Goal: Task Accomplishment & Management: Manage account settings

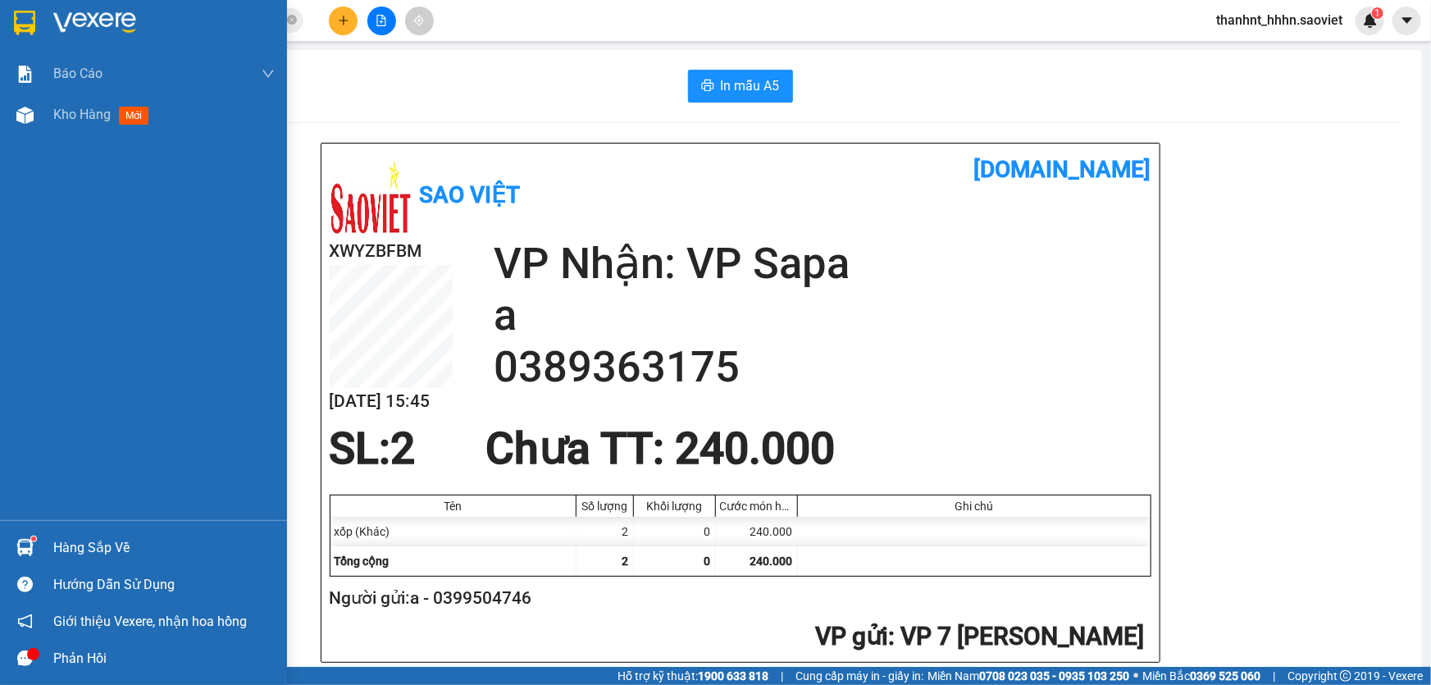
click at [79, 548] on div "Hàng sắp về" at bounding box center [163, 547] width 221 height 25
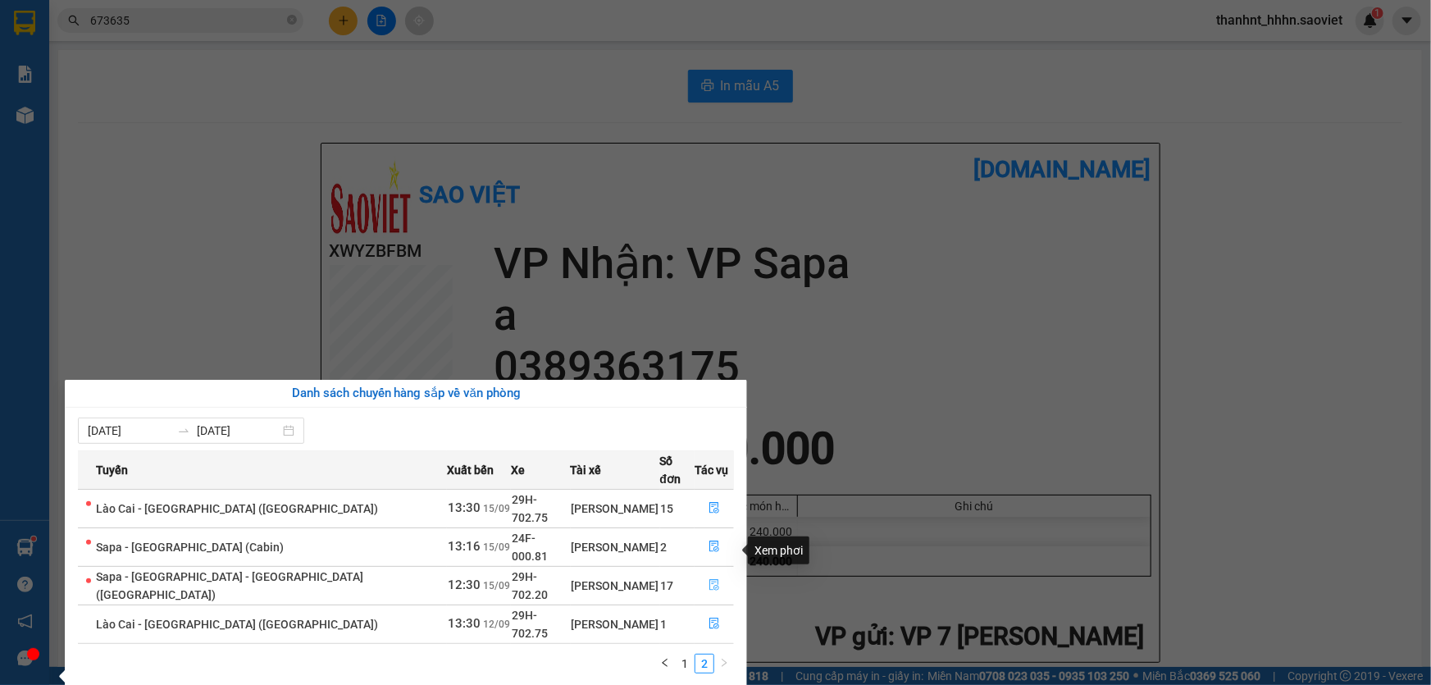
click at [708, 579] on icon "file-done" at bounding box center [713, 584] width 11 height 11
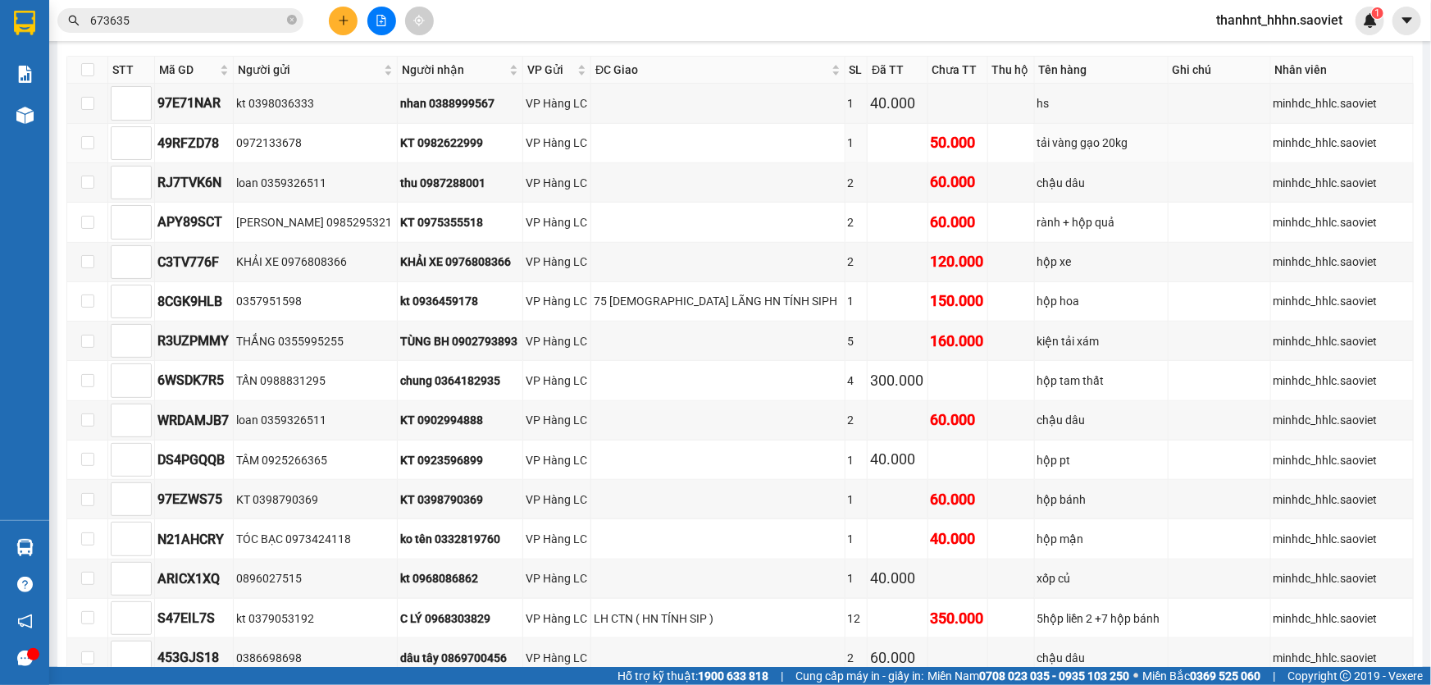
scroll to position [521, 0]
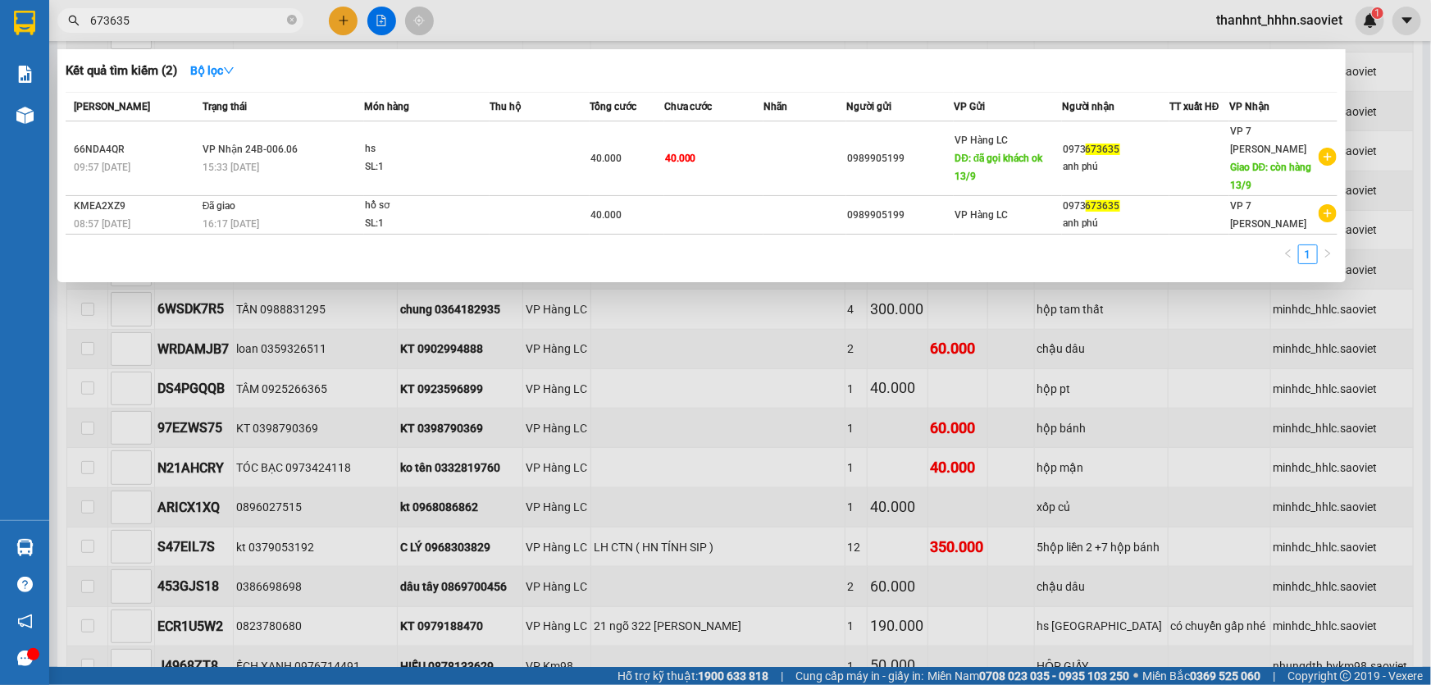
click at [242, 19] on input "673635" at bounding box center [187, 20] width 194 height 18
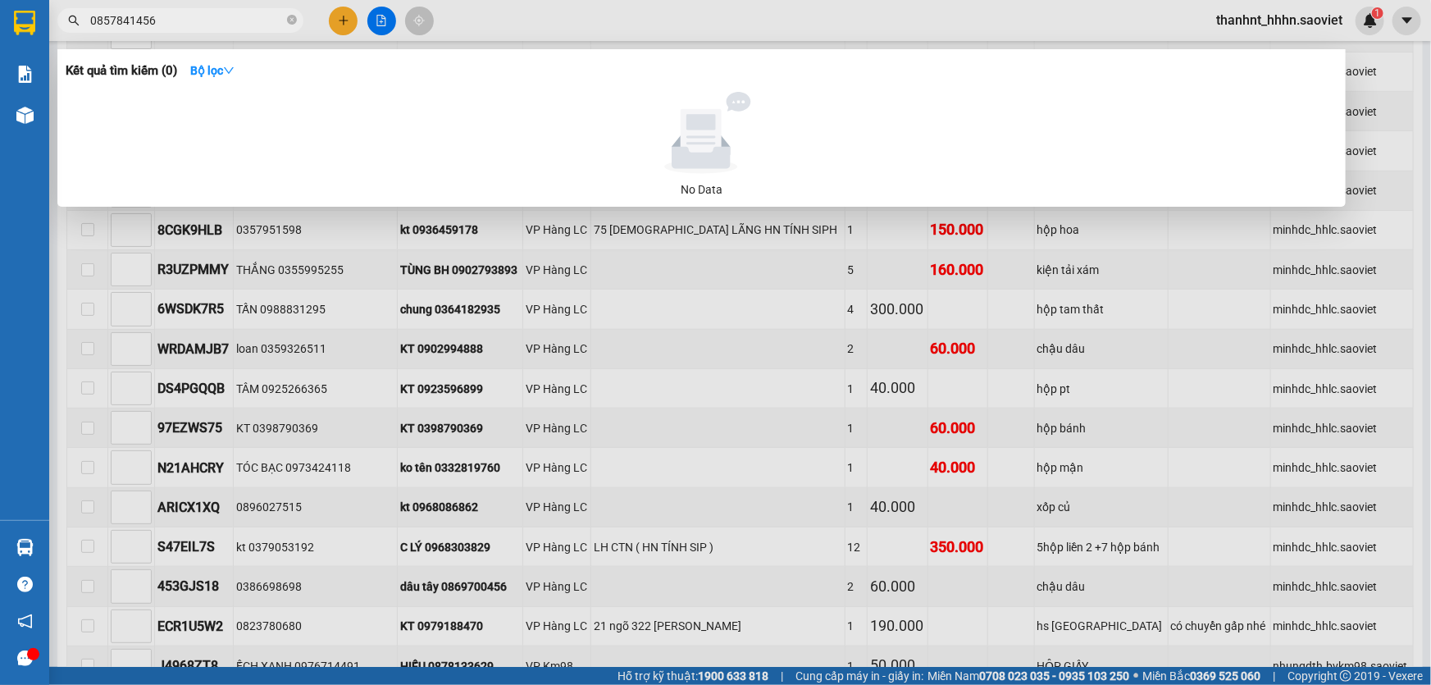
click at [118, 17] on input "0857841456" at bounding box center [187, 20] width 194 height 18
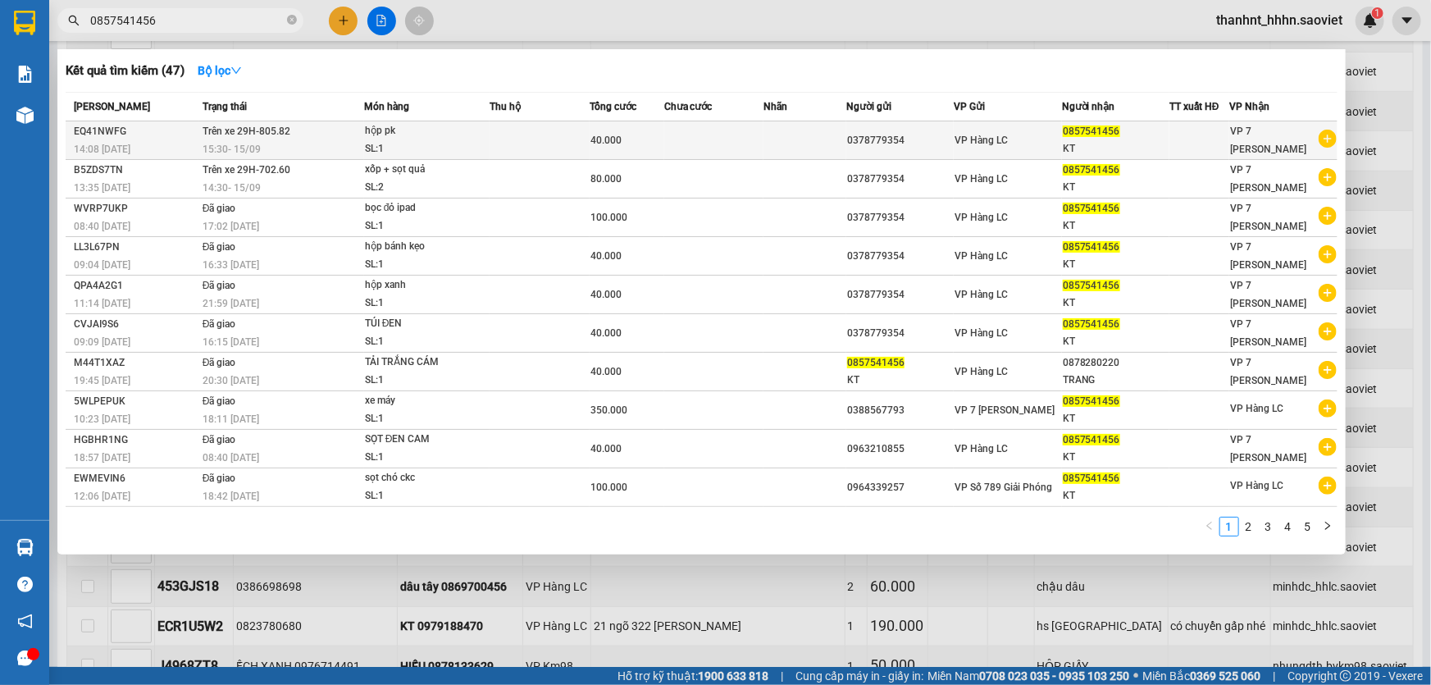
type input "0857541456"
click at [675, 141] on td at bounding box center [713, 140] width 99 height 39
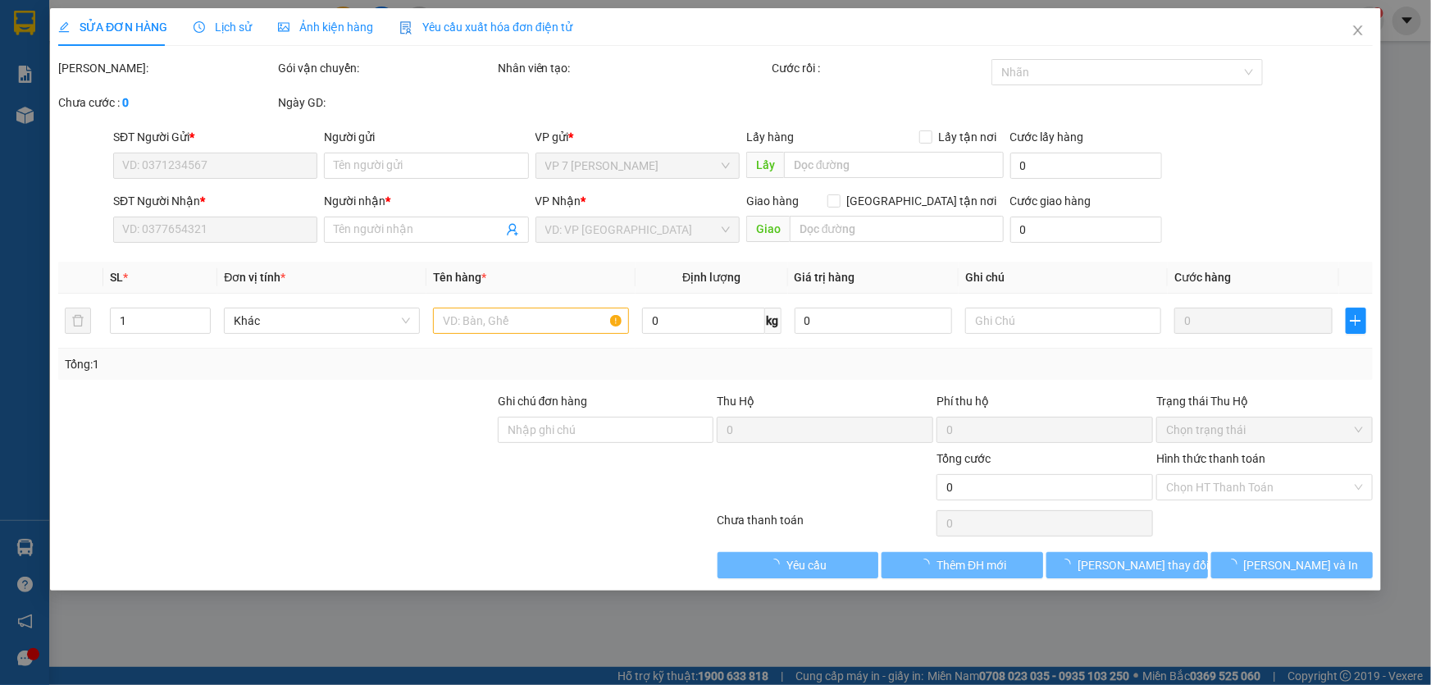
type input "0378779354"
type input "0857541456"
type input "KT"
type input "40.000"
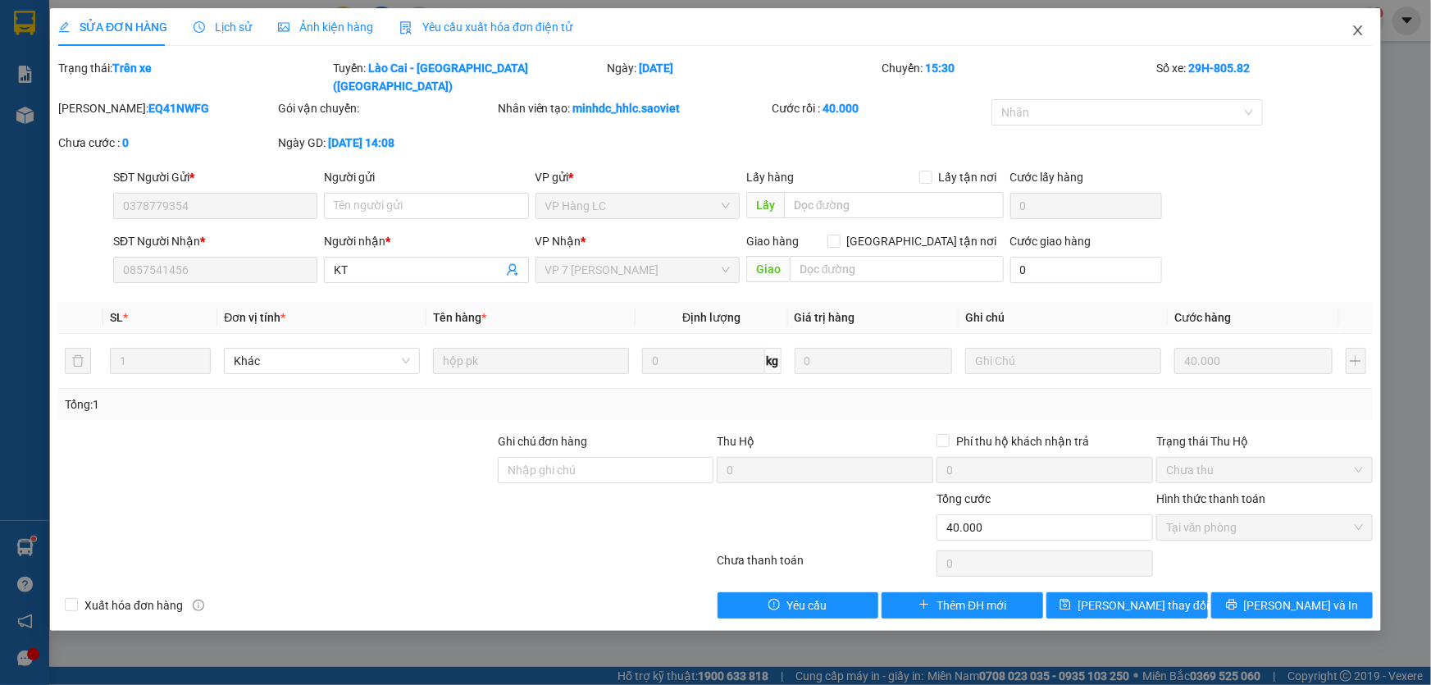
click at [1355, 22] on span "Close" at bounding box center [1358, 31] width 46 height 46
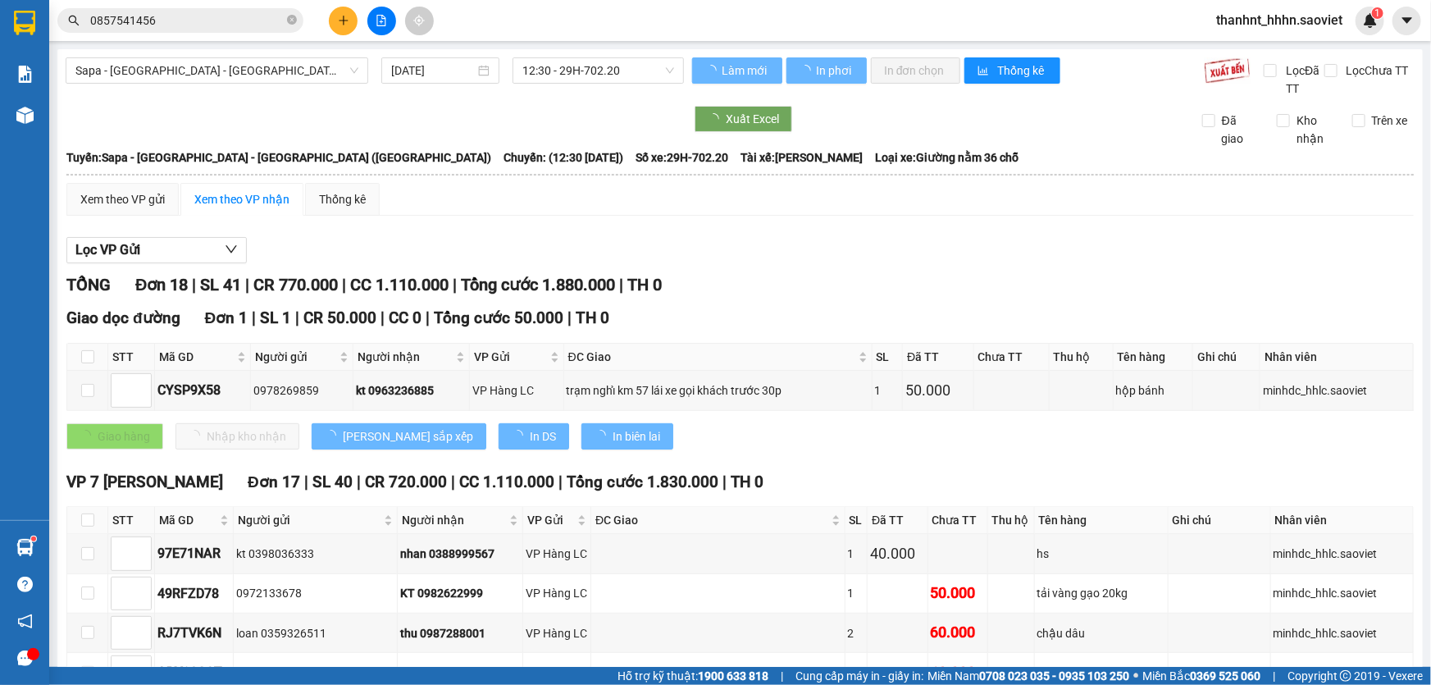
click at [1228, 11] on span "thanhnt_hhhn.saoviet" at bounding box center [1279, 20] width 153 height 20
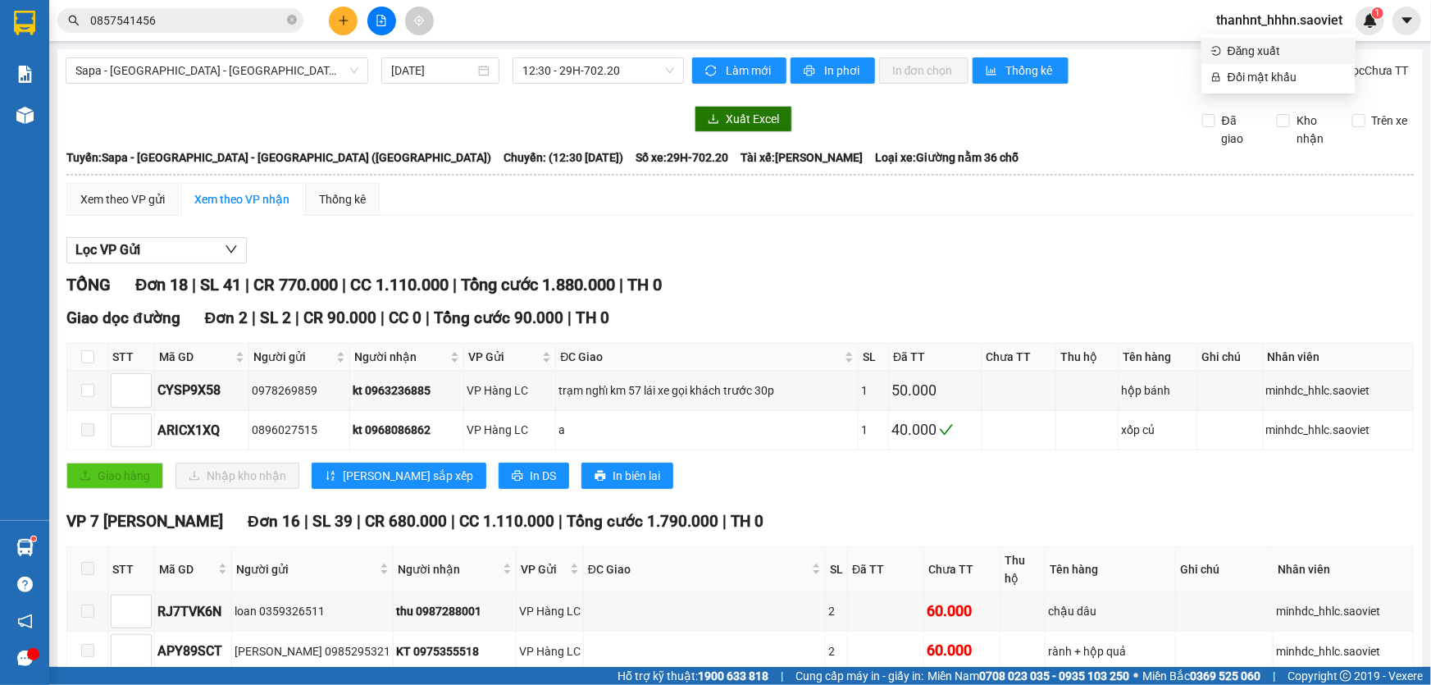
click at [1250, 52] on span "Đăng xuất" at bounding box center [1286, 51] width 118 height 18
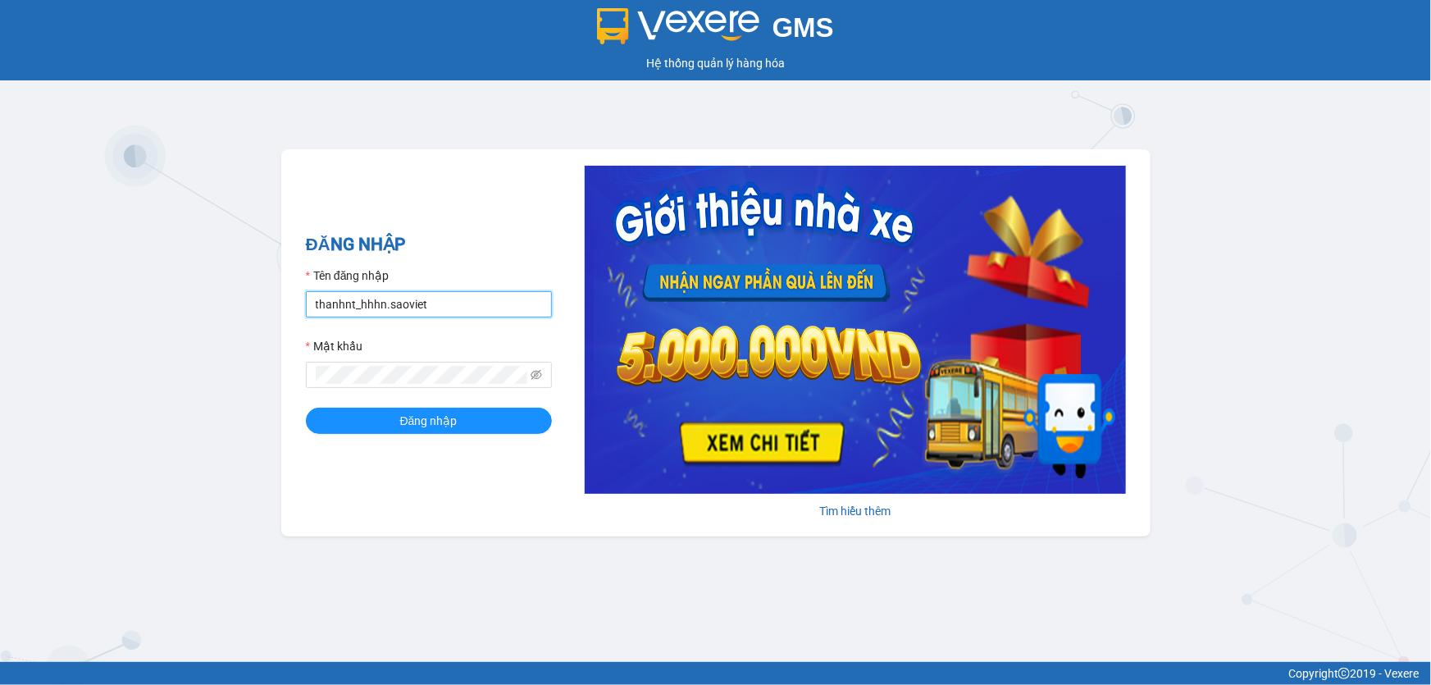
drag, startPoint x: 431, startPoint y: 294, endPoint x: 433, endPoint y: 316, distance: 22.2
click at [431, 294] on input "thanhnt_hhhn.saoviet" at bounding box center [429, 304] width 246 height 26
type input "hanhnt_hh07.saoviet"
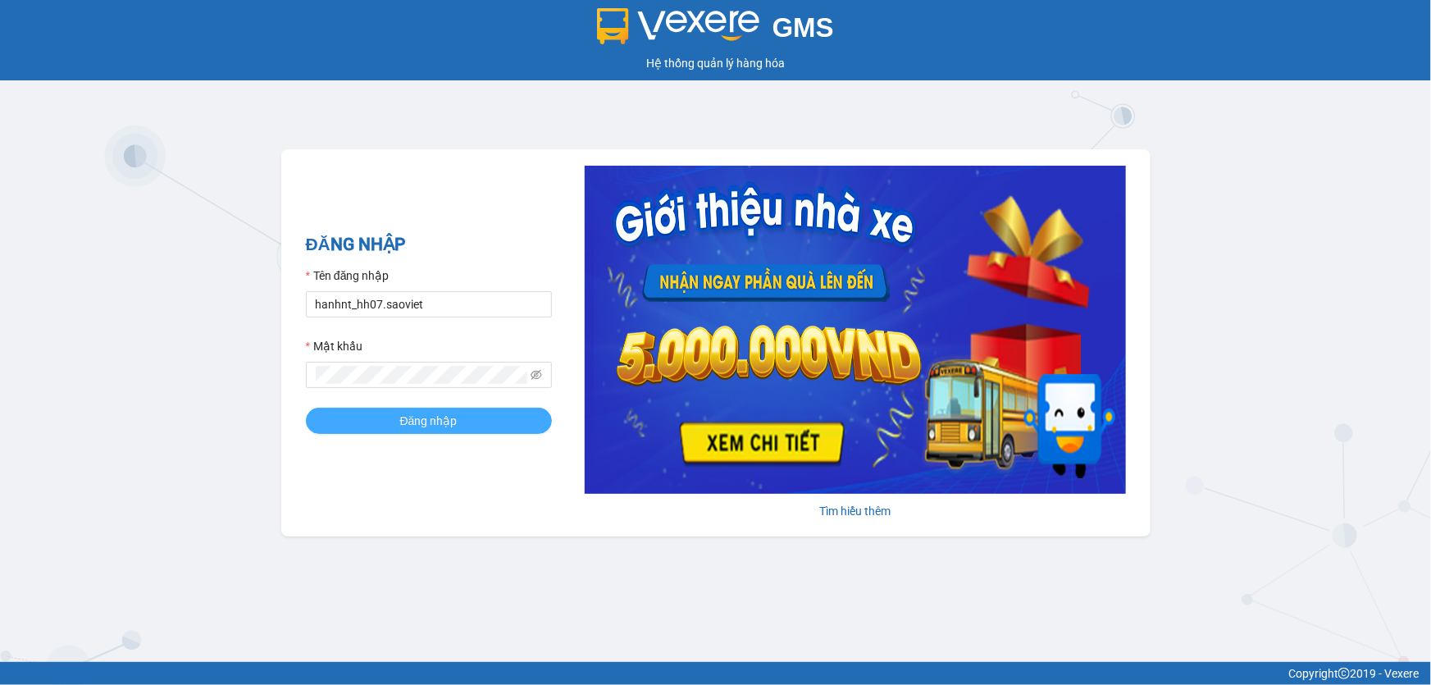
click at [435, 426] on span "Đăng nhập" at bounding box center [428, 421] width 57 height 18
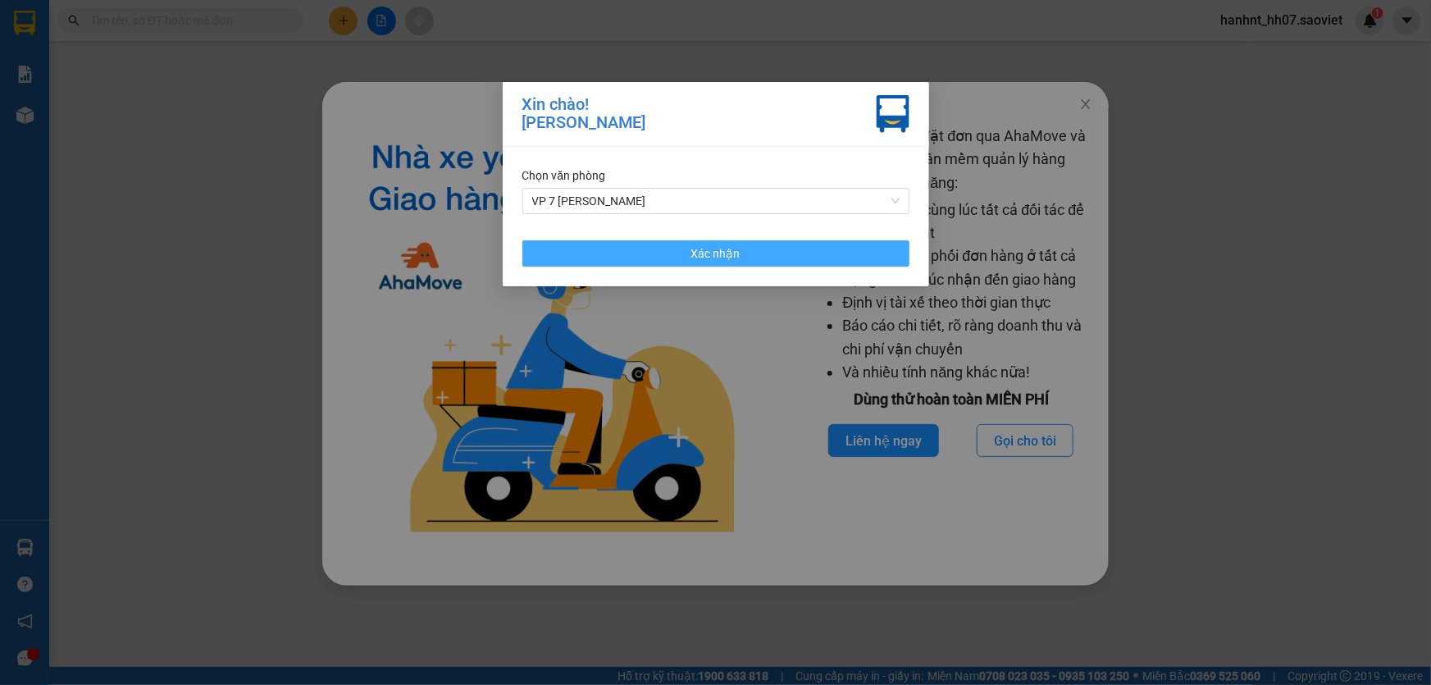
click at [688, 255] on button "Xác nhận" at bounding box center [715, 253] width 387 height 26
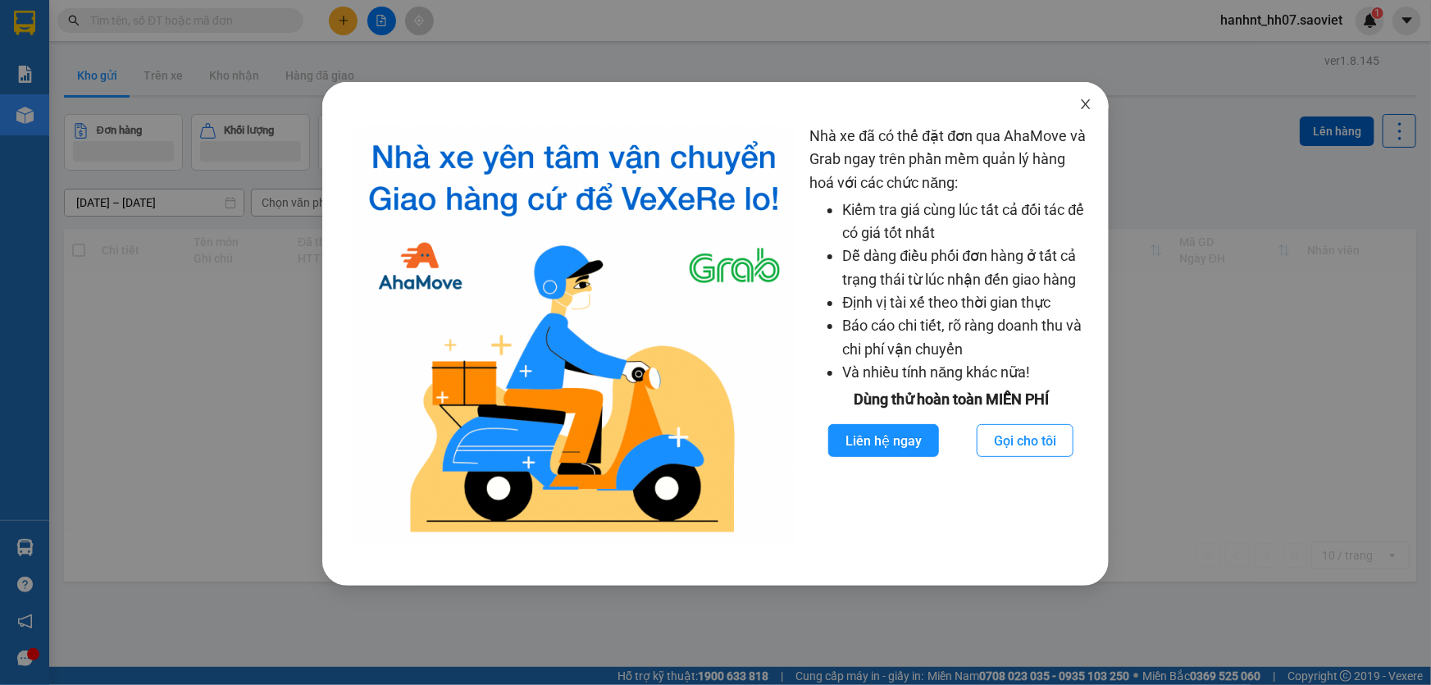
click at [1081, 98] on span "Close" at bounding box center [1086, 105] width 46 height 46
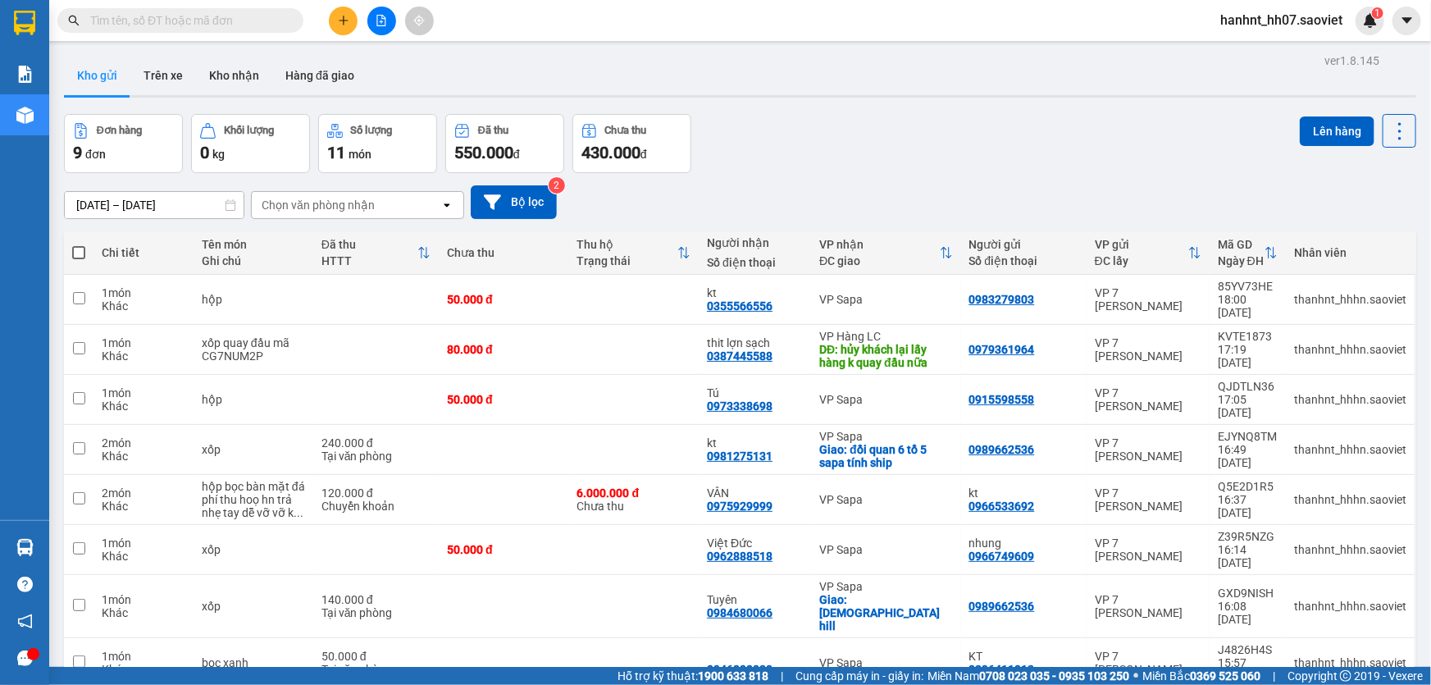
click at [245, 10] on span at bounding box center [180, 20] width 246 height 25
click at [244, 11] on input "text" at bounding box center [187, 20] width 194 height 18
click at [249, 21] on input "text" at bounding box center [187, 20] width 194 height 18
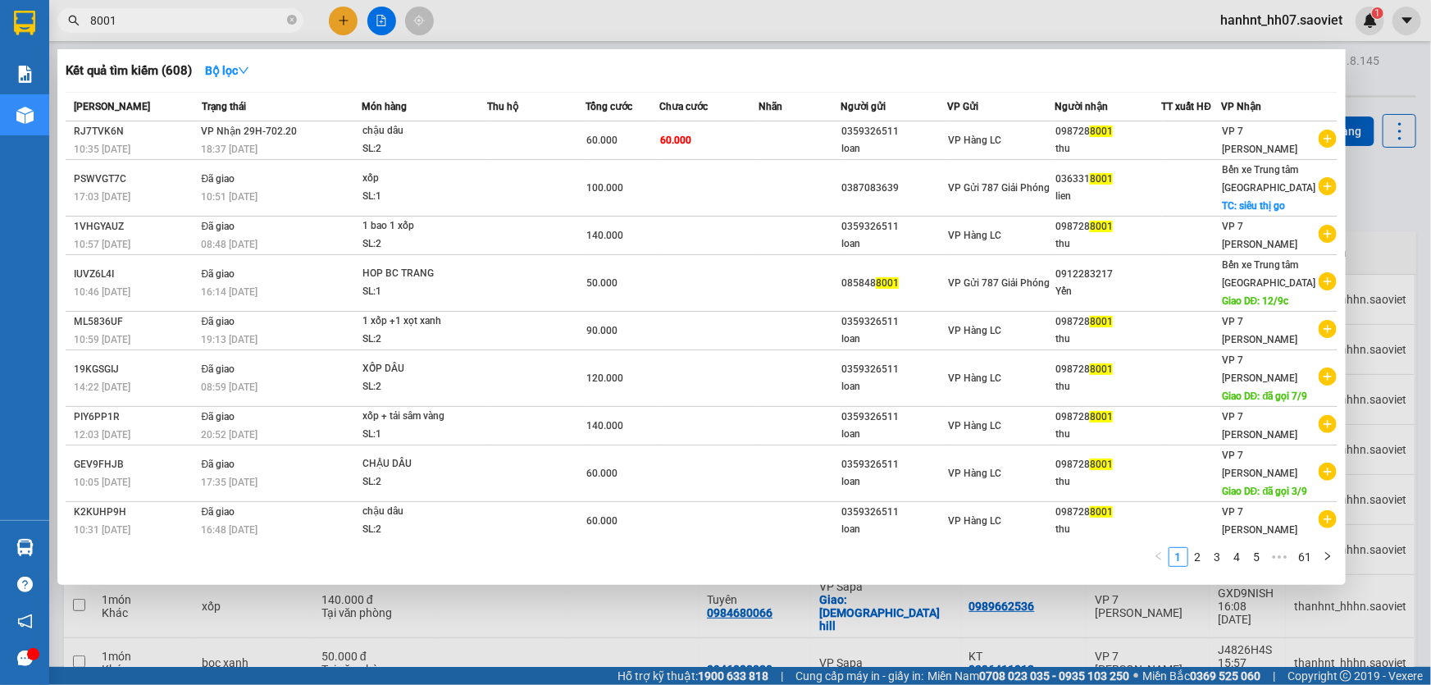
type input "8001"
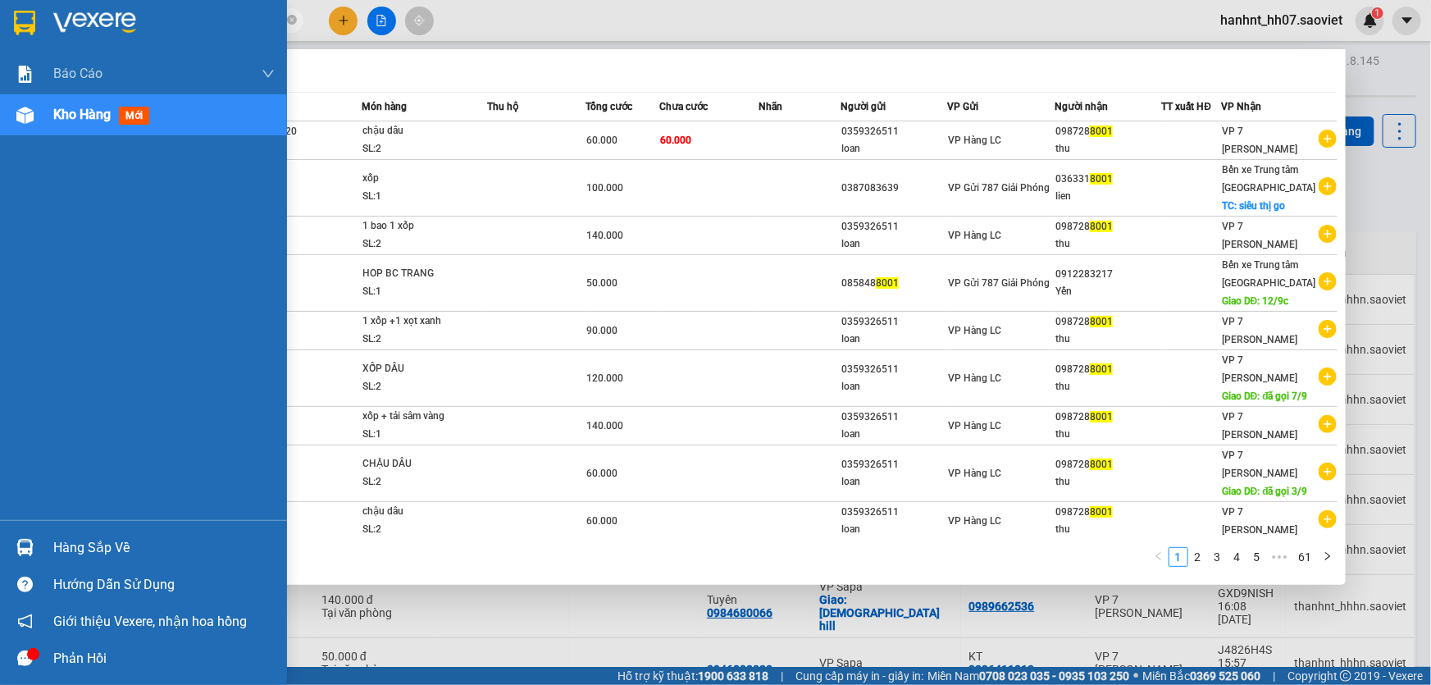
click at [82, 541] on div "Hàng sắp về" at bounding box center [163, 547] width 221 height 25
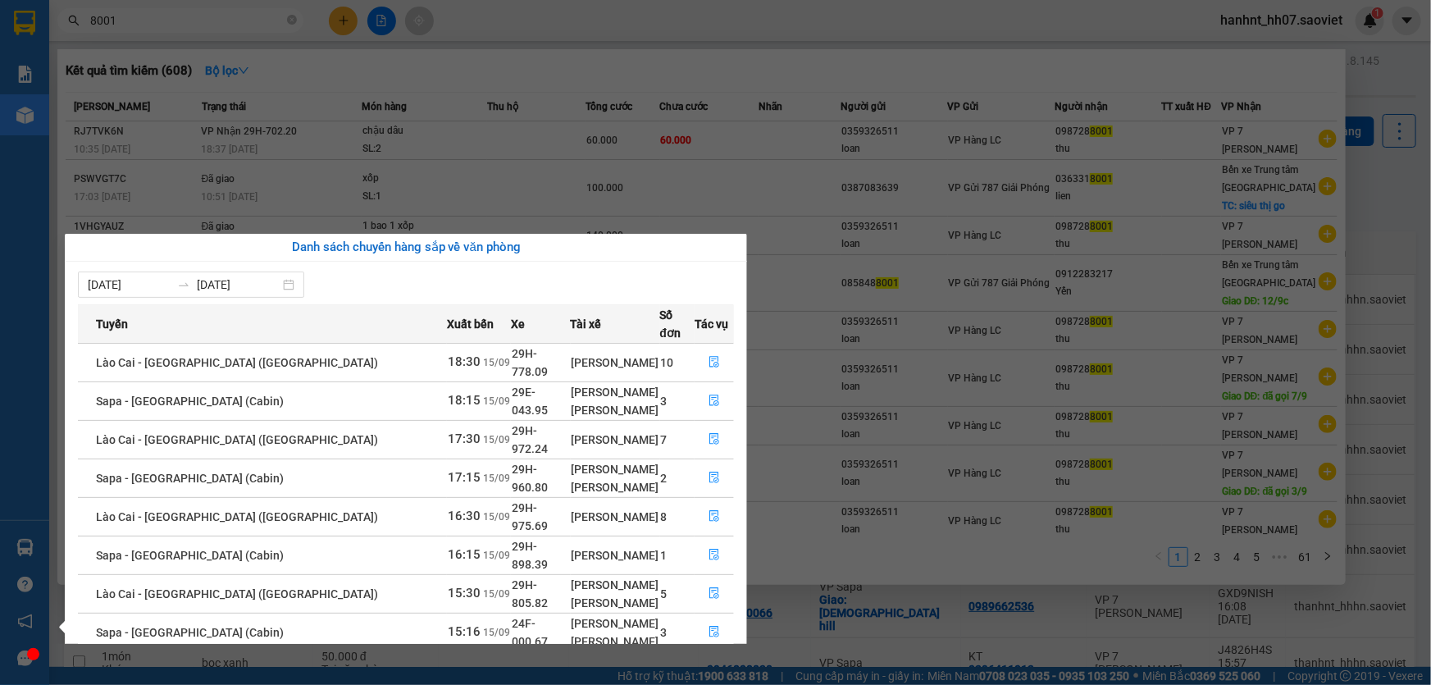
scroll to position [66, 0]
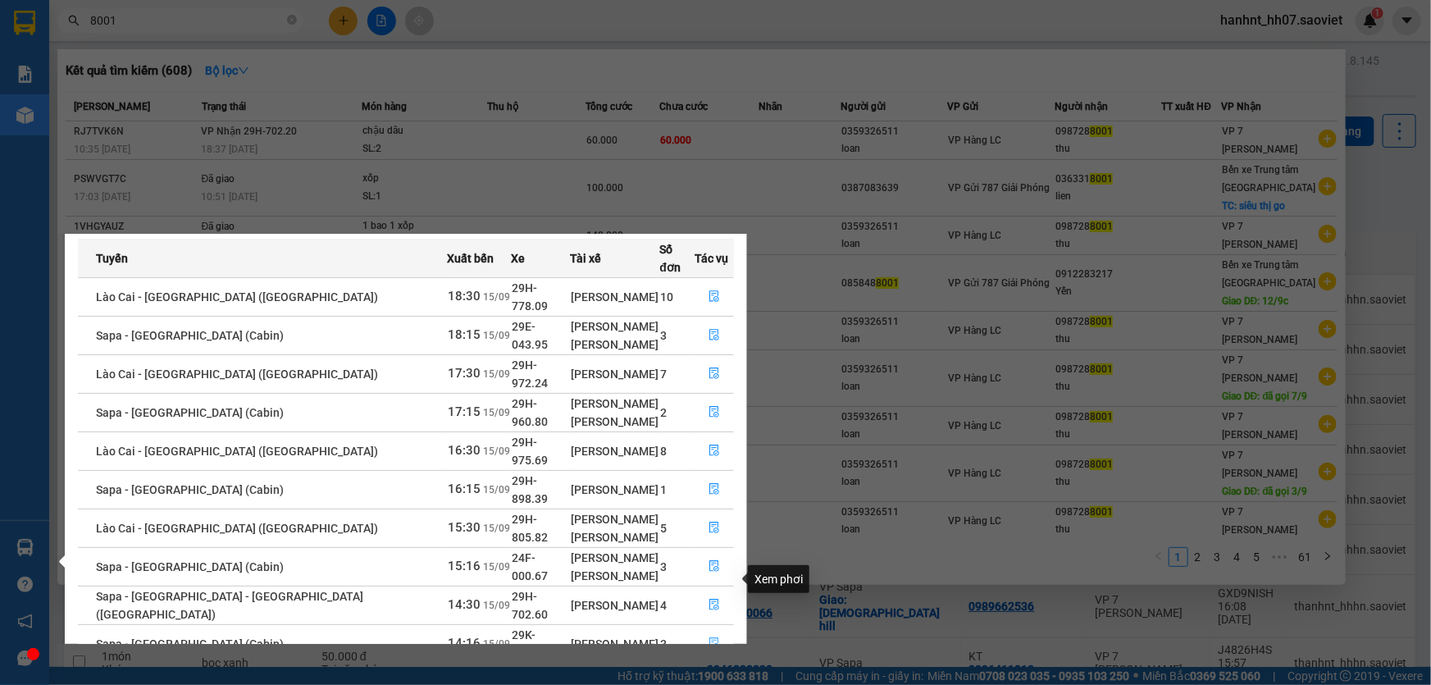
click at [713, 637] on icon "file-done" at bounding box center [714, 642] width 10 height 11
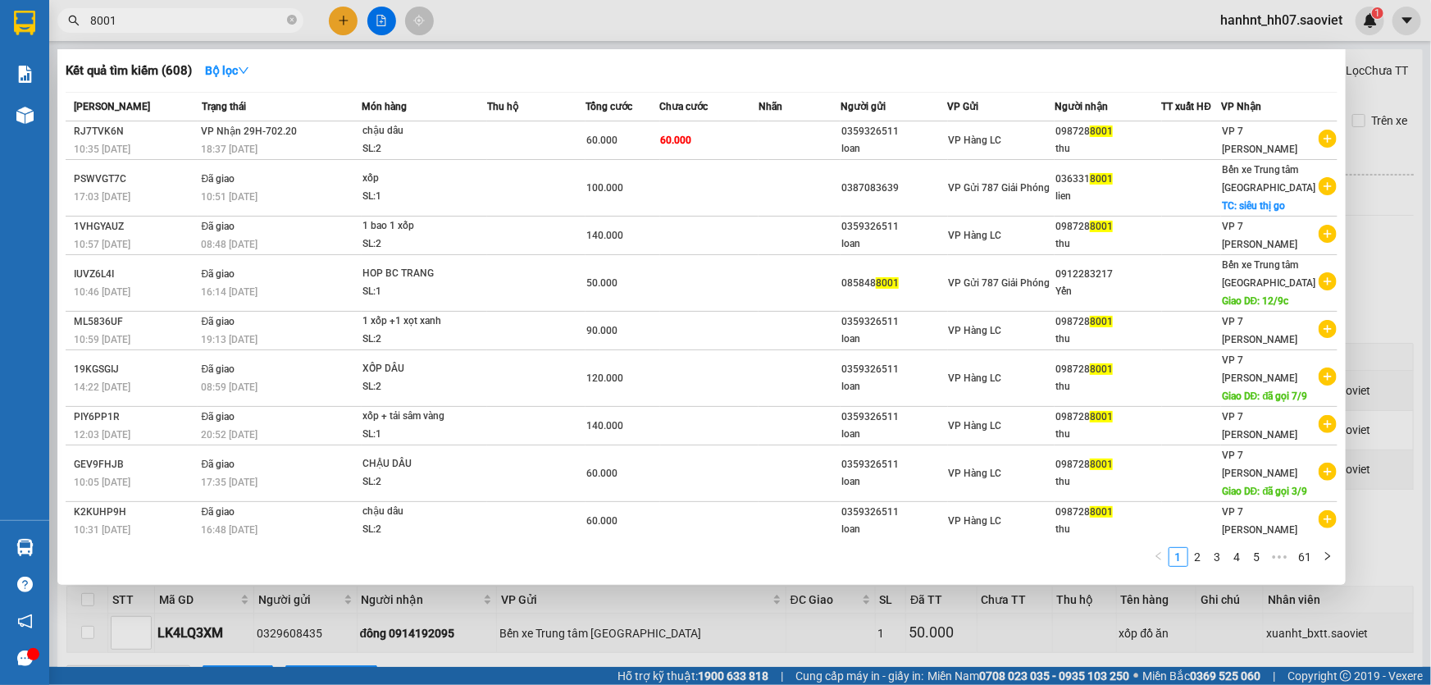
click at [850, 614] on div at bounding box center [715, 342] width 1431 height 685
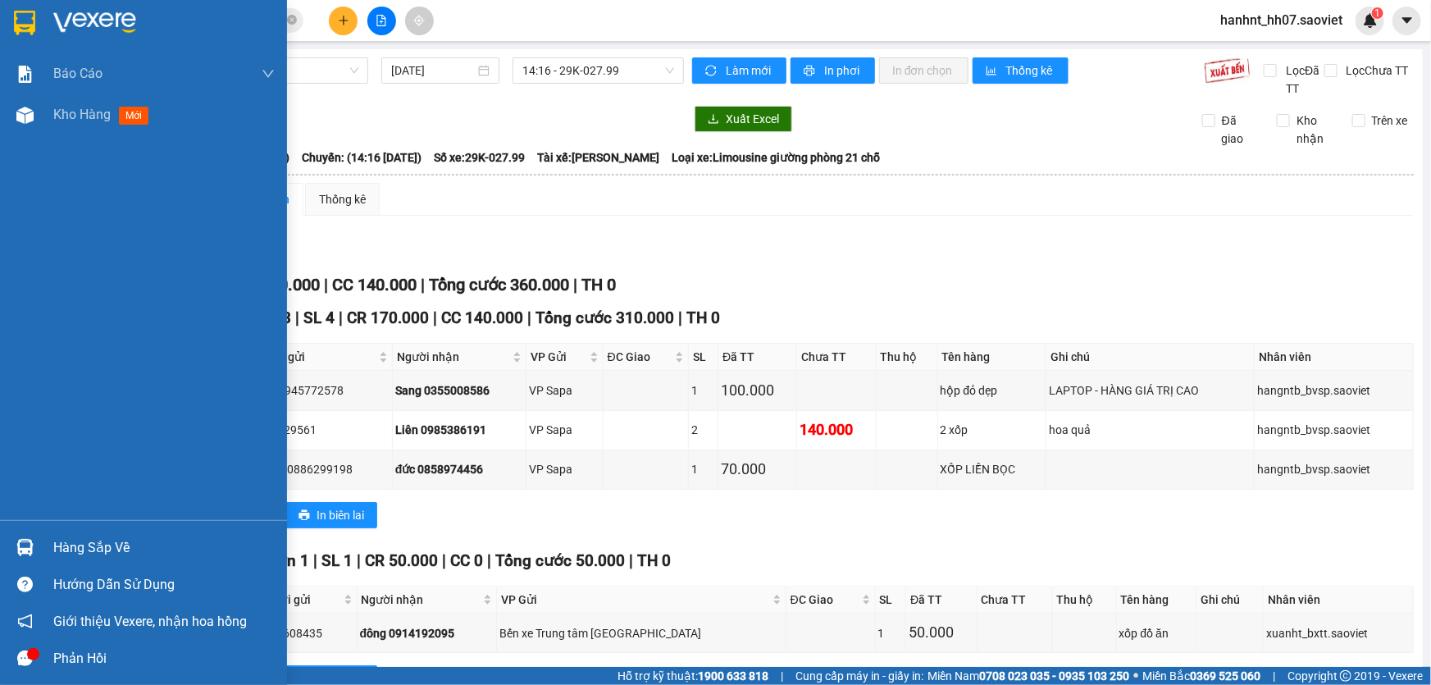
click at [111, 543] on div "Hàng sắp về" at bounding box center [163, 547] width 221 height 25
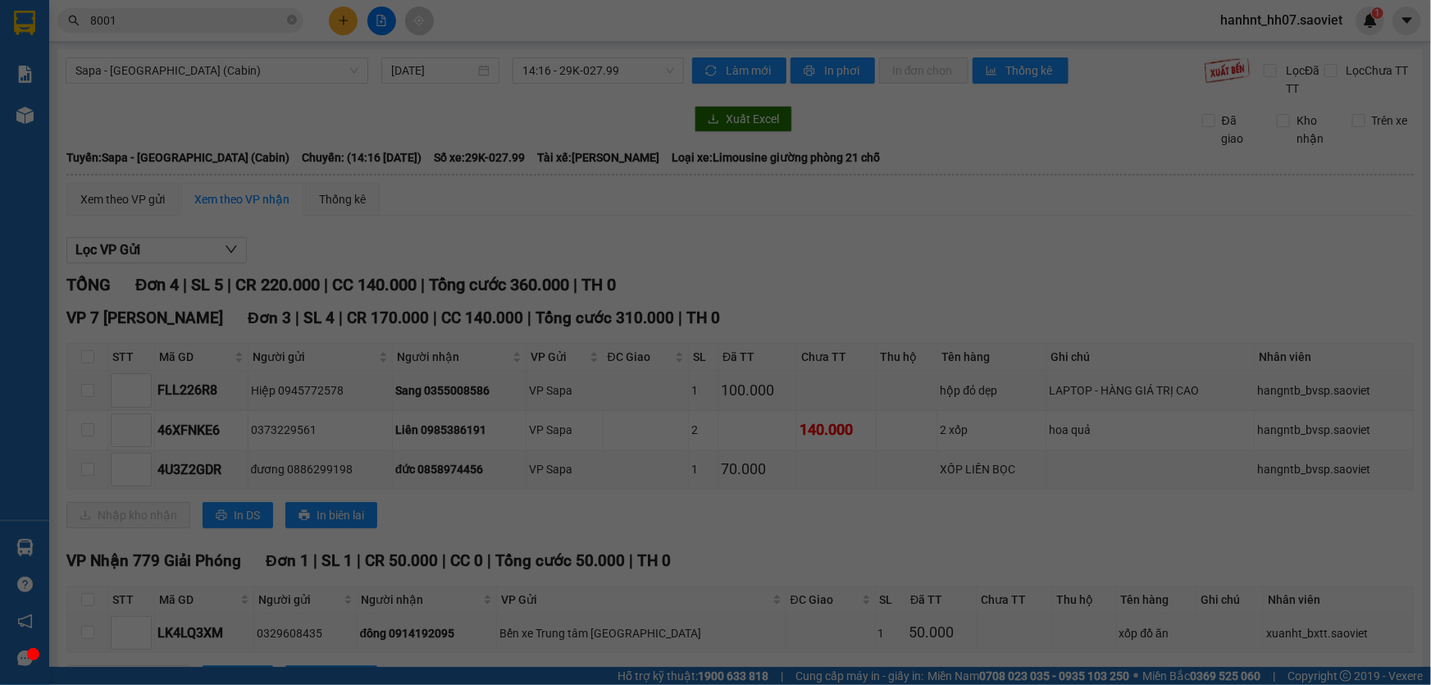
scroll to position [25, 0]
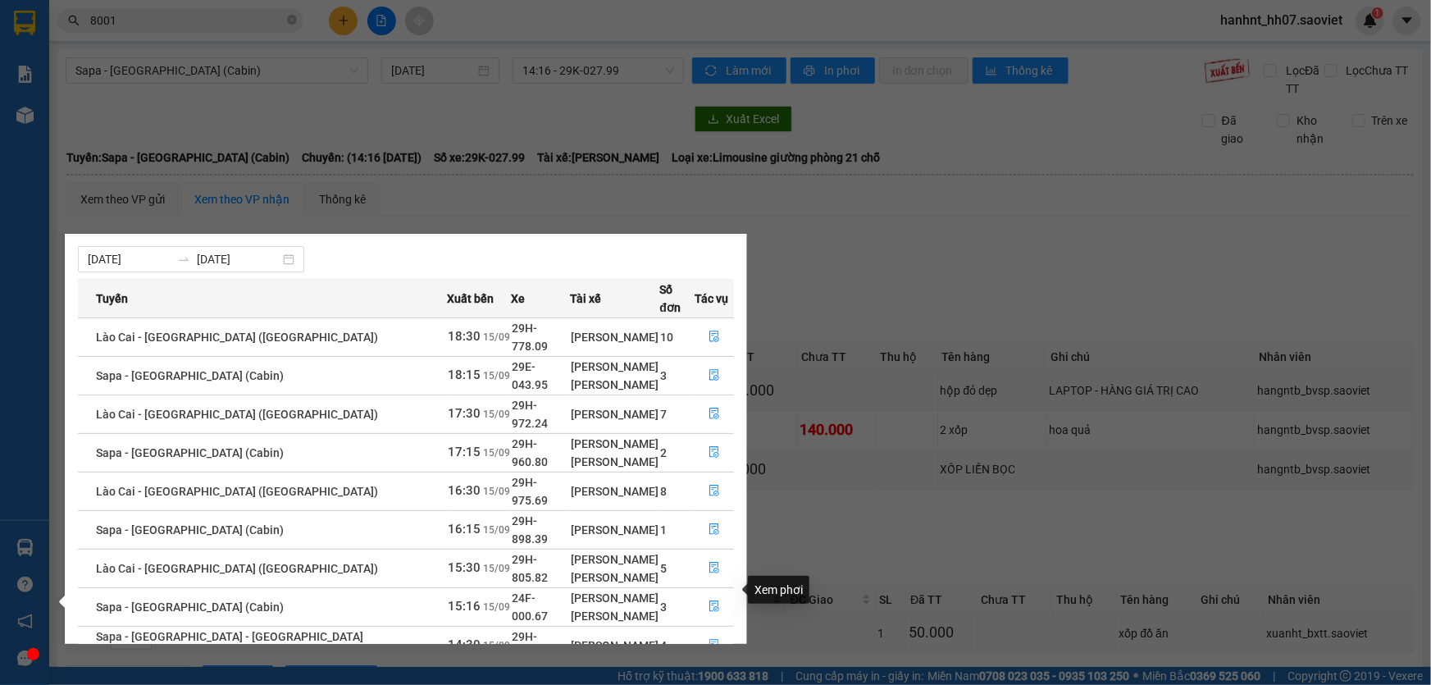
click at [708, 639] on icon "file-done" at bounding box center [713, 644] width 11 height 11
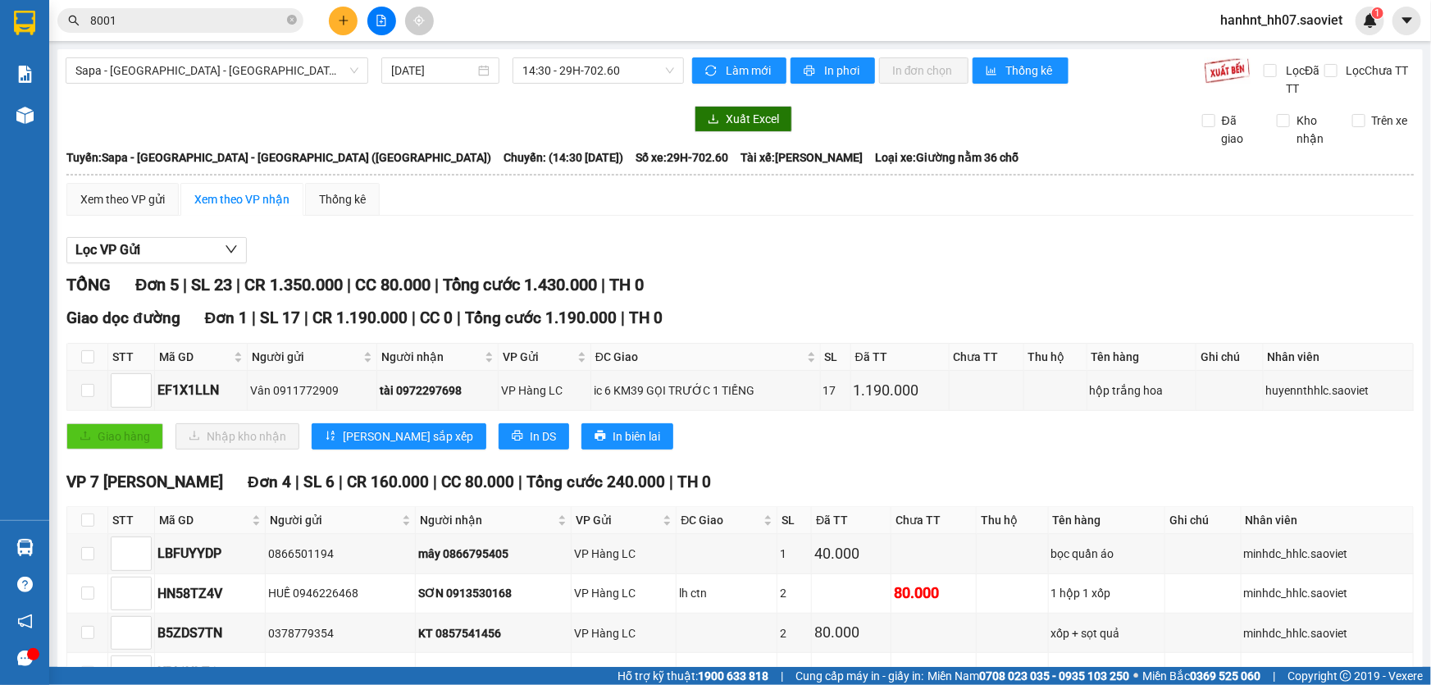
click at [202, 13] on input "8001" at bounding box center [187, 20] width 194 height 18
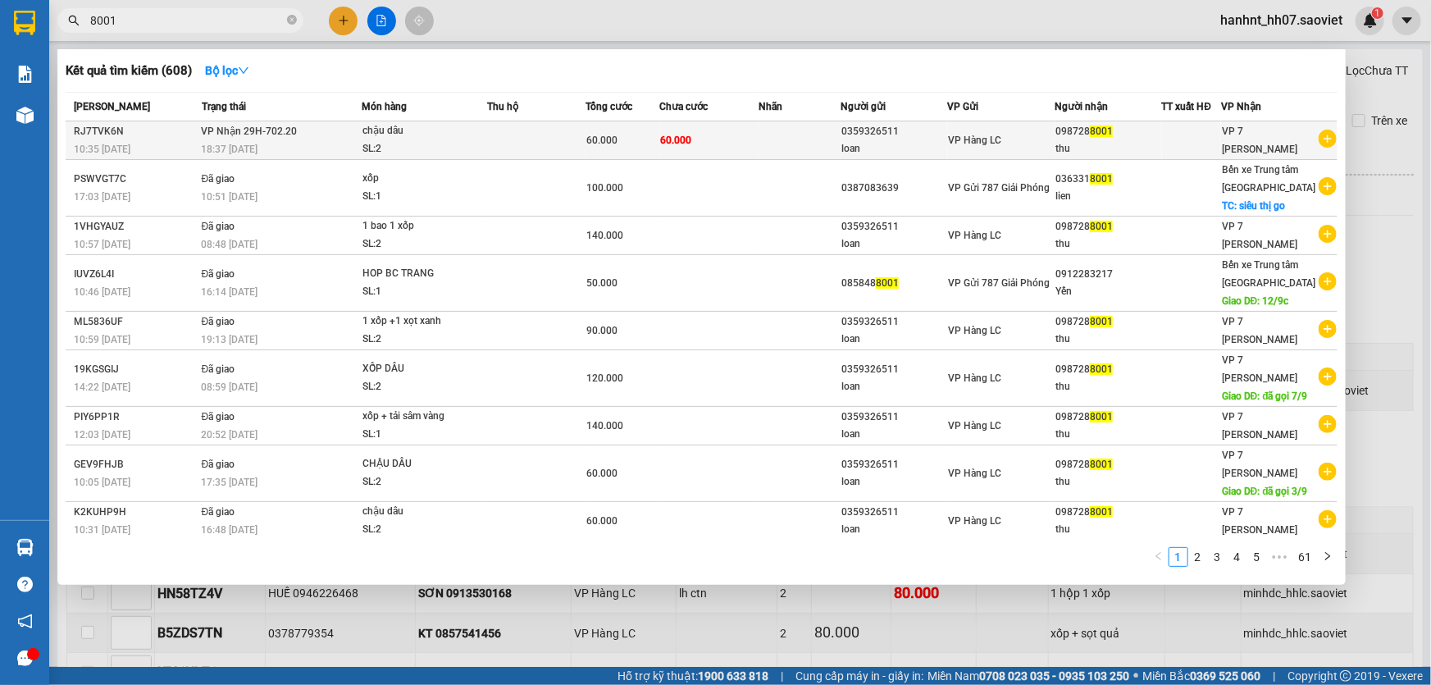
click at [665, 129] on td "60.000" at bounding box center [709, 140] width 98 height 39
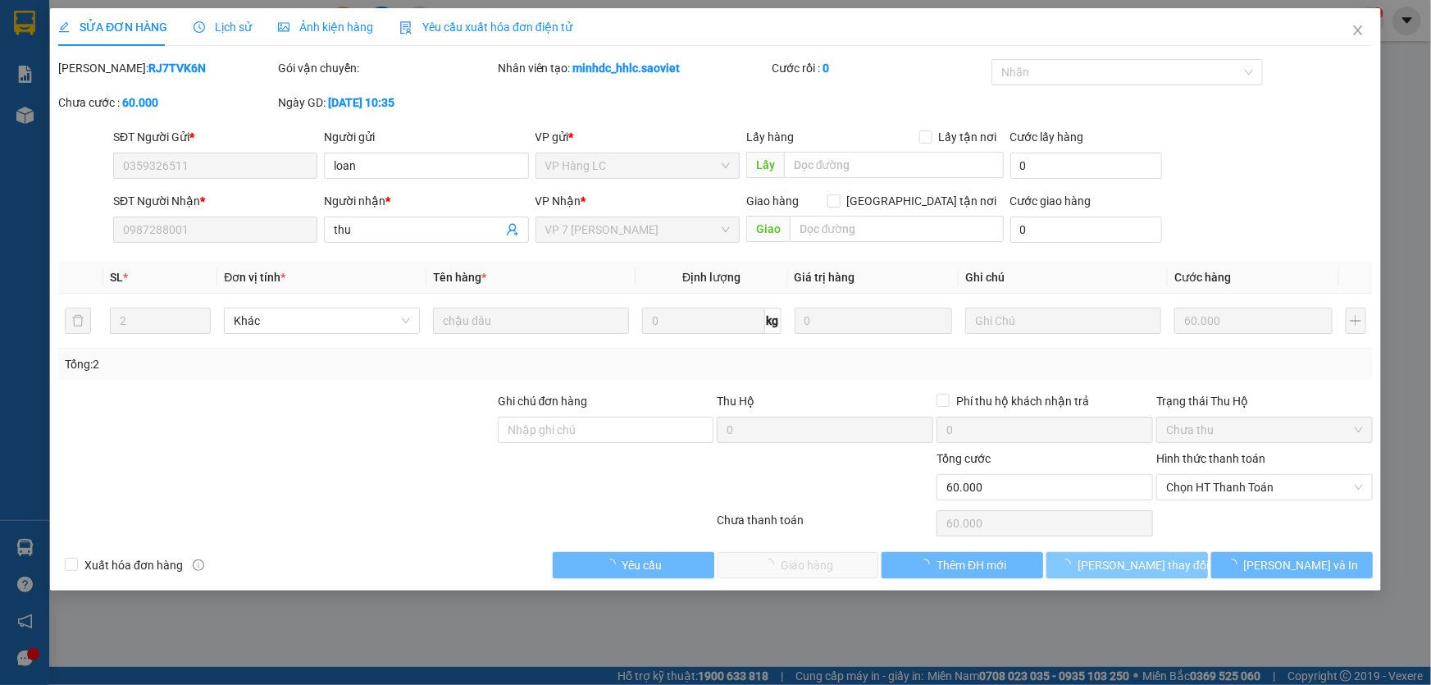
type input "0359326511"
type input "loan"
type input "0987288001"
type input "thu"
type input "60.000"
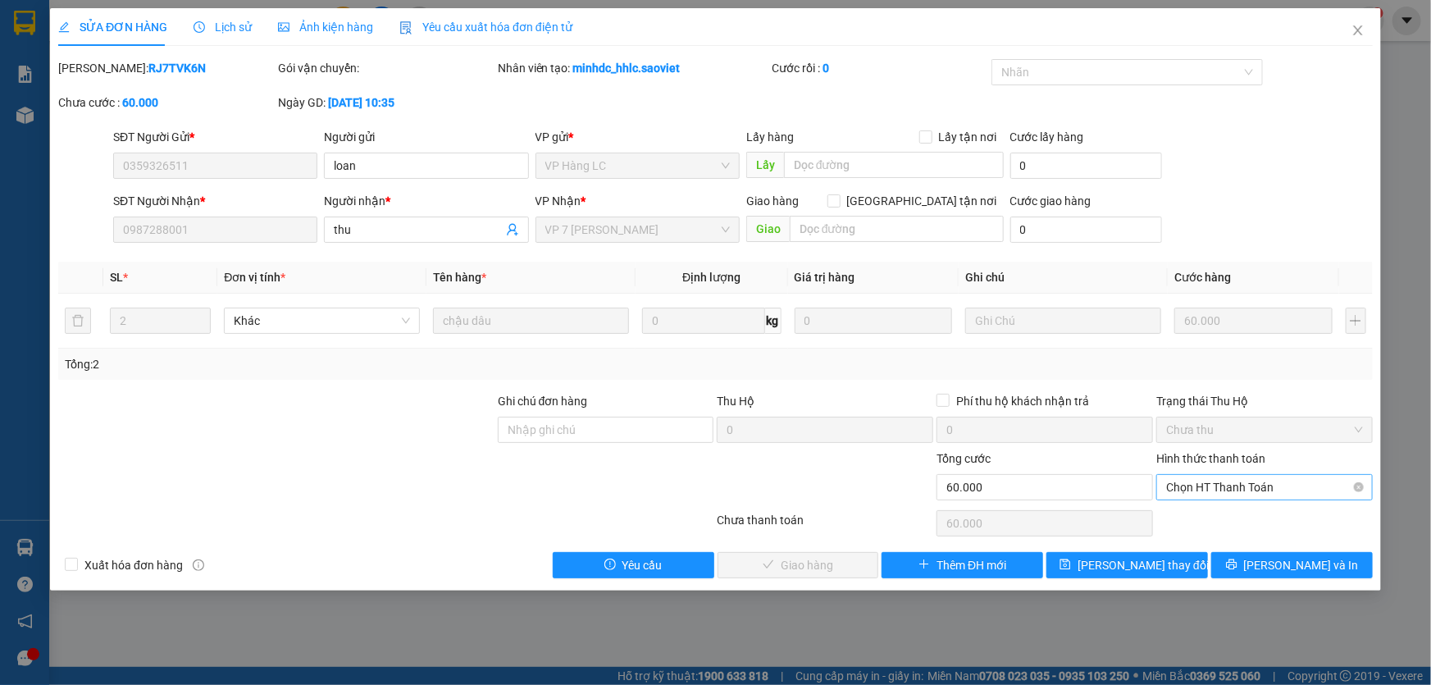
click at [1268, 487] on span "Chọn HT Thanh Toán" at bounding box center [1264, 487] width 197 height 25
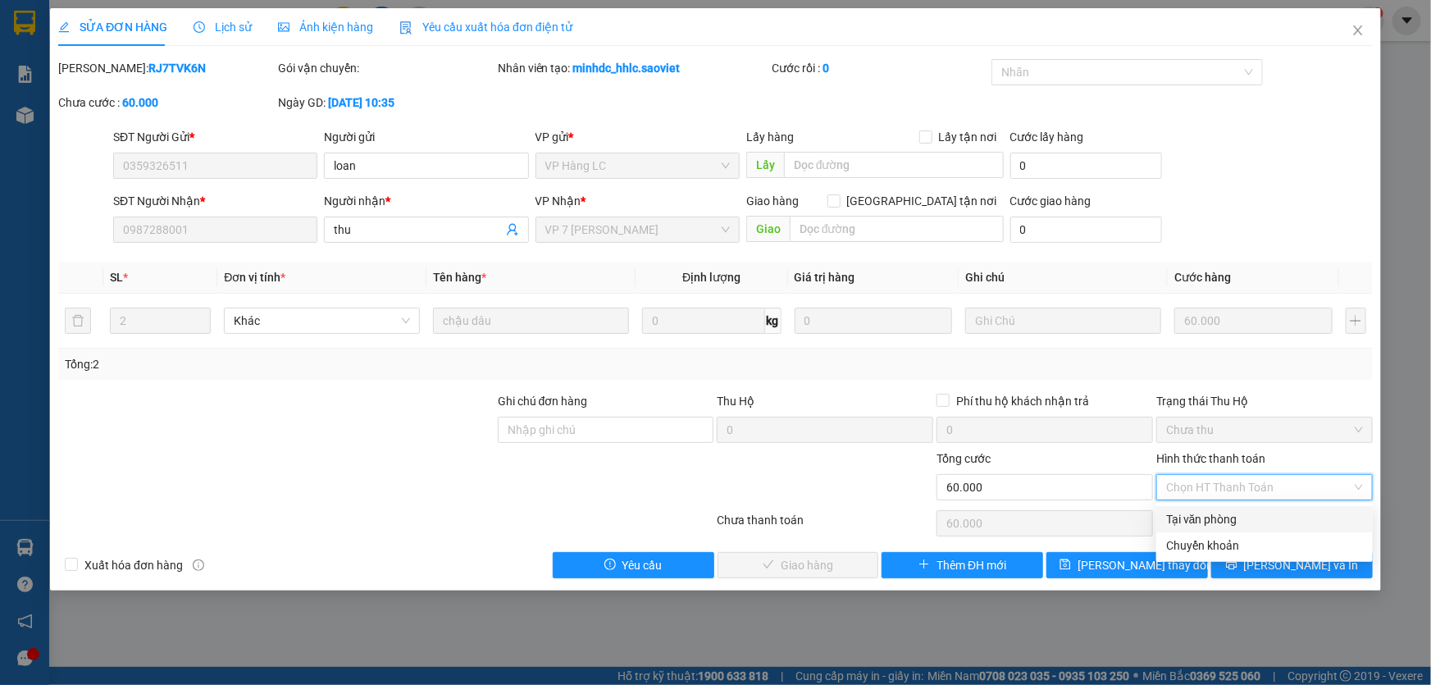
drag, startPoint x: 1237, startPoint y: 515, endPoint x: 1173, endPoint y: 529, distance: 65.5
click at [1234, 515] on div "Tại văn phòng" at bounding box center [1264, 519] width 197 height 18
type input "0"
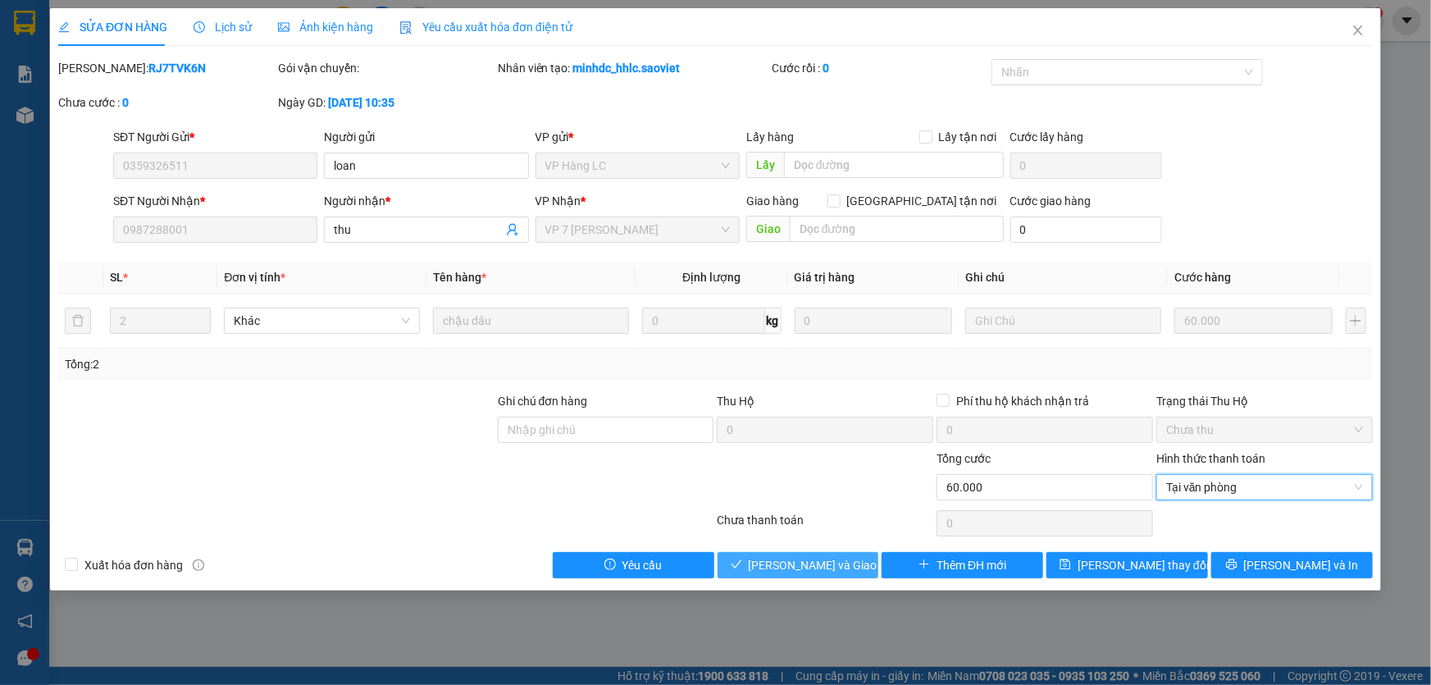
click at [823, 552] on button "[PERSON_NAME] và Giao hàng" at bounding box center [798, 565] width 162 height 26
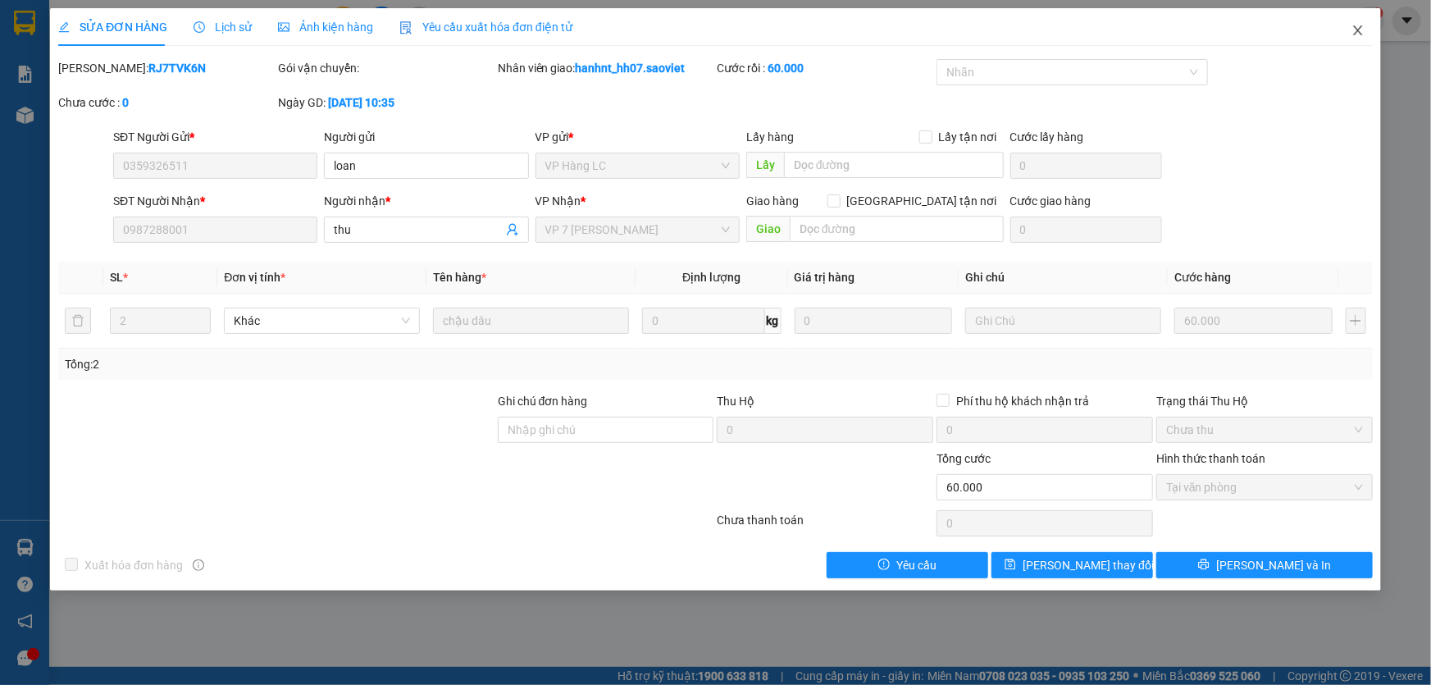
click at [1352, 34] on icon "close" at bounding box center [1357, 30] width 13 height 13
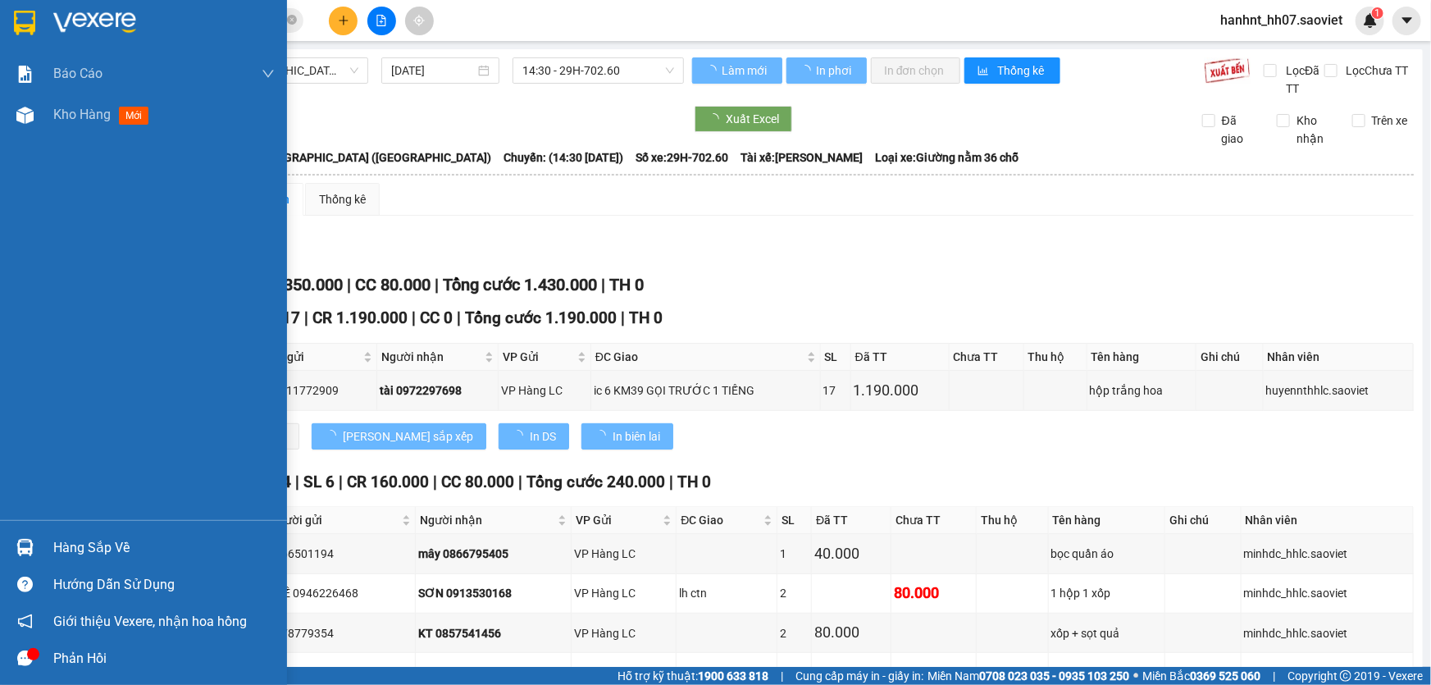
click at [70, 542] on div "Hàng sắp về" at bounding box center [163, 547] width 221 height 25
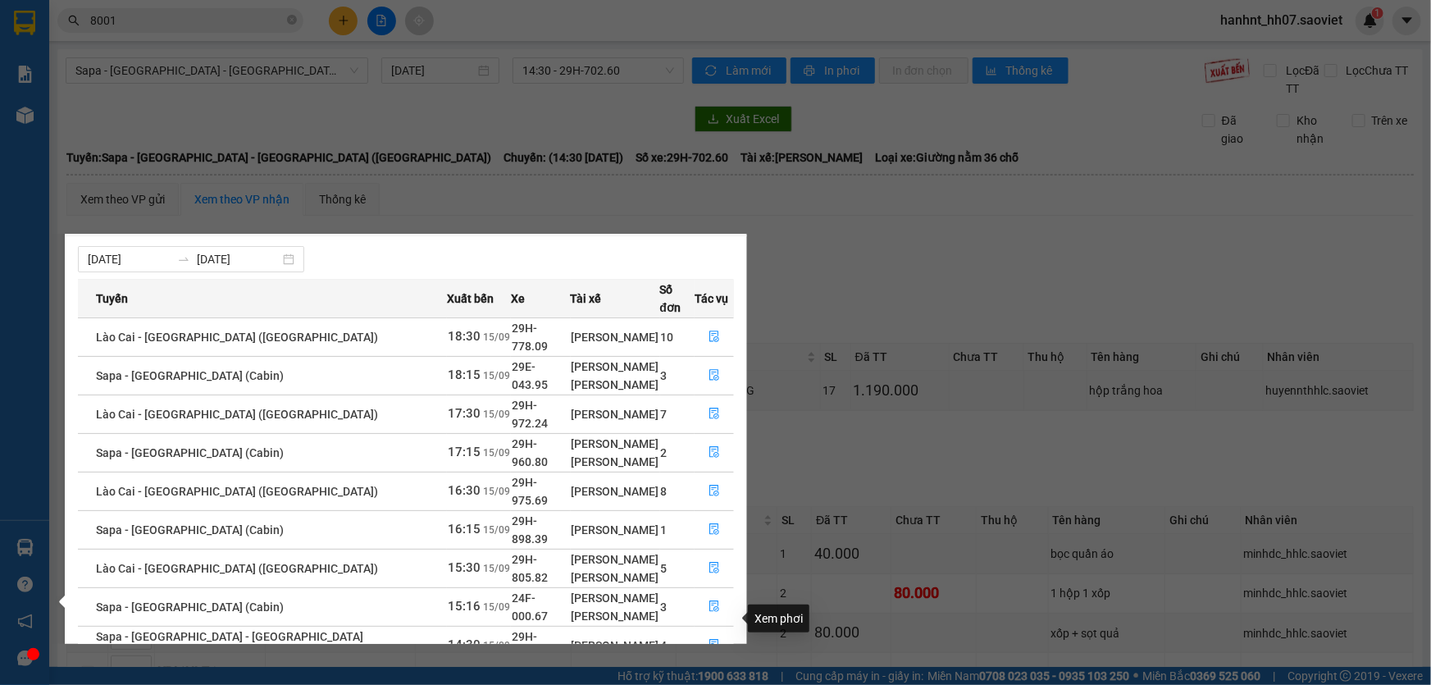
click at [713, 677] on icon "file-done" at bounding box center [714, 682] width 10 height 11
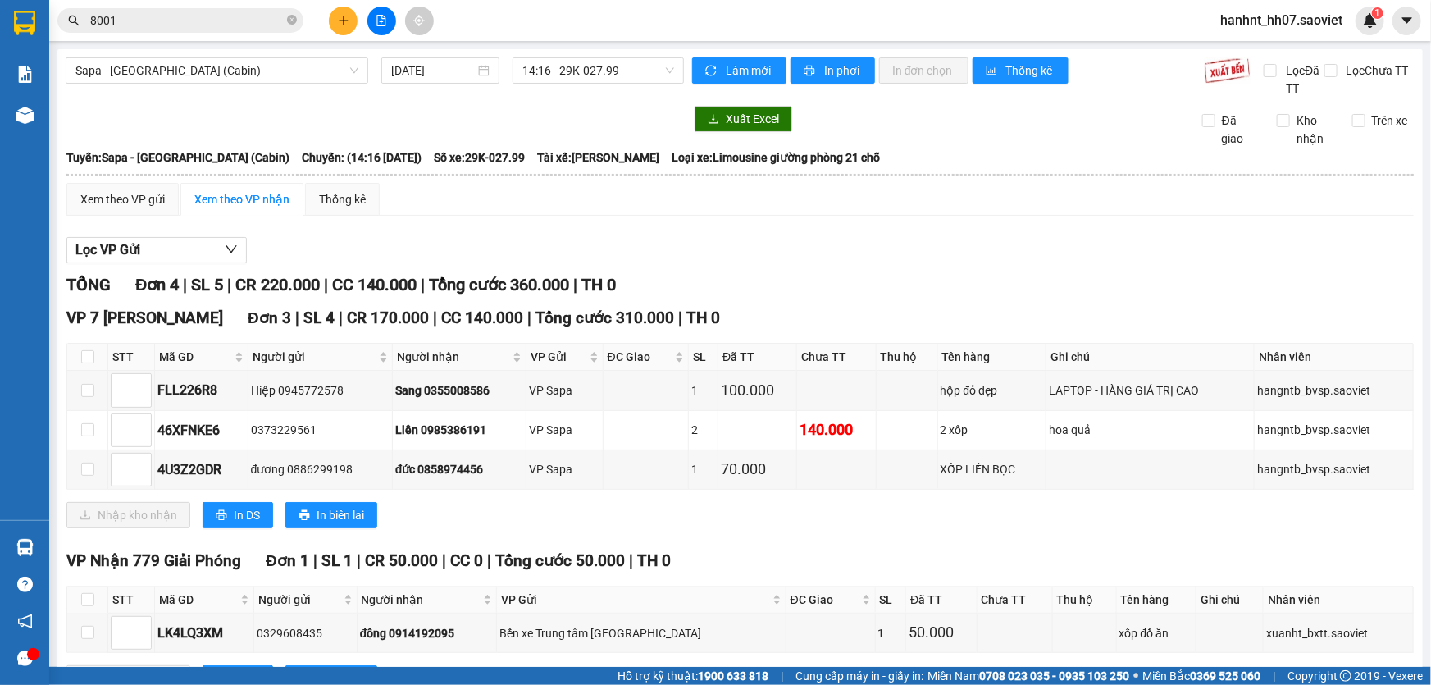
click at [0, 684] on html "Kết quả tìm kiếm ( 608 ) Bộ lọc Mã ĐH Trạng thái Món hàng Thu hộ Tổng cước Chưa…" at bounding box center [715, 342] width 1431 height 685
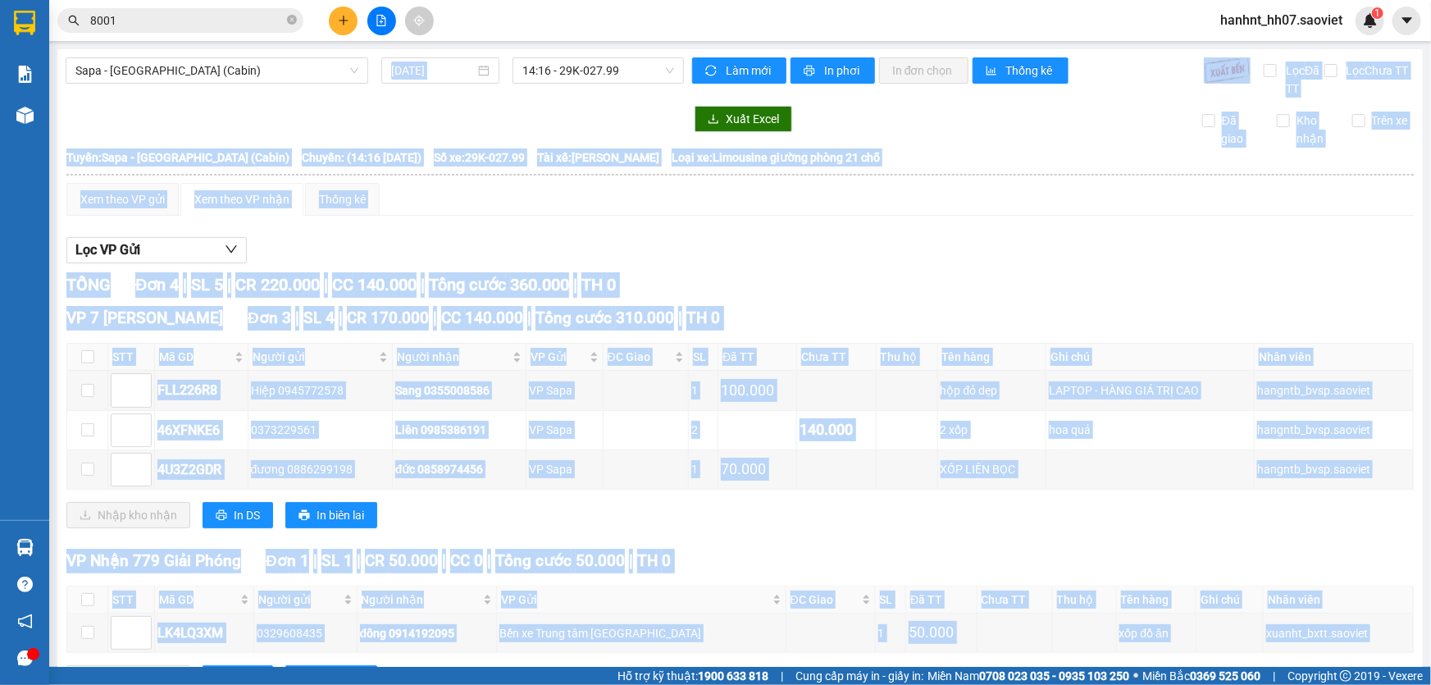
click at [198, 101] on div "Sapa - [GEOGRAPHIC_DATA] (Cabin) [DATE] 14:16 - 29K-027.99 Làm mới In phơi In đ…" at bounding box center [739, 389] width 1365 height 680
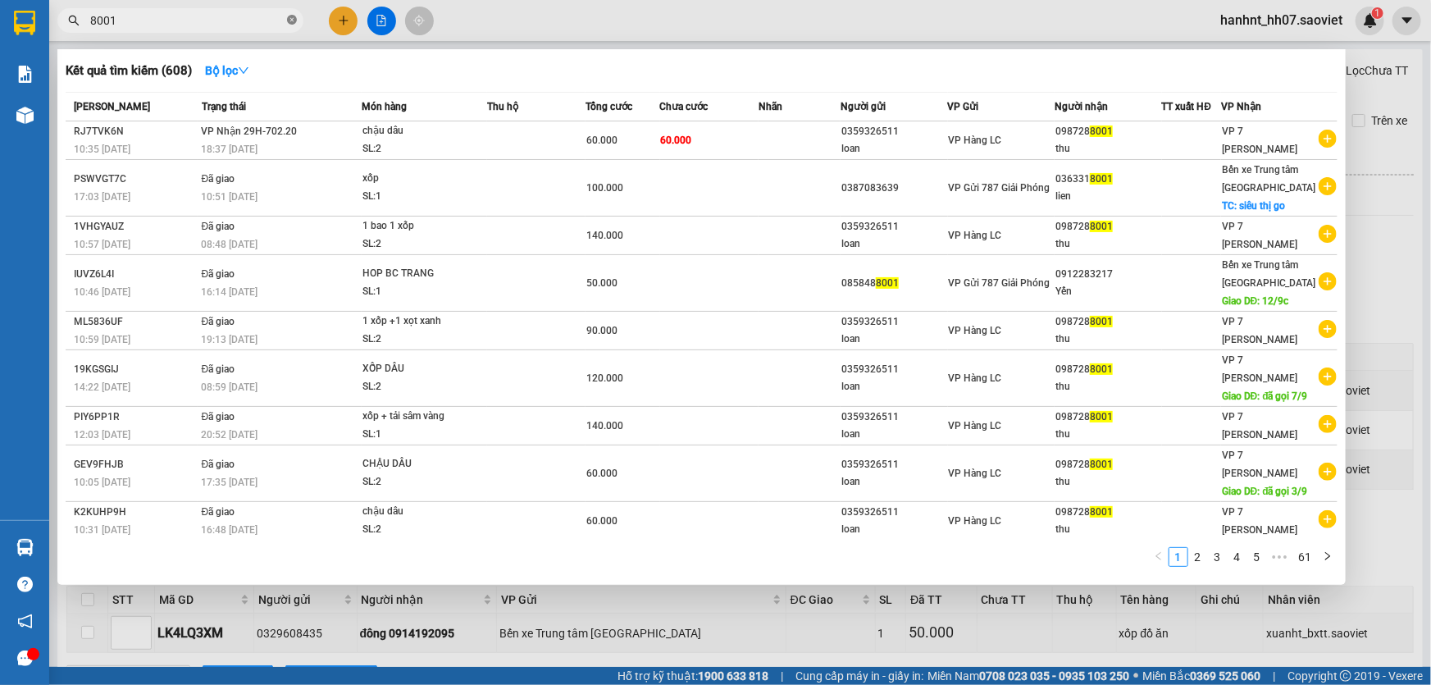
click at [293, 26] on span at bounding box center [292, 21] width 10 height 16
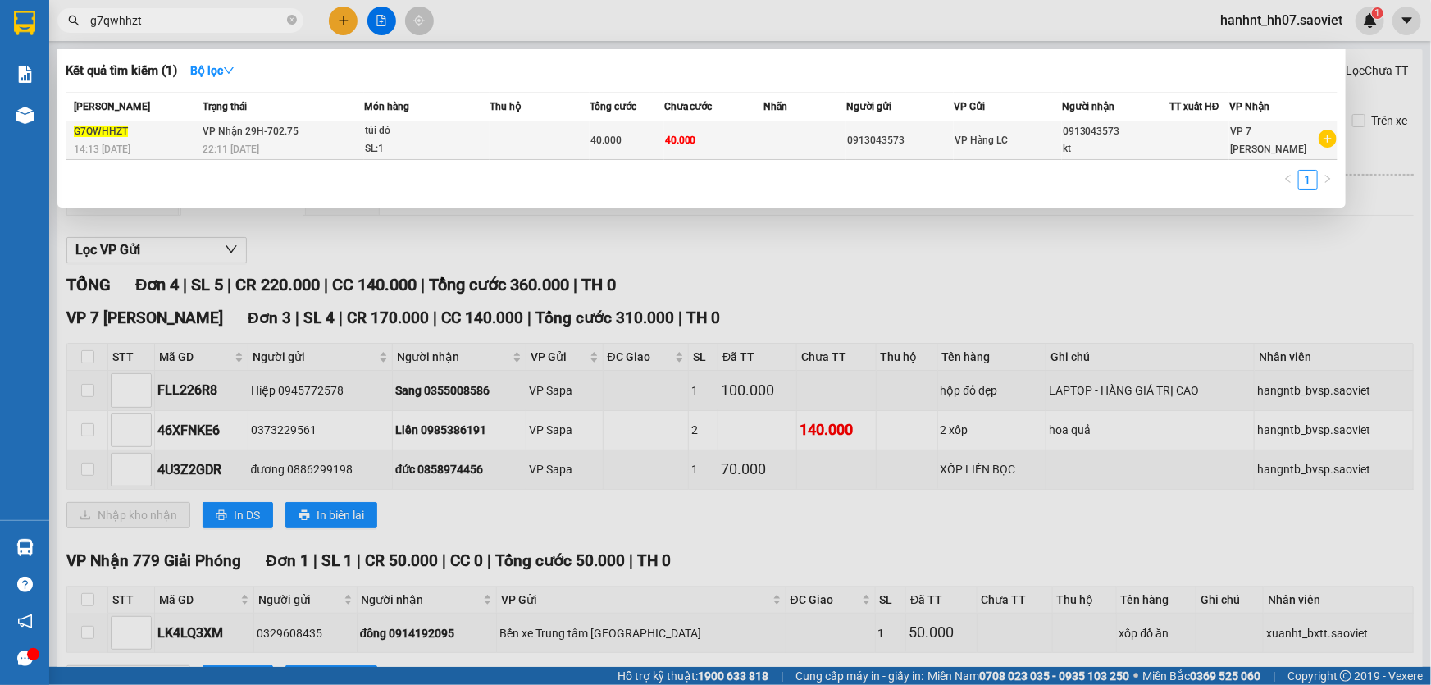
type input "g7qwhhzt"
click at [442, 135] on div "túi dỏ" at bounding box center [426, 131] width 123 height 18
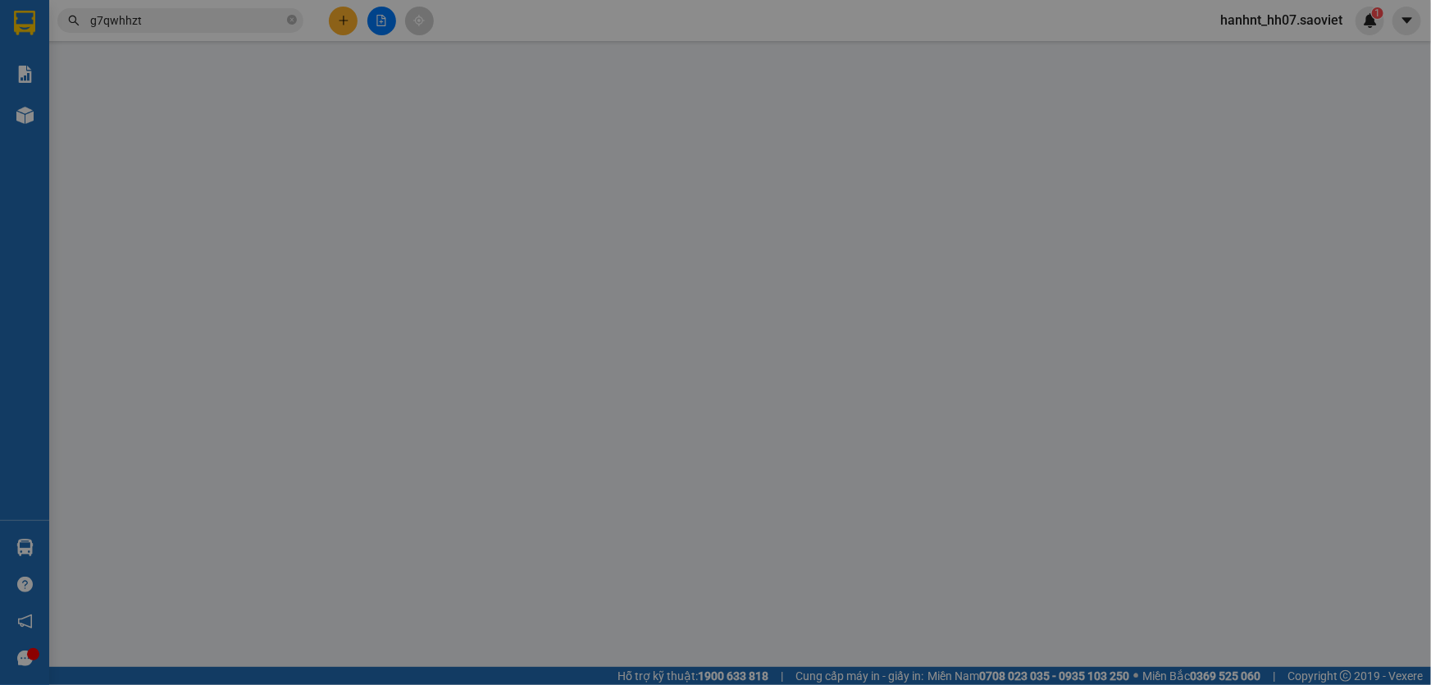
type input "0913043573"
type input "kt"
type input "40.000"
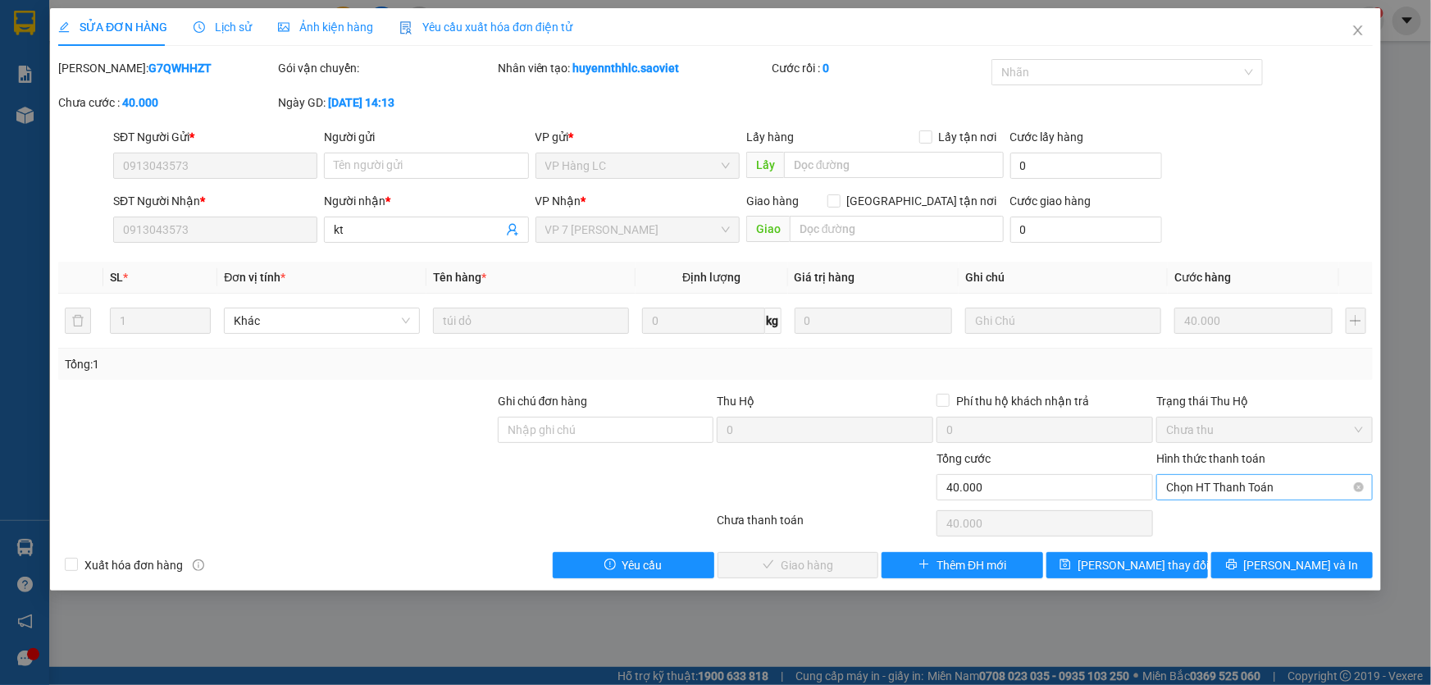
click at [1235, 477] on span "Chọn HT Thanh Toán" at bounding box center [1264, 487] width 197 height 25
click at [1202, 539] on div "Chuyển khoản" at bounding box center [1264, 545] width 197 height 18
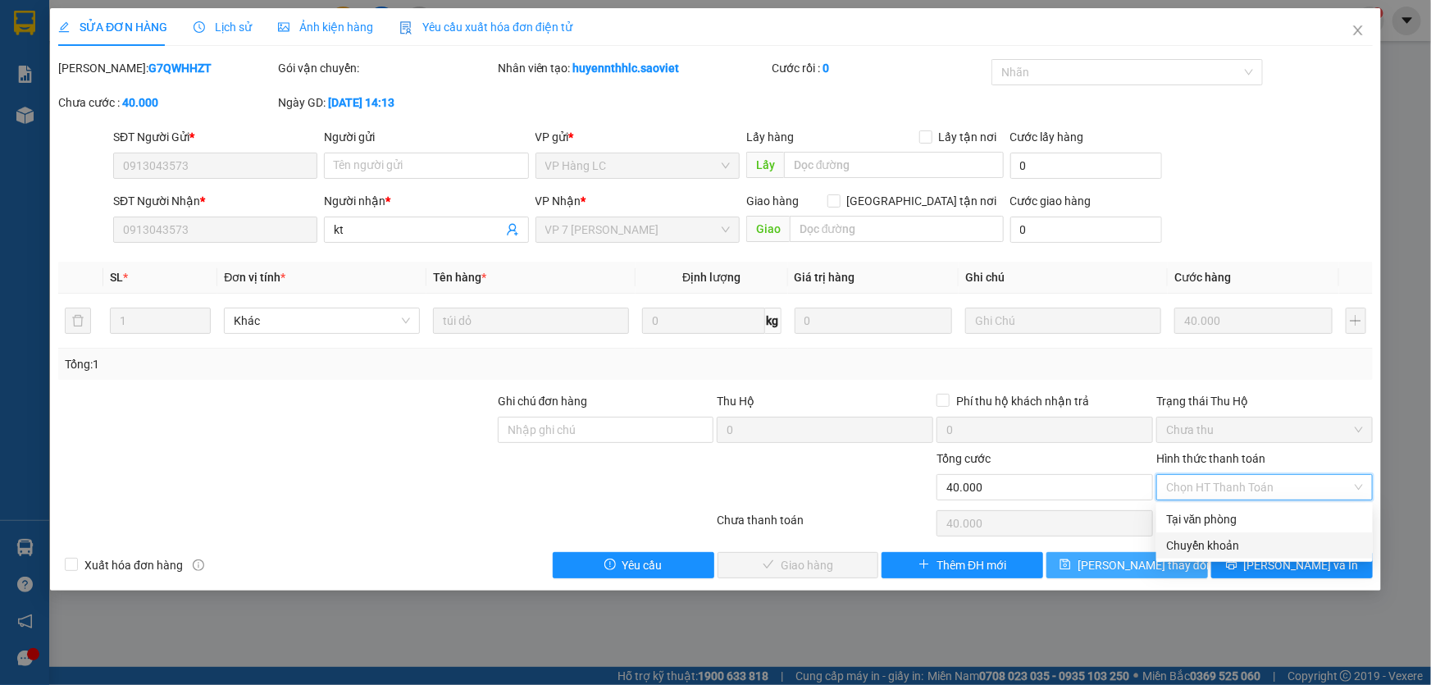
type input "0"
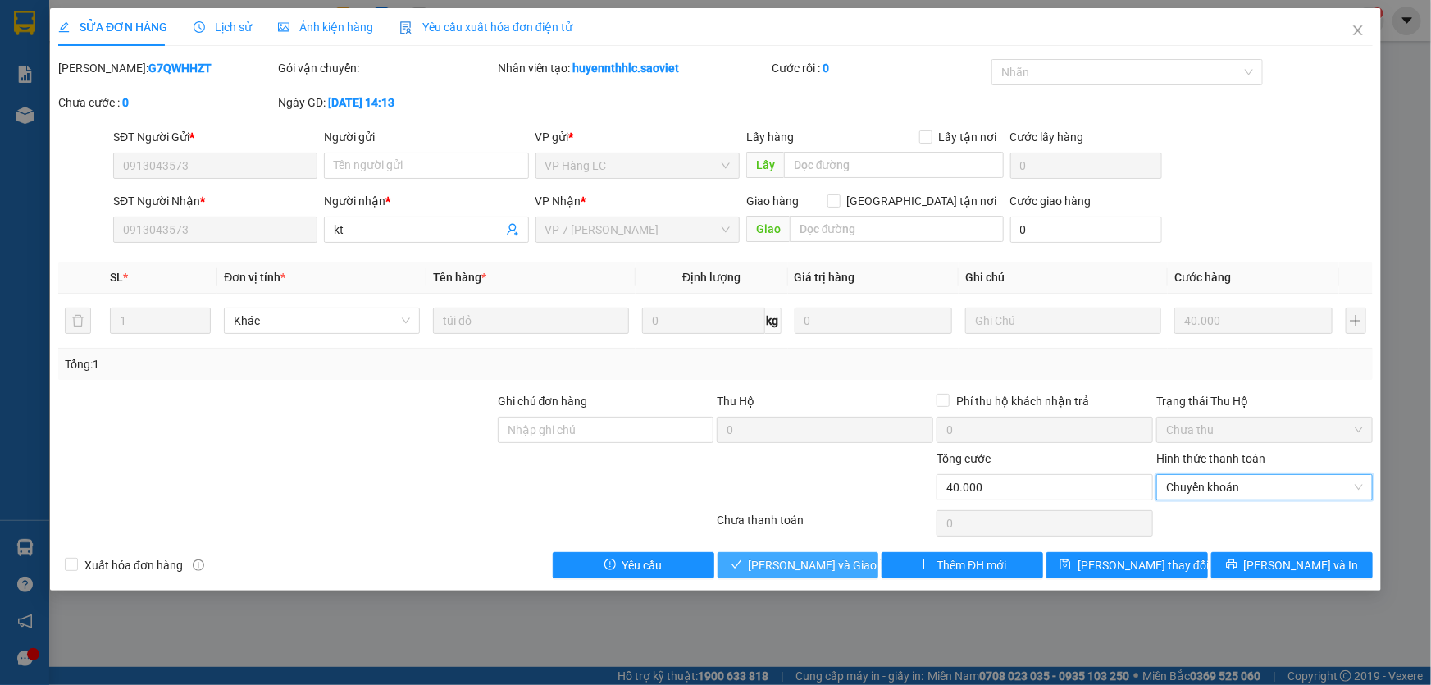
click at [807, 569] on span "[PERSON_NAME] và Giao hàng" at bounding box center [827, 565] width 157 height 18
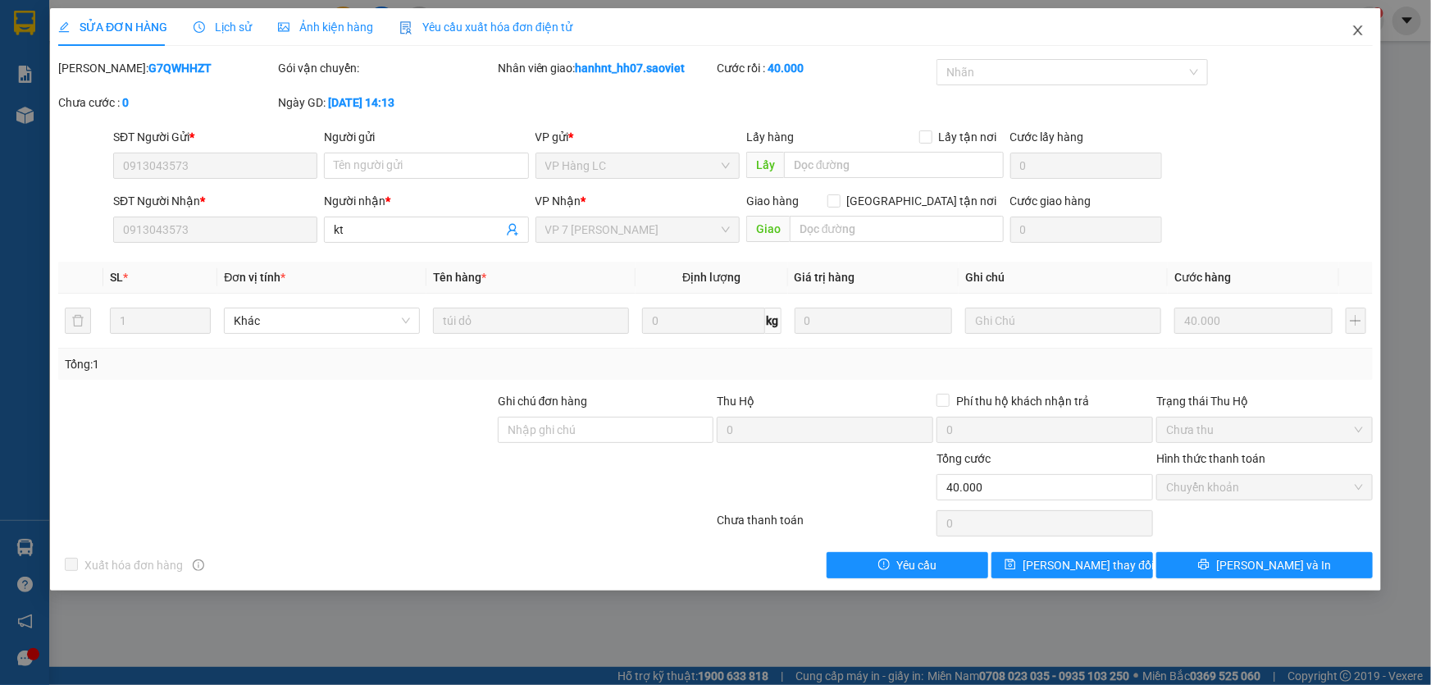
click at [1361, 32] on icon "close" at bounding box center [1357, 30] width 13 height 13
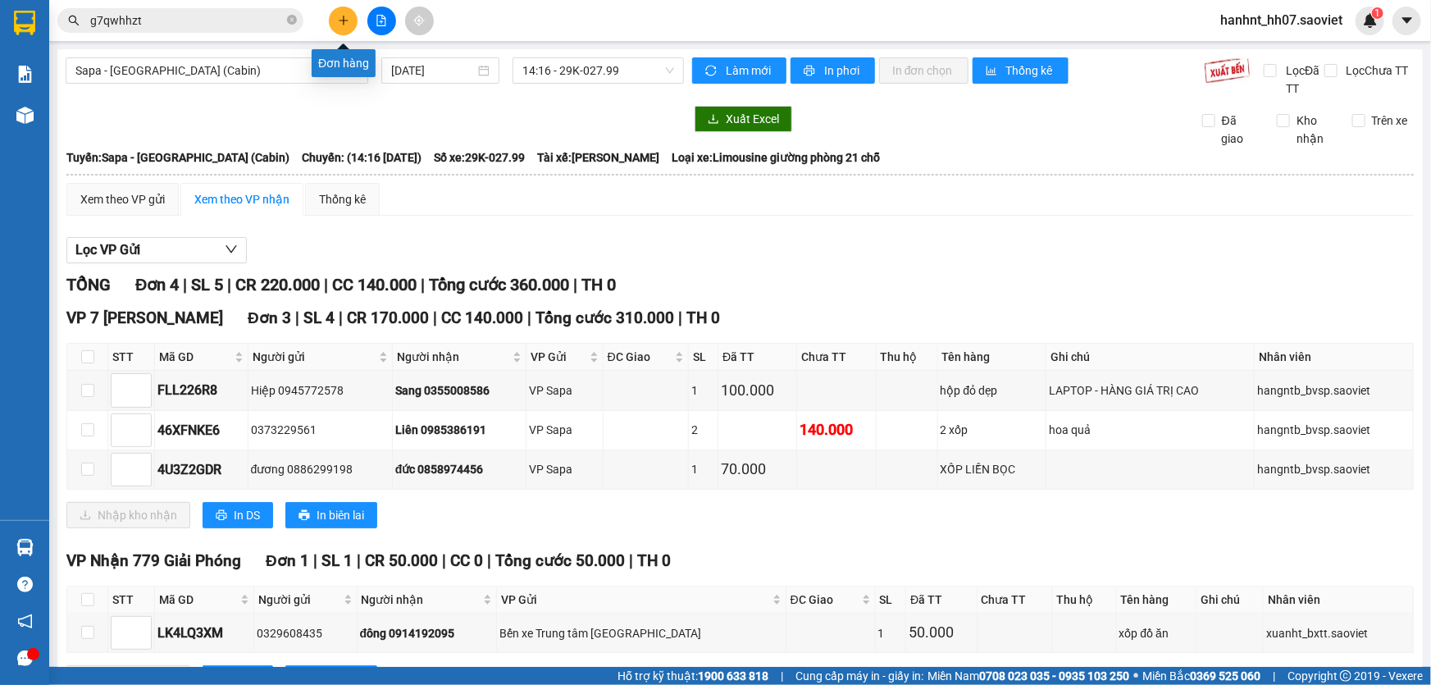
click at [353, 18] on button at bounding box center [343, 21] width 29 height 29
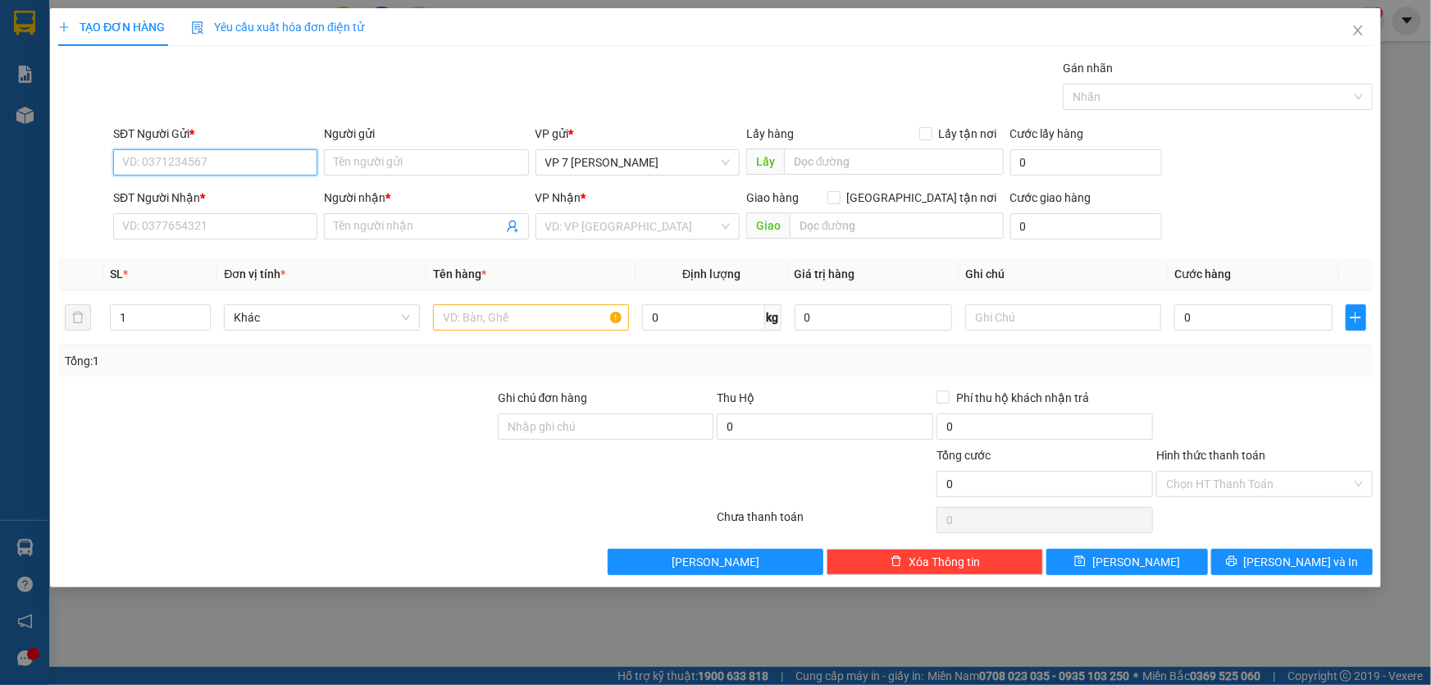
click at [265, 162] on input "SĐT Người Gửi *" at bounding box center [215, 162] width 204 height 26
type input "0943943779"
click at [161, 189] on div "0943943779" at bounding box center [215, 195] width 184 height 18
type input "0986363678"
type input "Tiến"
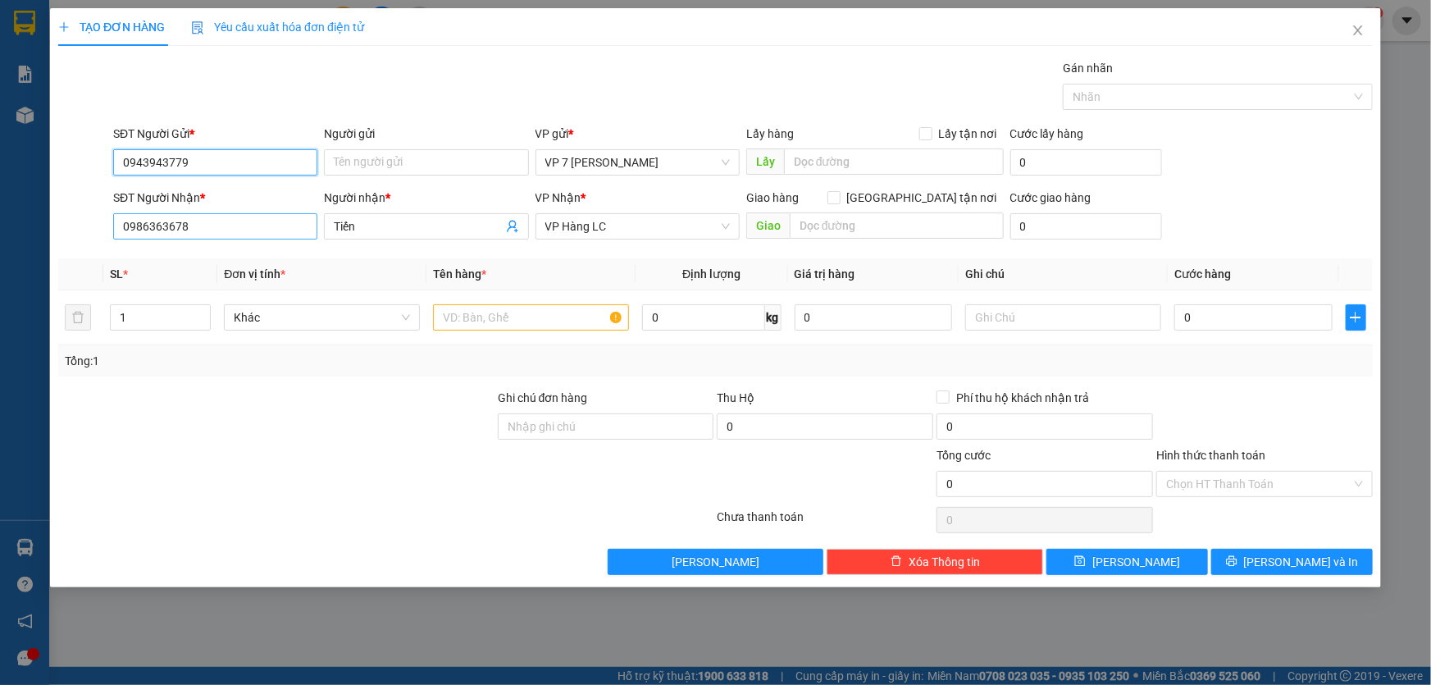
type input "0943943779"
click at [194, 220] on input "0986363678" at bounding box center [215, 226] width 204 height 26
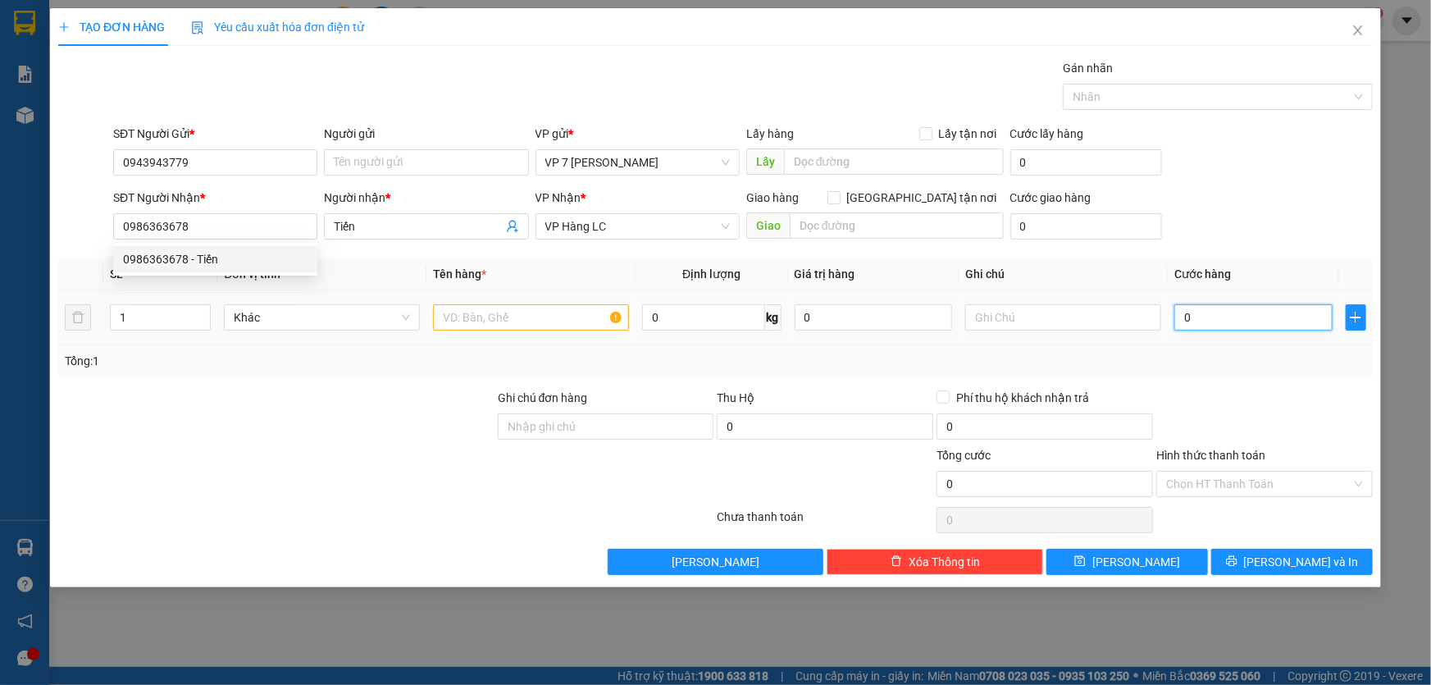
click at [1223, 320] on input "0" at bounding box center [1253, 317] width 158 height 26
type input "4"
type input "40"
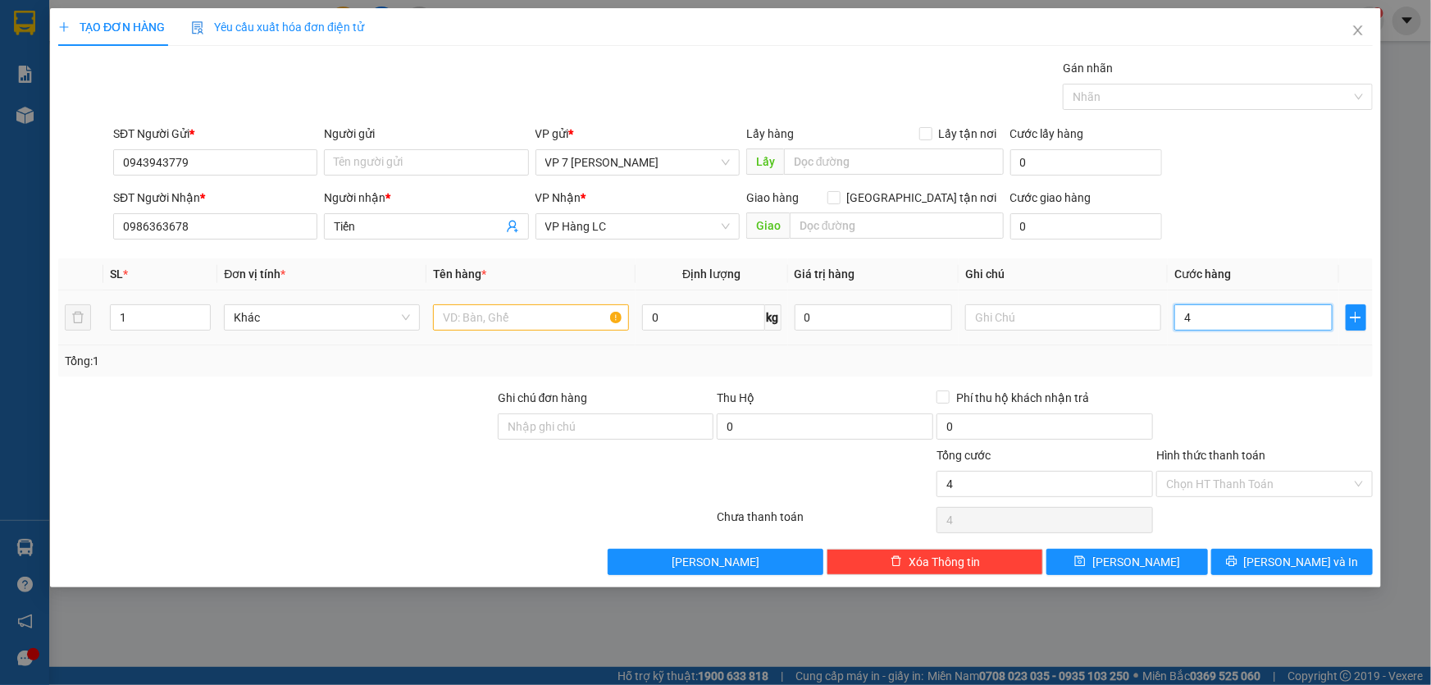
type input "40"
type input "40.000"
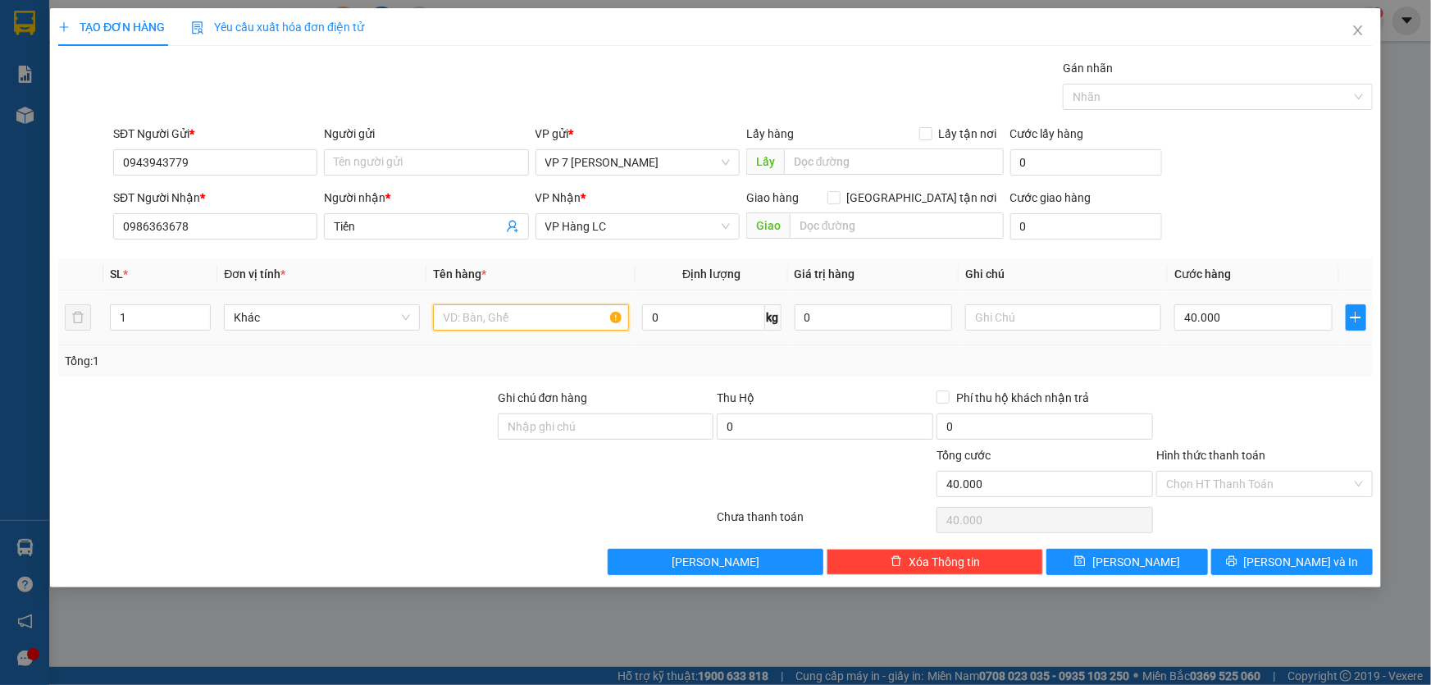
click at [484, 322] on input "text" at bounding box center [531, 317] width 196 height 26
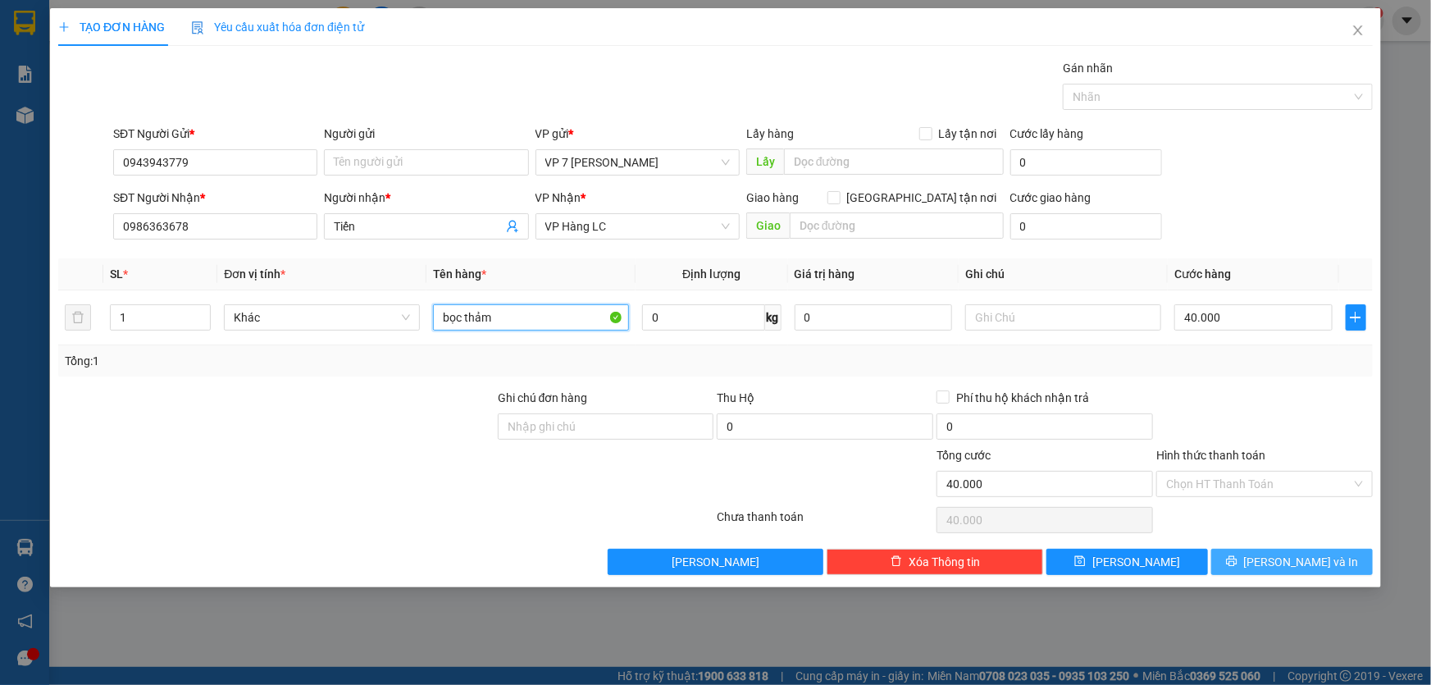
type input "bọc thảm"
click at [1276, 549] on button "[PERSON_NAME] và In" at bounding box center [1292, 562] width 162 height 26
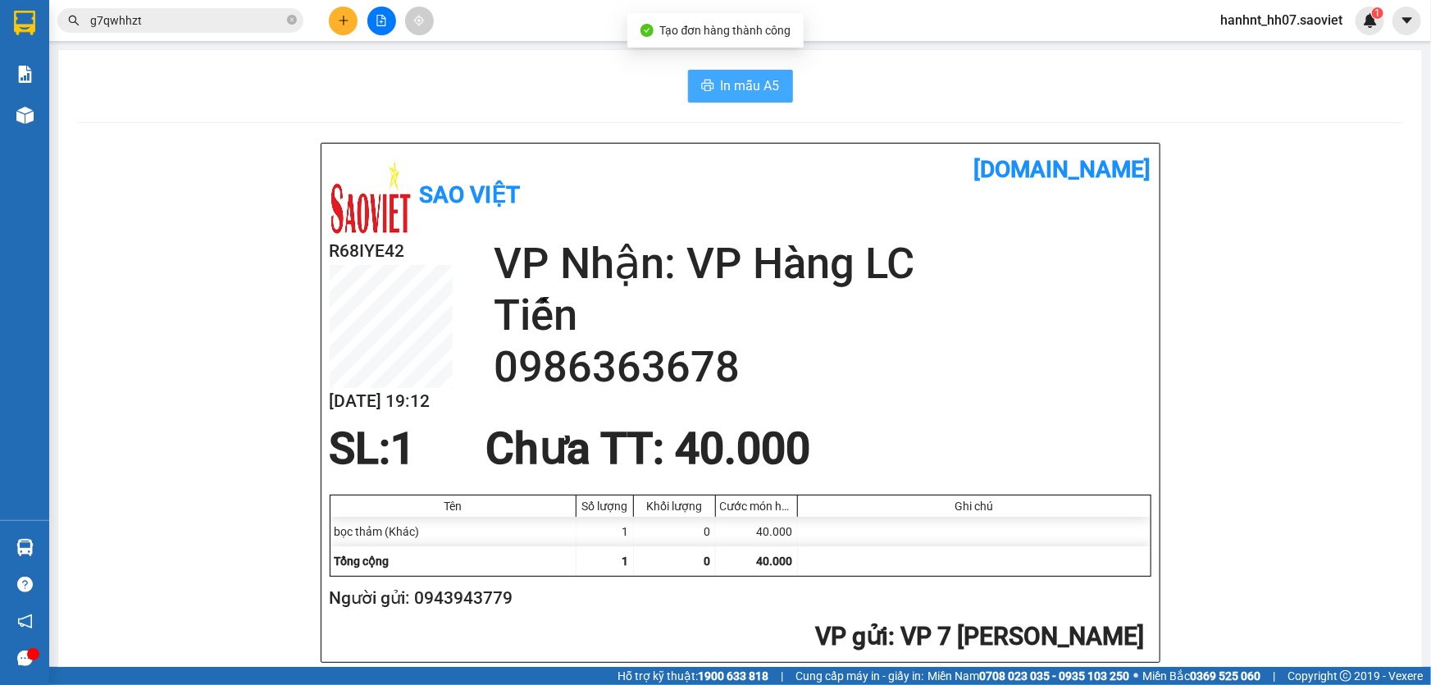
click at [740, 84] on span "In mẫu A5" at bounding box center [750, 85] width 59 height 20
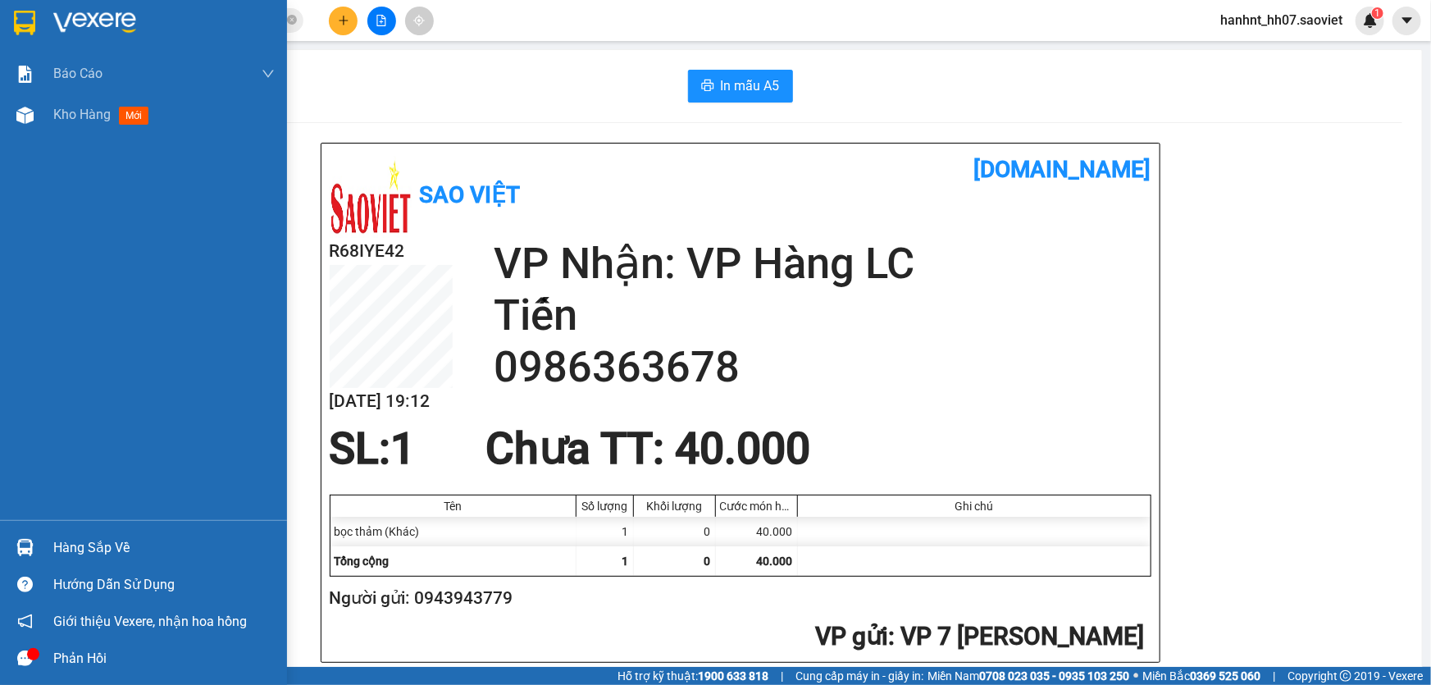
click at [83, 536] on div "Hàng sắp về" at bounding box center [163, 547] width 221 height 25
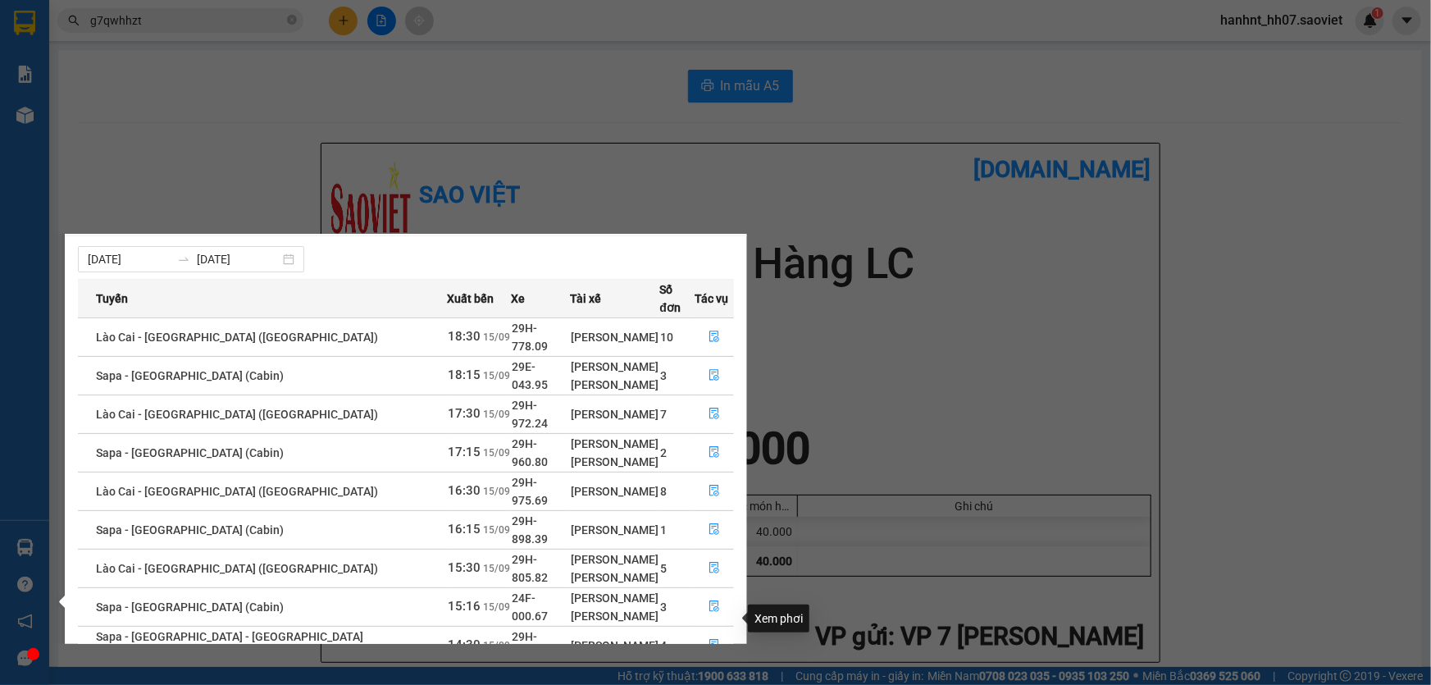
click at [708, 671] on button "button" at bounding box center [714, 684] width 38 height 26
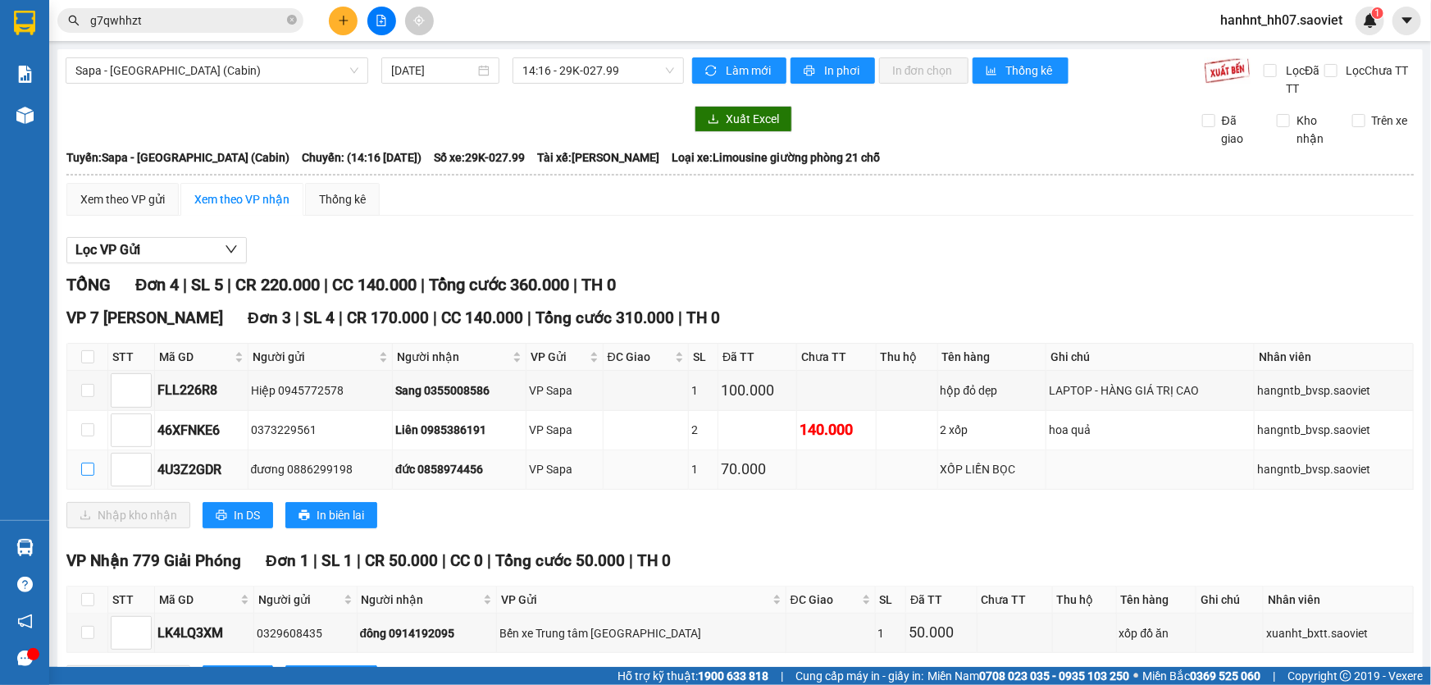
click at [86, 470] on input "checkbox" at bounding box center [87, 468] width 13 height 13
checkbox input "true"
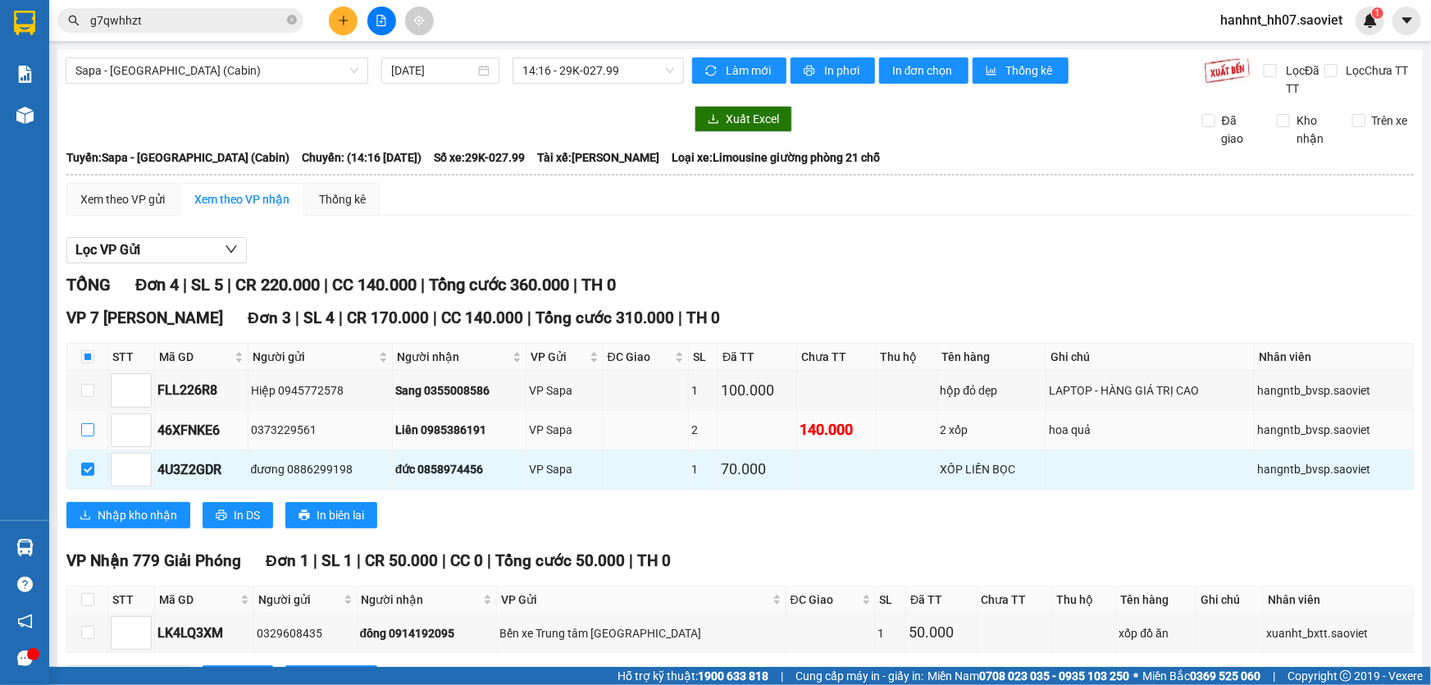
click at [87, 434] on input "checkbox" at bounding box center [87, 429] width 13 height 13
checkbox input "true"
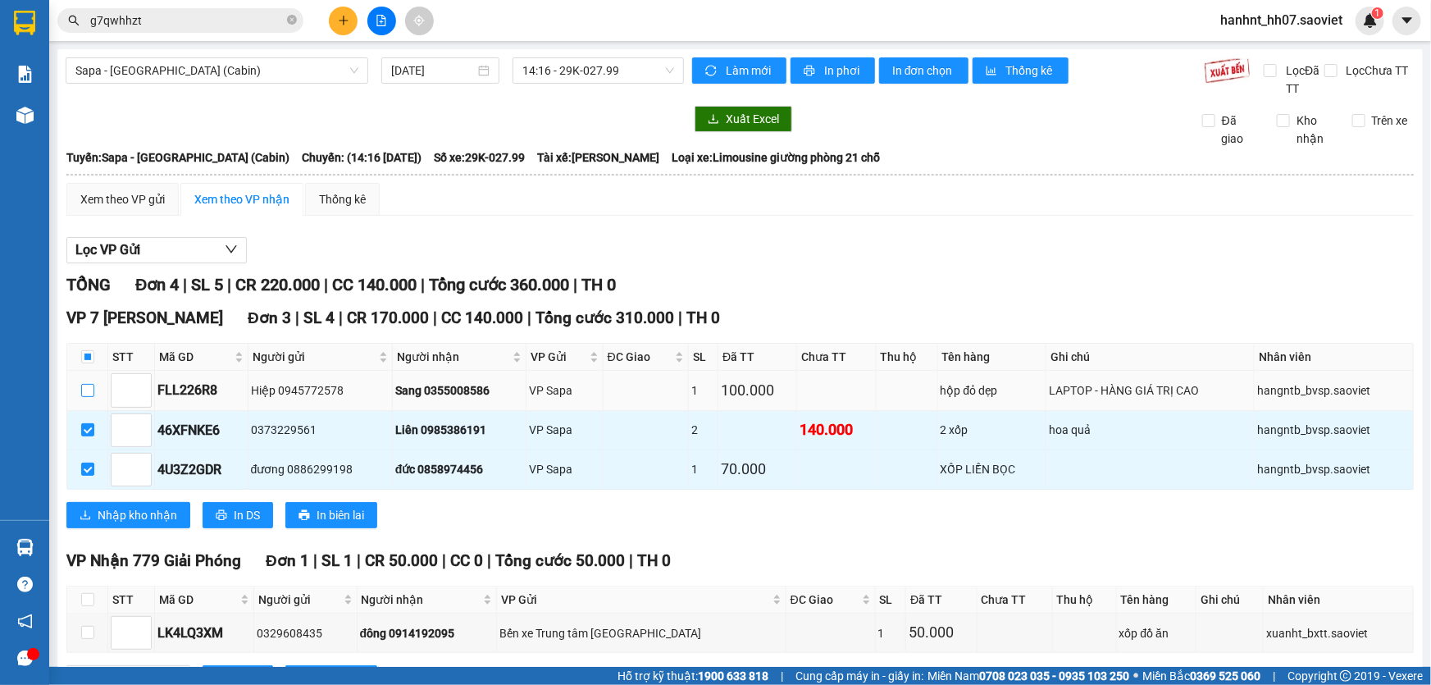
click at [92, 393] on input "checkbox" at bounding box center [87, 390] width 13 height 13
checkbox input "true"
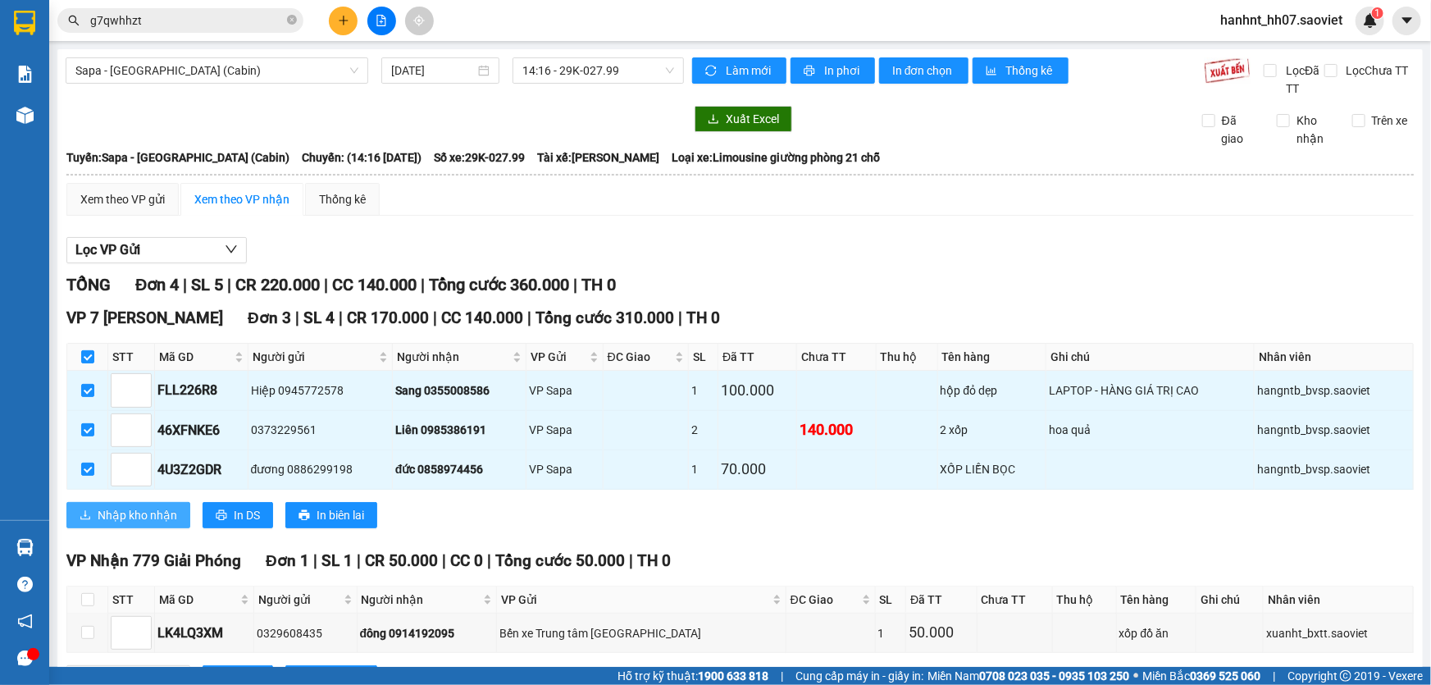
click at [154, 513] on span "Nhập kho nhận" at bounding box center [138, 515] width 80 height 18
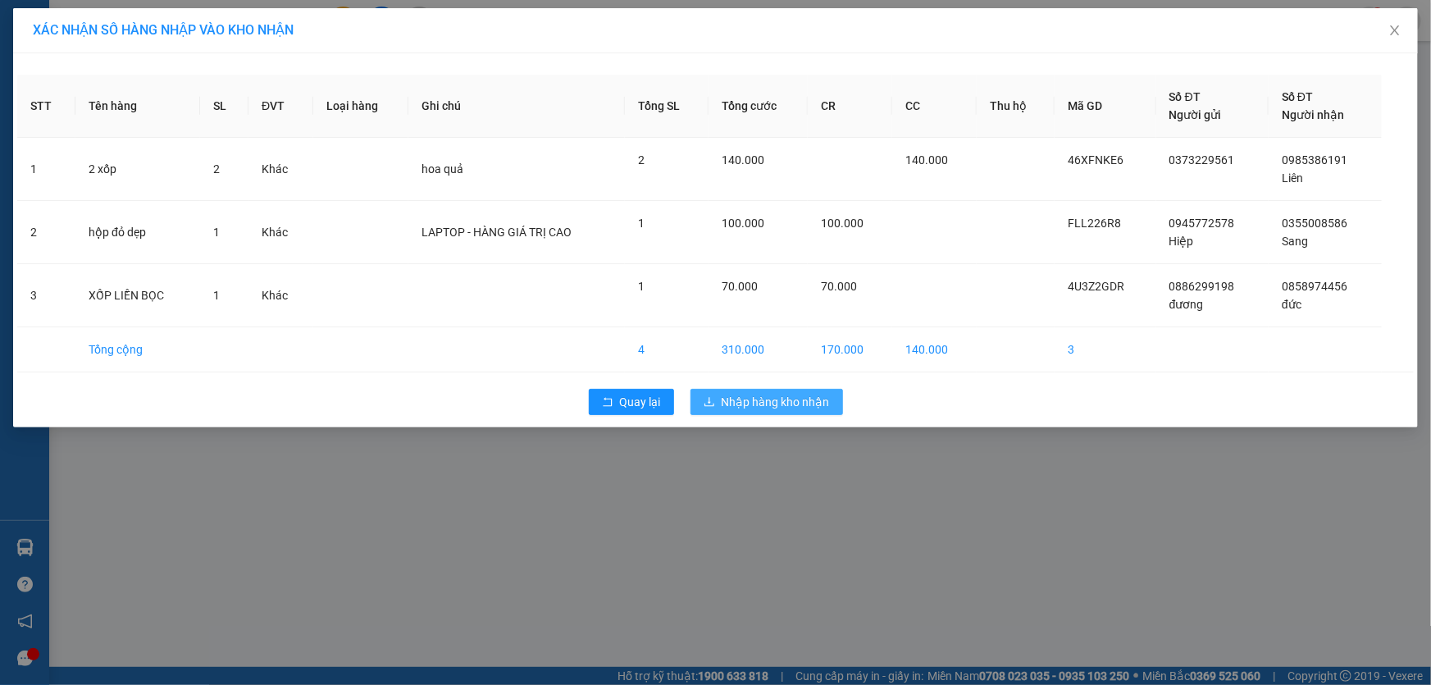
click at [723, 403] on span "Nhập hàng kho nhận" at bounding box center [776, 402] width 108 height 18
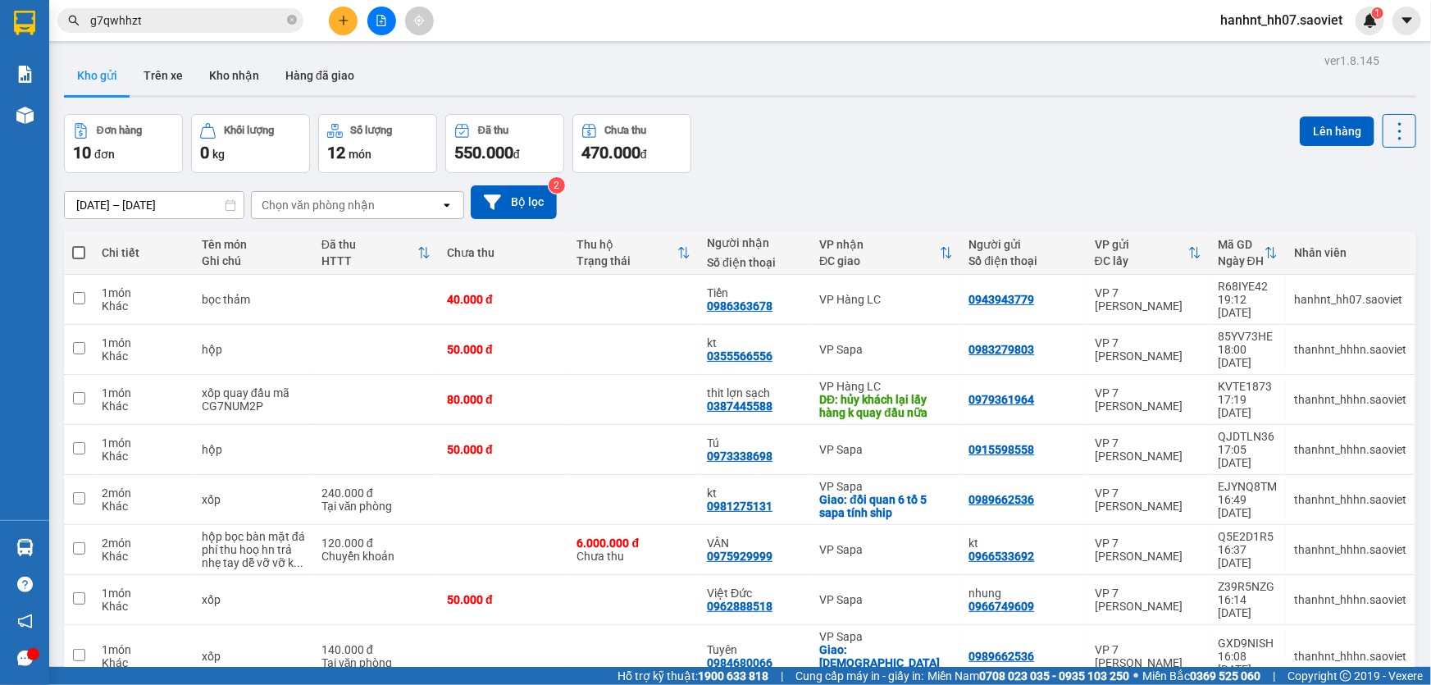
click at [158, 23] on input "g7qwhhzt" at bounding box center [187, 20] width 194 height 18
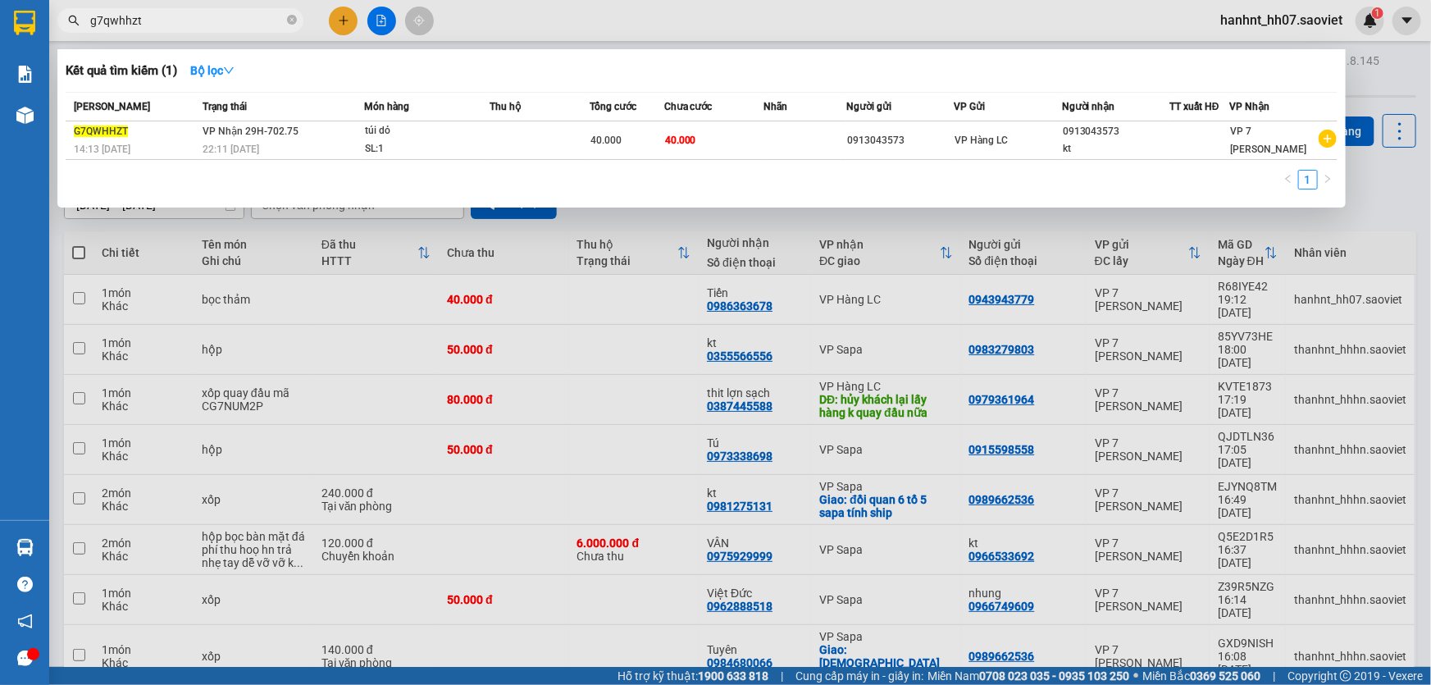
click at [158, 23] on input "g7qwhhzt" at bounding box center [187, 20] width 194 height 18
click at [287, 23] on icon "close-circle" at bounding box center [292, 20] width 10 height 10
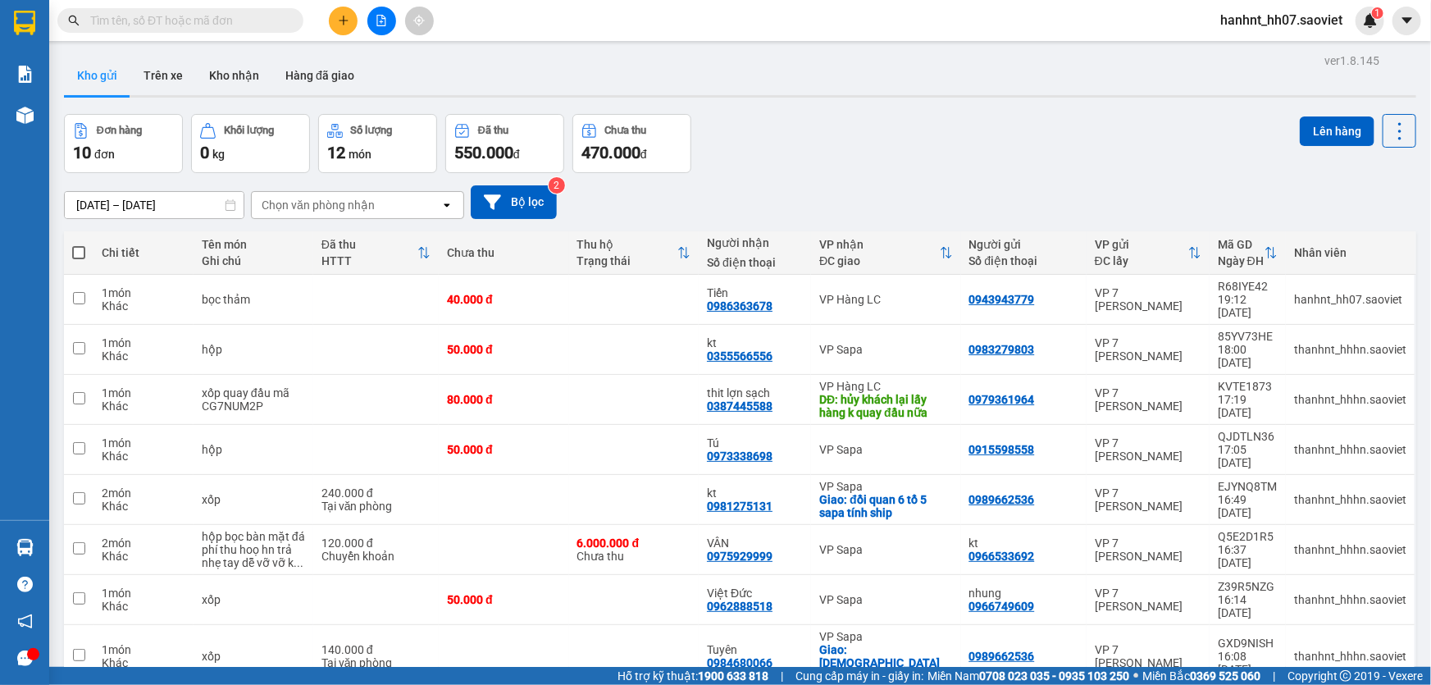
click at [218, 30] on span at bounding box center [180, 20] width 246 height 25
click at [213, 21] on input "text" at bounding box center [187, 20] width 194 height 18
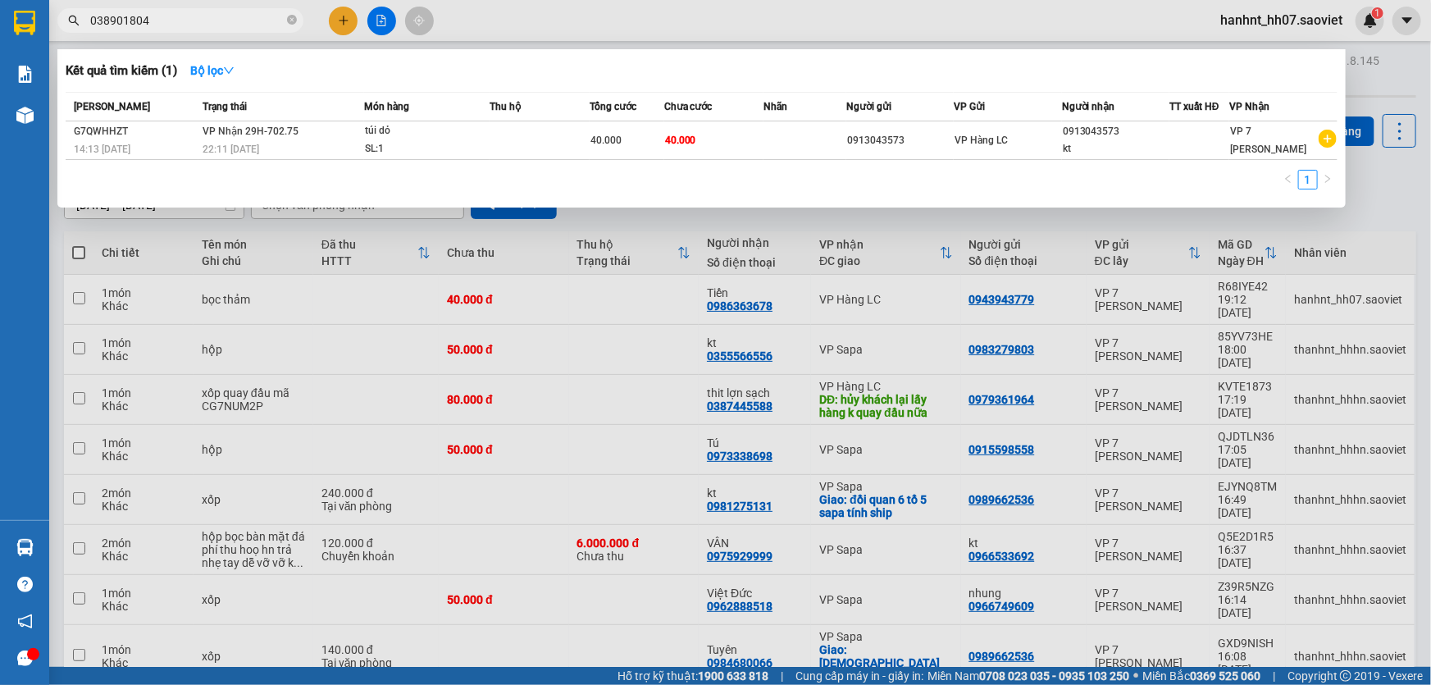
type input "0389018041"
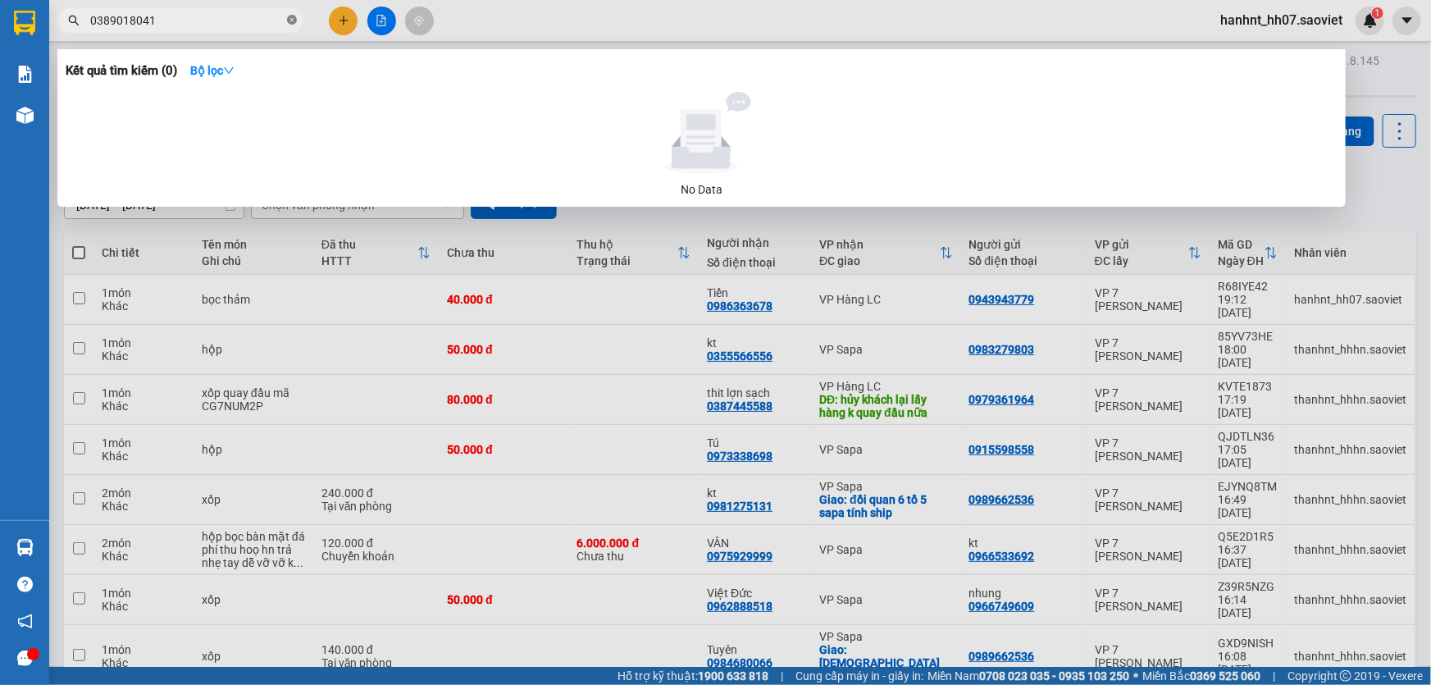
click at [288, 20] on icon "close-circle" at bounding box center [292, 20] width 10 height 10
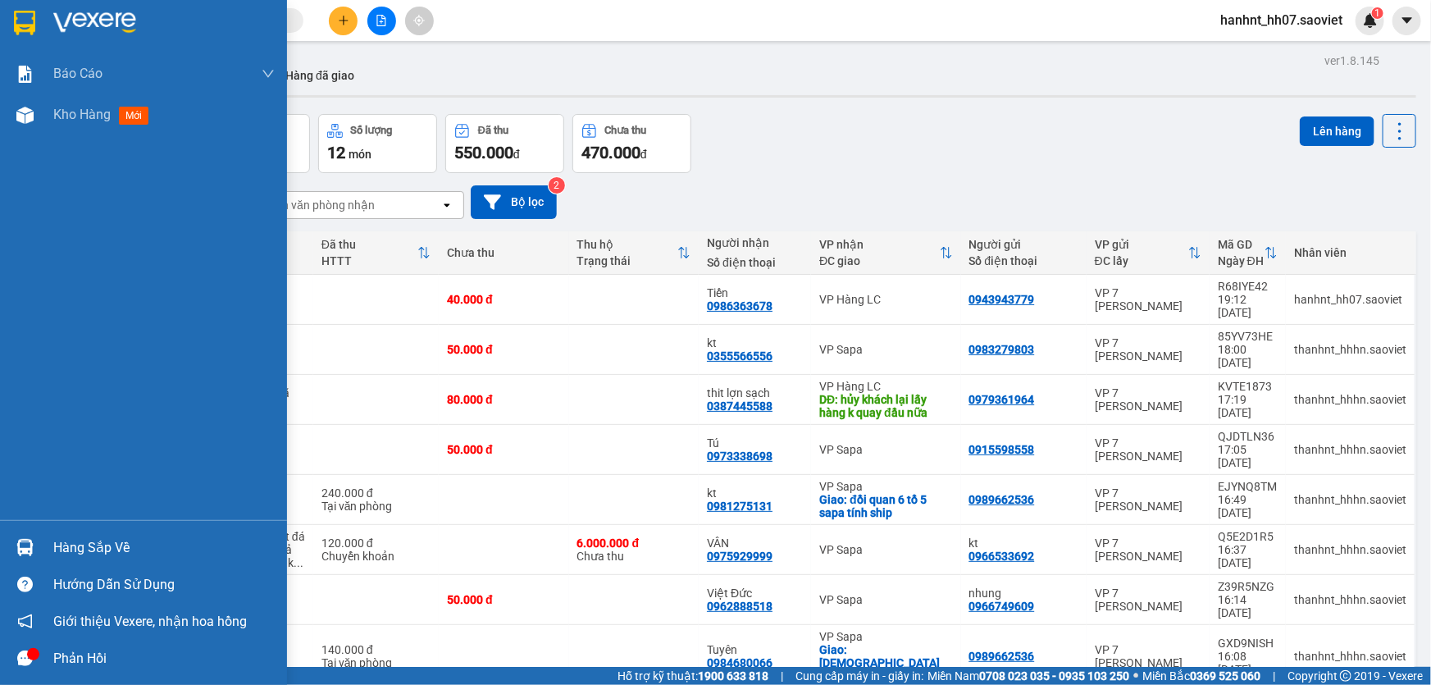
click at [39, 549] on div at bounding box center [25, 547] width 29 height 29
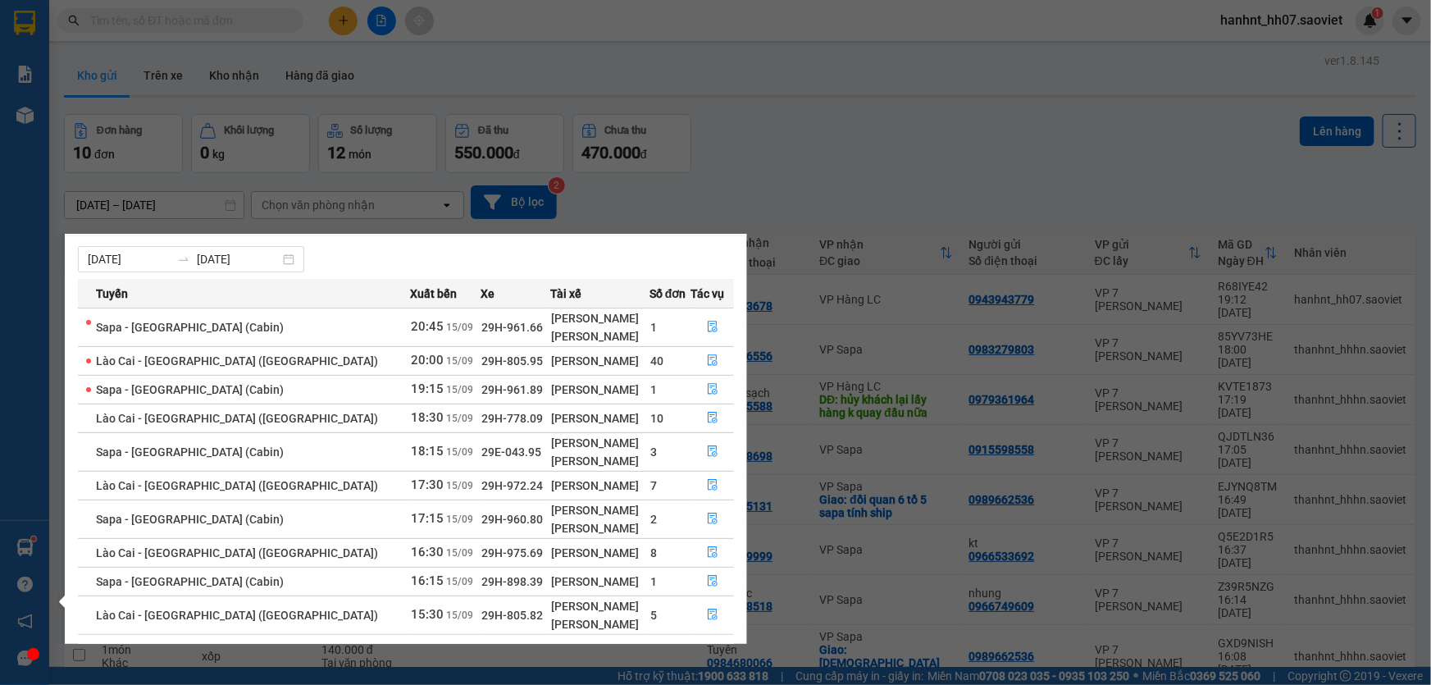
scroll to position [66, 0]
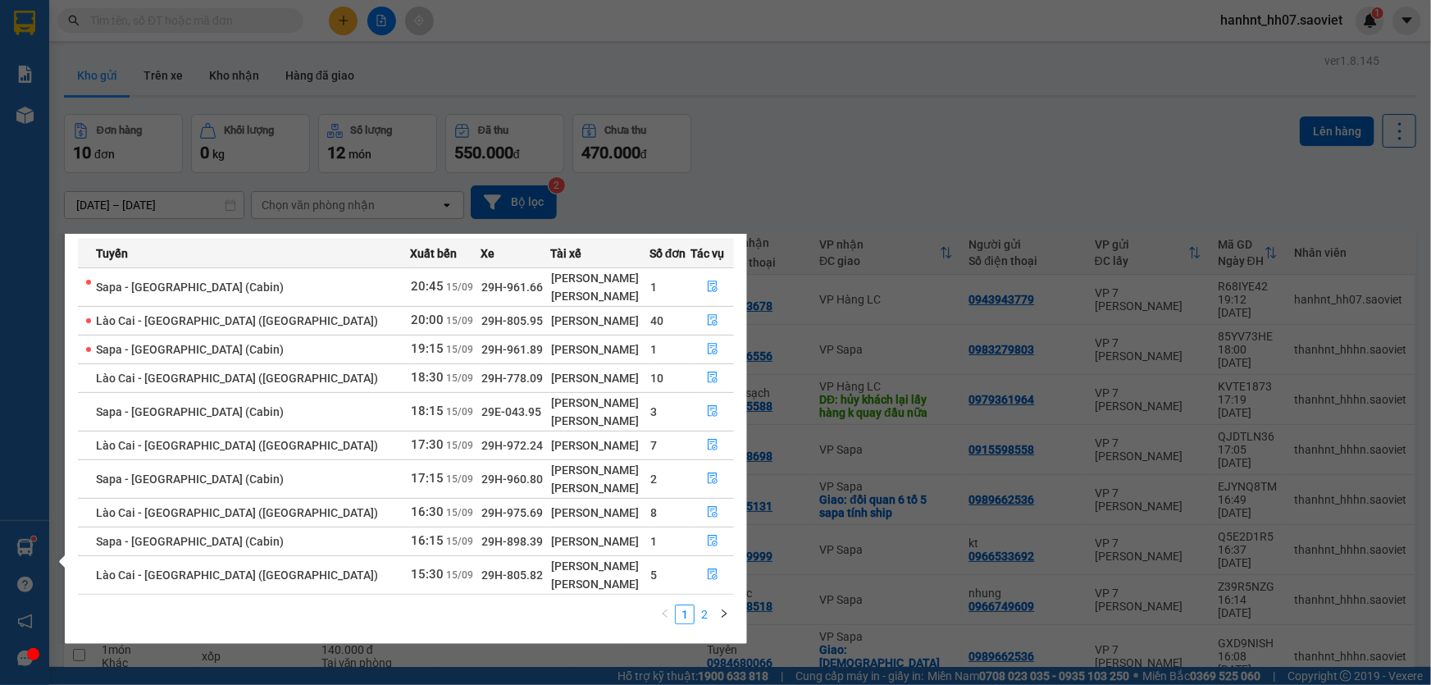
click at [702, 617] on link "2" at bounding box center [704, 614] width 18 height 18
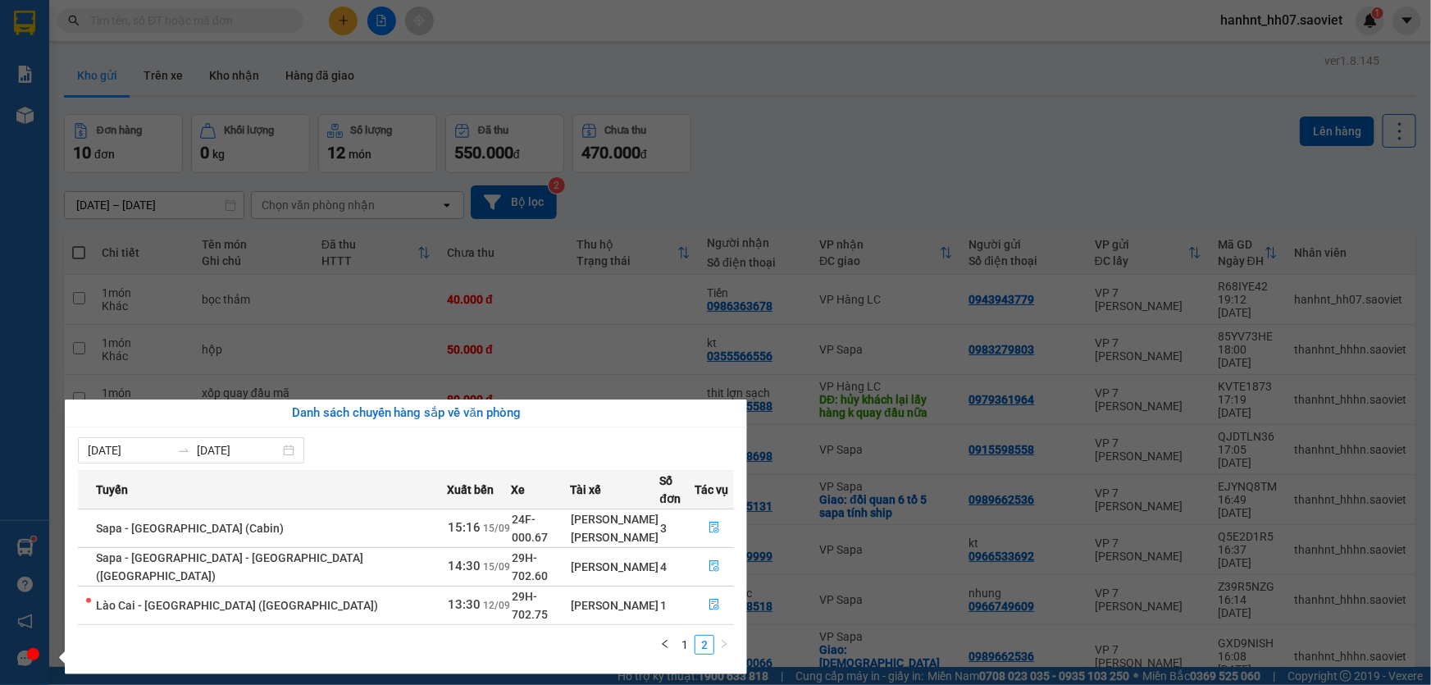
scroll to position [0, 0]
click at [686, 635] on link "1" at bounding box center [685, 644] width 18 height 18
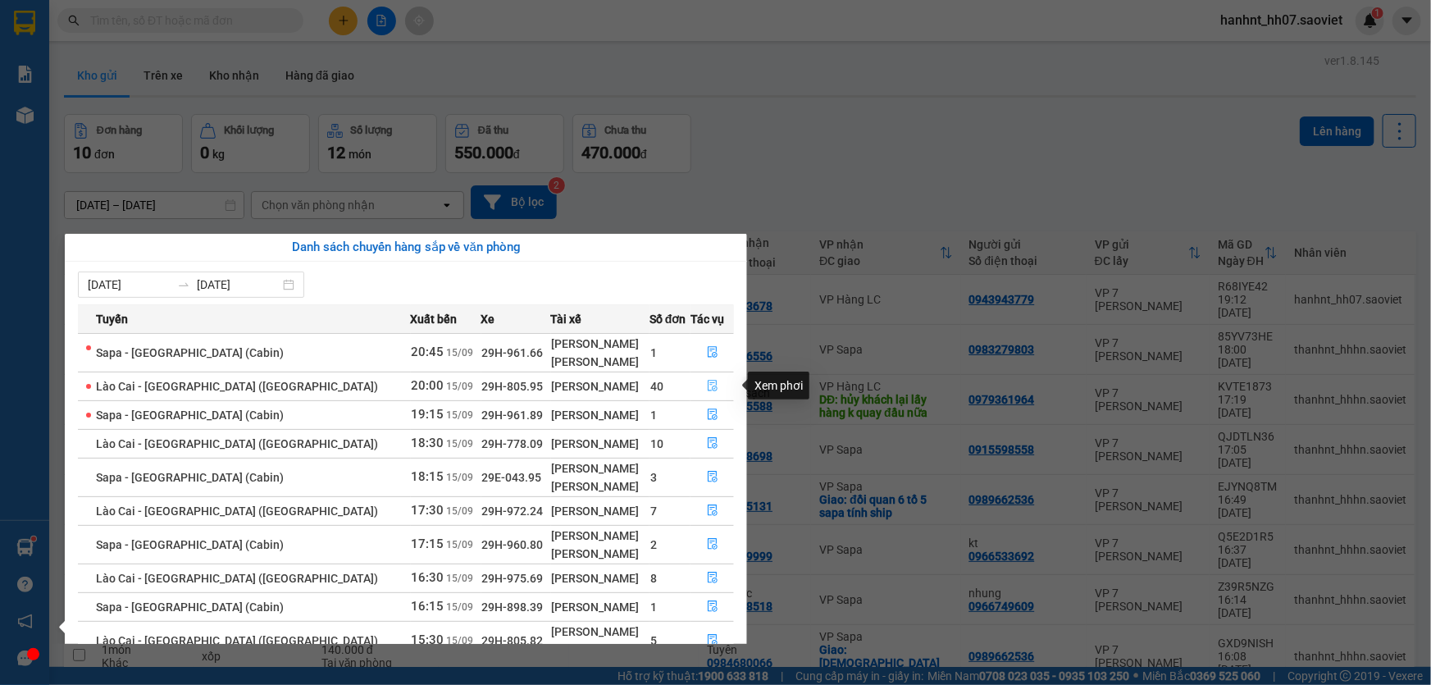
click at [707, 384] on icon "file-done" at bounding box center [712, 385] width 11 height 11
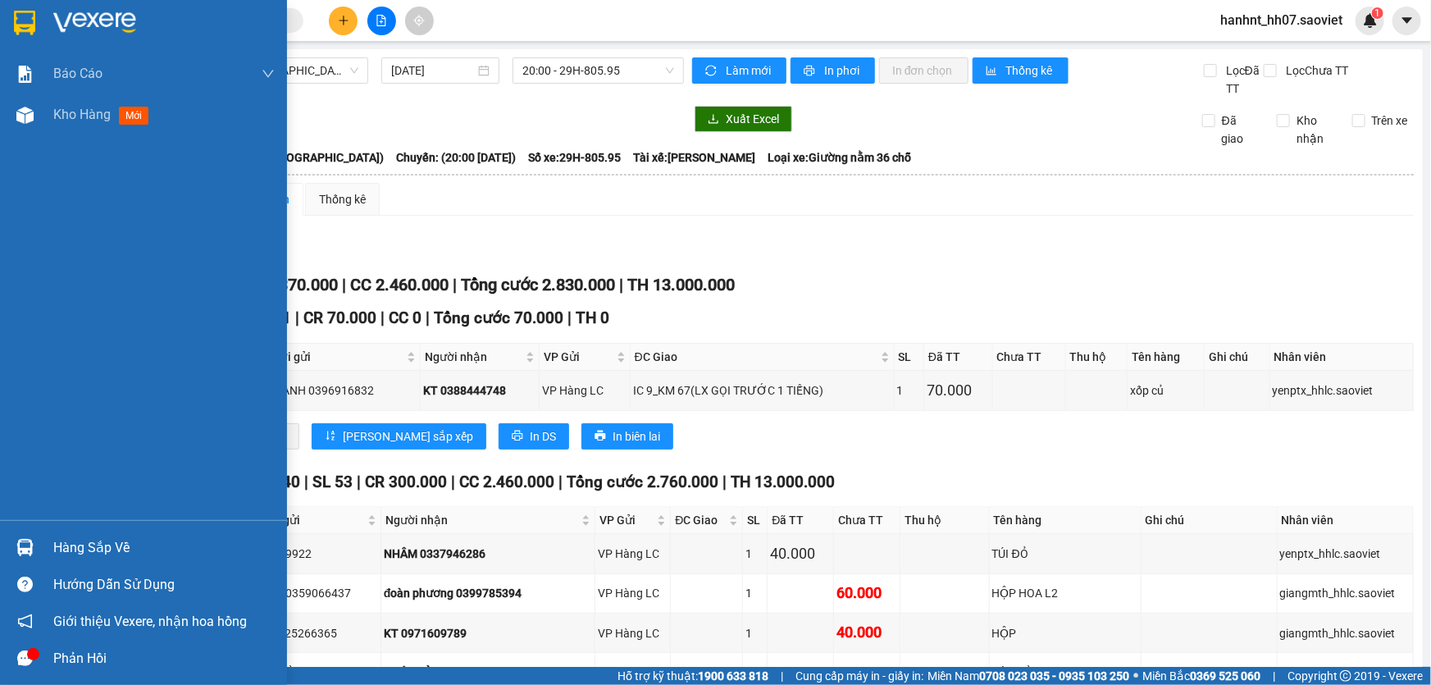
click at [49, 540] on div "Hàng sắp về" at bounding box center [143, 547] width 287 height 37
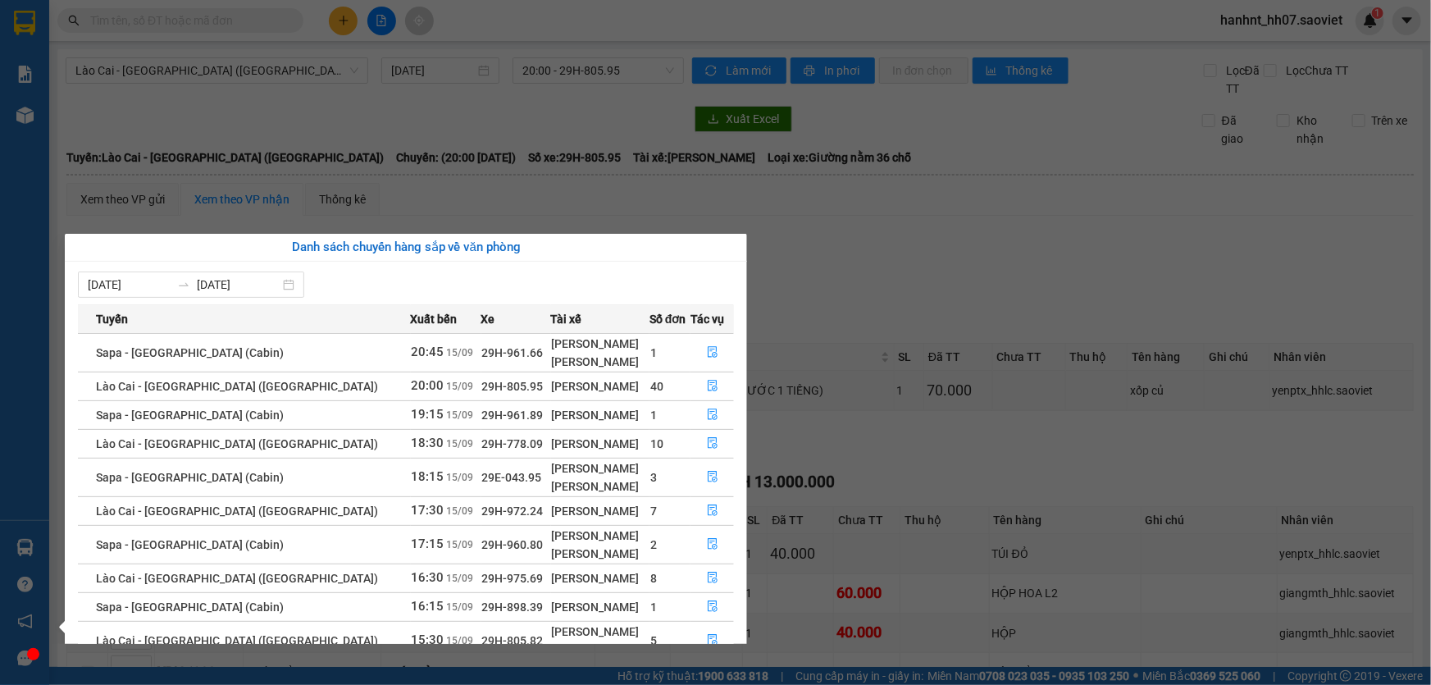
click at [301, 172] on section "Kết quả tìm kiếm ( 0 ) Bộ lọc No Data hanhnt_hh07.saoviet 1 Báo cáo 1B. Chi tiế…" at bounding box center [715, 342] width 1431 height 685
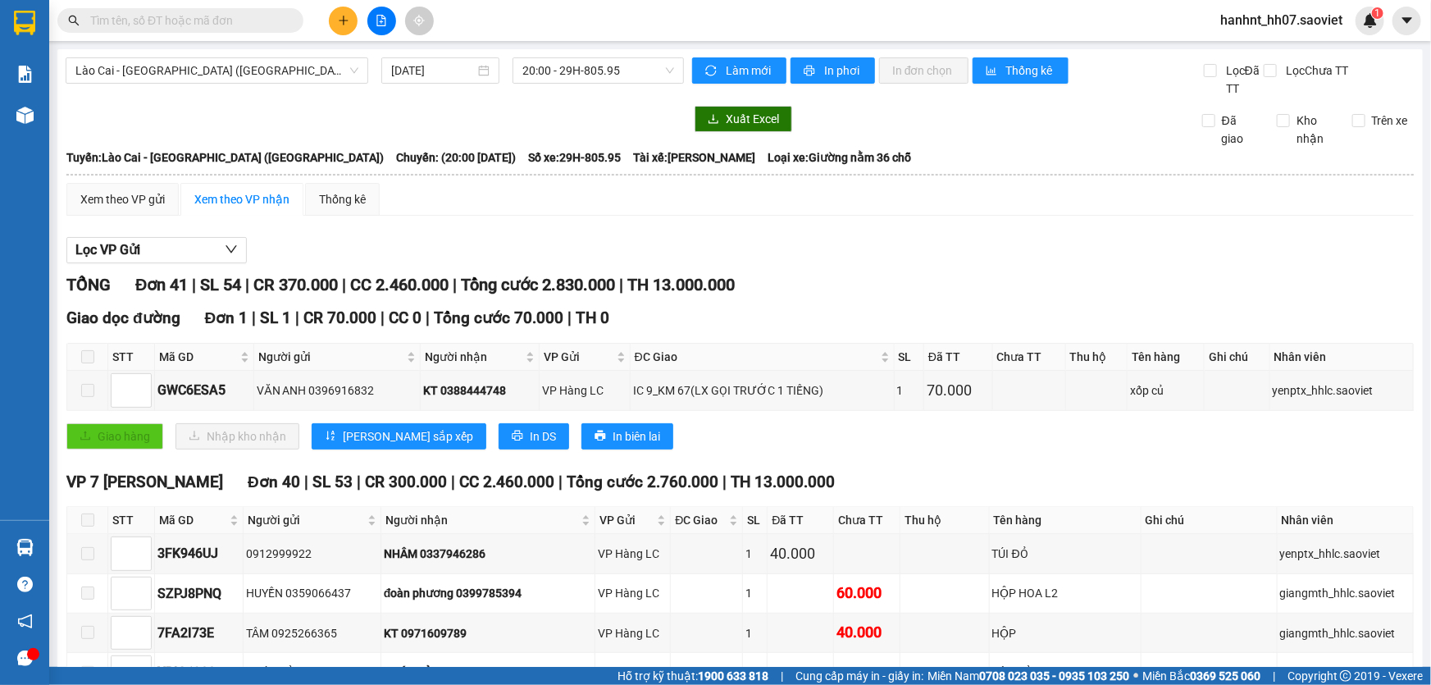
click at [144, 29] on input "text" at bounding box center [187, 20] width 194 height 18
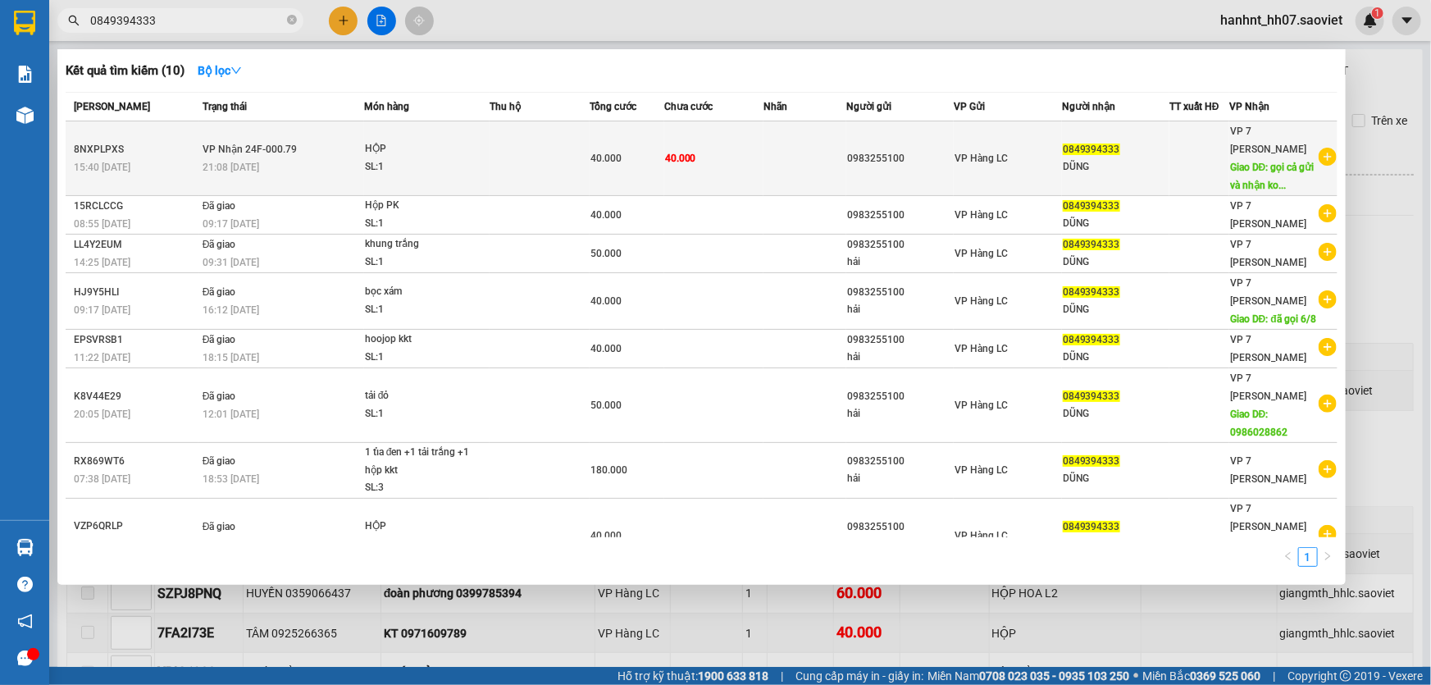
type input "0849394333"
click at [406, 183] on td "HỘP SL: 1" at bounding box center [427, 158] width 126 height 75
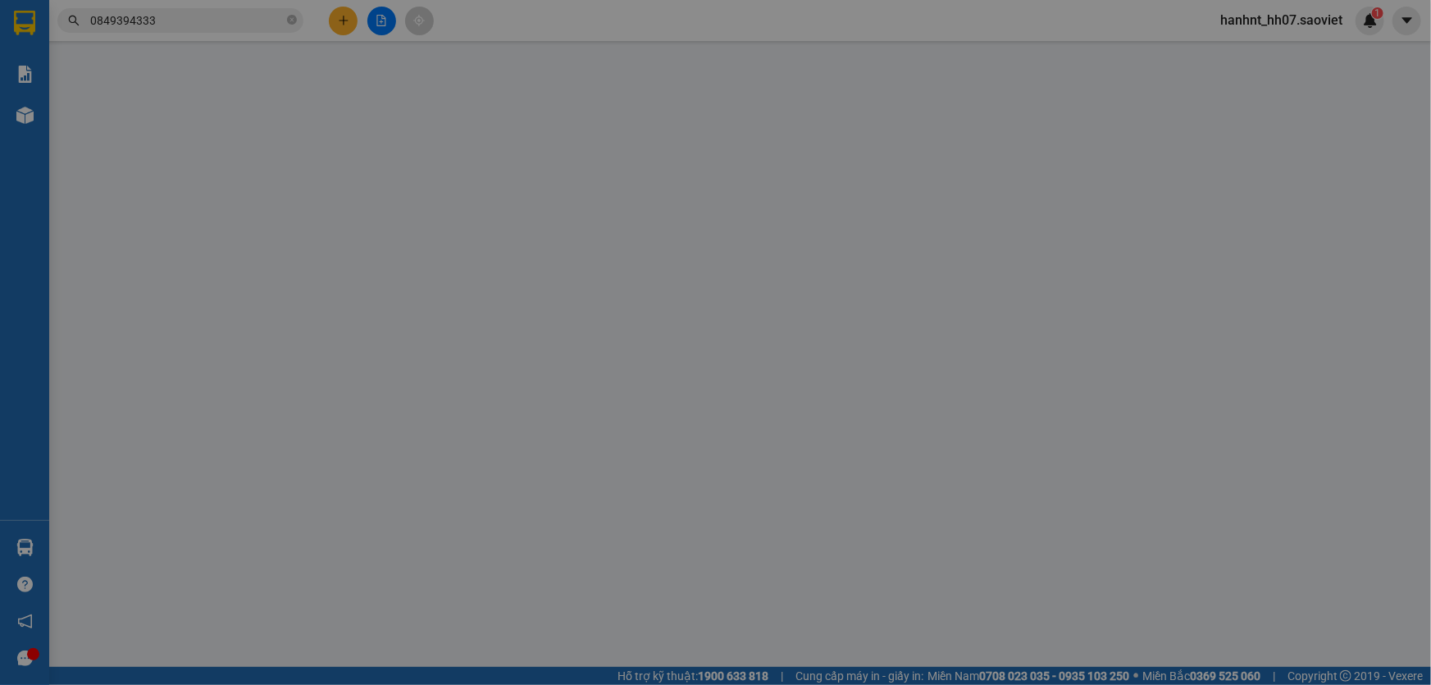
type input "0983255100"
type input "0849394333"
type input "DŨNG"
type input "gọi cả gửi và nhận ko nghe 13/9"
type input "40.000"
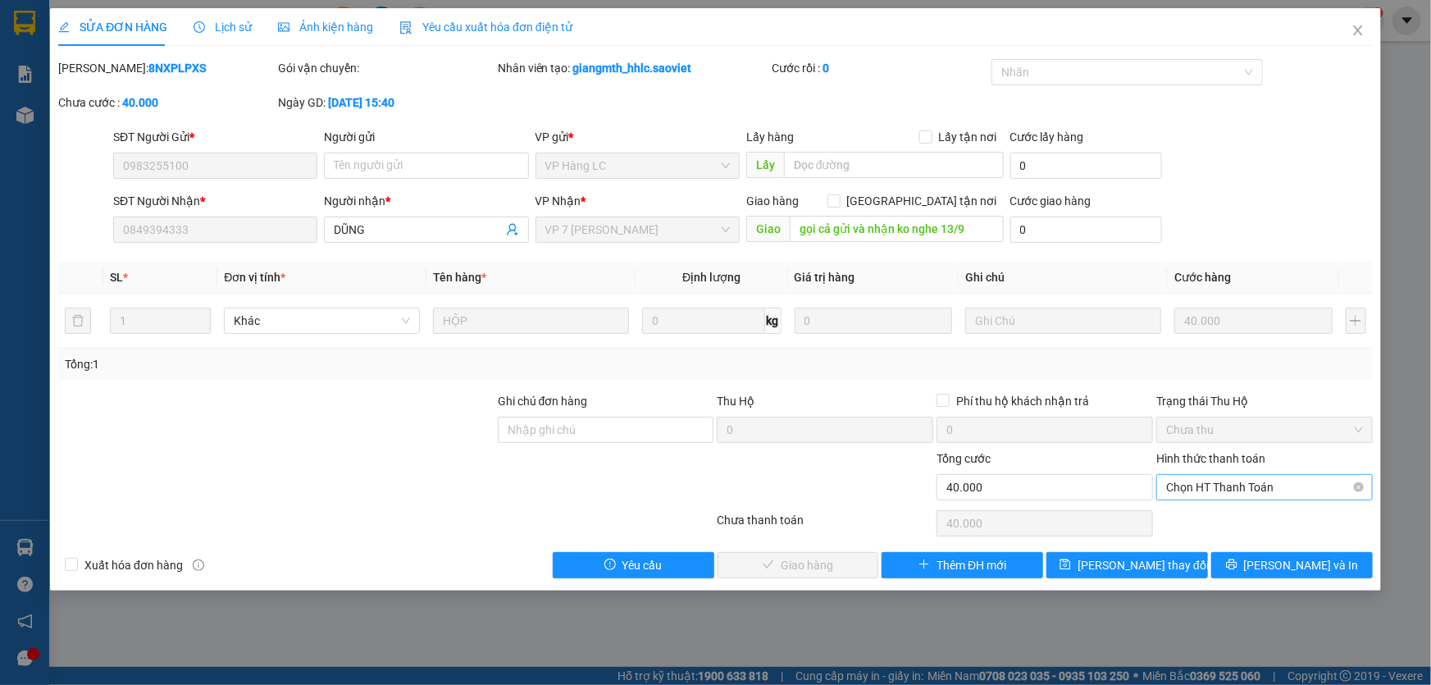
click at [1242, 489] on span "Chọn HT Thanh Toán" at bounding box center [1264, 487] width 197 height 25
click at [1232, 543] on div "Chuyển khoản" at bounding box center [1264, 545] width 197 height 18
type input "0"
click at [831, 562] on span "[PERSON_NAME] và Giao hàng" at bounding box center [827, 565] width 157 height 18
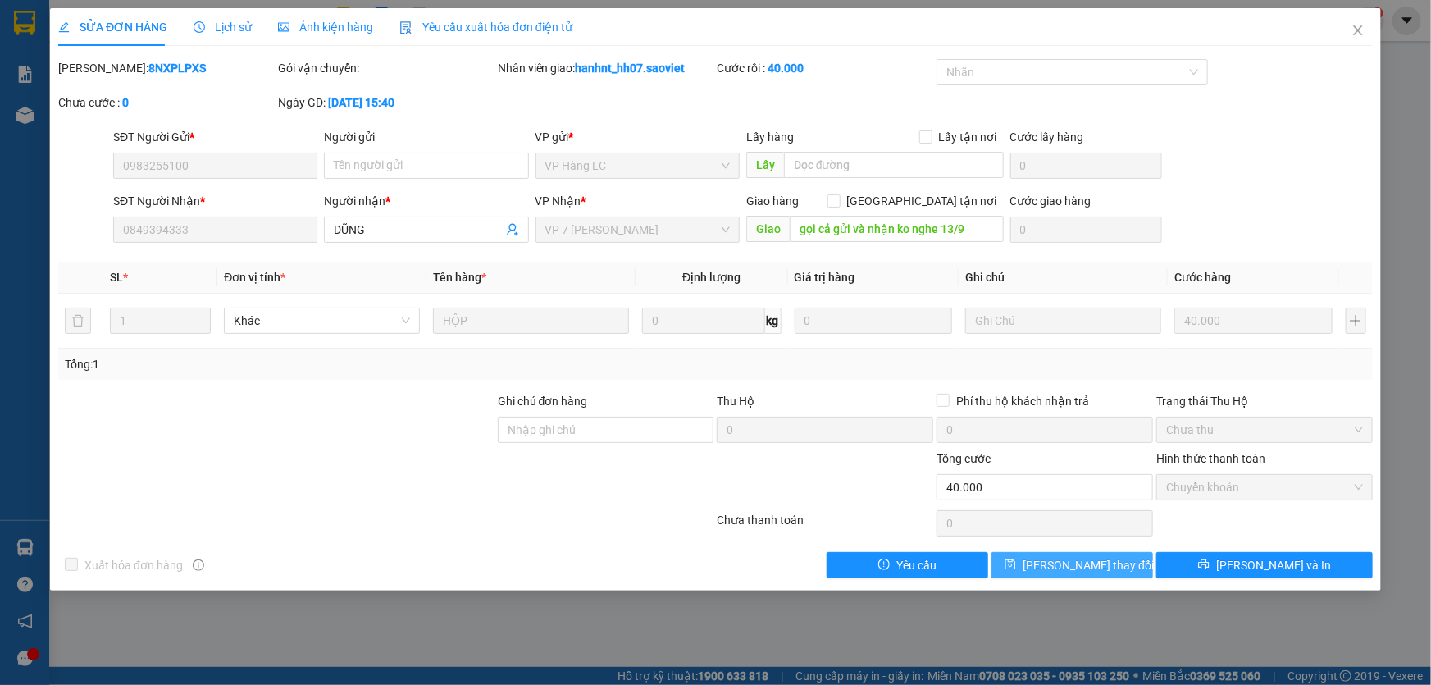
click at [1025, 558] on button "[PERSON_NAME] thay đổi" at bounding box center [1072, 565] width 162 height 26
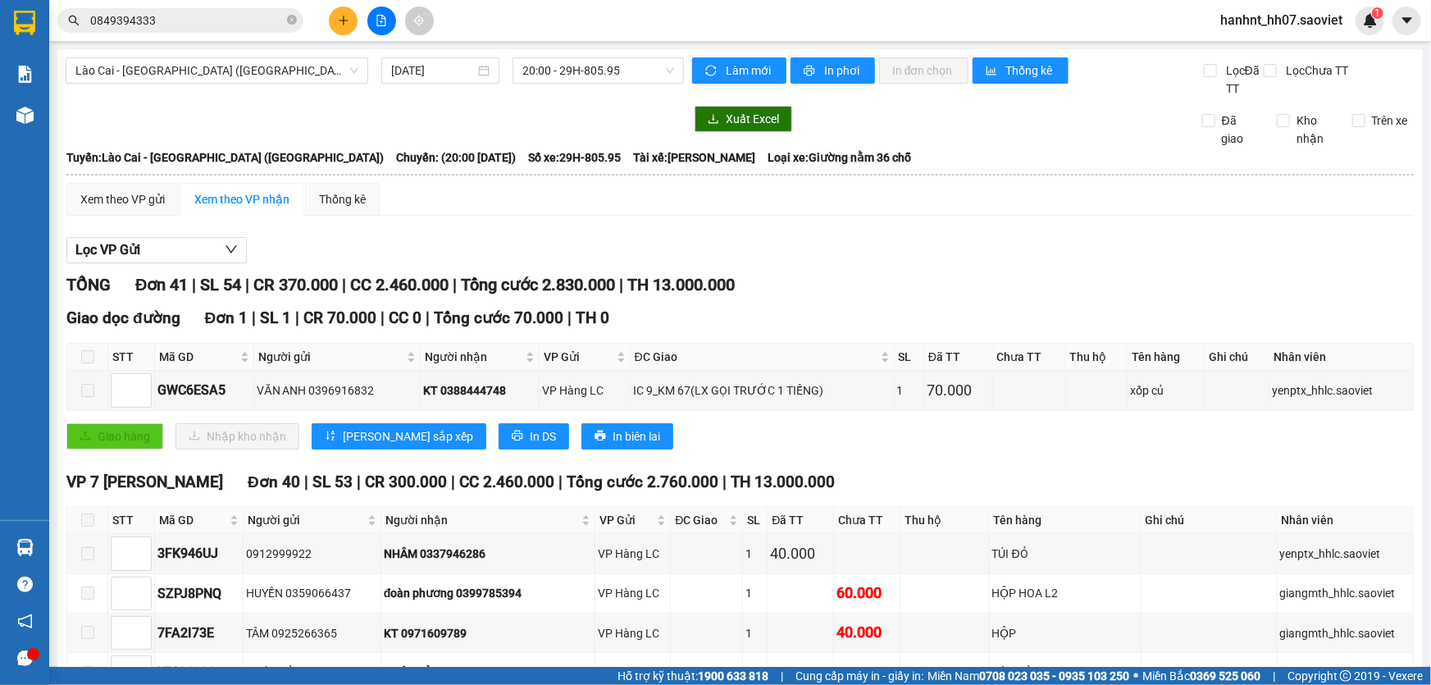
click at [330, 16] on button at bounding box center [343, 21] width 29 height 29
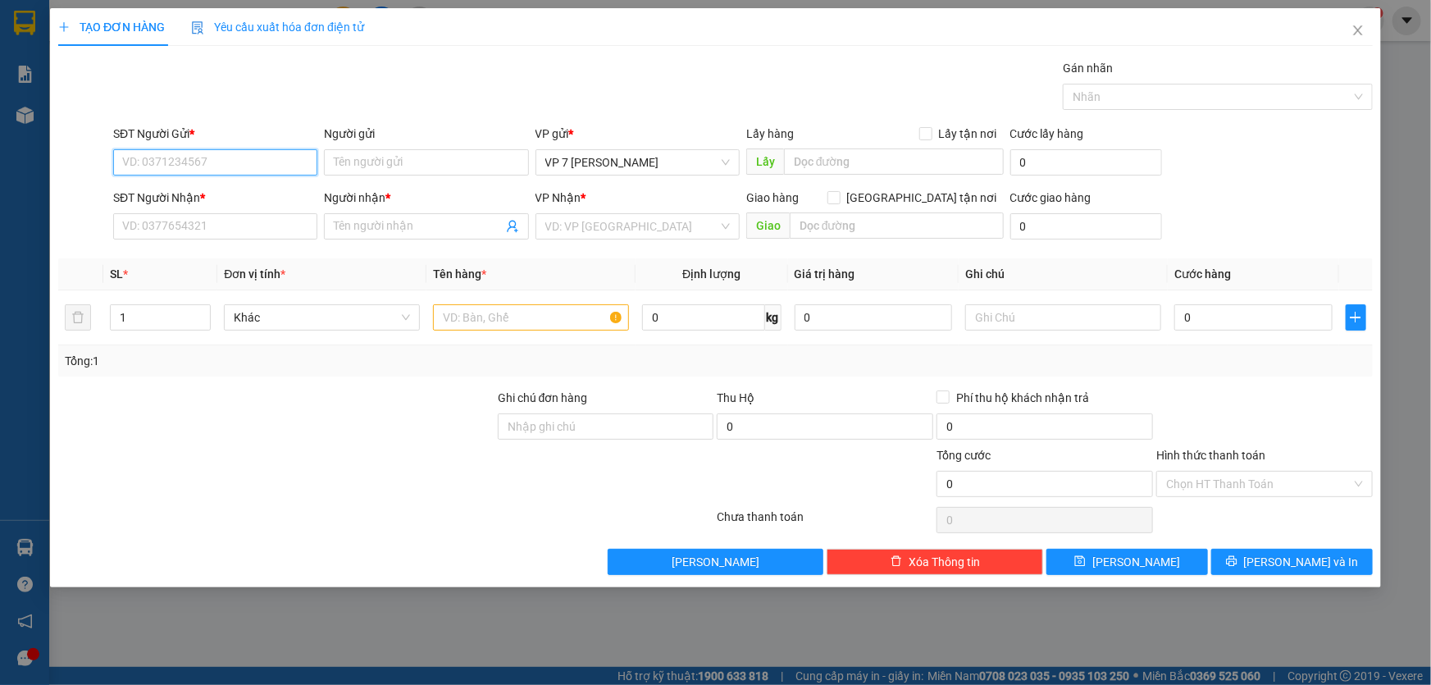
click at [188, 159] on input "SĐT Người Gửi *" at bounding box center [215, 162] width 204 height 26
type input "0981972258"
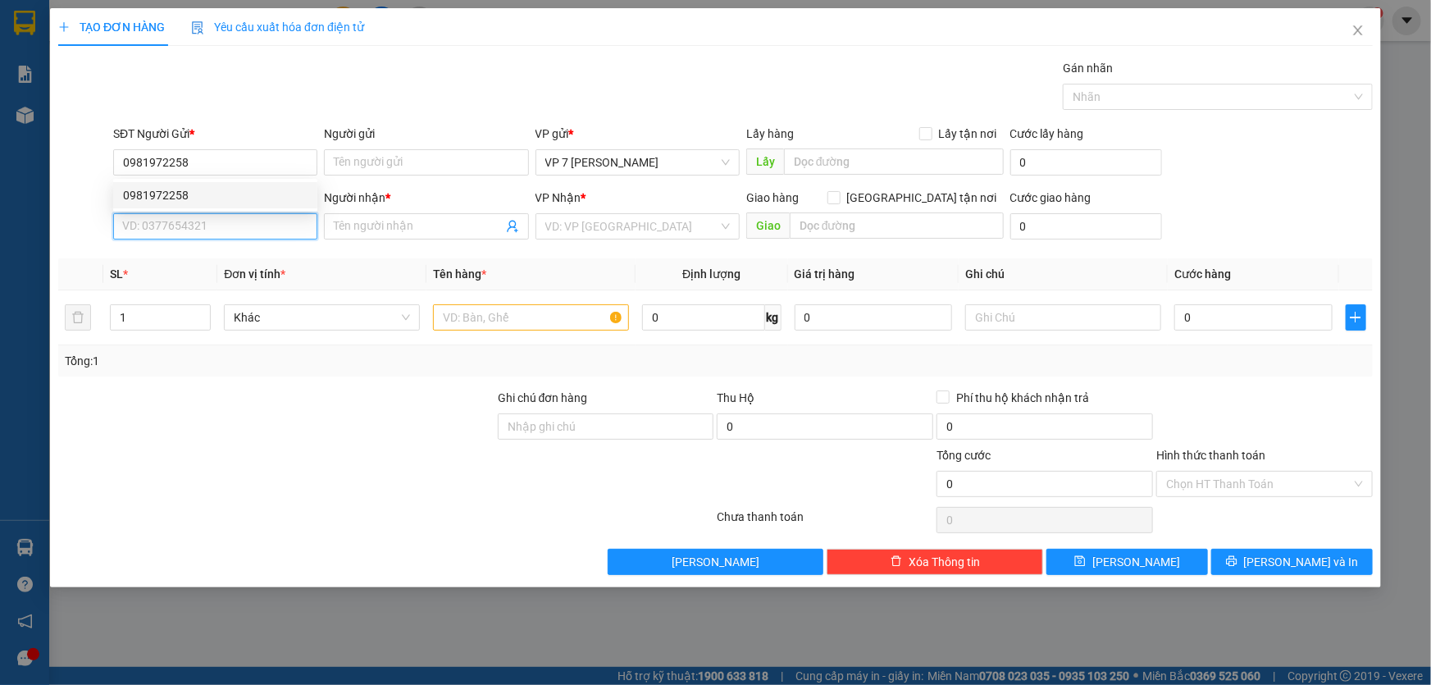
click at [252, 230] on input "SĐT Người Nhận *" at bounding box center [215, 226] width 204 height 26
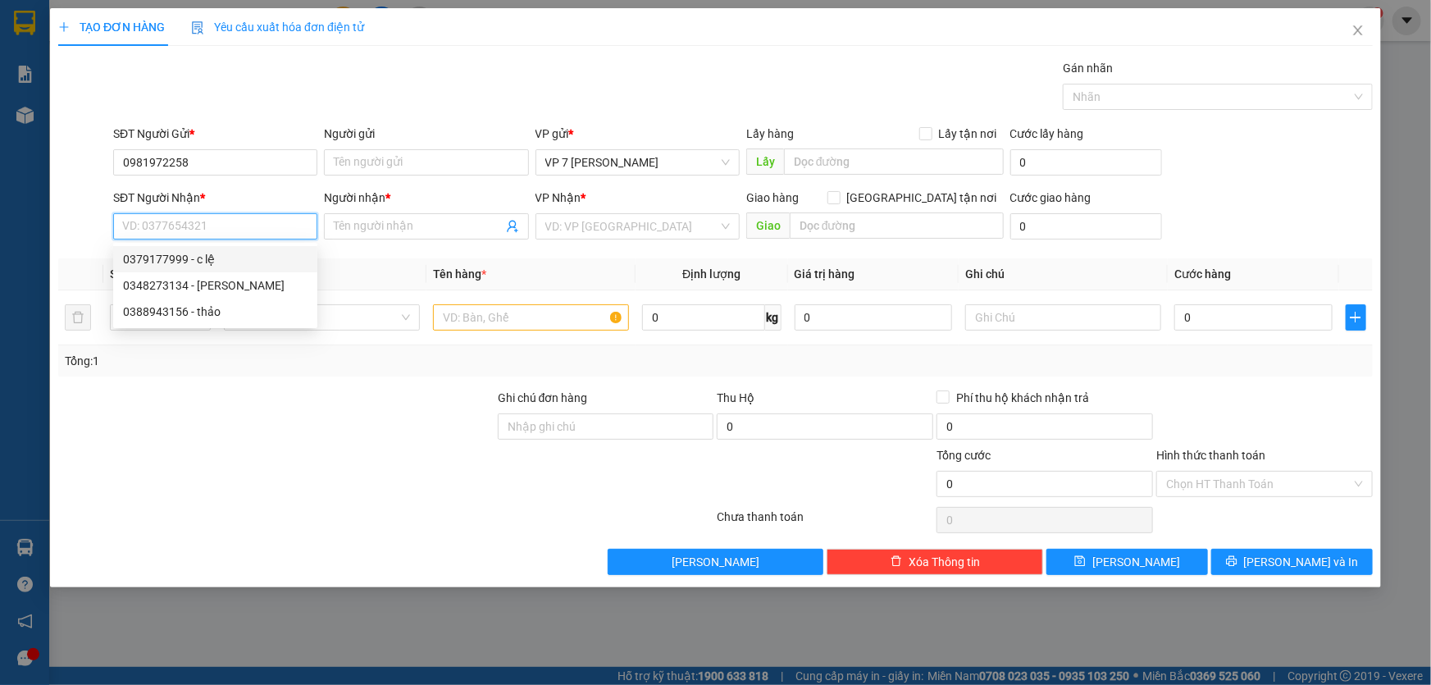
click at [247, 261] on div "0379177999 - c lệ" at bounding box center [215, 259] width 184 height 18
type input "0379177999"
type input "c lệ"
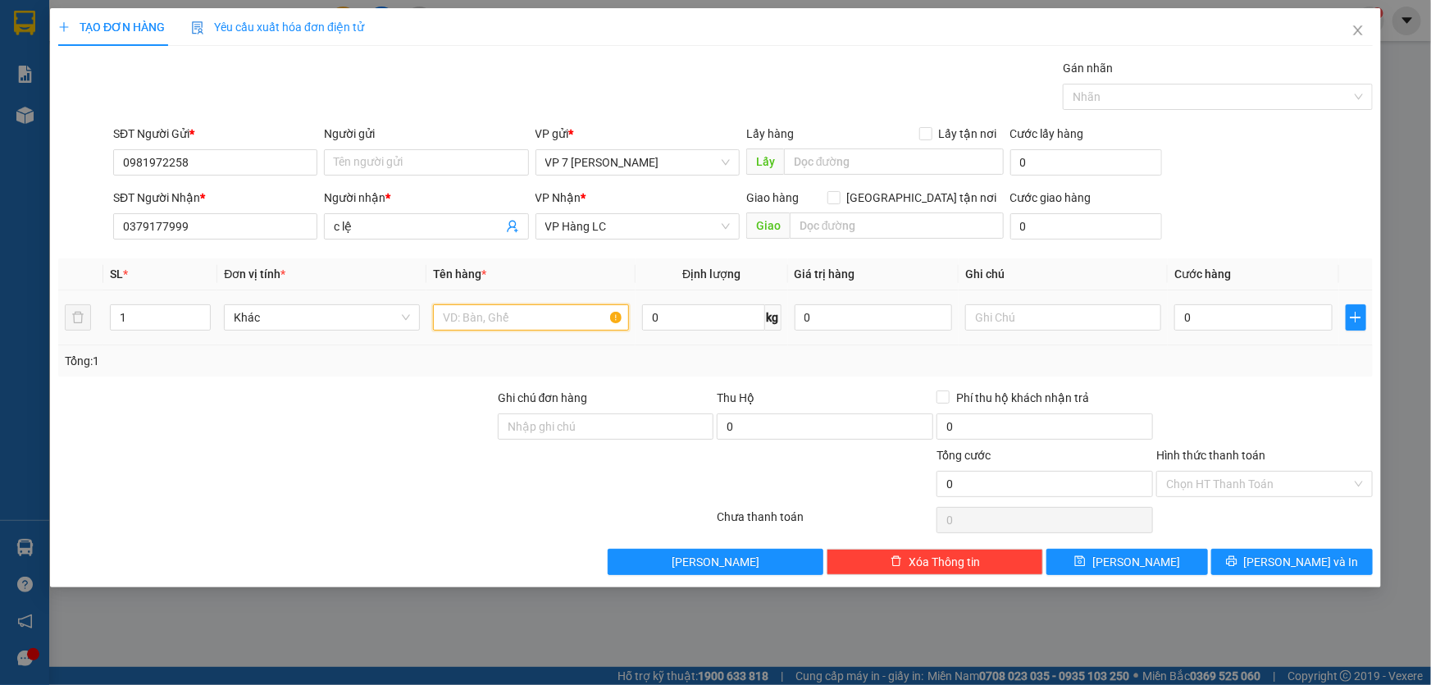
click at [568, 312] on input "text" at bounding box center [531, 317] width 196 height 26
click at [874, 430] on input "0" at bounding box center [825, 426] width 216 height 26
type input "1.650.000"
click at [1001, 417] on input "30.000" at bounding box center [1044, 426] width 216 height 26
type input "30.000"
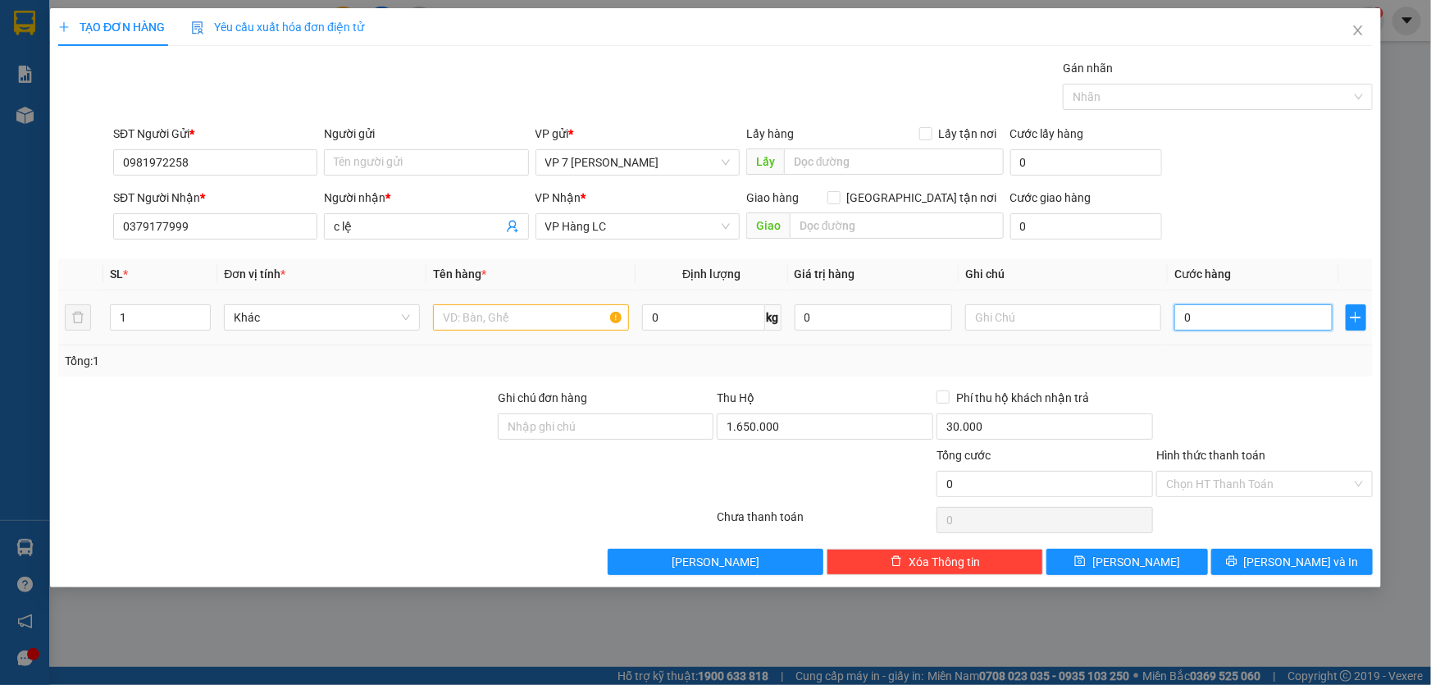
click at [1223, 311] on input "0" at bounding box center [1253, 317] width 158 height 26
type input "1"
type input "12"
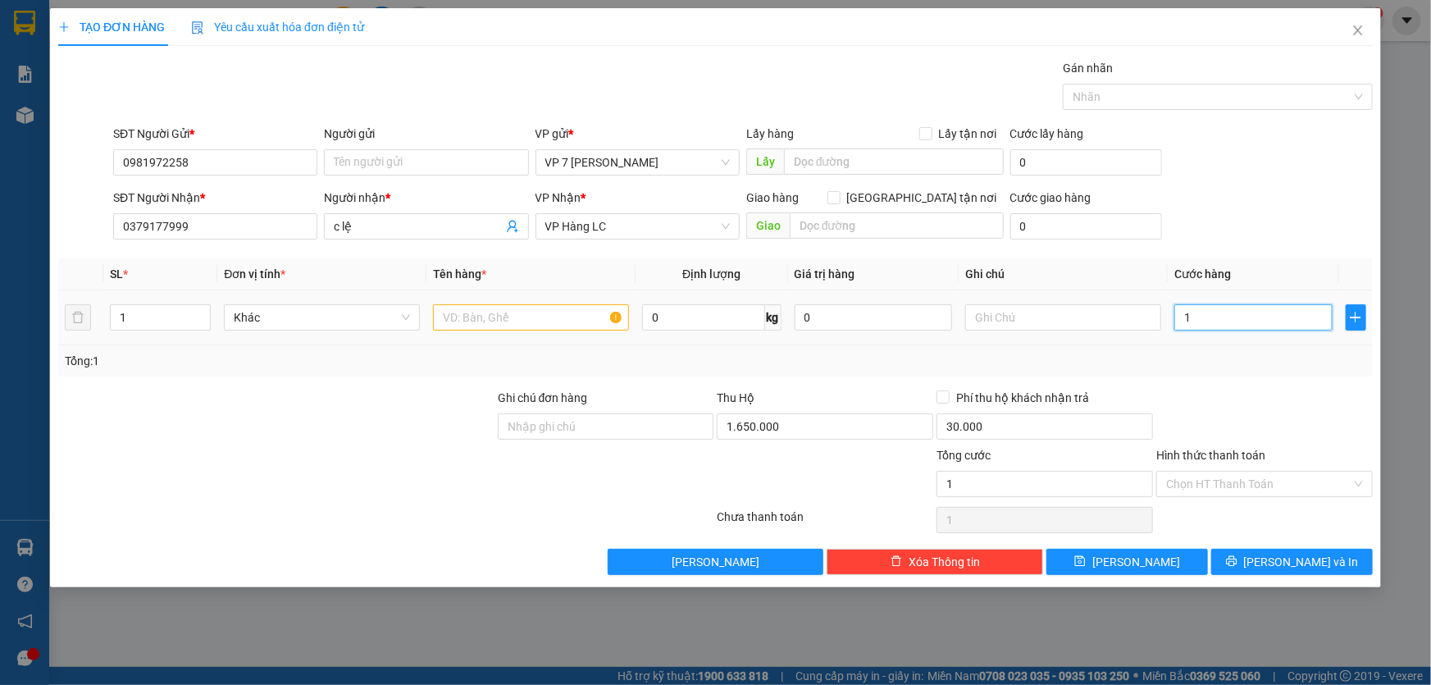
type input "12"
type input "120"
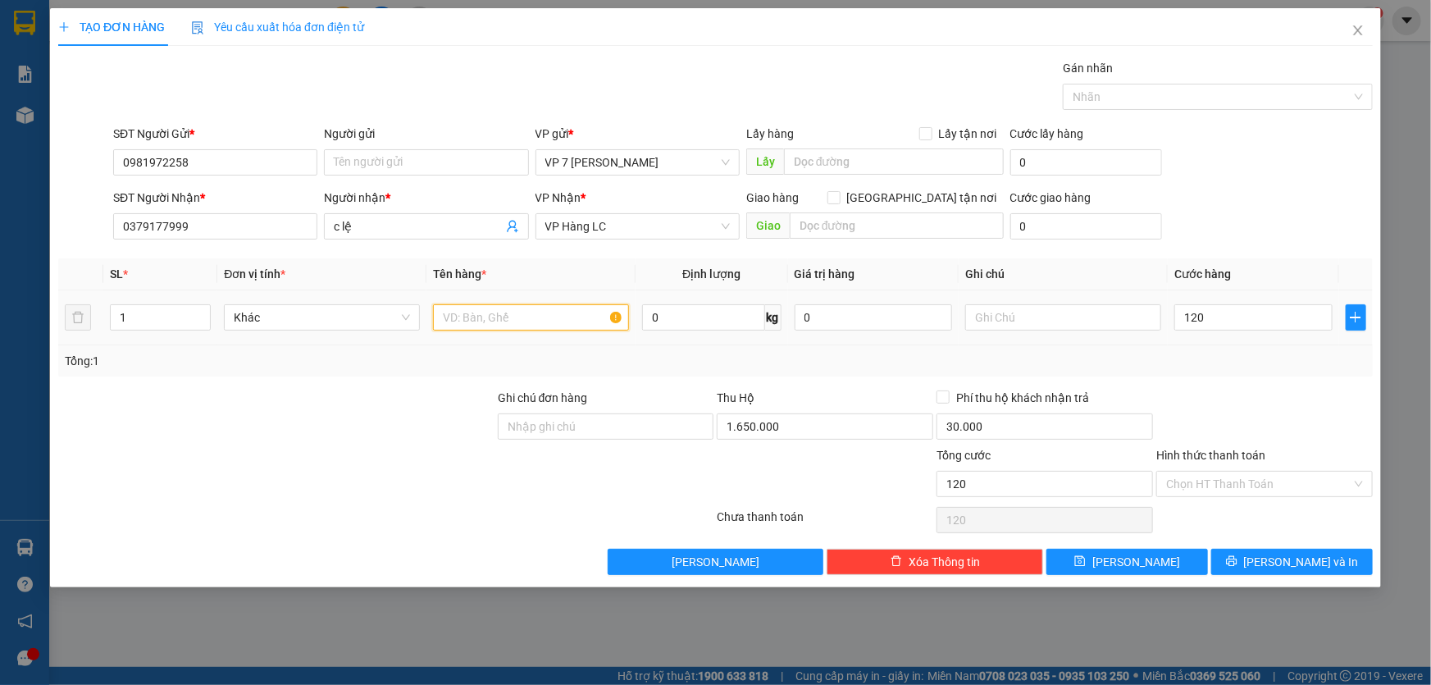
type input "120.000"
click at [484, 312] on input "text" at bounding box center [531, 317] width 196 height 26
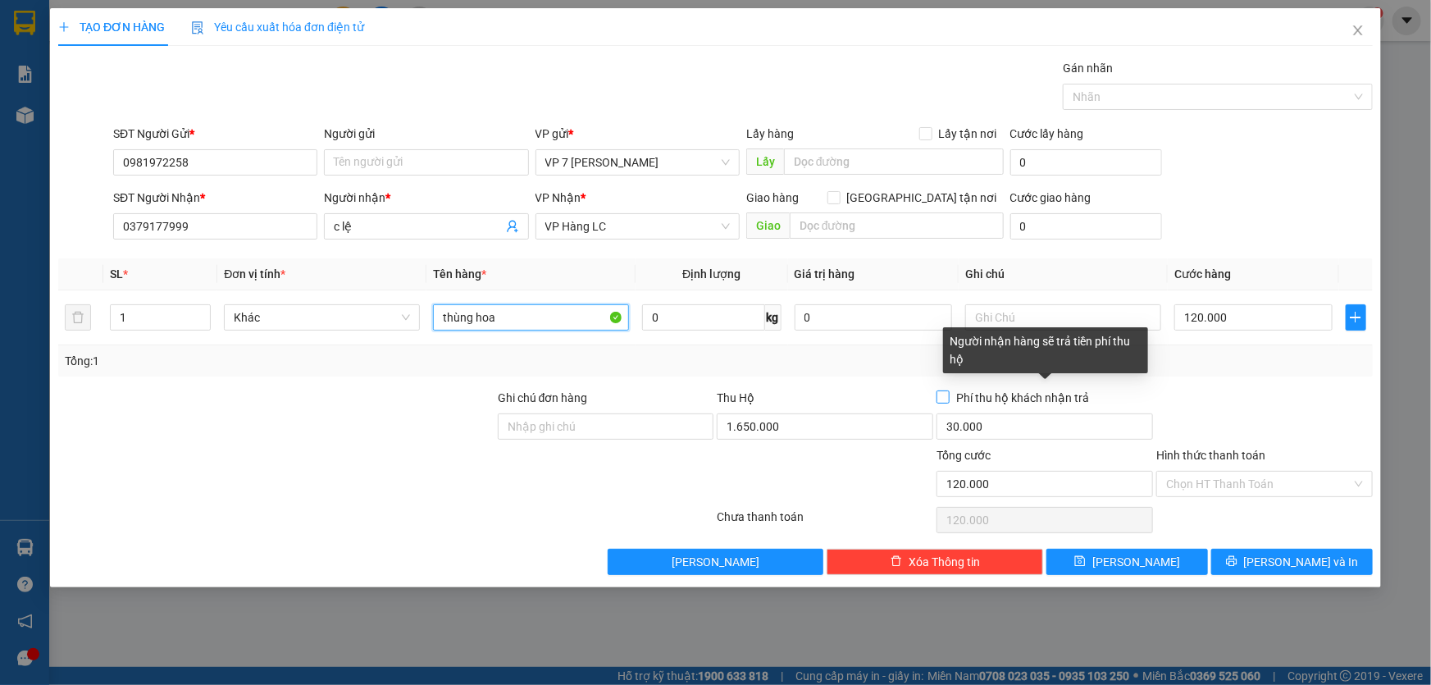
type input "thùng hoa"
drag, startPoint x: 957, startPoint y: 393, endPoint x: 935, endPoint y: 393, distance: 22.1
click at [949, 389] on label "Phí thu hộ khách nhận trả" at bounding box center [1015, 398] width 159 height 18
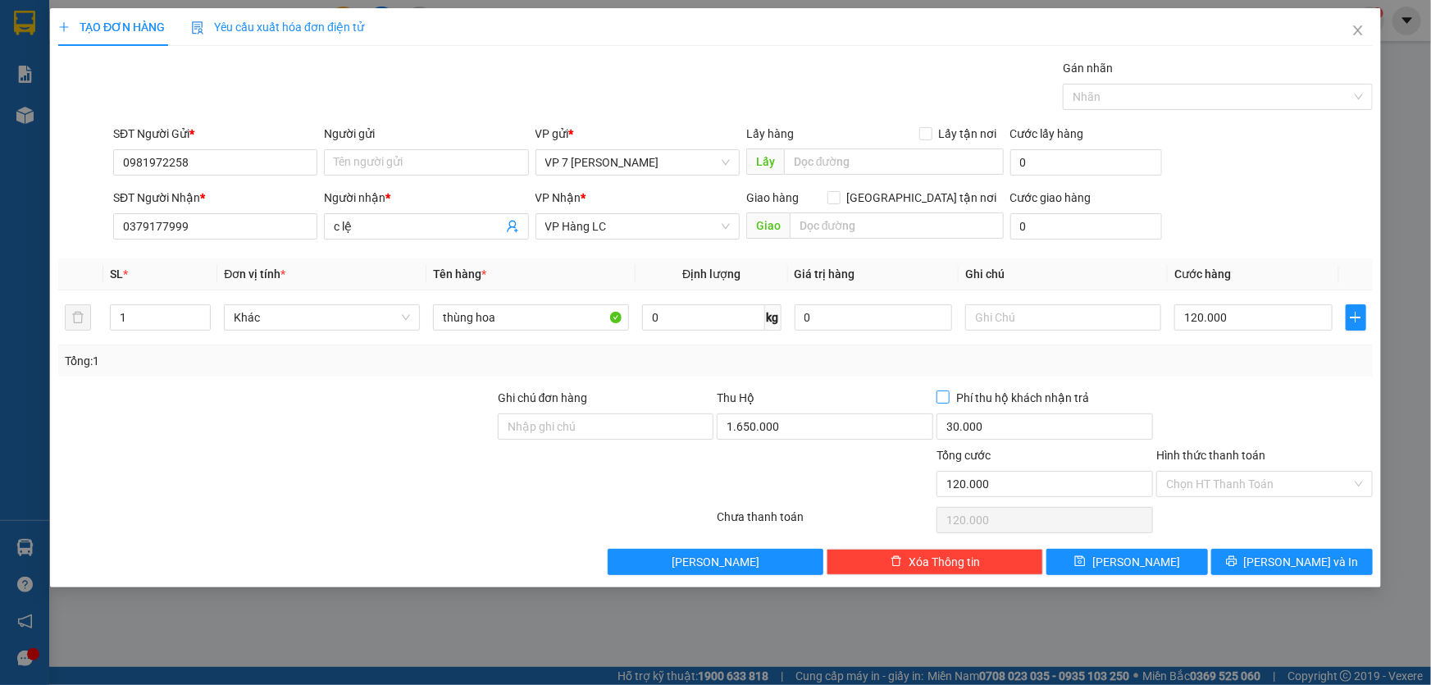
click at [956, 396] on span "Phí thu hộ khách nhận trả" at bounding box center [1022, 398] width 146 height 18
click at [948, 396] on input "Phí thu hộ khách nhận trả" at bounding box center [941, 395] width 11 height 11
checkbox input "true"
click at [1274, 565] on button "[PERSON_NAME] và In" at bounding box center [1292, 562] width 162 height 26
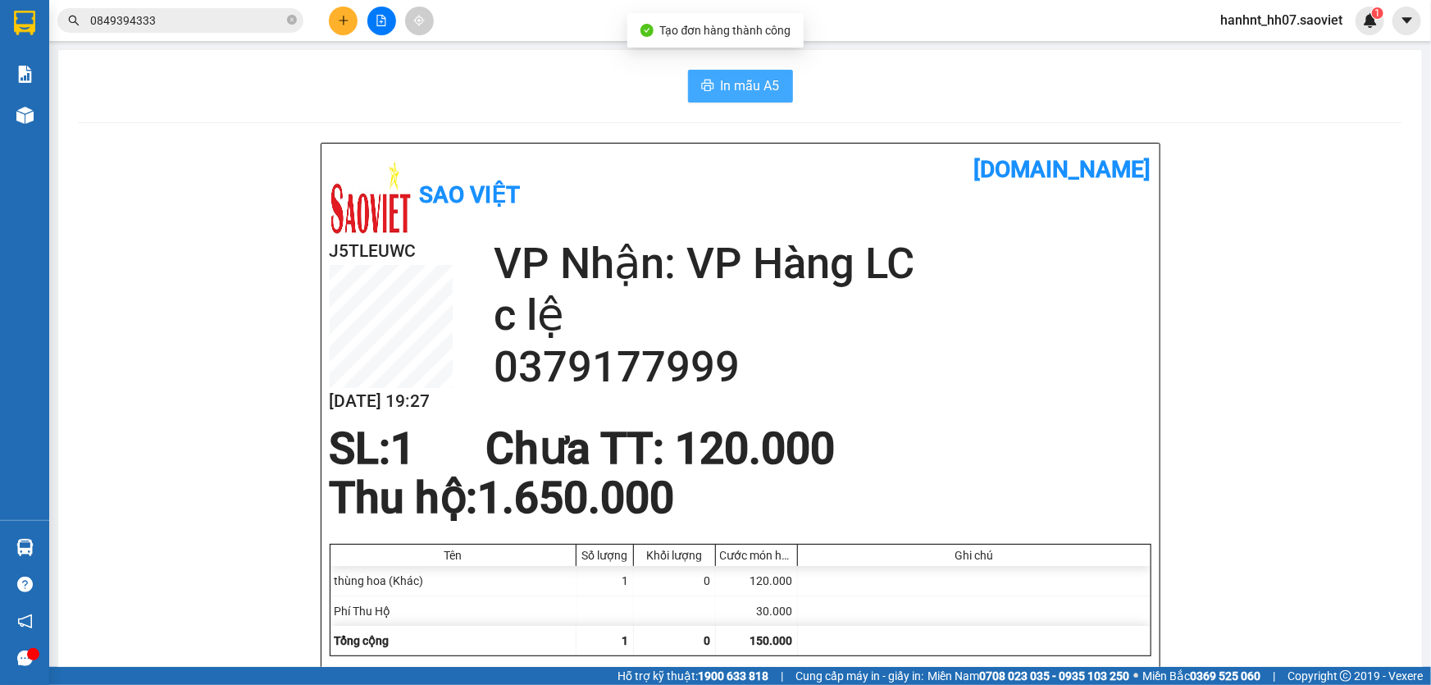
click at [752, 98] on button "In mẫu A5" at bounding box center [740, 86] width 105 height 33
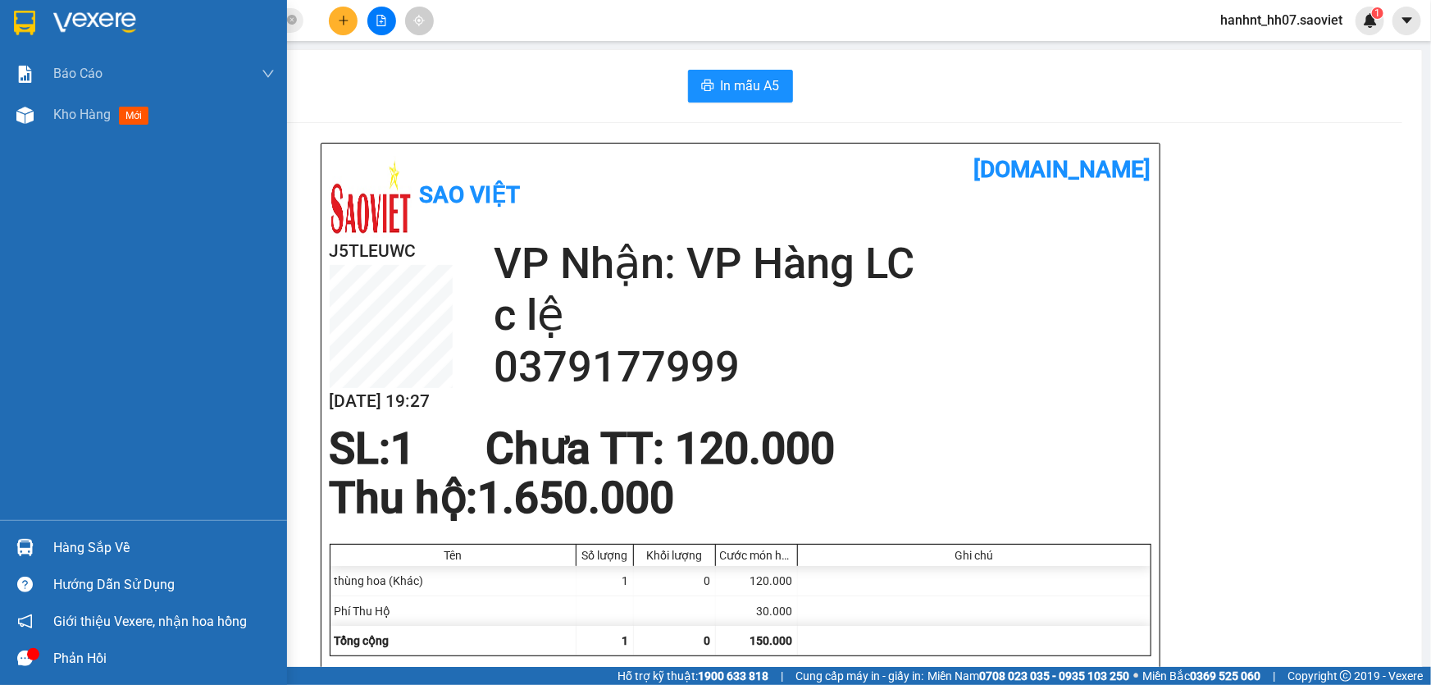
click at [21, 544] on img at bounding box center [24, 547] width 17 height 17
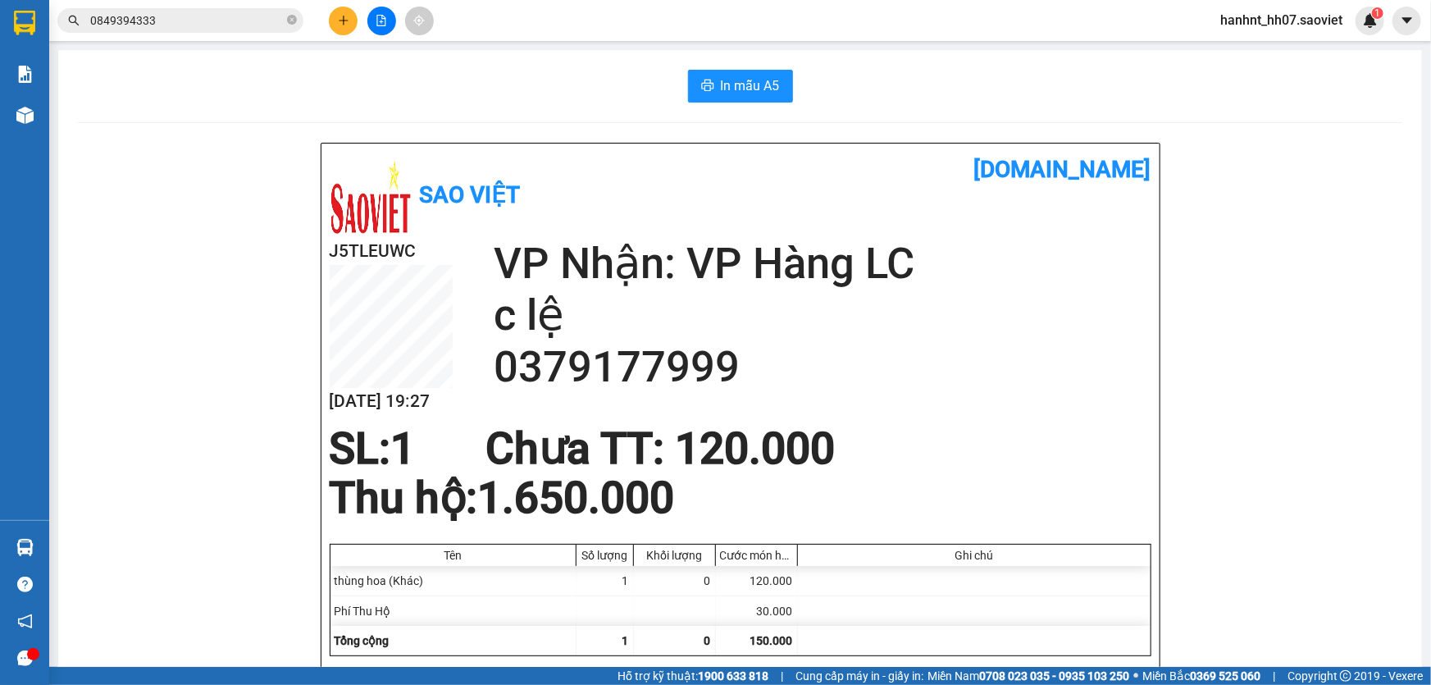
click at [140, 20] on section "Kết quả tìm kiếm ( 10 ) Bộ lọc Mã ĐH Trạng thái Món hàng Thu hộ Tổng cước Chưa …" at bounding box center [715, 342] width 1431 height 685
click at [172, 14] on input "0849394333" at bounding box center [187, 20] width 194 height 18
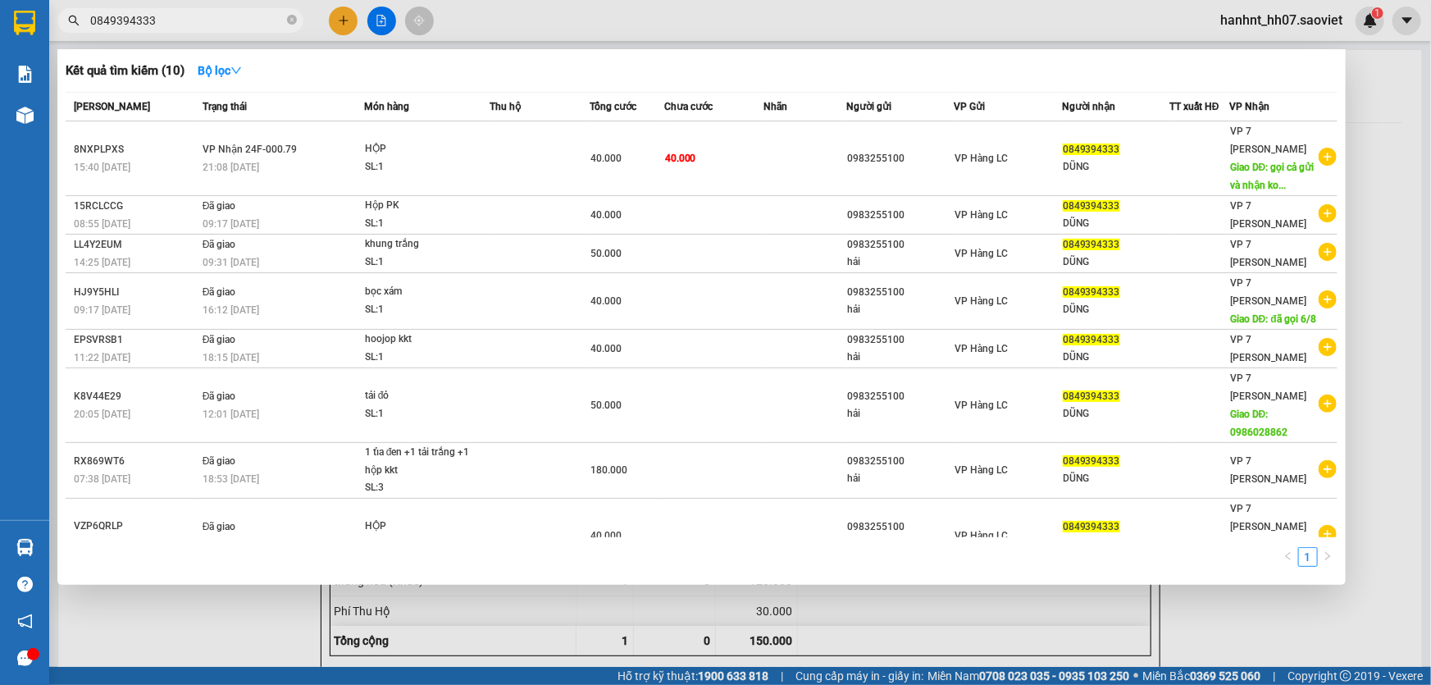
click at [172, 14] on input "0849394333" at bounding box center [187, 20] width 194 height 18
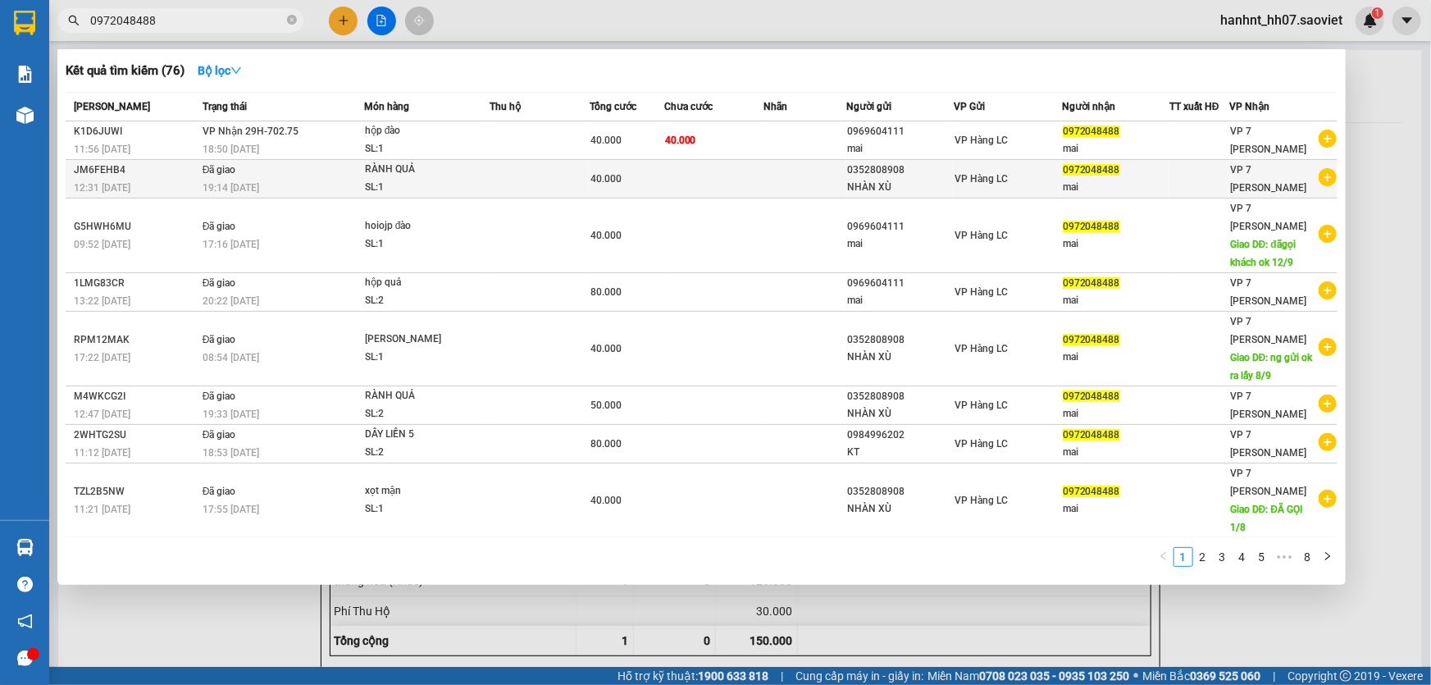
type input "0972048488"
click at [671, 162] on td at bounding box center [713, 179] width 99 height 39
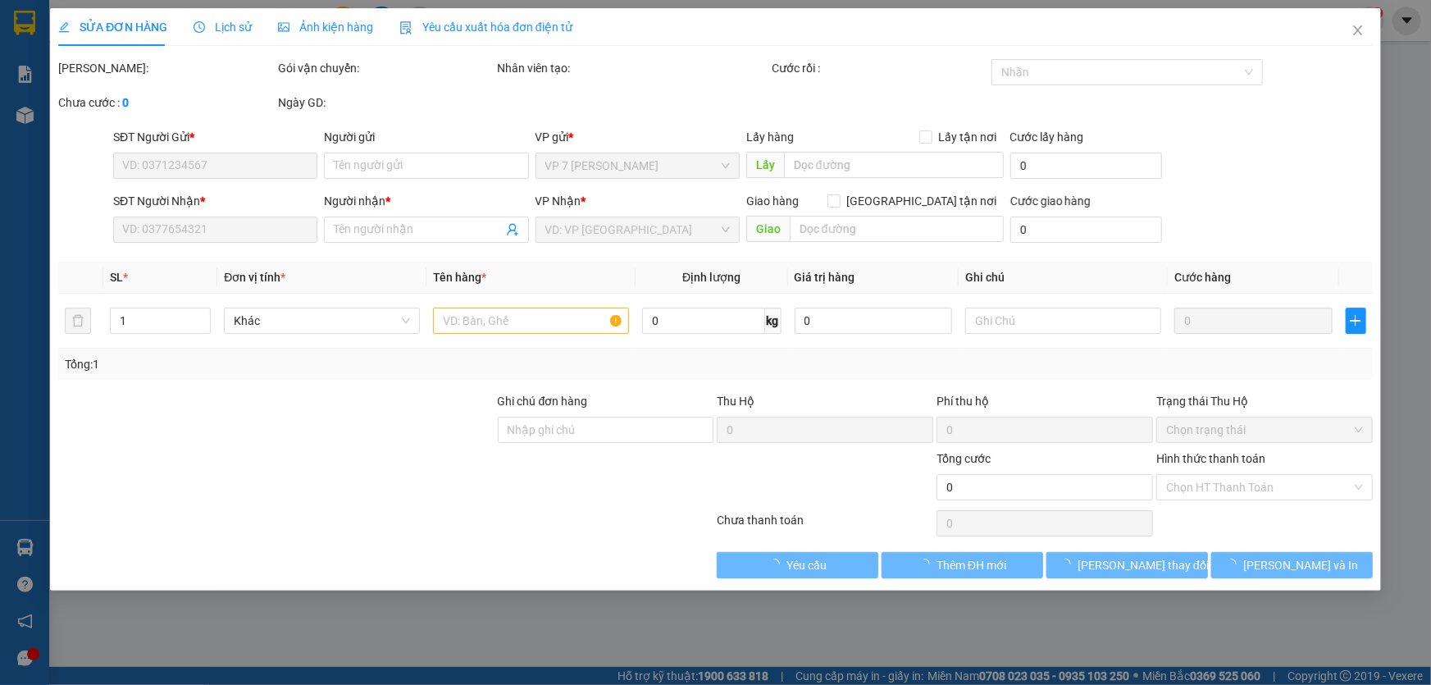
type input "0352808908"
type input "NHÀN XÙ"
type input "0972048488"
type input "mai"
type input "40.000"
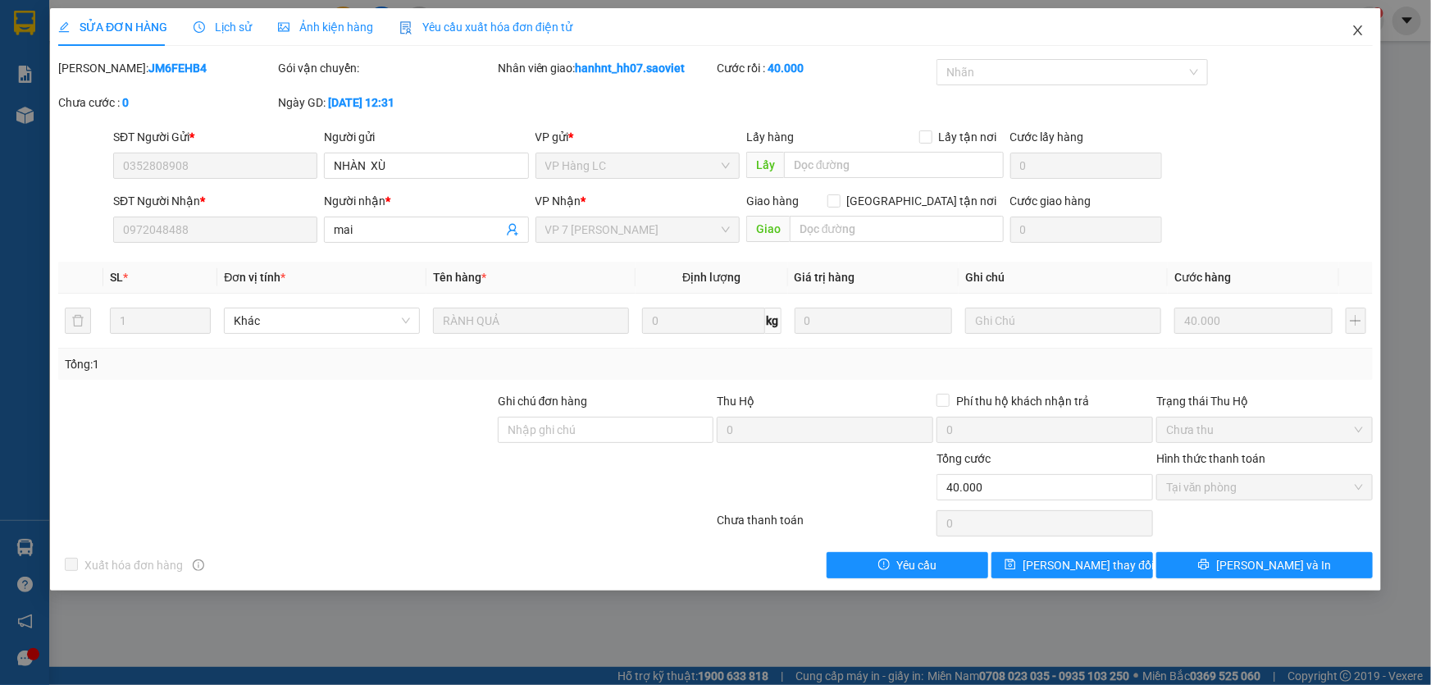
click at [1359, 25] on icon "close" at bounding box center [1357, 30] width 13 height 13
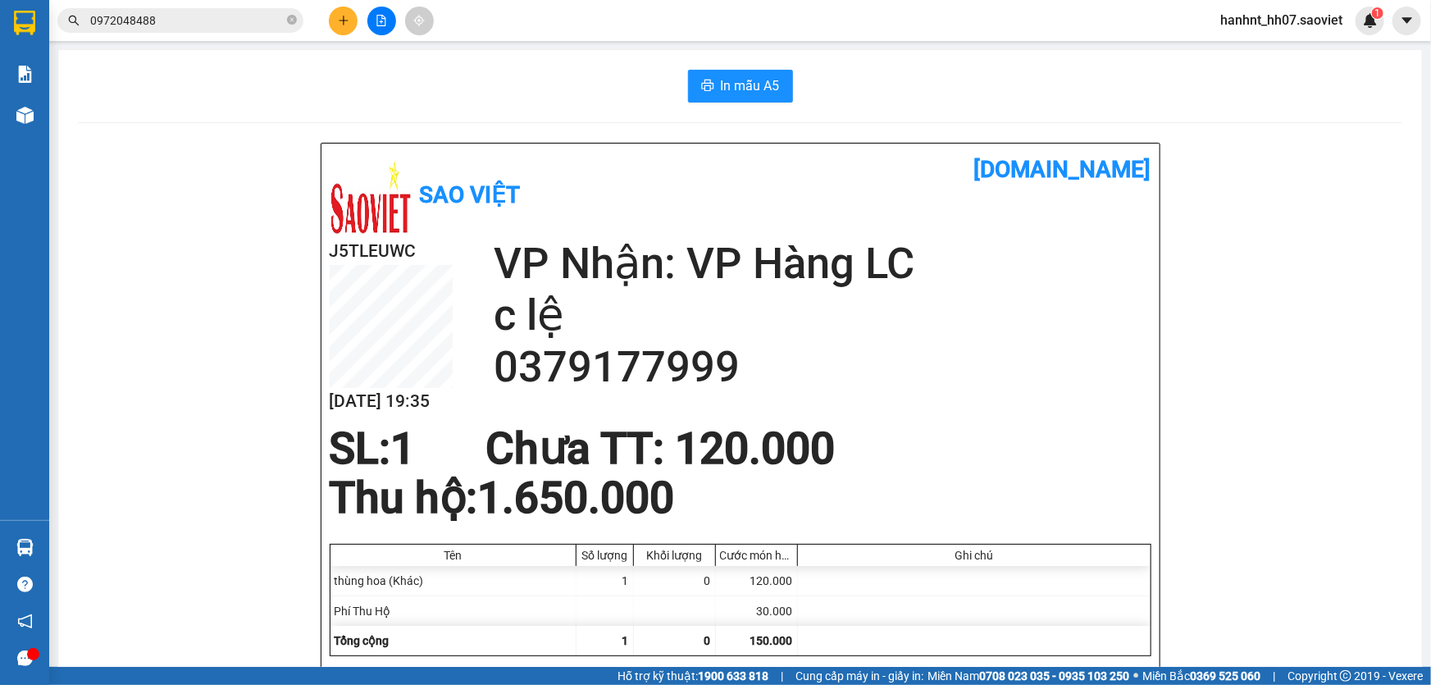
click at [218, 14] on input "0972048488" at bounding box center [187, 20] width 194 height 18
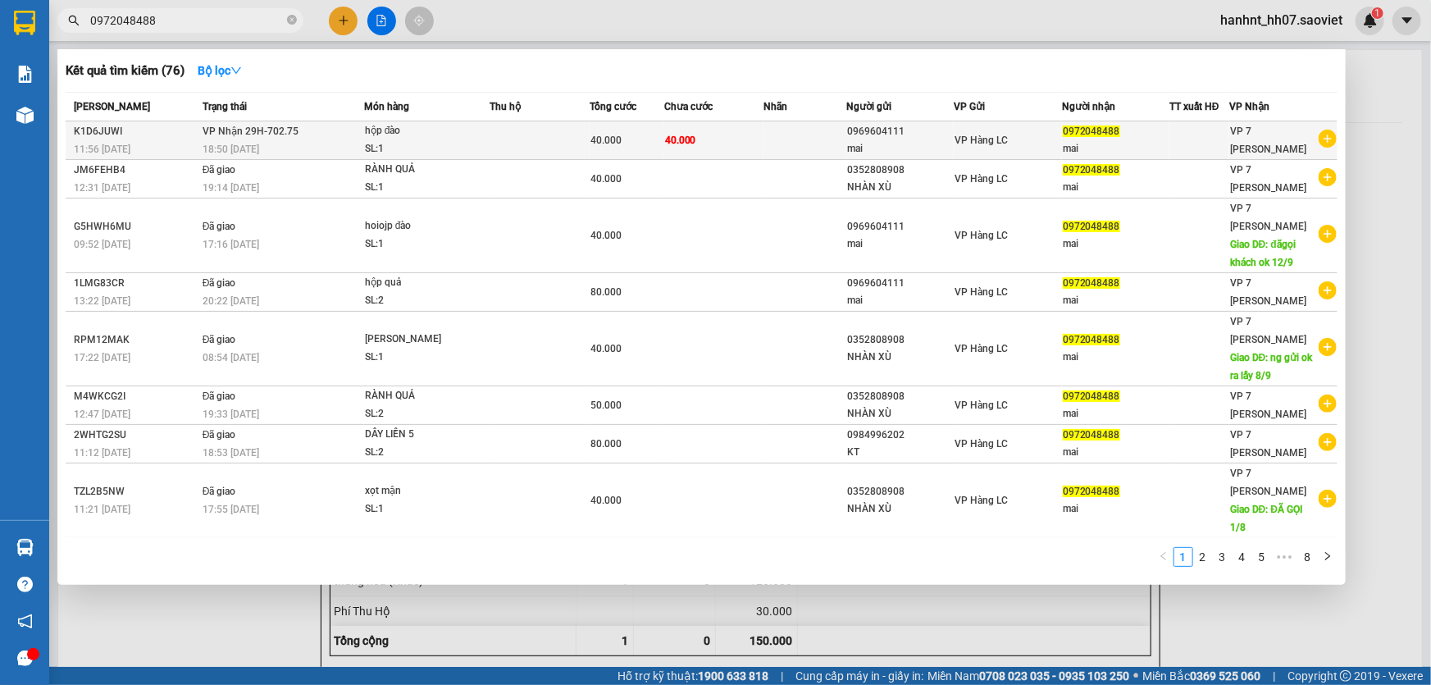
click at [448, 134] on div "hộp đào" at bounding box center [426, 131] width 123 height 18
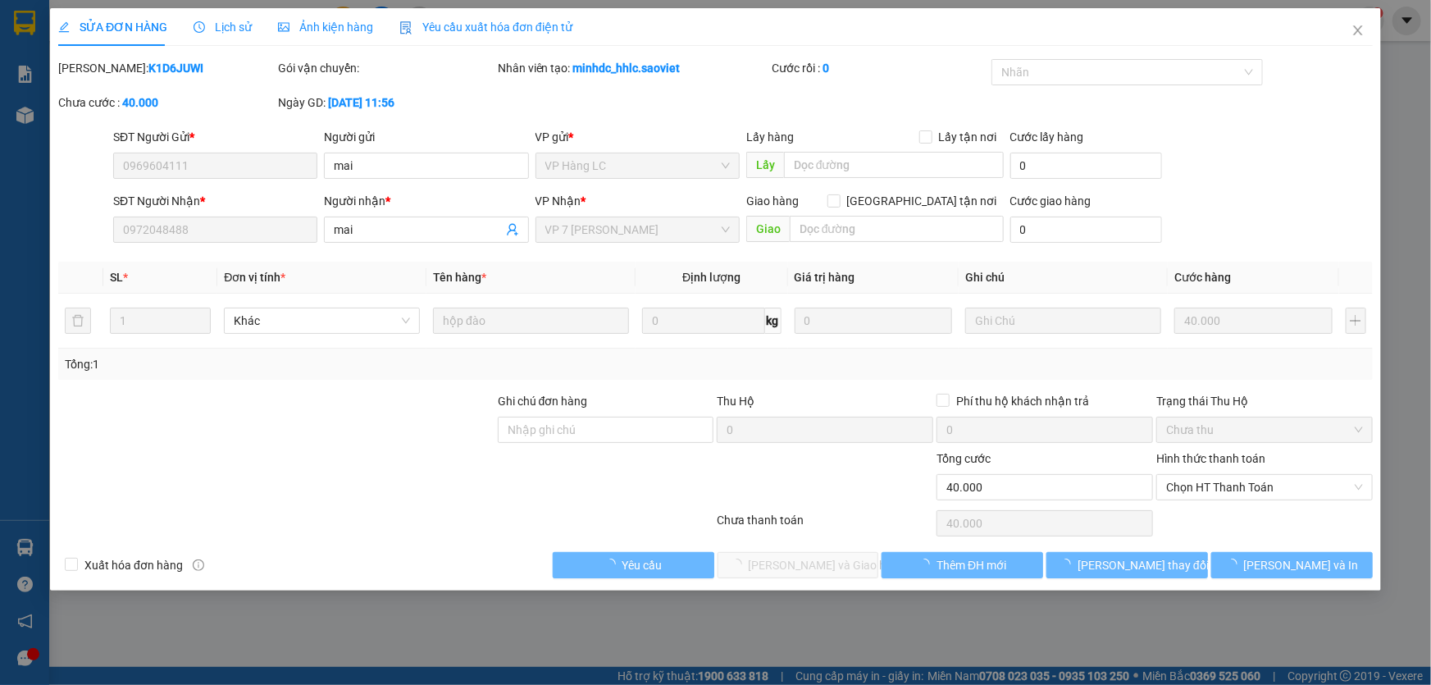
type input "0969604111"
type input "mai"
type input "0972048488"
type input "mai"
type input "40.000"
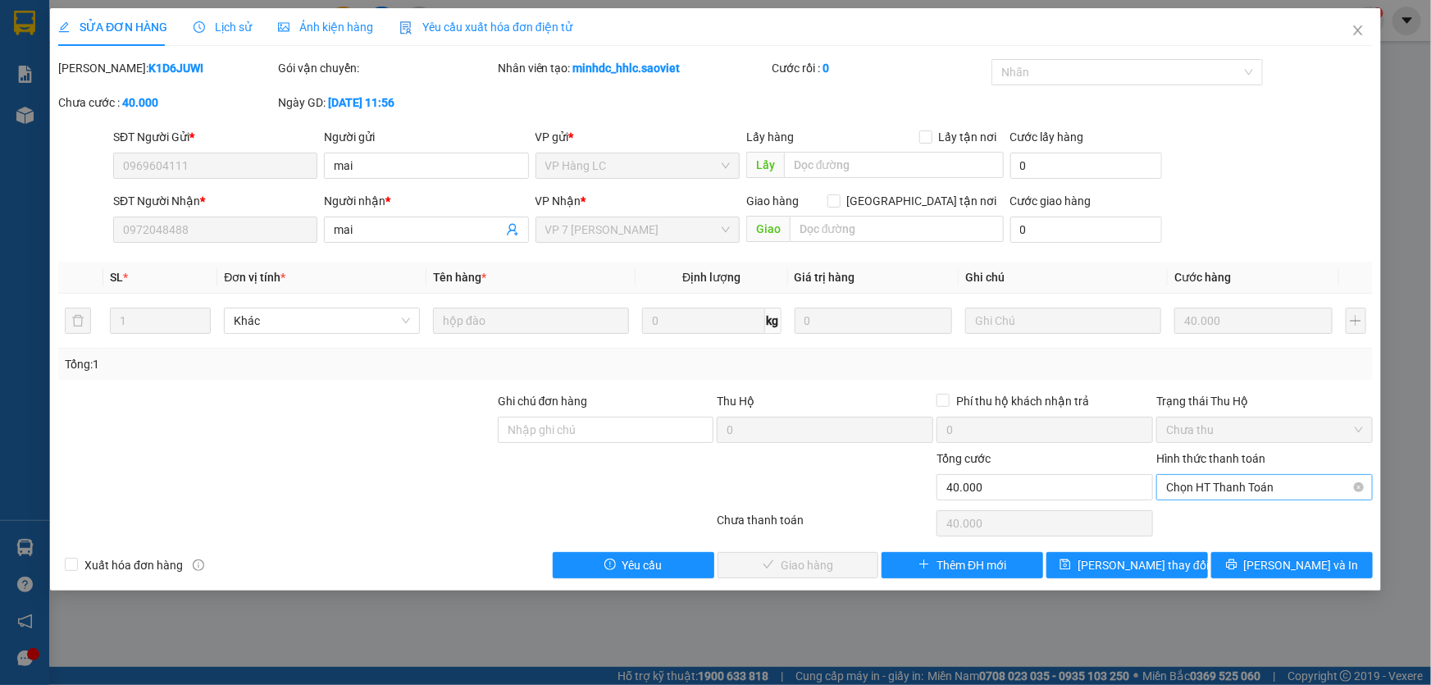
click at [1208, 480] on span "Chọn HT Thanh Toán" at bounding box center [1264, 487] width 197 height 25
click at [1195, 541] on div "Chuyển khoản" at bounding box center [1264, 545] width 197 height 18
type input "0"
click at [828, 557] on span "[PERSON_NAME] và Giao hàng" at bounding box center [827, 565] width 157 height 18
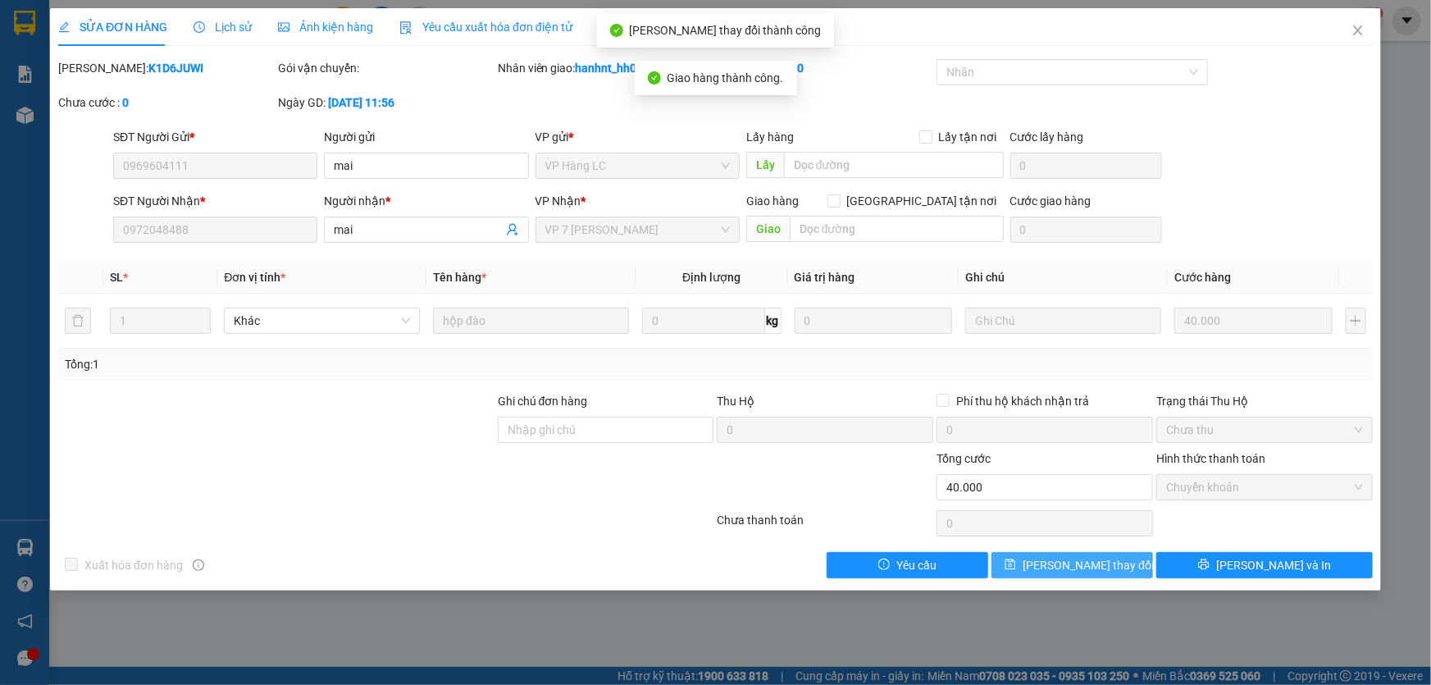
click at [1059, 556] on span "[PERSON_NAME] thay đổi" at bounding box center [1087, 565] width 131 height 18
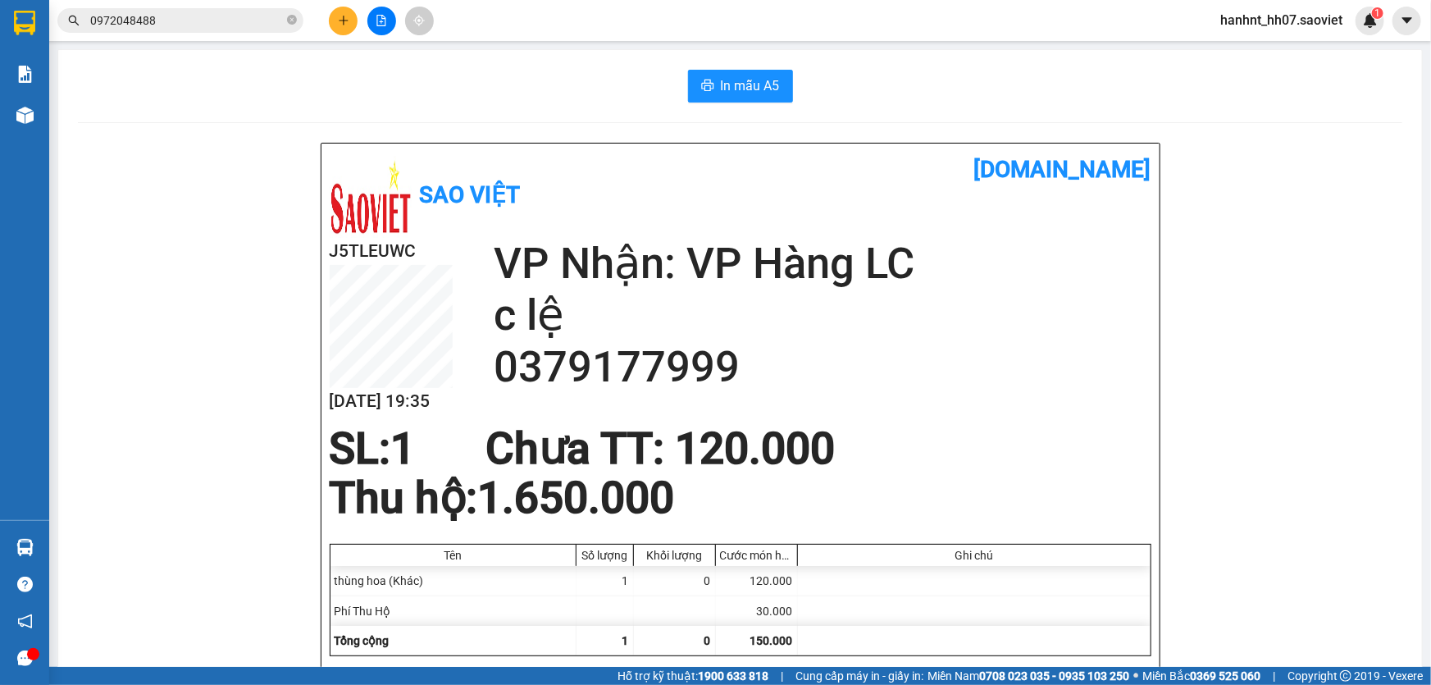
click at [178, 16] on input "0972048488" at bounding box center [187, 20] width 194 height 18
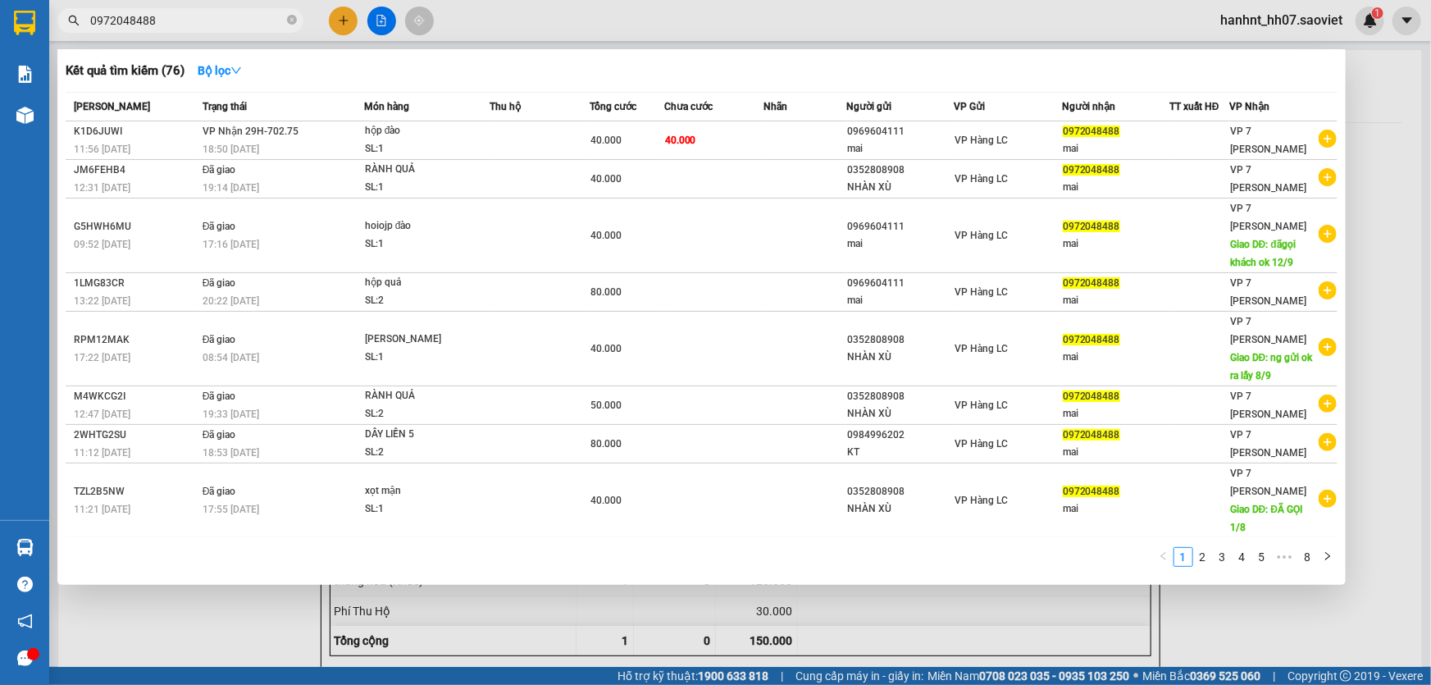
click at [178, 16] on input "0972048488" at bounding box center [187, 20] width 194 height 18
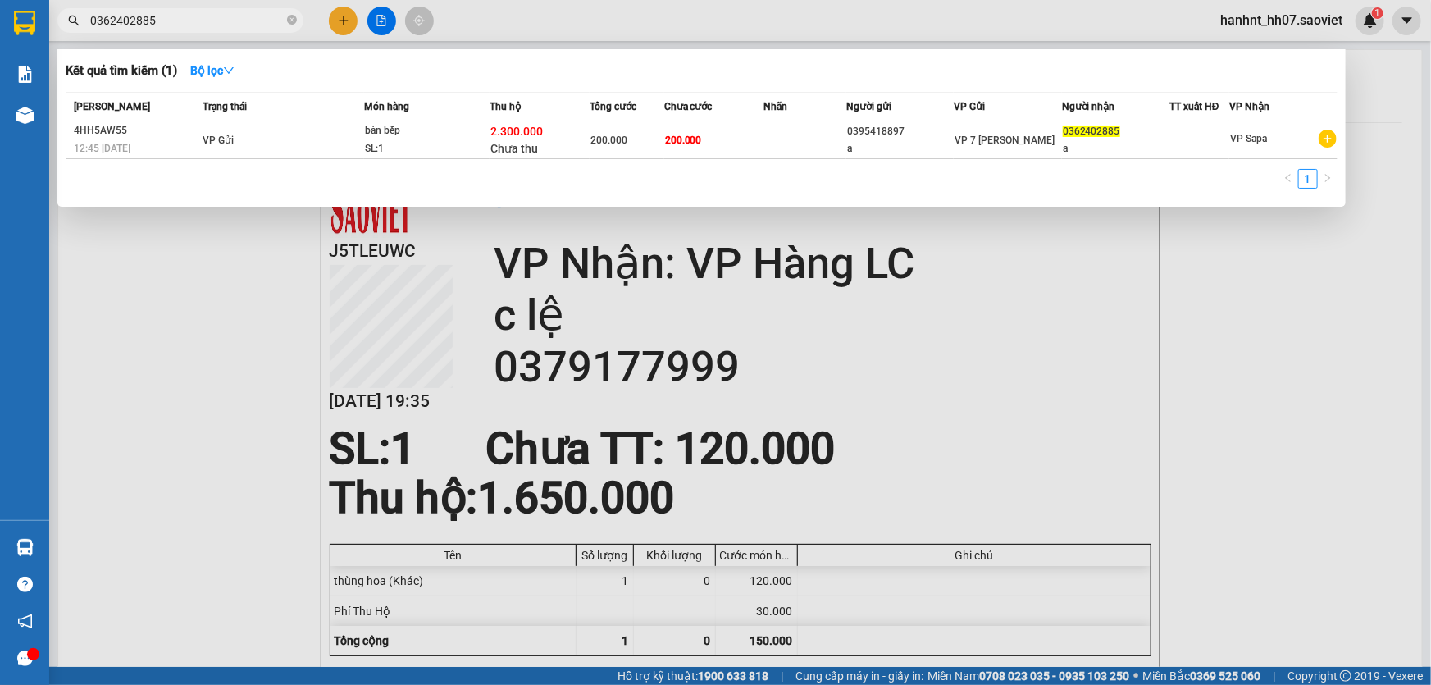
click at [195, 25] on input "0362402885" at bounding box center [187, 20] width 194 height 18
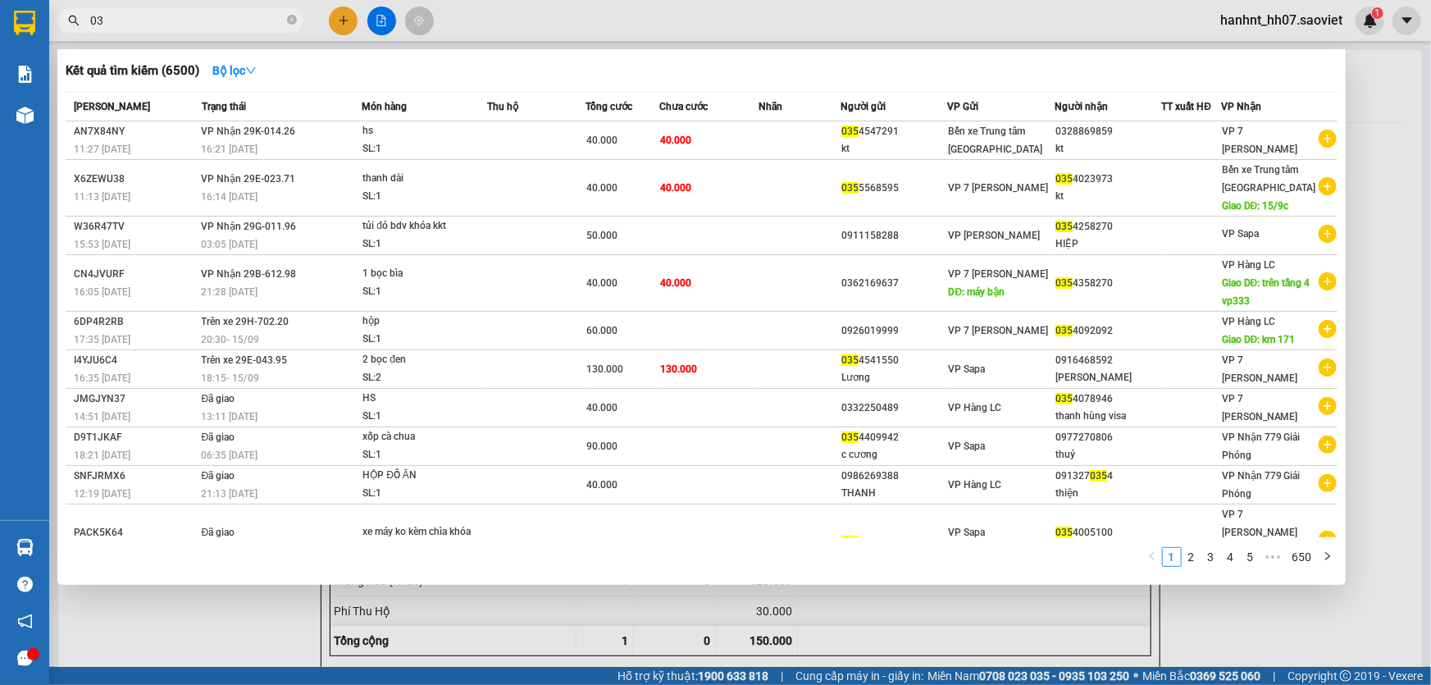
type input "0"
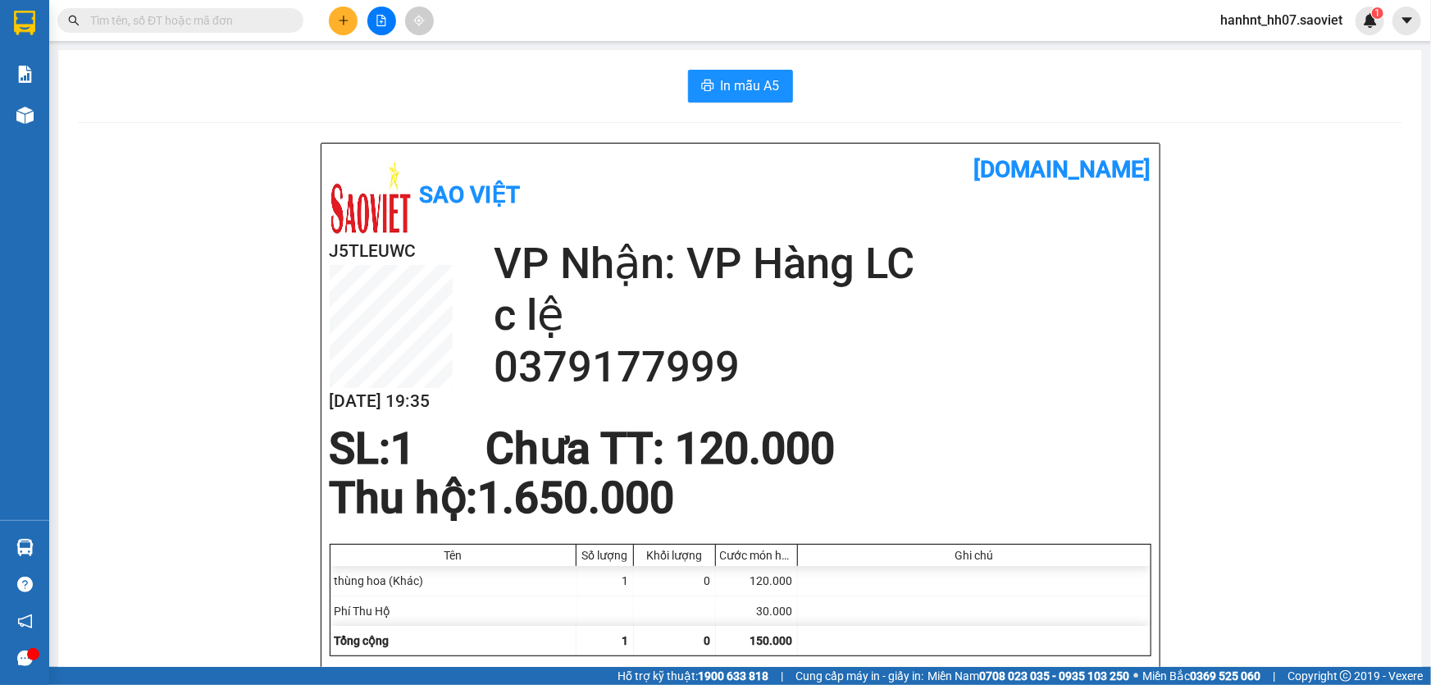
click at [130, 22] on input "text" at bounding box center [187, 20] width 194 height 18
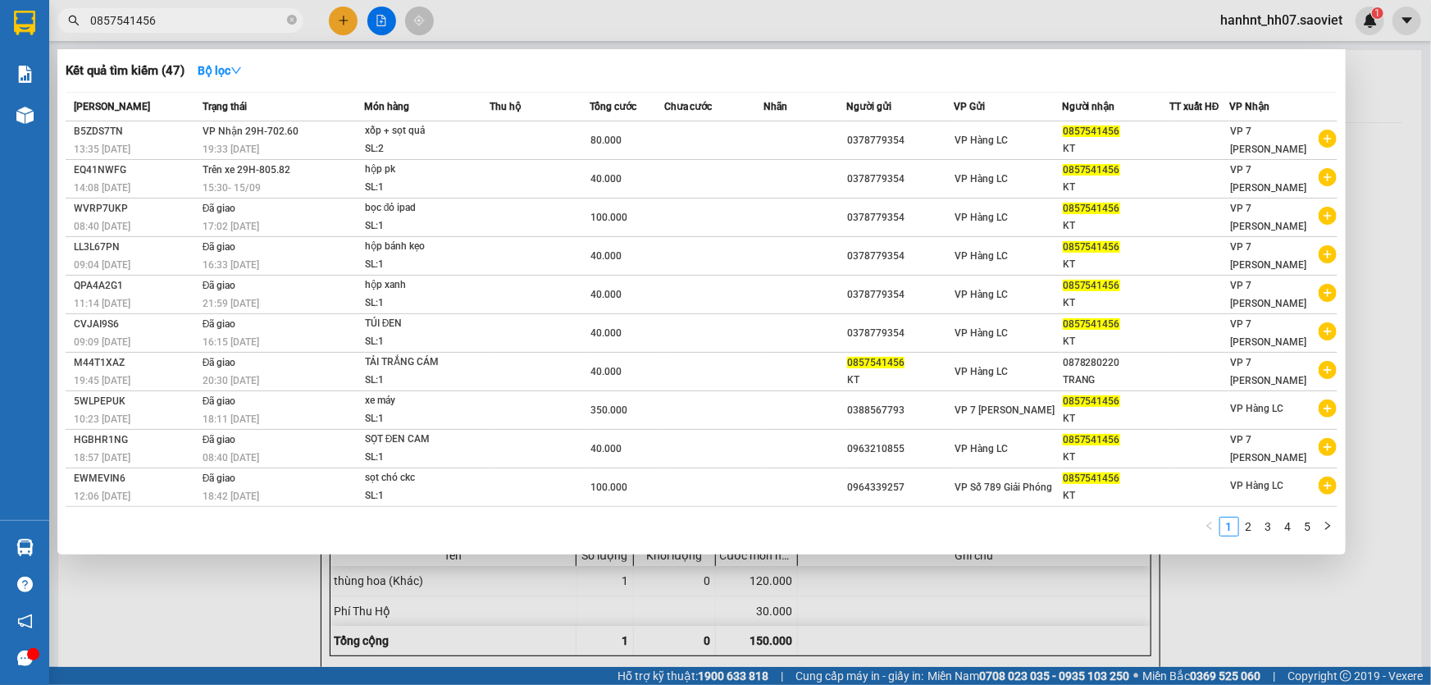
type input "0857541456"
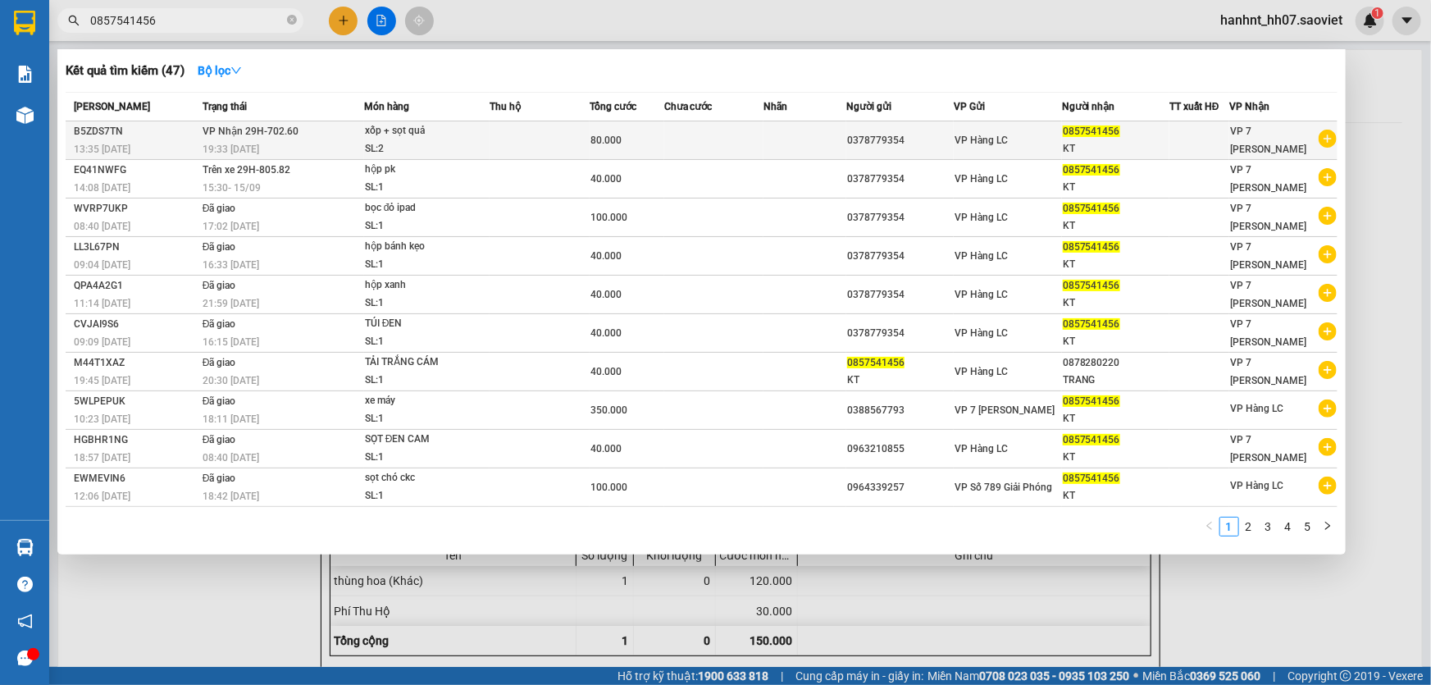
click at [478, 125] on div "xốp + sọt quả" at bounding box center [426, 131] width 123 height 18
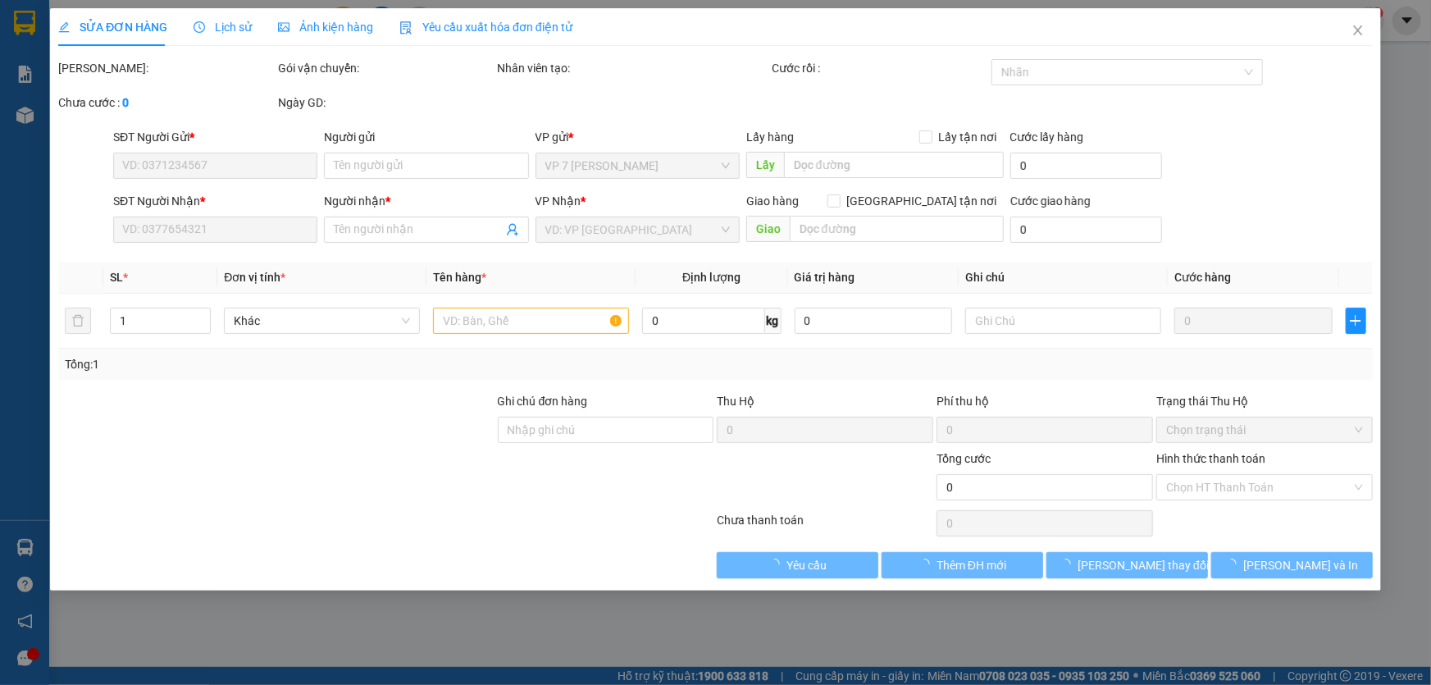
type input "0378779354"
type input "0857541456"
type input "KT"
type input "80.000"
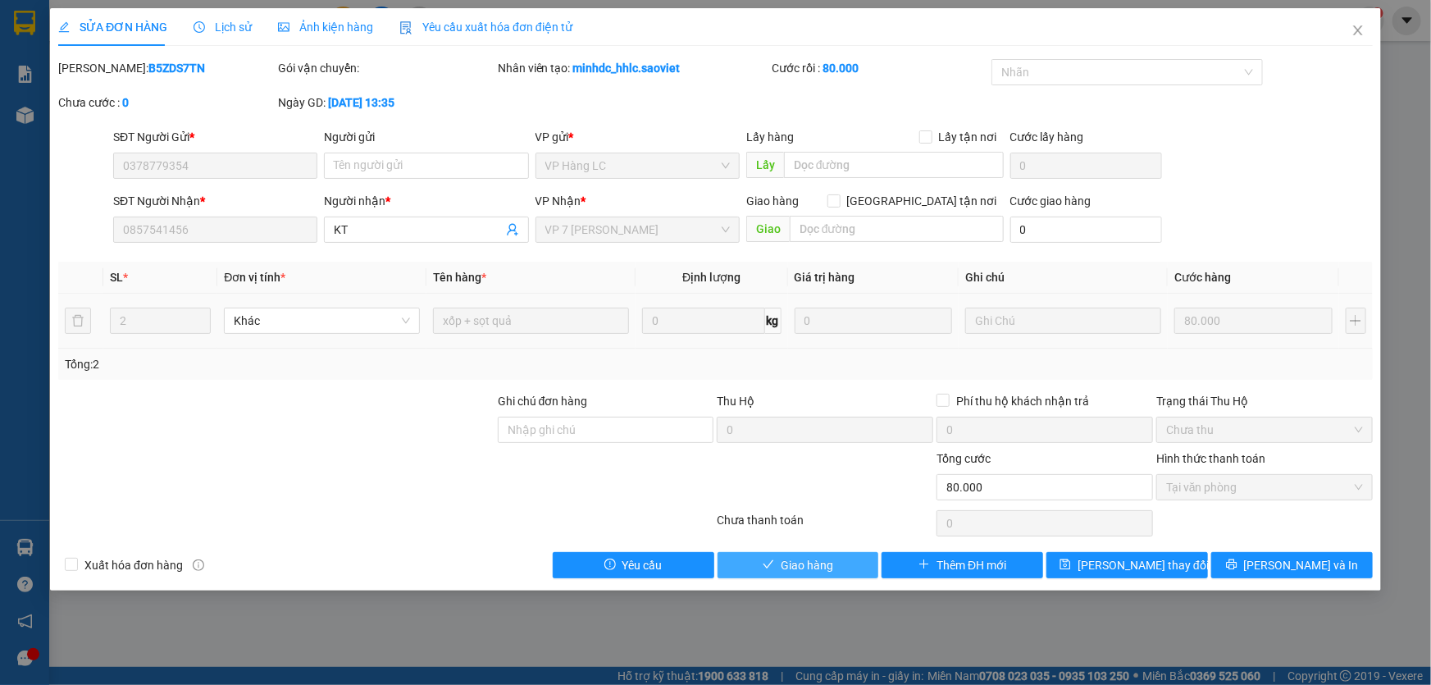
click at [819, 562] on span "Giao hàng" at bounding box center [807, 565] width 52 height 18
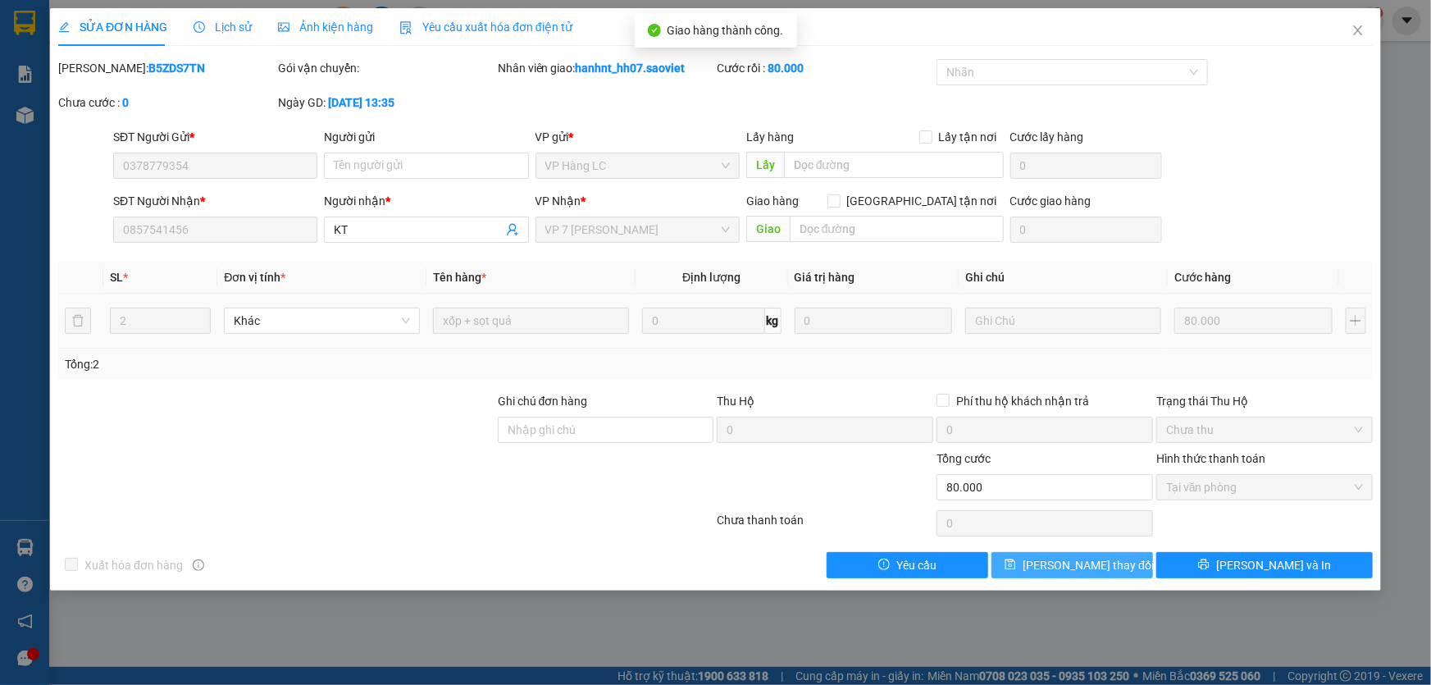
drag, startPoint x: 1066, startPoint y: 563, endPoint x: 1033, endPoint y: 564, distance: 32.8
click at [1066, 564] on span "[PERSON_NAME] thay đổi" at bounding box center [1087, 565] width 131 height 18
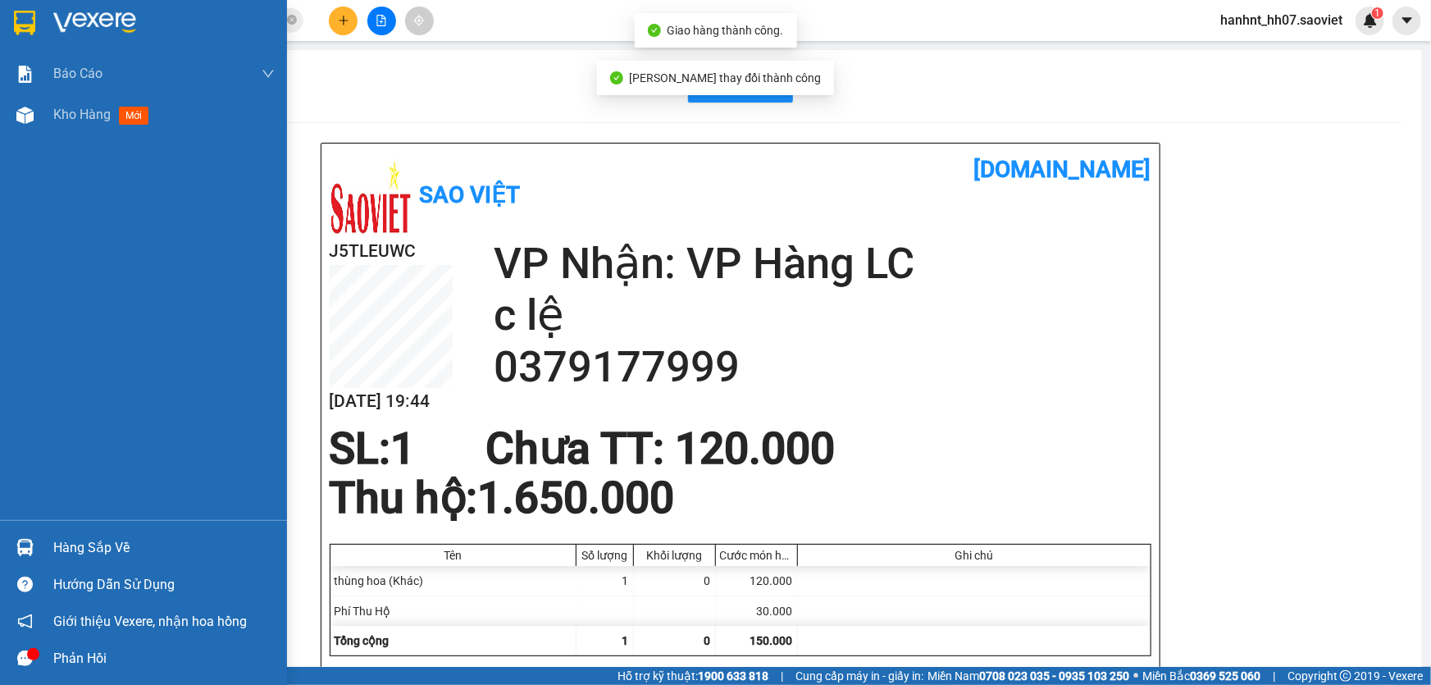
drag, startPoint x: 38, startPoint y: 544, endPoint x: 139, endPoint y: 511, distance: 107.1
click at [40, 544] on div "Hàng sắp về" at bounding box center [143, 547] width 287 height 37
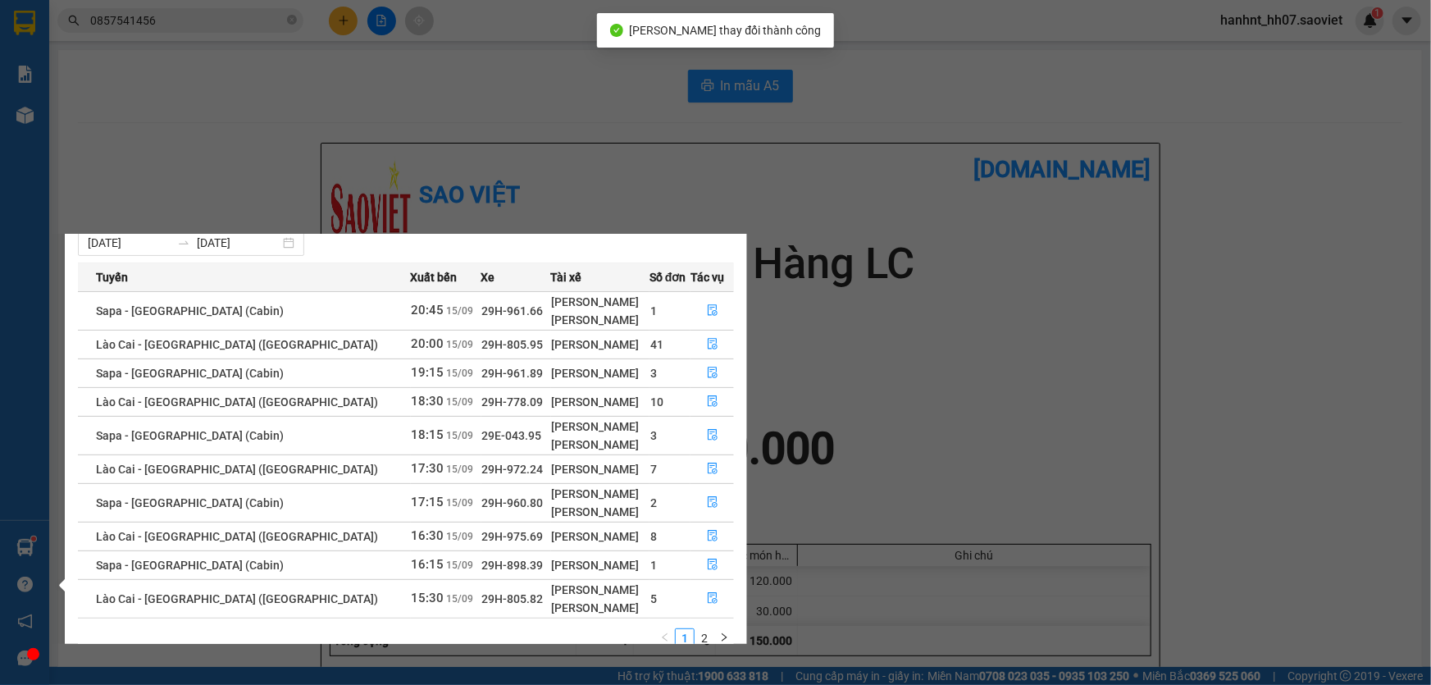
scroll to position [66, 0]
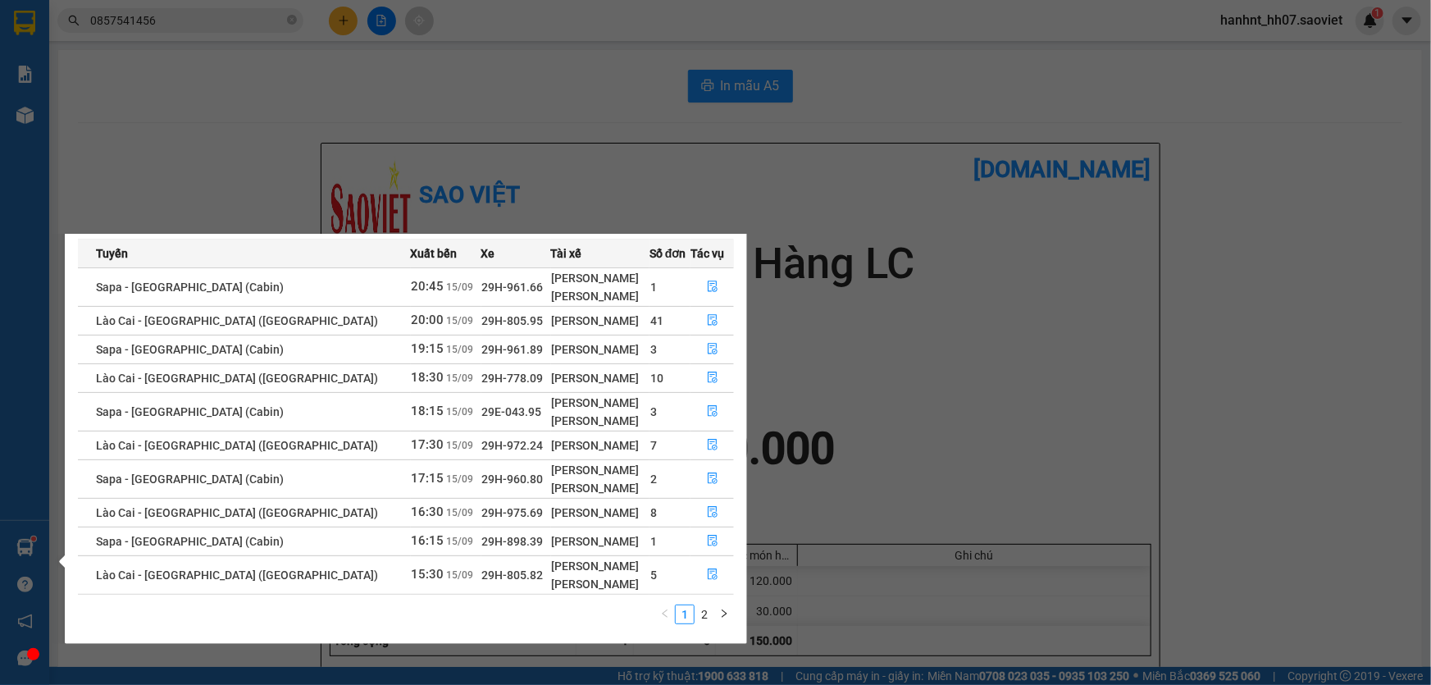
click at [711, 624] on div "1 2" at bounding box center [406, 619] width 656 height 30
click at [705, 617] on link "2" at bounding box center [704, 614] width 18 height 18
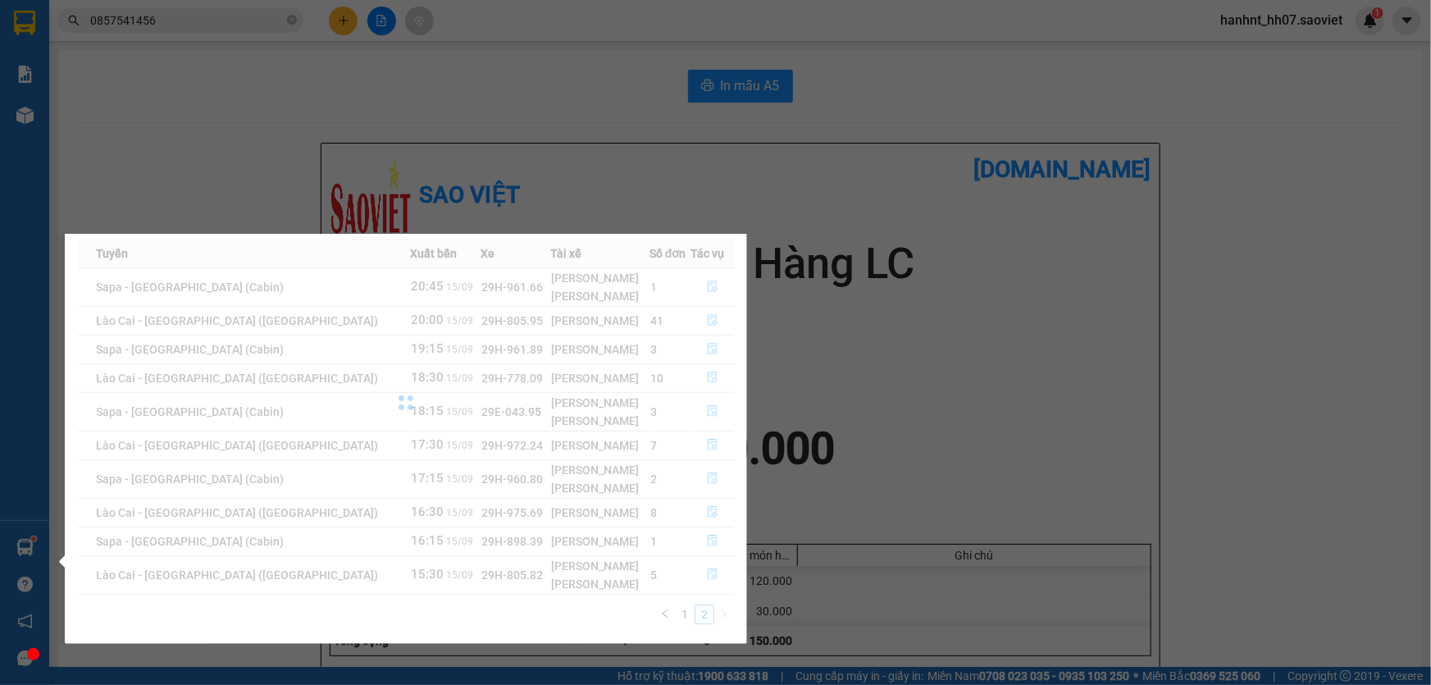
scroll to position [0, 0]
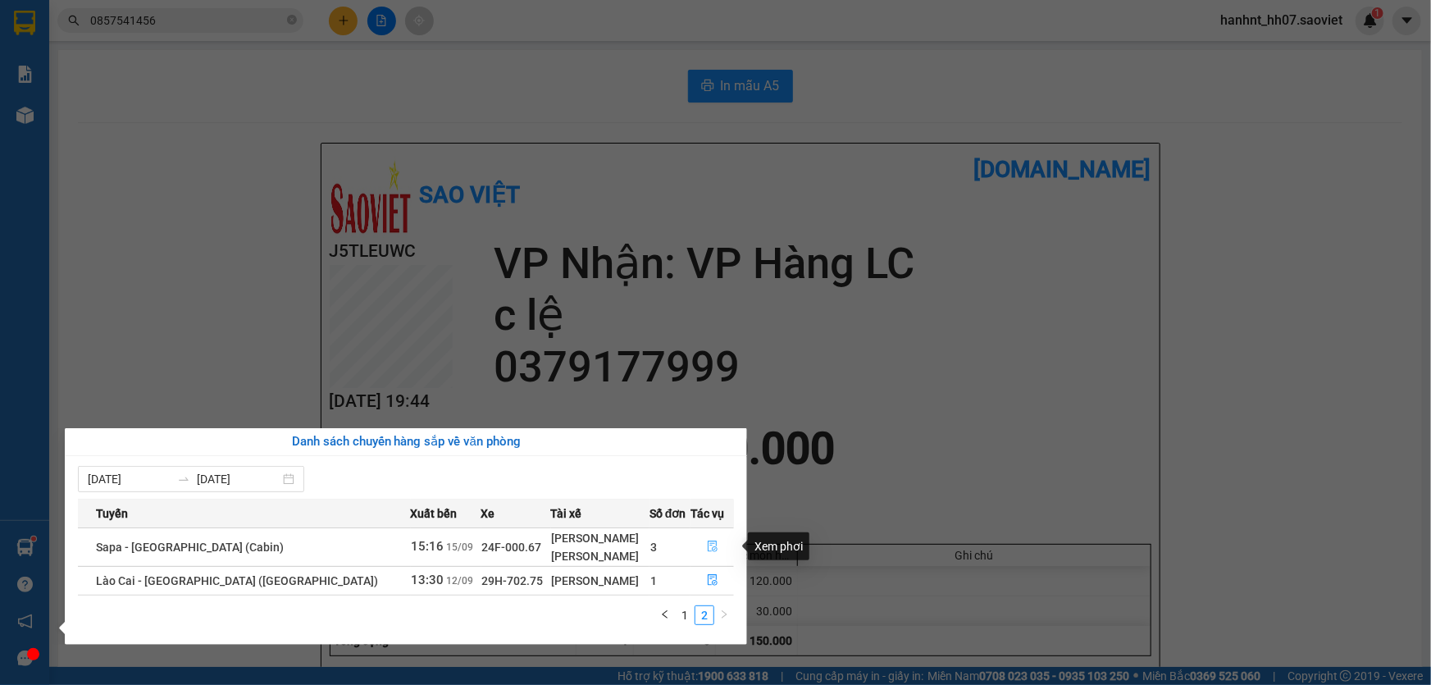
click at [698, 554] on button "button" at bounding box center [712, 547] width 42 height 26
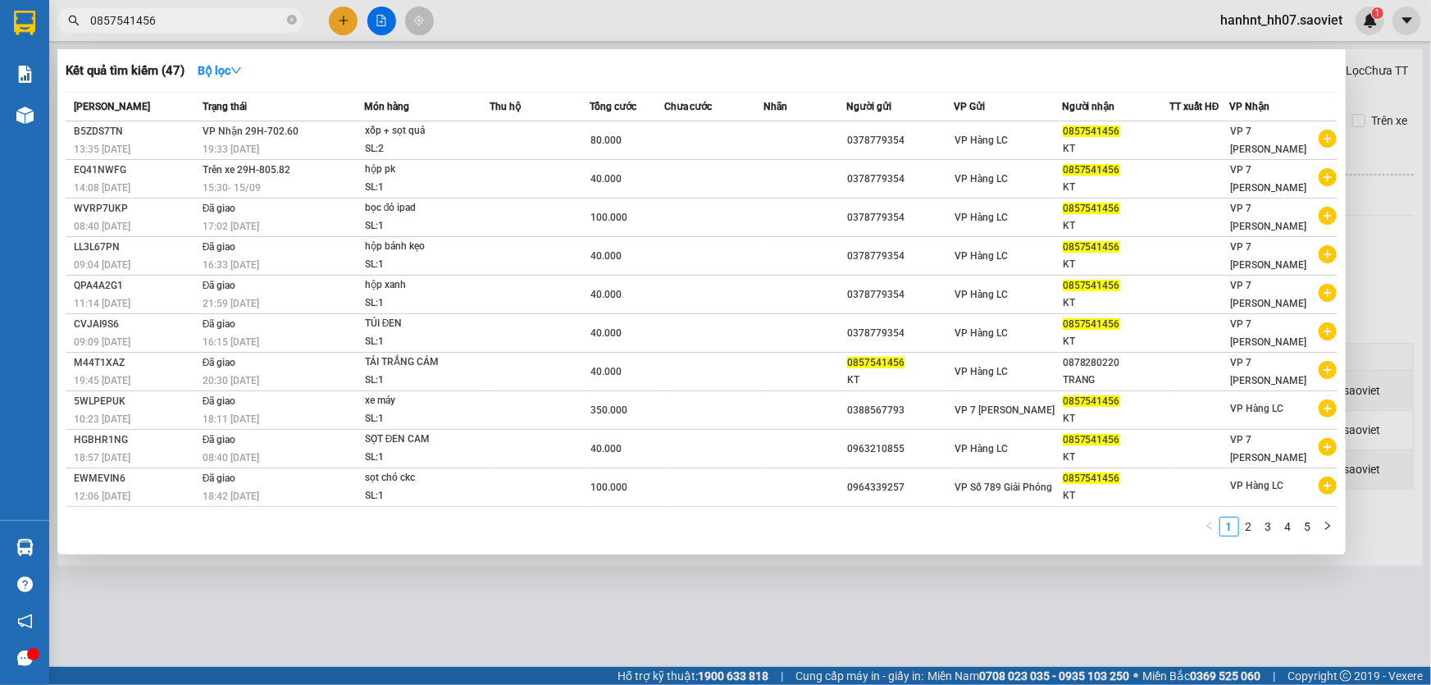
click at [181, 25] on input "0857541456" at bounding box center [187, 20] width 194 height 18
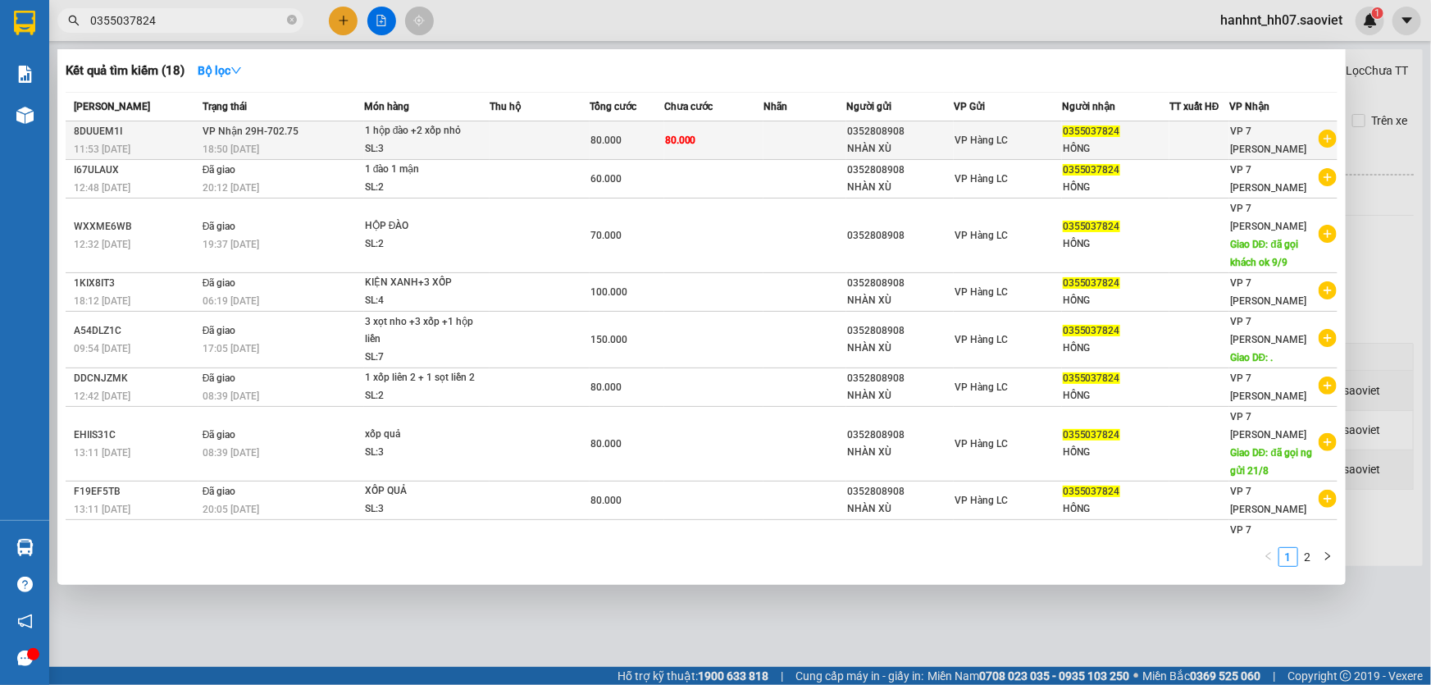
type input "0355037824"
click at [462, 138] on div "1 hộp đào +2 xốp nhỏ" at bounding box center [426, 131] width 123 height 18
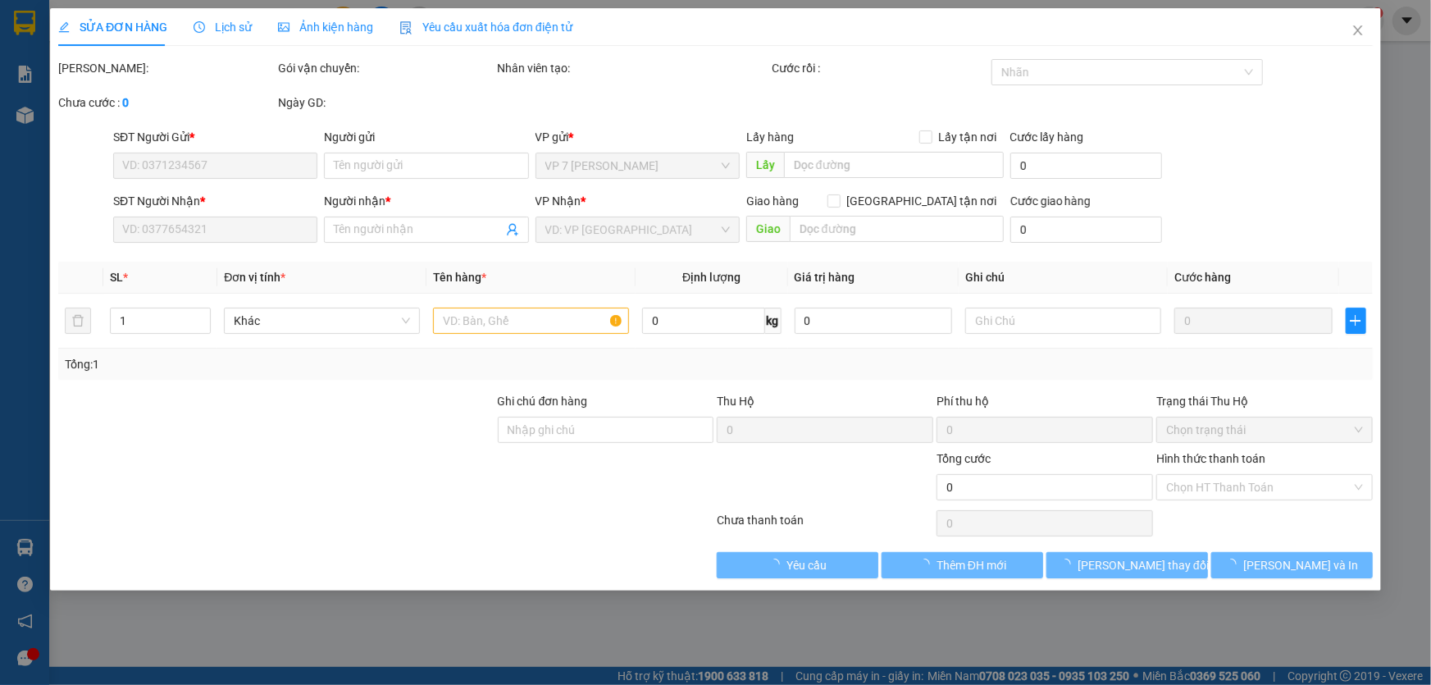
type input "0352808908"
type input "NHÀN XÙ"
type input "0355037824"
type input "HỒNG"
type input "80.000"
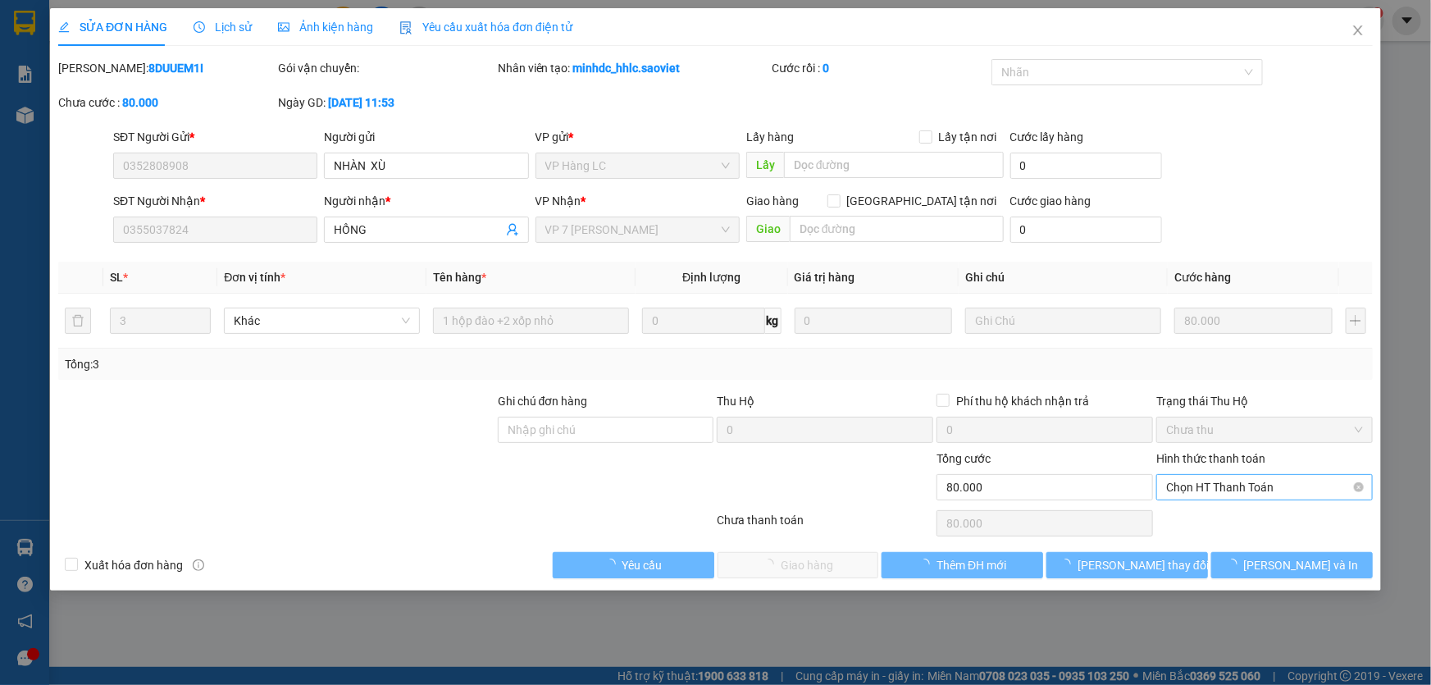
click at [1214, 480] on span "Chọn HT Thanh Toán" at bounding box center [1264, 487] width 197 height 25
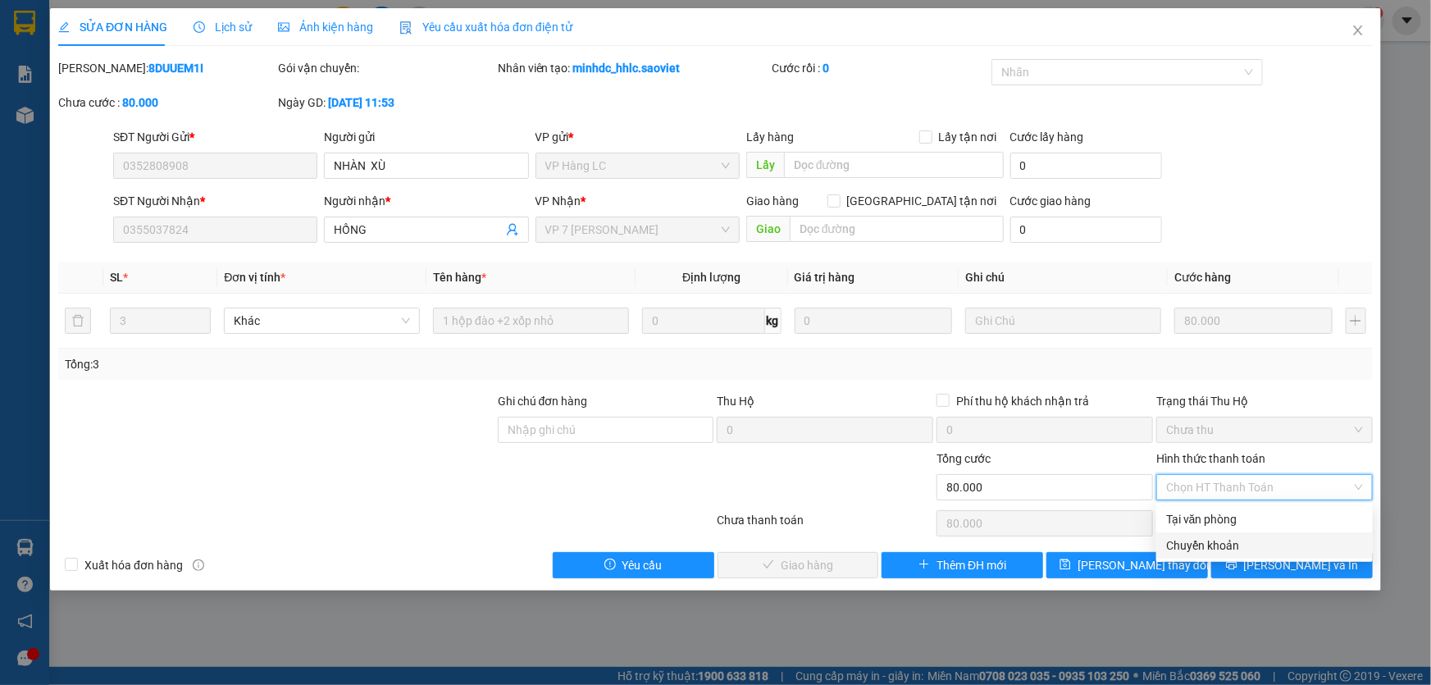
click at [1200, 535] on div "Chuyển khoản" at bounding box center [1264, 545] width 216 height 26
type input "0"
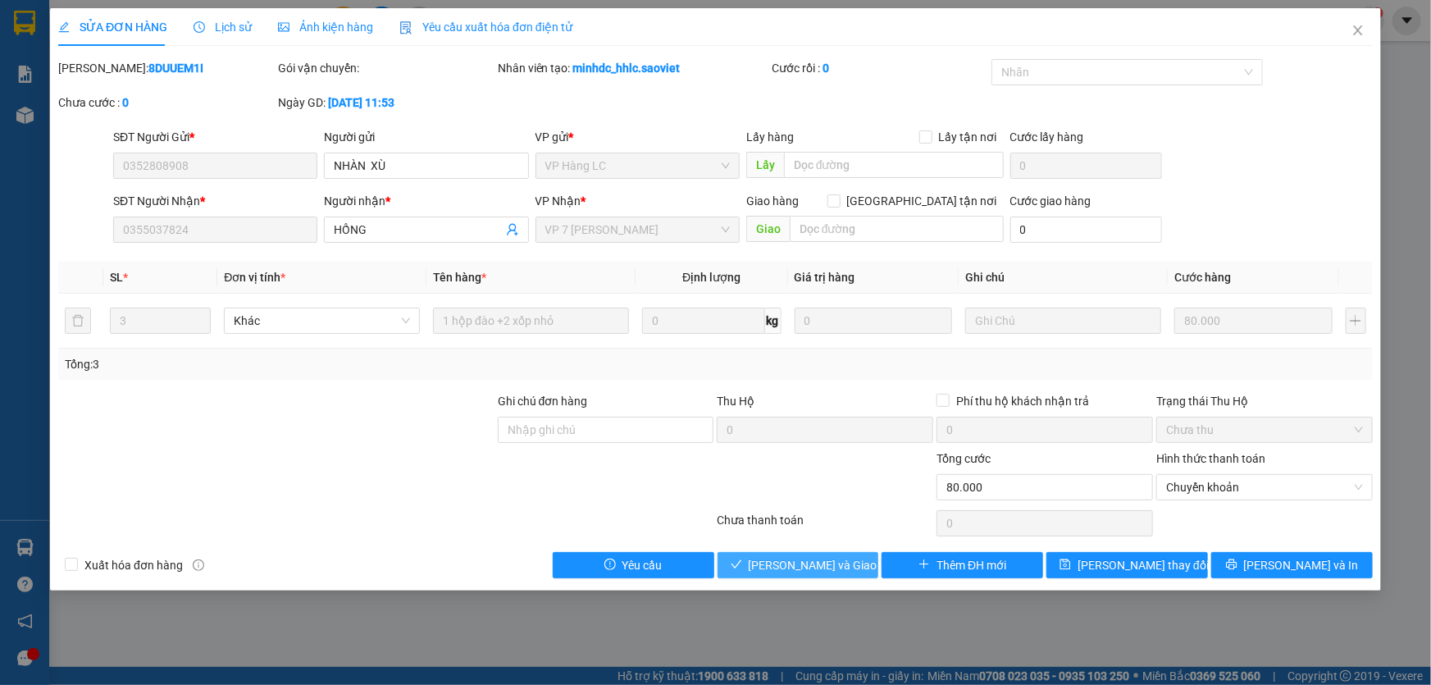
click at [829, 559] on span "[PERSON_NAME] và Giao hàng" at bounding box center [827, 565] width 157 height 18
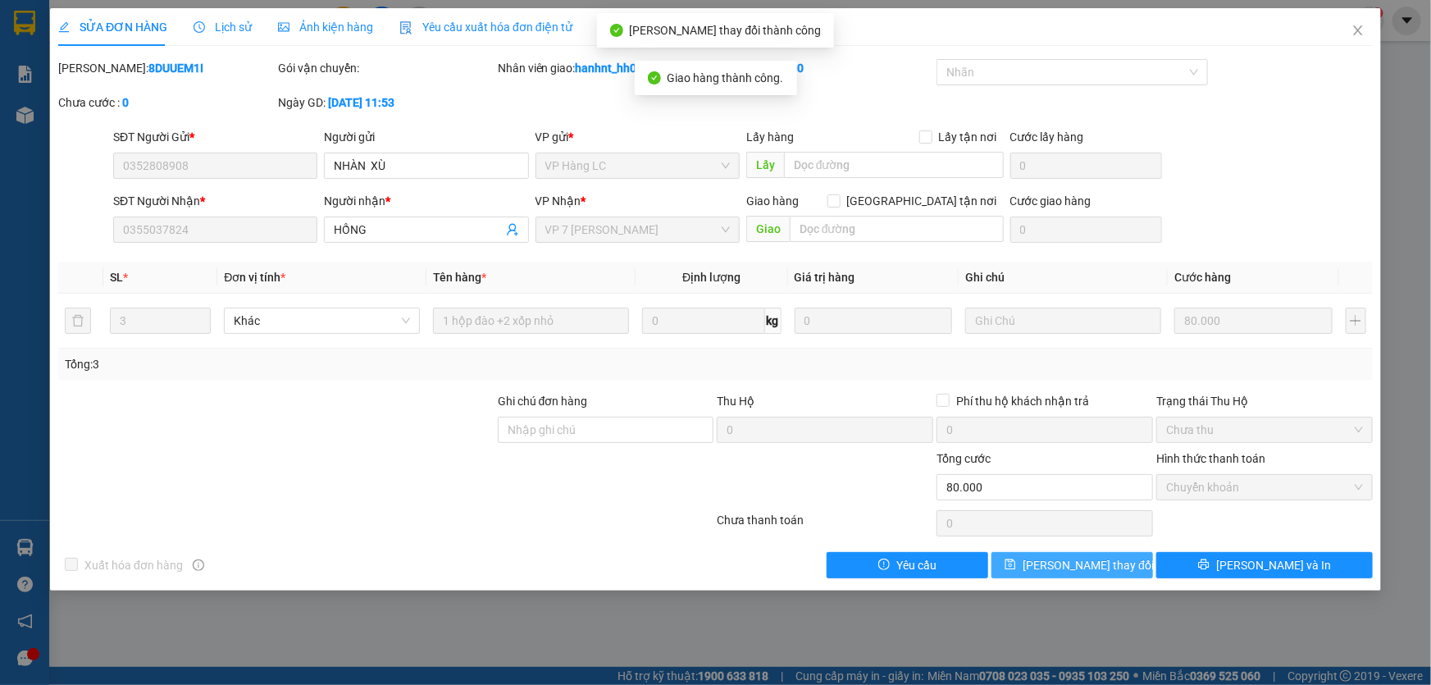
click at [1085, 566] on span "[PERSON_NAME] thay đổi" at bounding box center [1087, 565] width 131 height 18
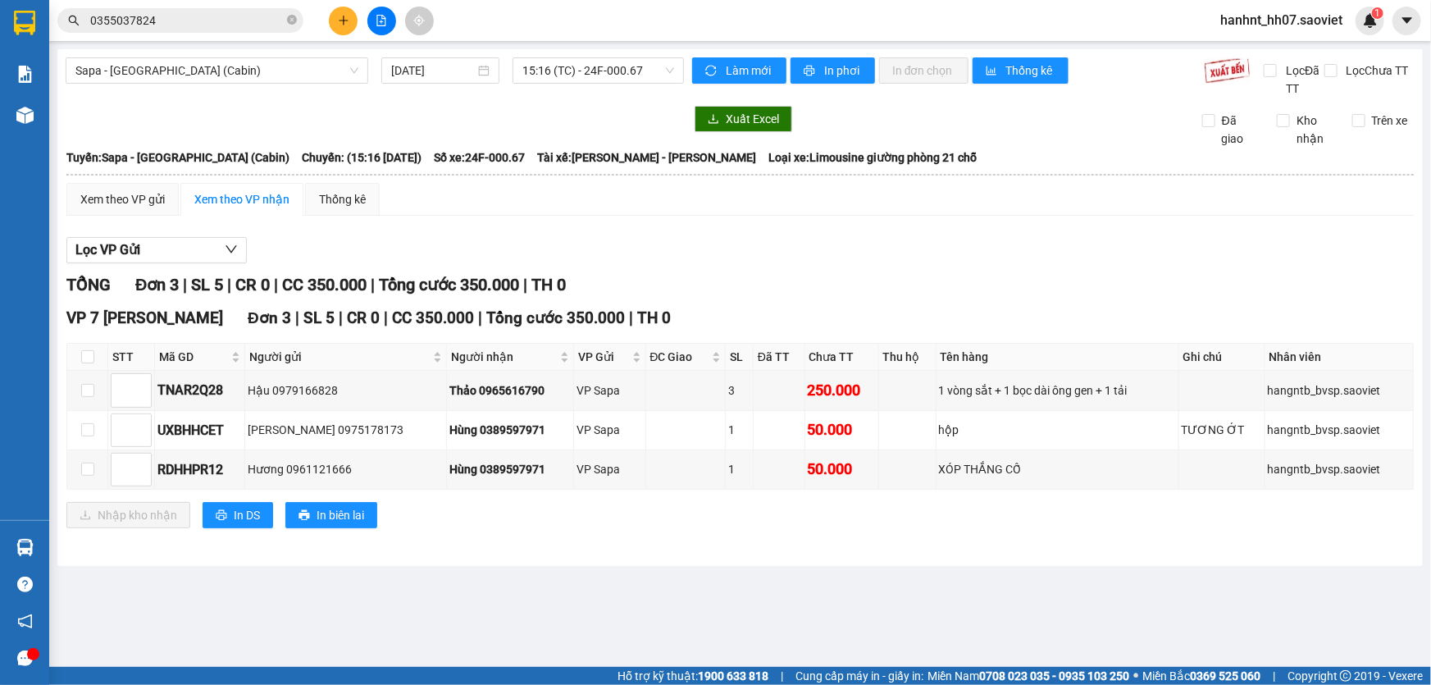
click at [257, 16] on input "0355037824" at bounding box center [187, 20] width 194 height 18
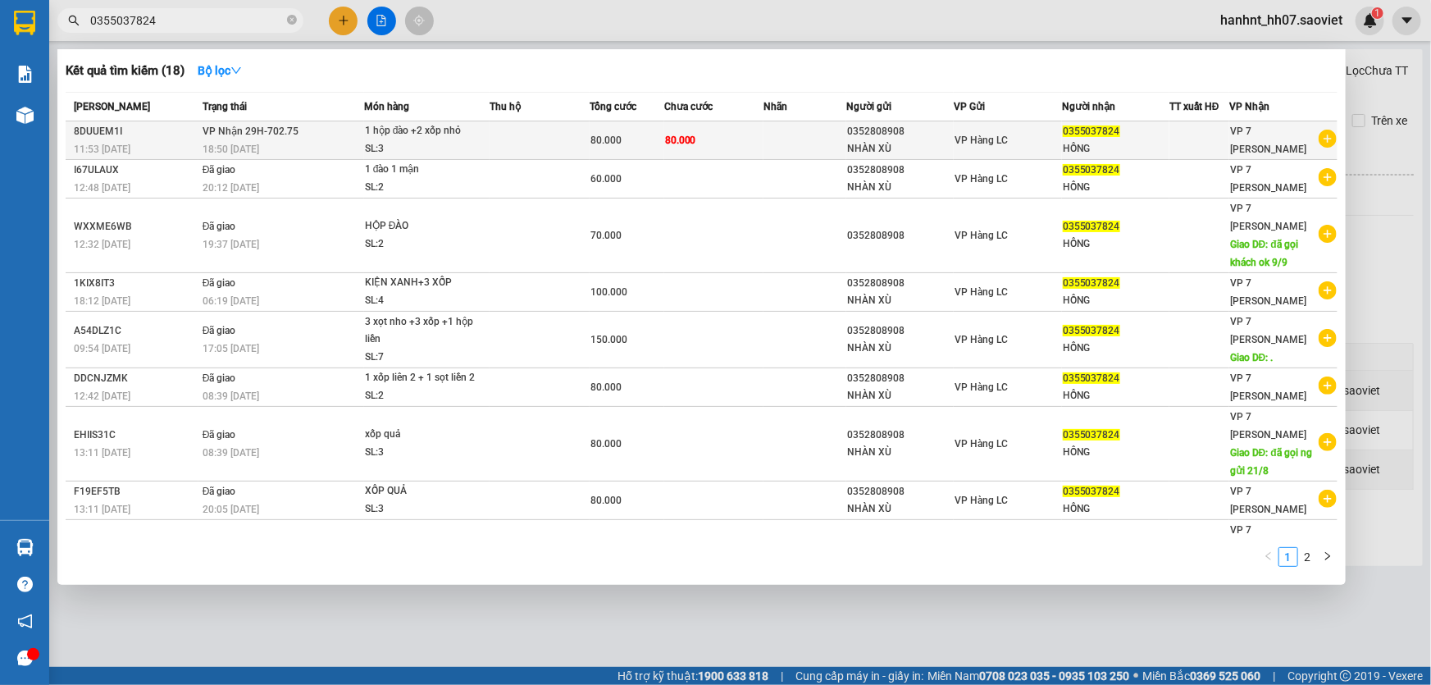
click at [462, 137] on div "1 hộp đào +2 xốp nhỏ" at bounding box center [426, 131] width 123 height 18
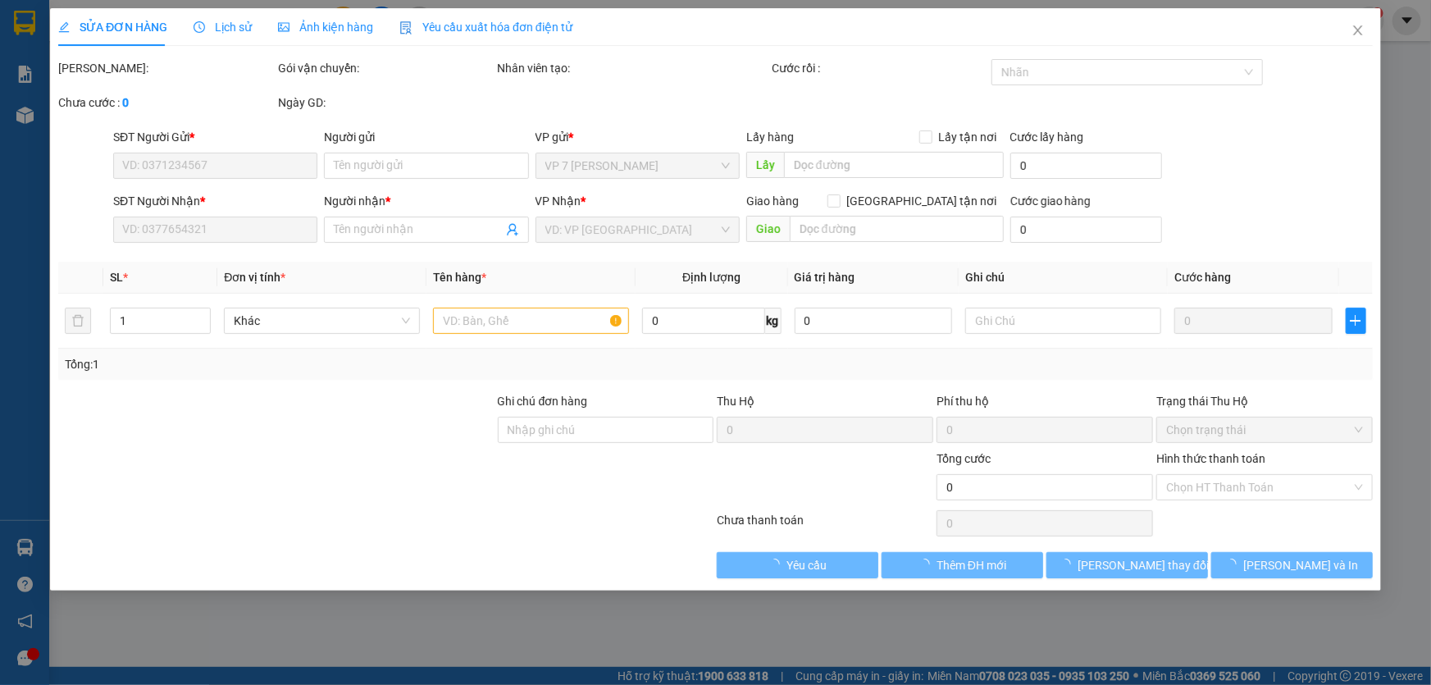
type input "0352808908"
type input "NHÀN XÙ"
type input "0355037824"
type input "HỒNG"
type input "80.000"
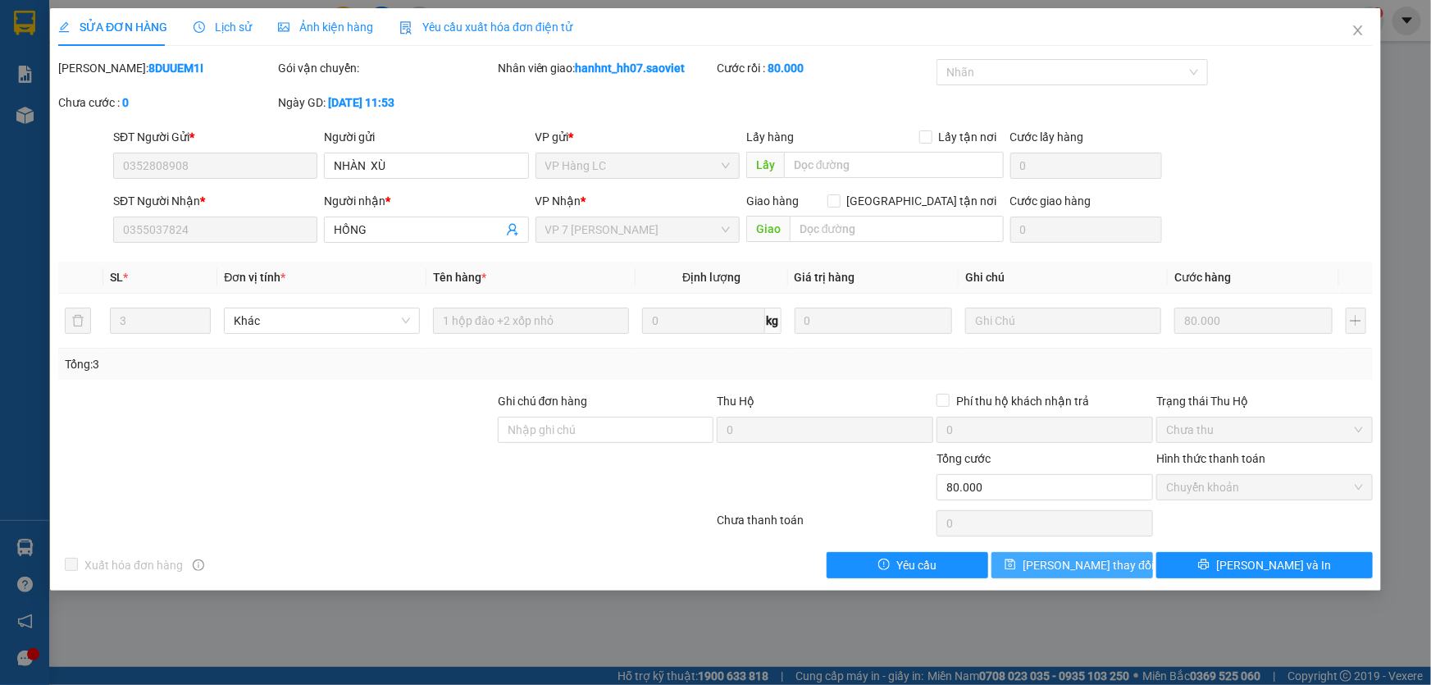
click at [1016, 570] on span "save" at bounding box center [1009, 564] width 11 height 13
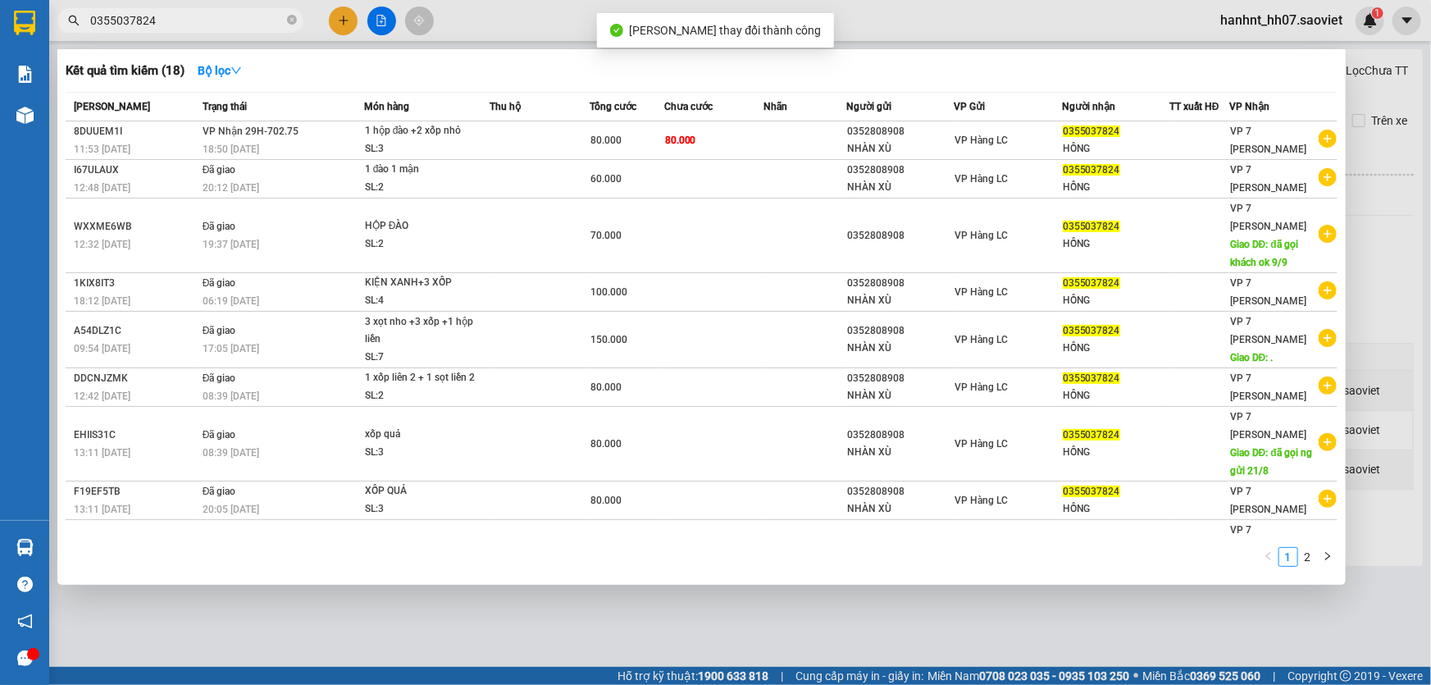
click at [285, 20] on span "0355037824" at bounding box center [180, 20] width 246 height 25
click at [294, 23] on icon "close-circle" at bounding box center [292, 20] width 10 height 10
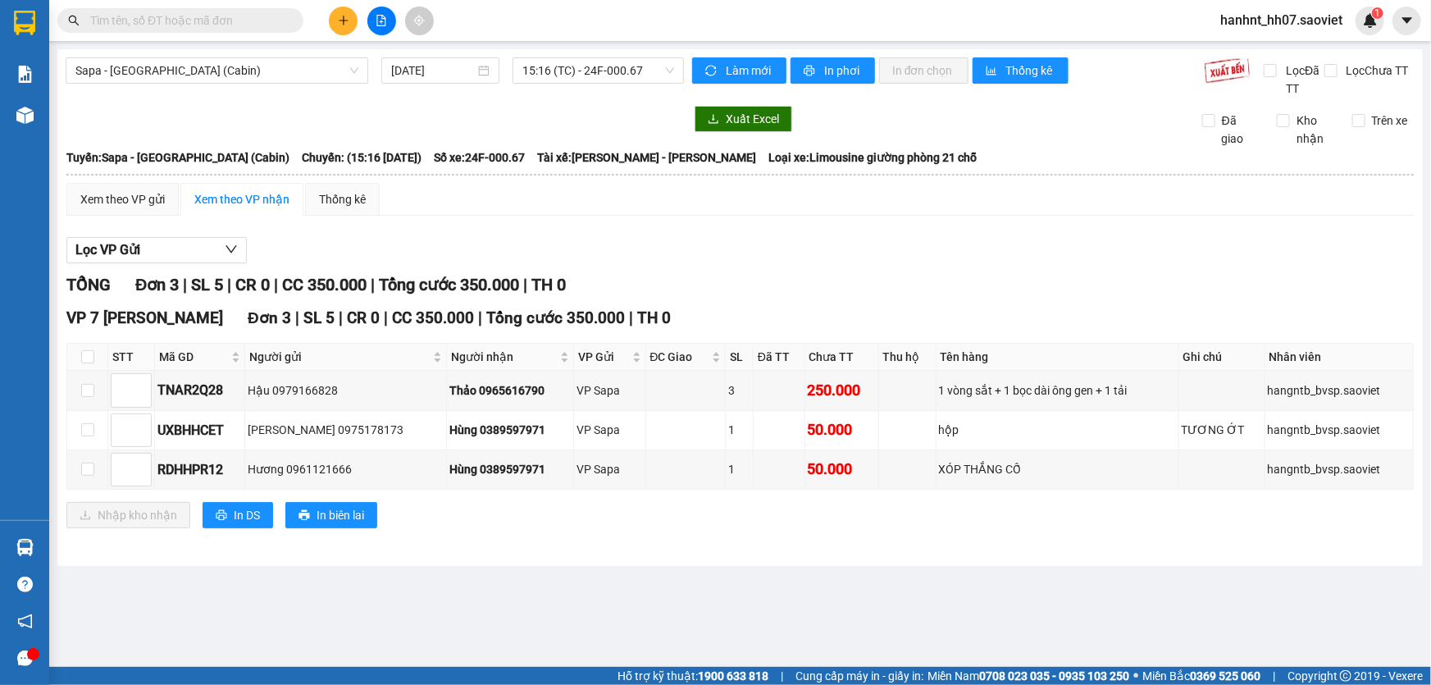
click at [198, 21] on input "text" at bounding box center [187, 20] width 194 height 18
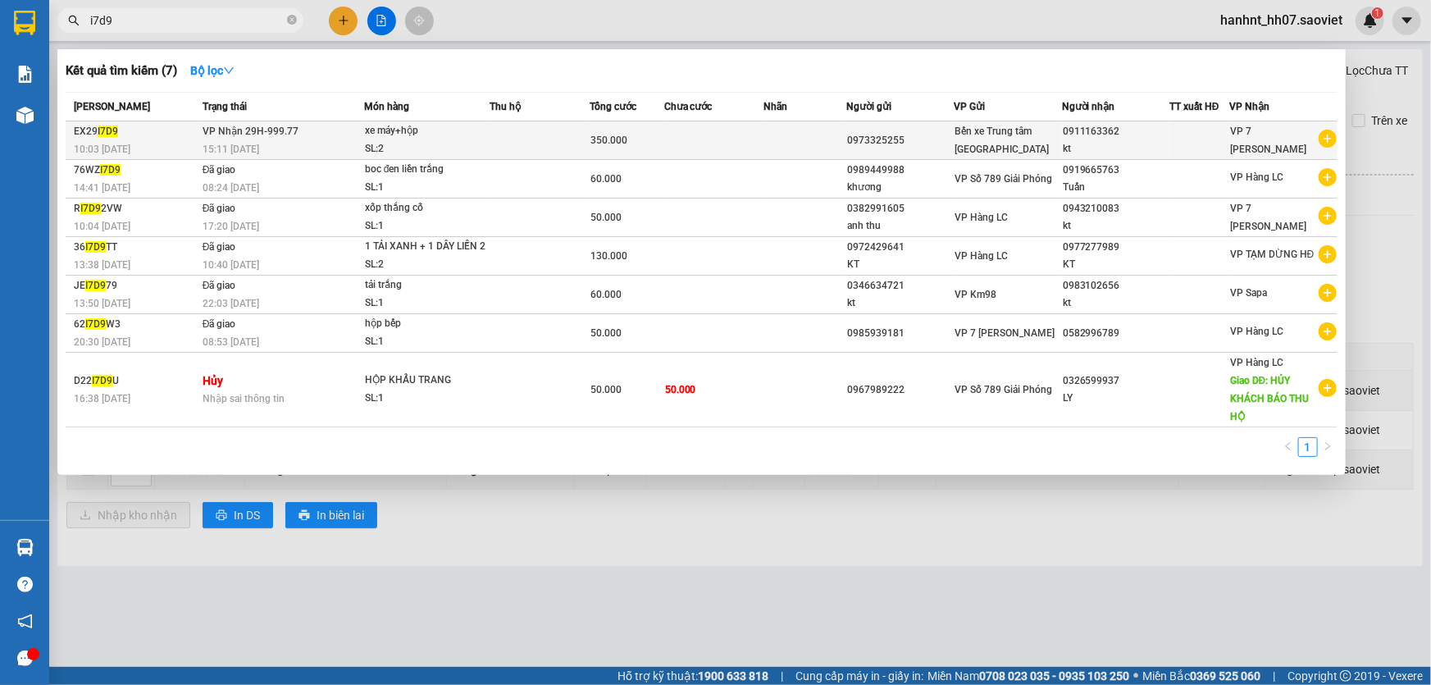
type input "i7d9"
click at [438, 129] on div "xe máy+hộp" at bounding box center [426, 131] width 123 height 18
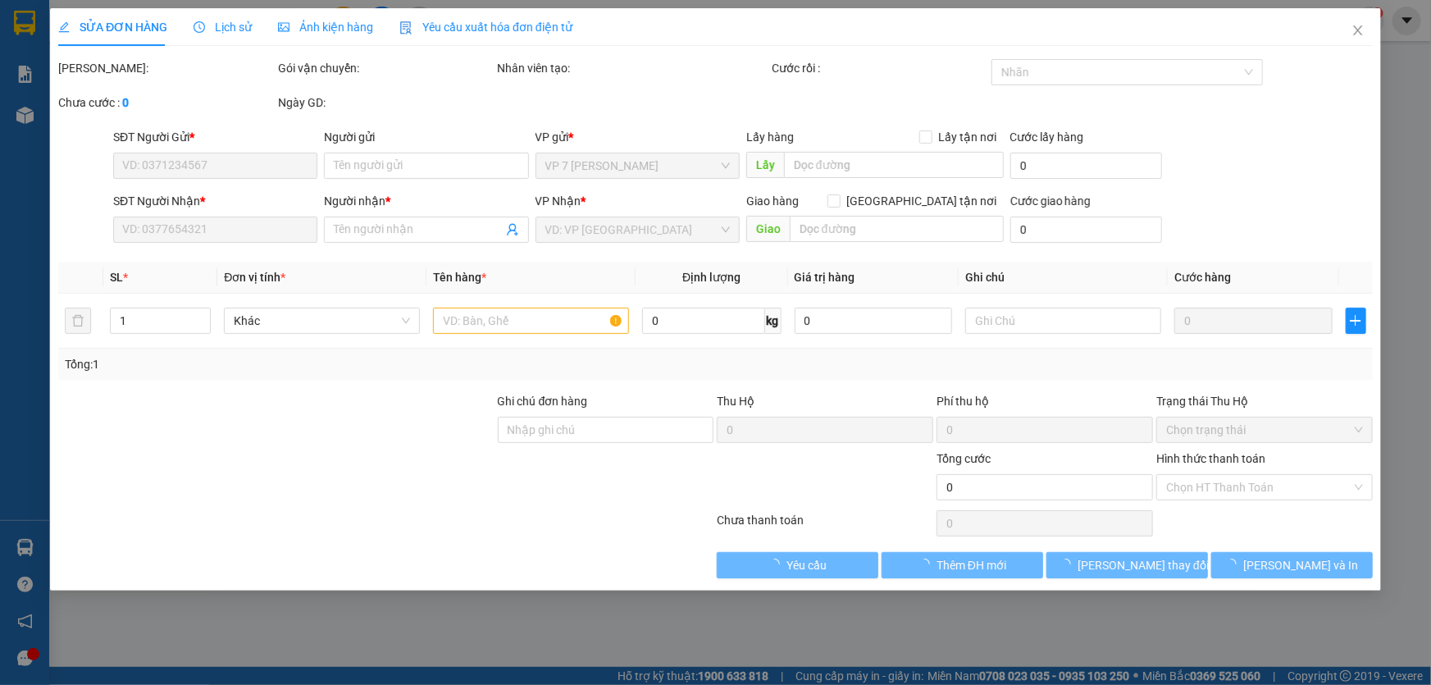
type input "0973325255"
type input "0911163362"
type input "kt"
type input "350.000"
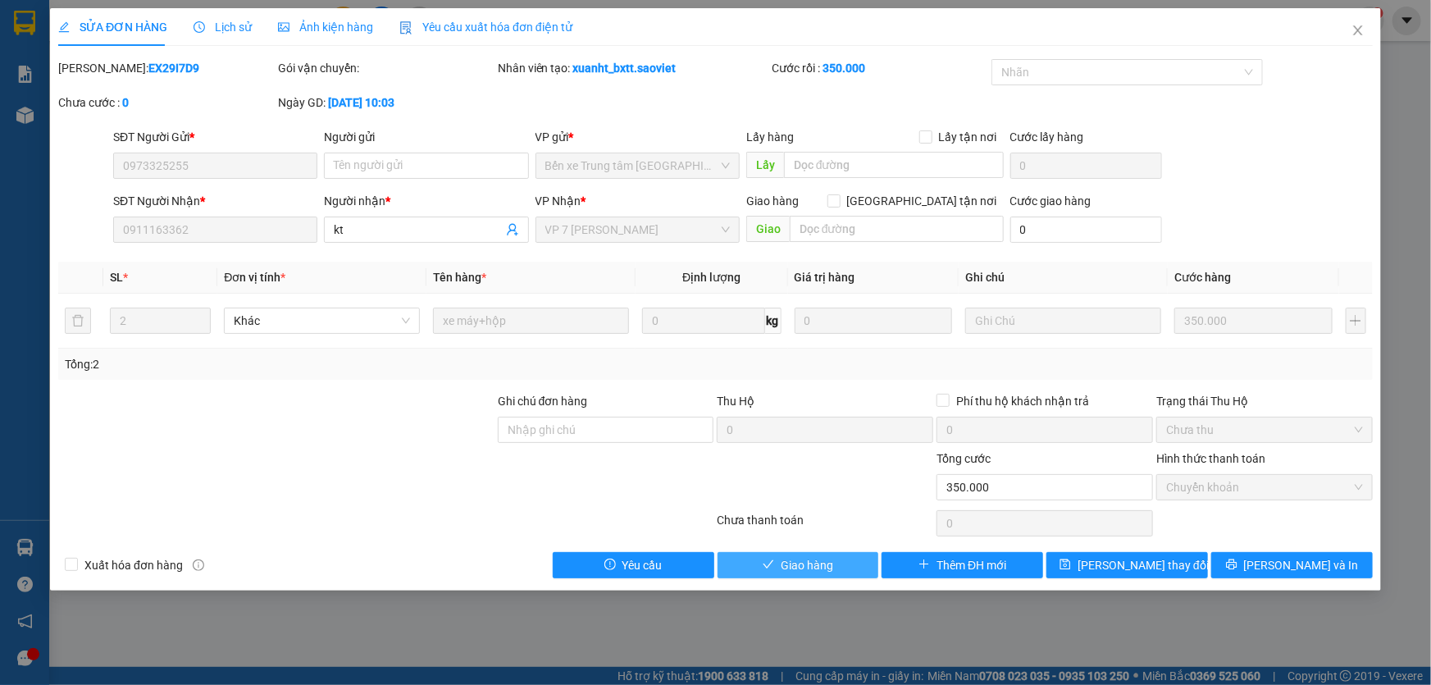
click at [836, 566] on button "Giao hàng" at bounding box center [798, 565] width 162 height 26
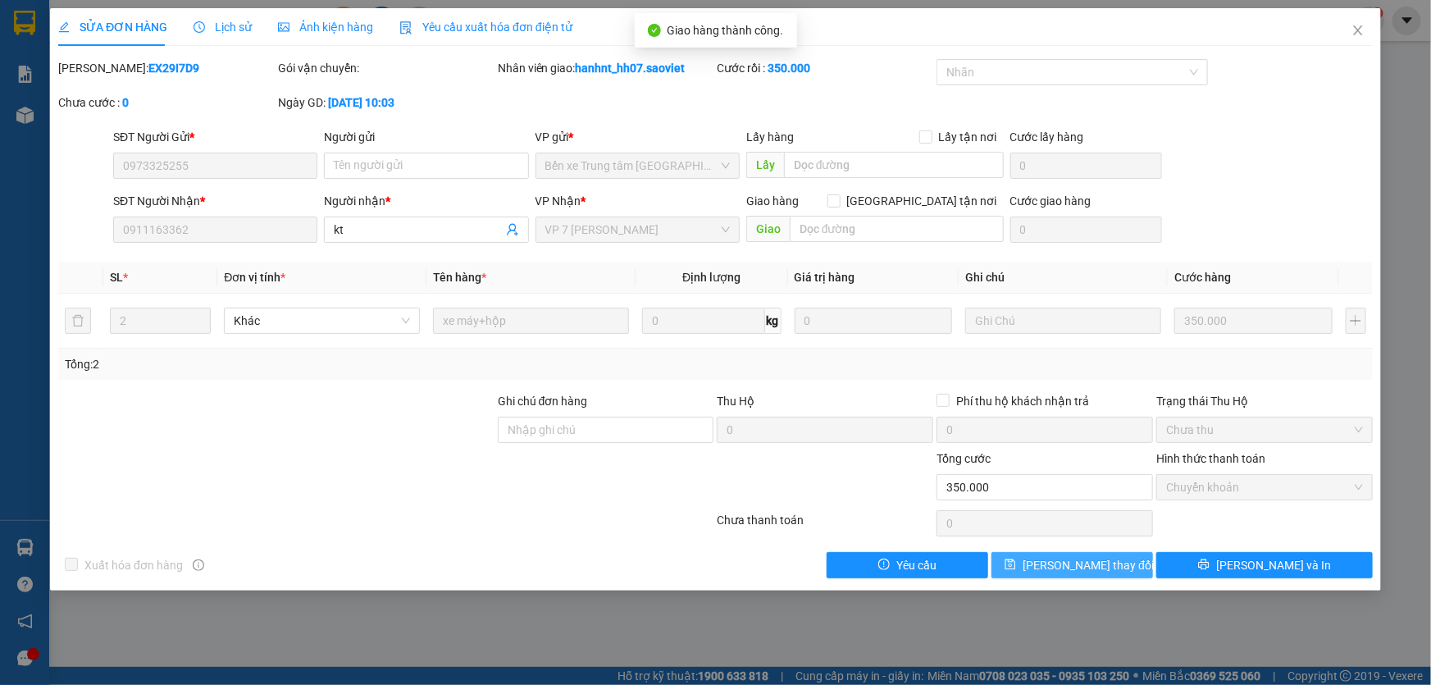
click at [1082, 558] on span "[PERSON_NAME] thay đổi" at bounding box center [1087, 565] width 131 height 18
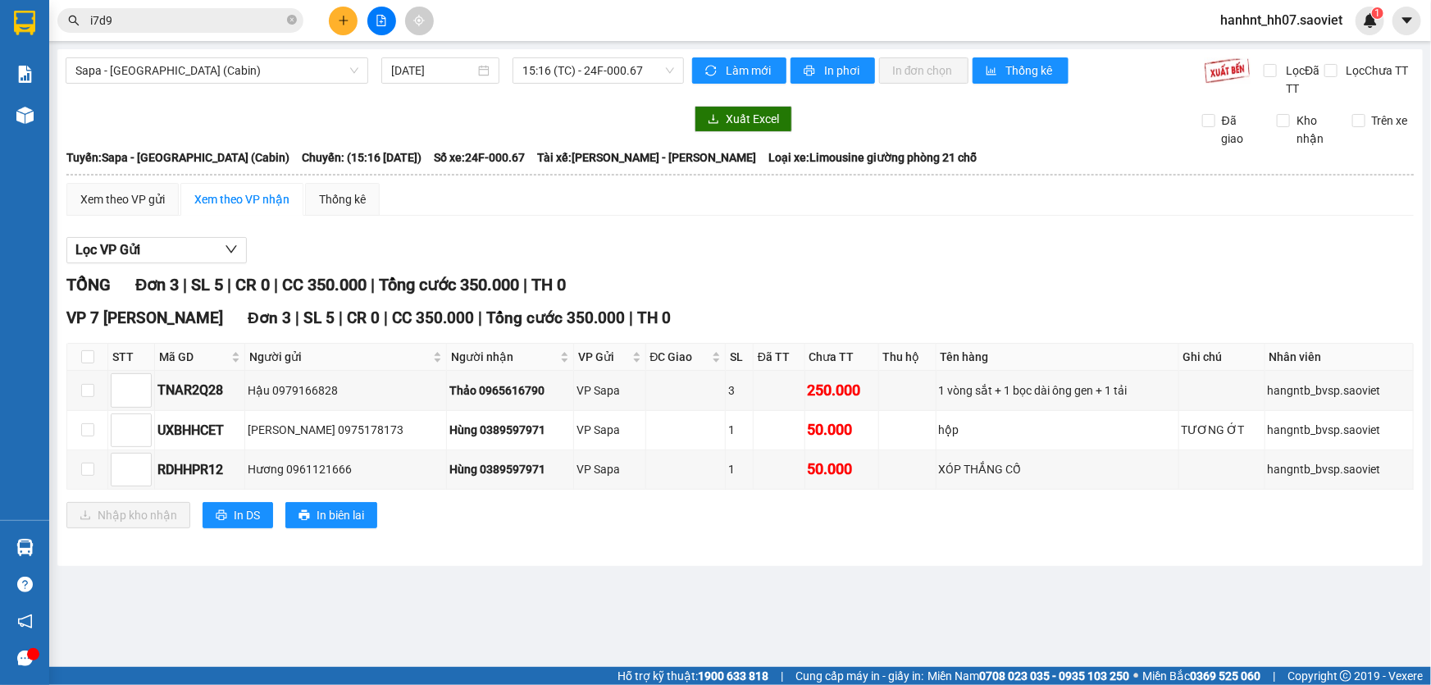
click at [348, 20] on button at bounding box center [343, 21] width 29 height 29
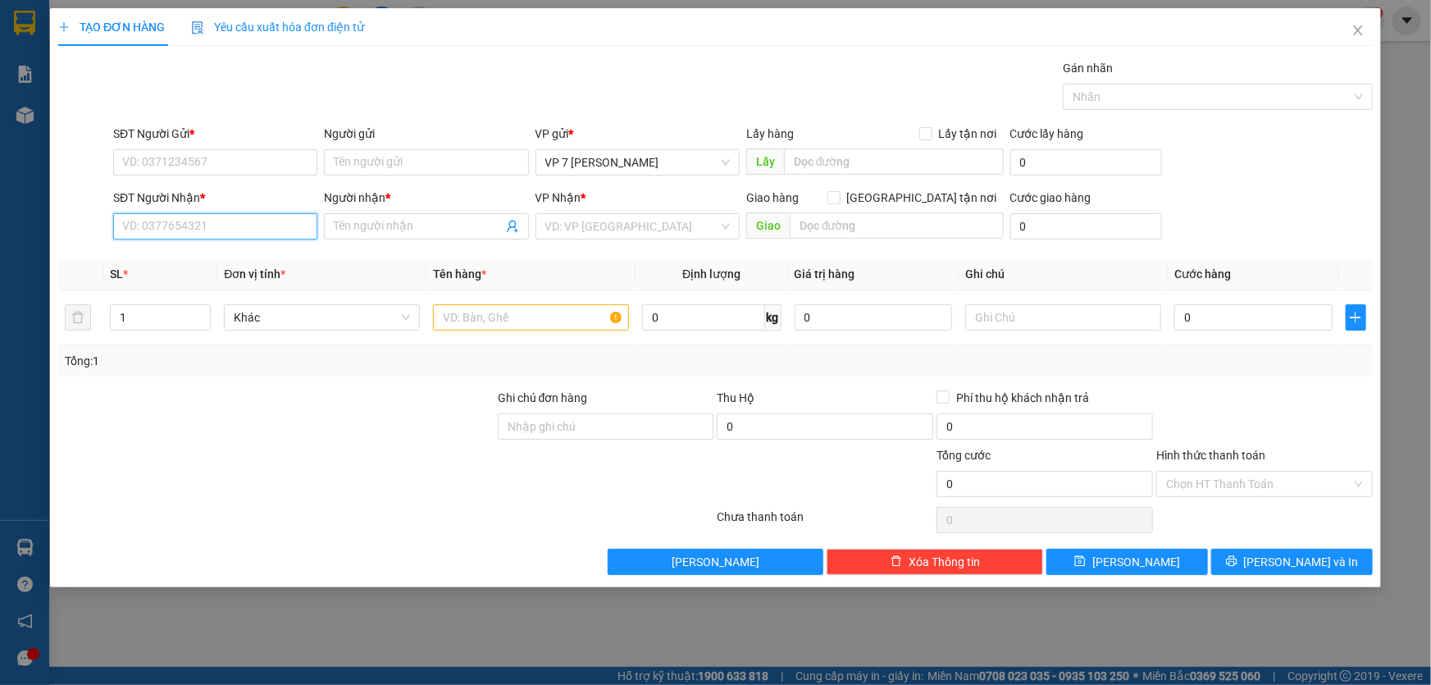
click at [188, 226] on input "SĐT Người Nhận *" at bounding box center [215, 226] width 204 height 26
click at [207, 247] on div "0986066964 - chú độ" at bounding box center [215, 259] width 204 height 26
type input "0986066964"
type input "chú độ"
type input "0986066964"
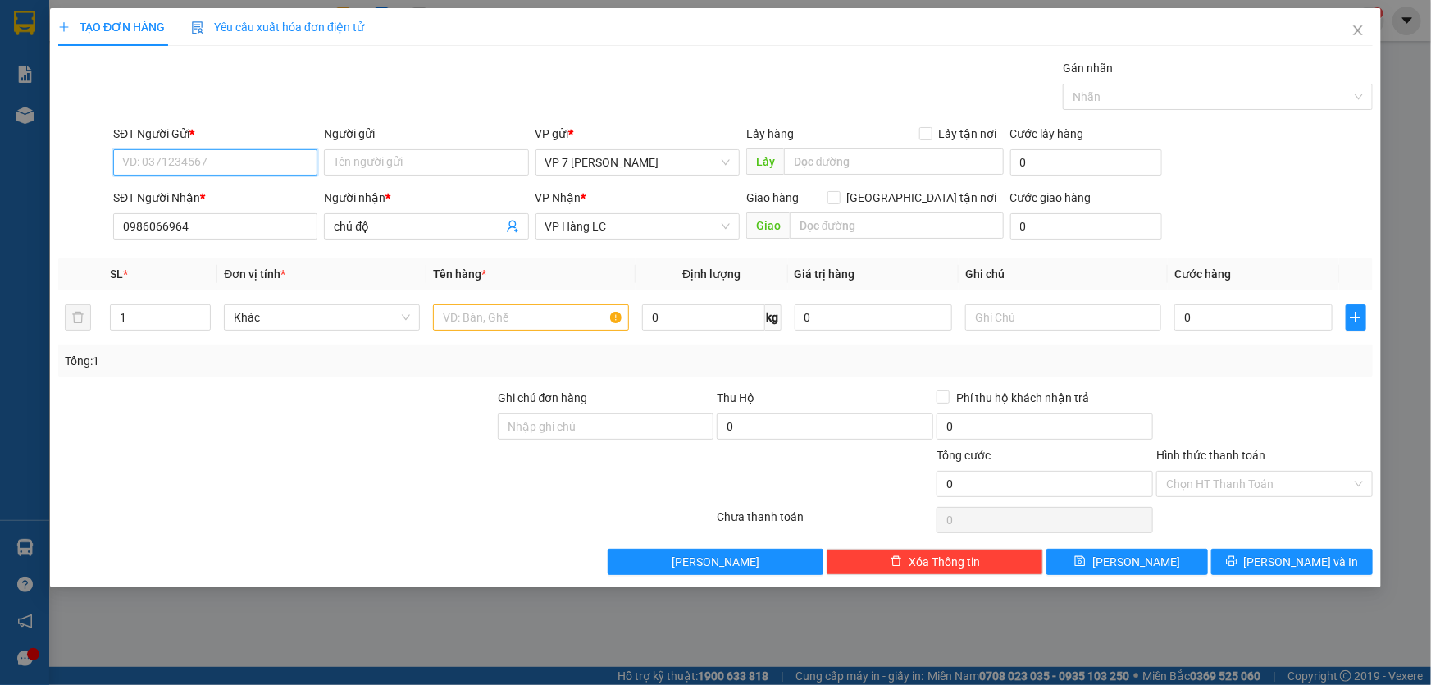
click at [220, 166] on input "SĐT Người Gửi *" at bounding box center [215, 162] width 204 height 26
click at [235, 279] on div "0968180392 - speed up" at bounding box center [215, 274] width 184 height 18
type input "0968180392"
type input "speed up"
click at [497, 329] on input "text" at bounding box center [531, 317] width 196 height 26
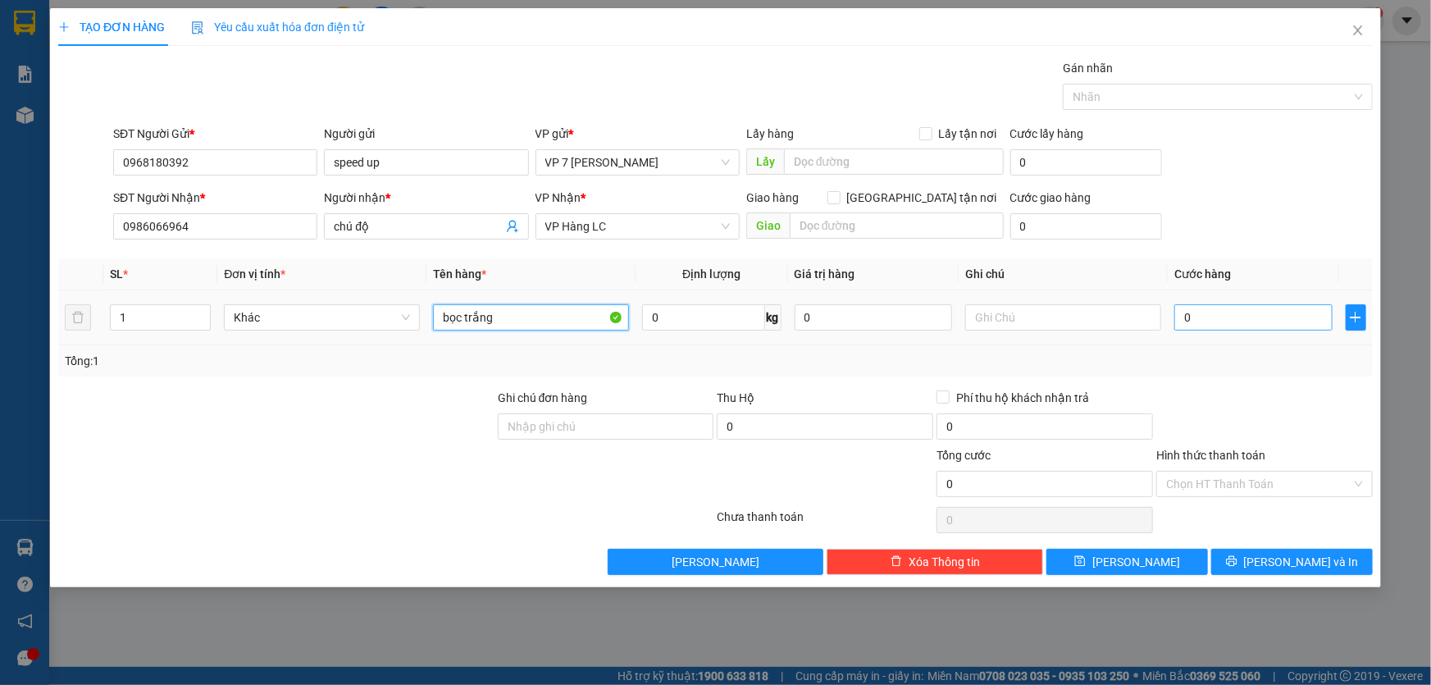
type input "bọc trắng"
click at [1198, 326] on input "0" at bounding box center [1253, 317] width 158 height 26
type input "4"
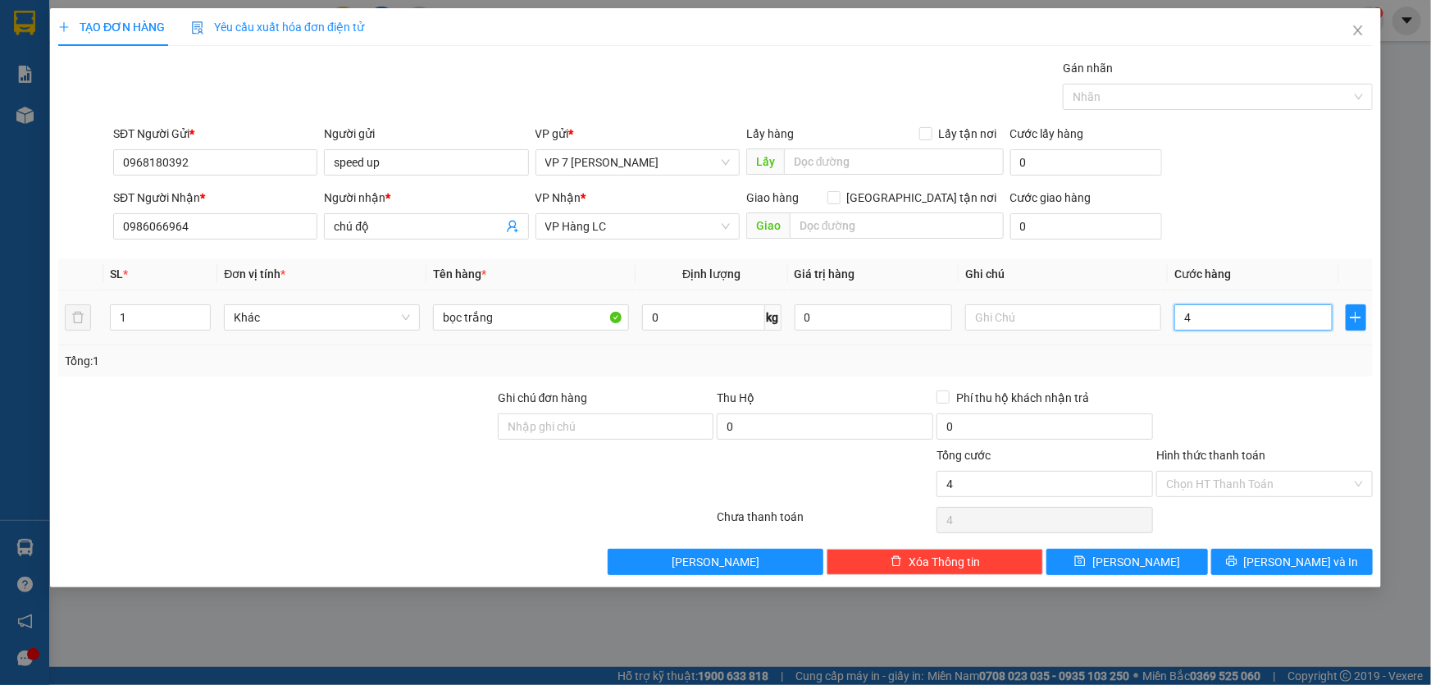
type input "40"
type input "40.000"
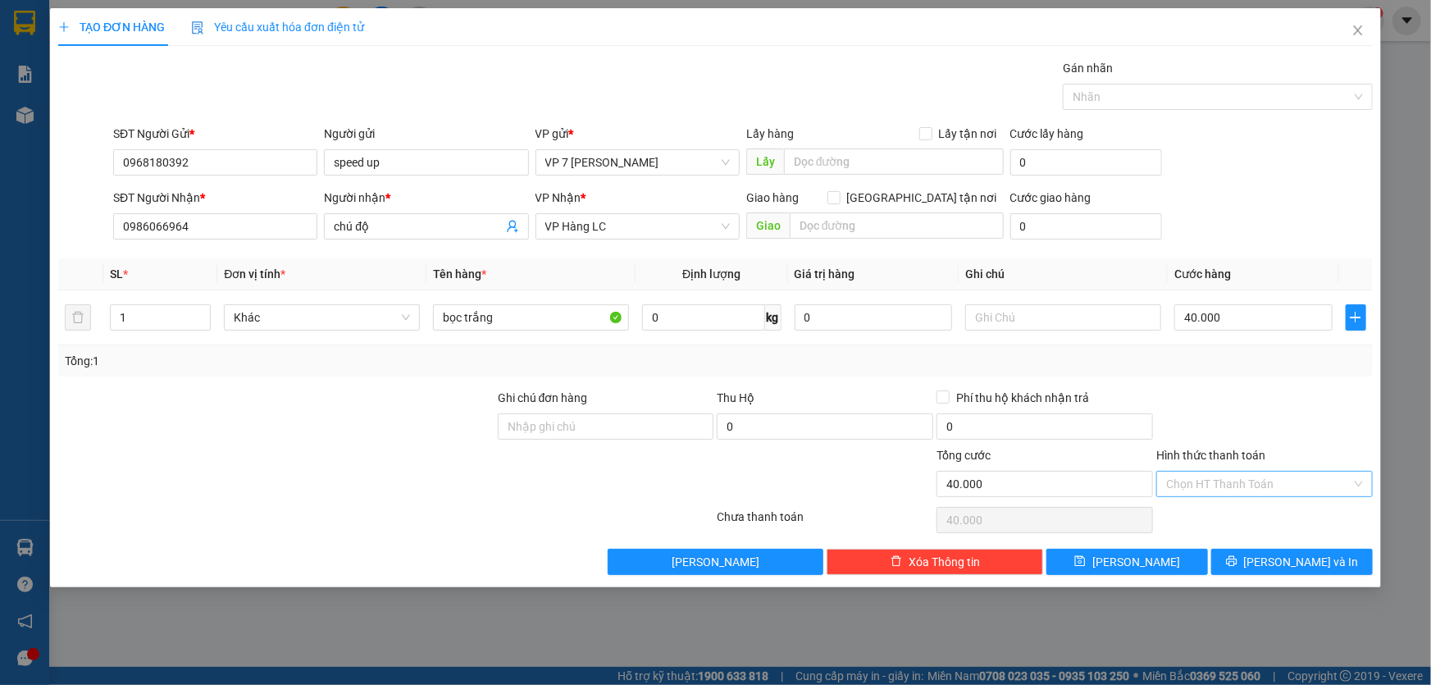
click at [1229, 488] on input "Hình thức thanh toán" at bounding box center [1258, 483] width 185 height 25
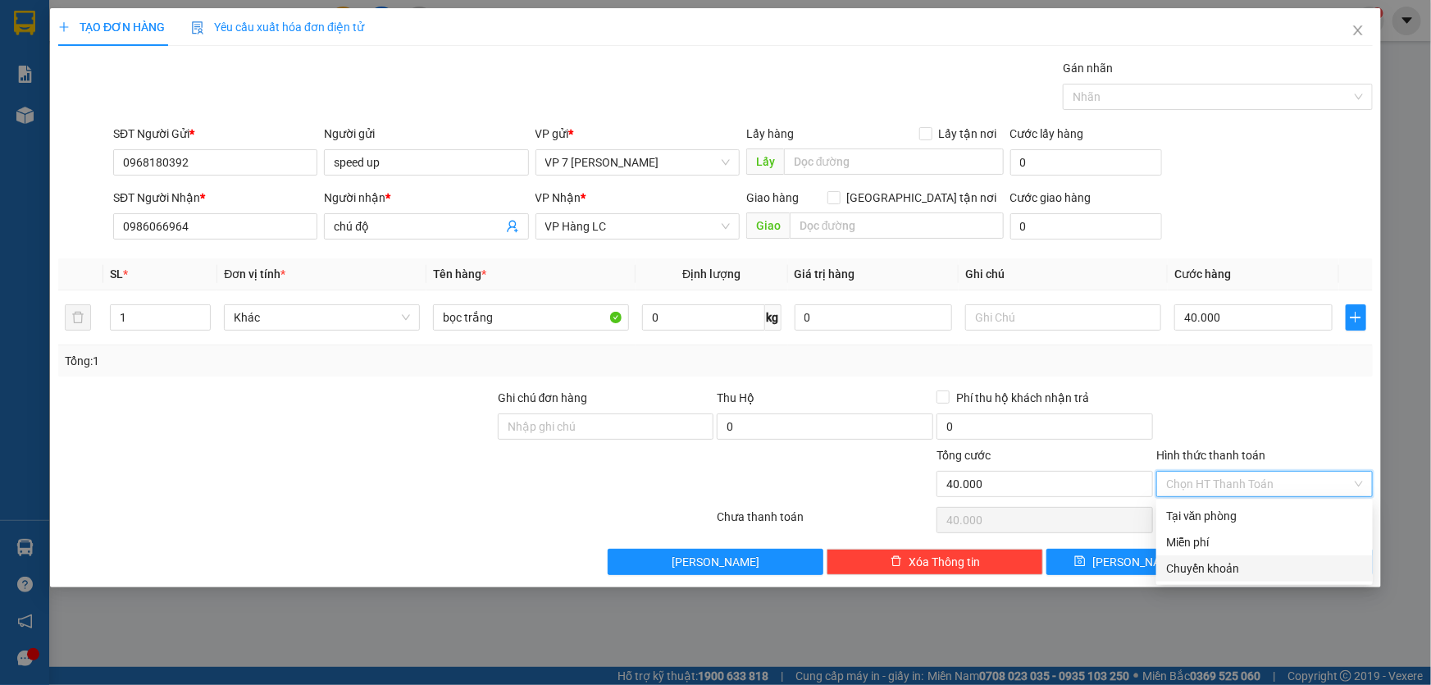
drag, startPoint x: 1226, startPoint y: 566, endPoint x: 1277, endPoint y: 567, distance: 51.7
click at [1226, 566] on div "Chuyển khoản" at bounding box center [1264, 568] width 197 height 18
type input "0"
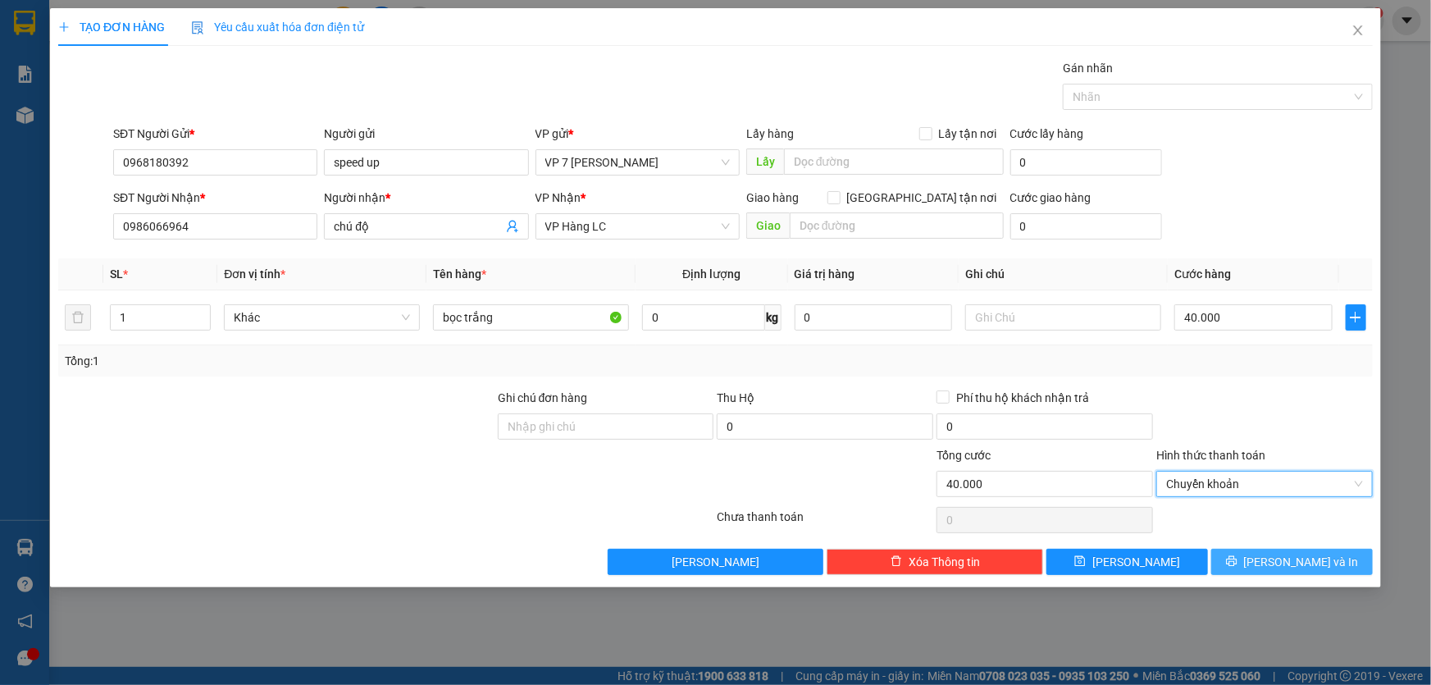
click at [1289, 566] on span "[PERSON_NAME] và In" at bounding box center [1301, 562] width 115 height 18
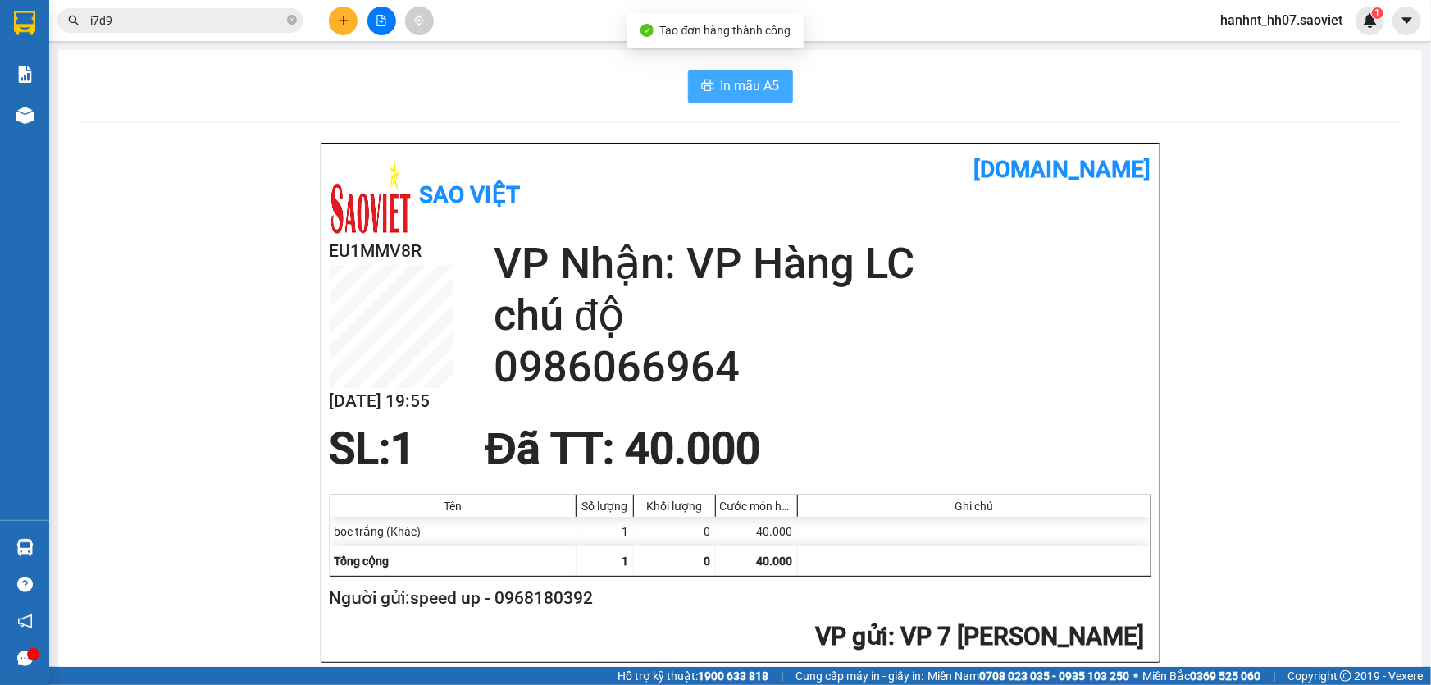
click at [739, 94] on span "In mẫu A5" at bounding box center [750, 85] width 59 height 20
click at [326, 16] on div at bounding box center [381, 21] width 123 height 29
click at [332, 18] on button at bounding box center [343, 21] width 29 height 29
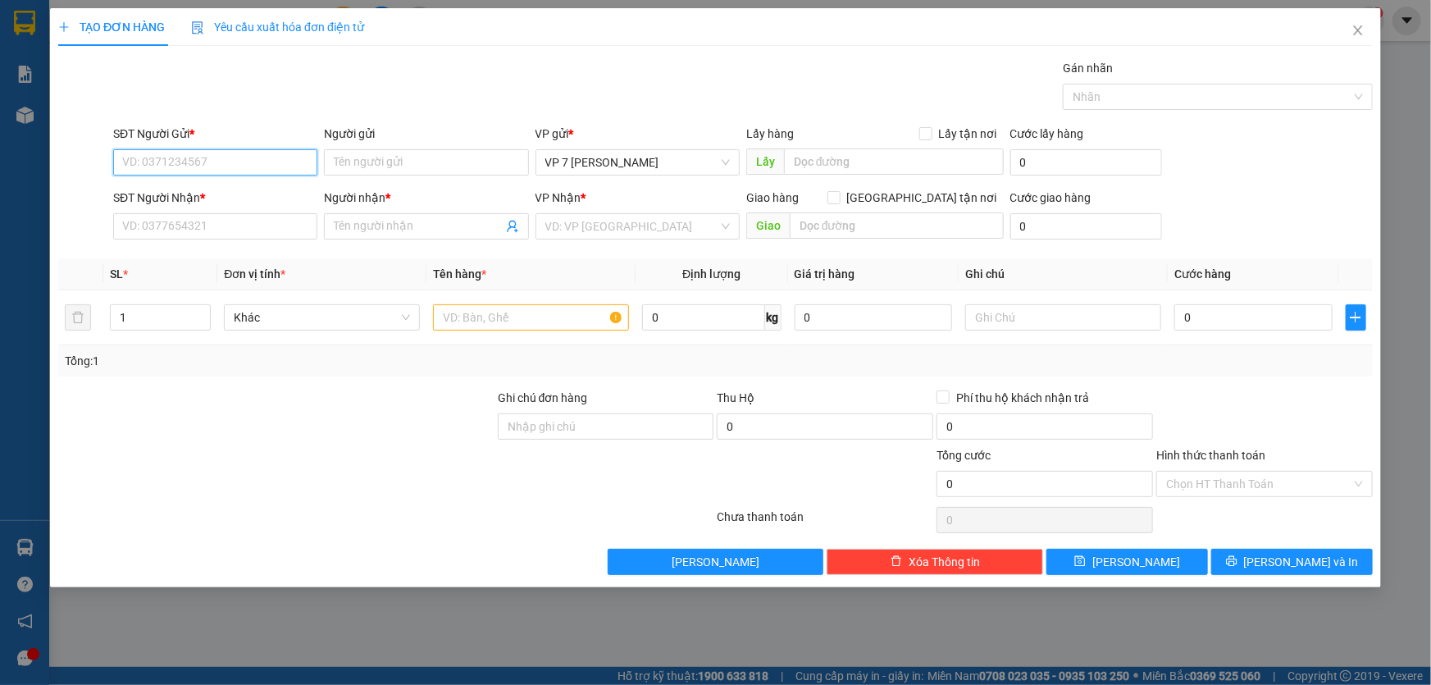
click at [175, 149] on input "SĐT Người Gửi *" at bounding box center [215, 162] width 204 height 26
type input "0399303386"
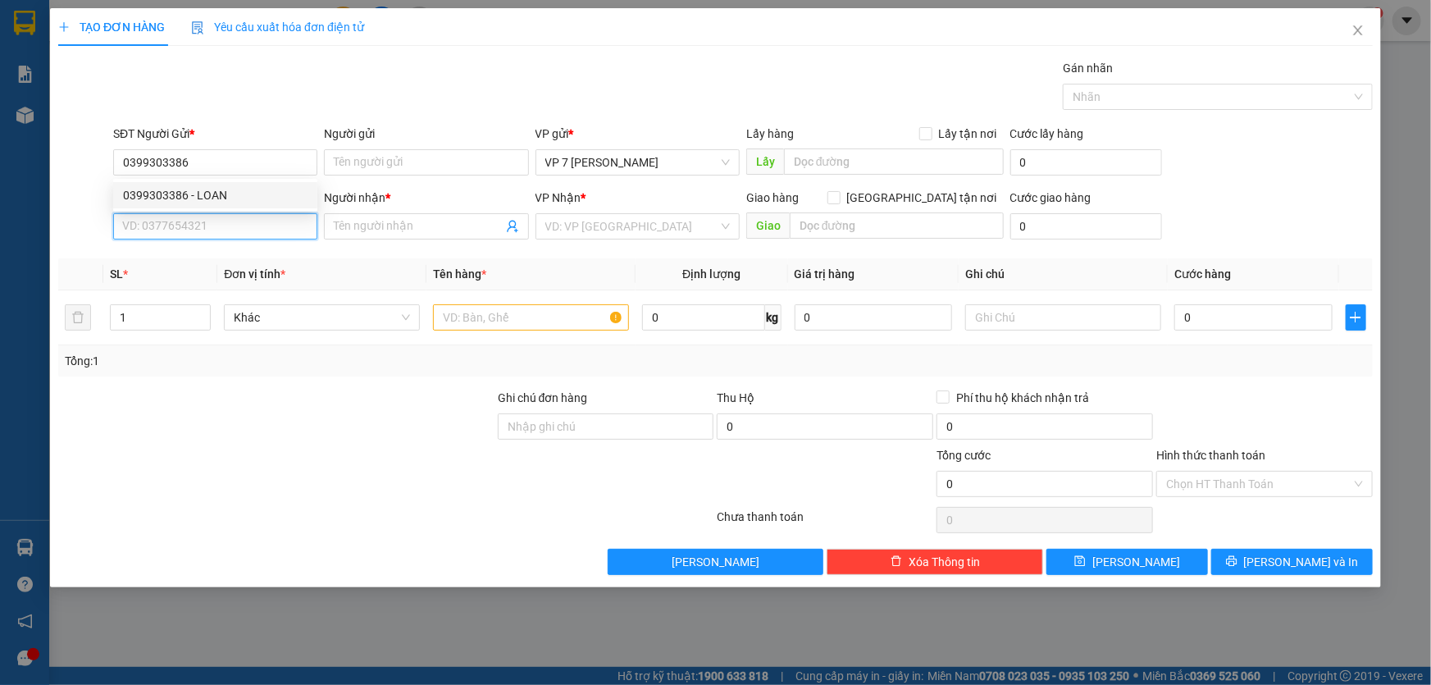
click at [217, 221] on input "SĐT Người Nhận *" at bounding box center [215, 226] width 204 height 26
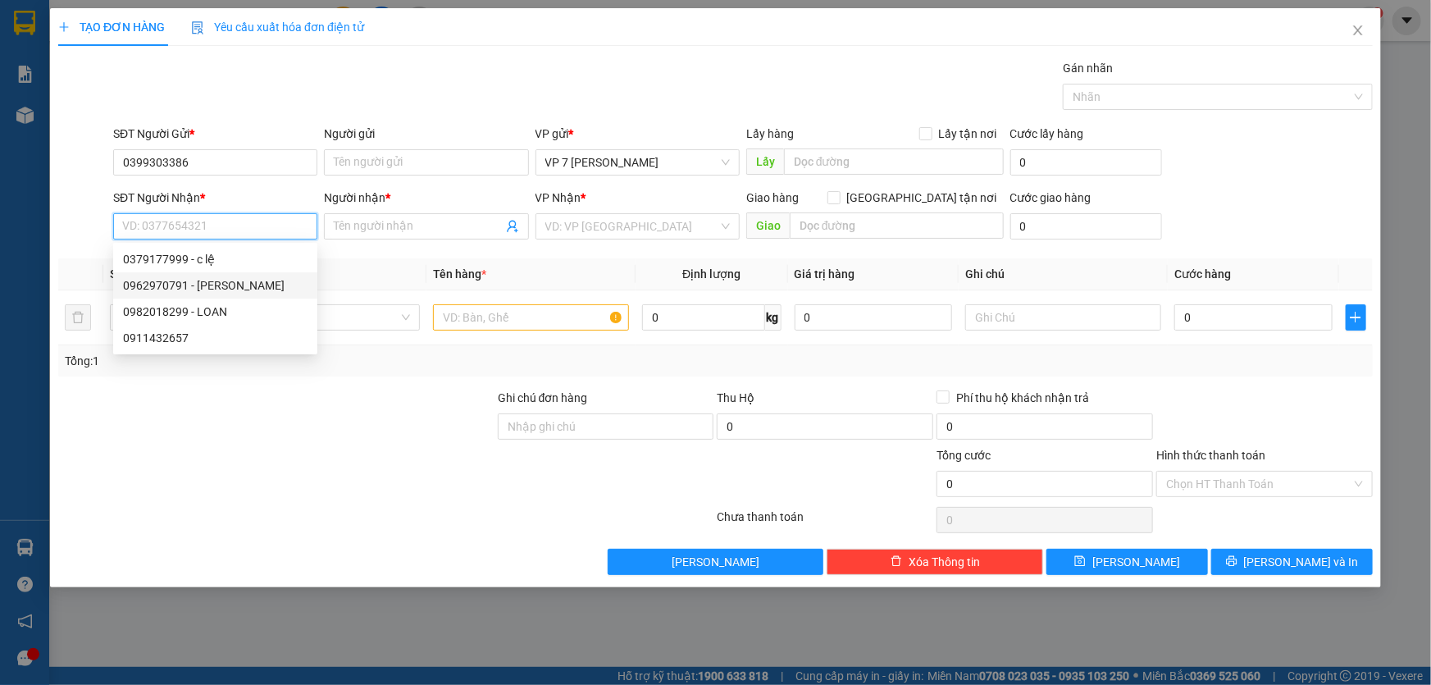
click at [229, 287] on div "0962970791 - [PERSON_NAME]" at bounding box center [215, 285] width 184 height 18
type input "0962970791"
type input "ĐÀO"
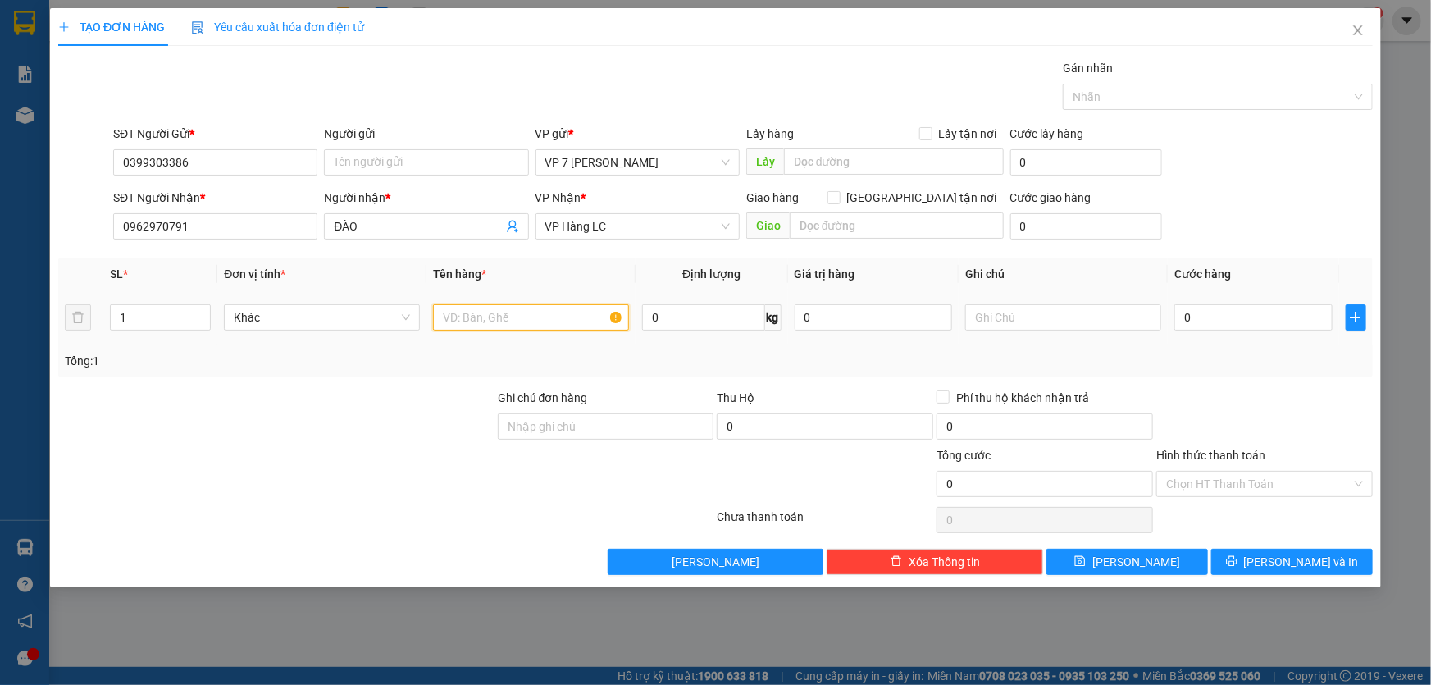
click at [564, 321] on input "text" at bounding box center [531, 317] width 196 height 26
type input "hộp hoa"
drag, startPoint x: 1191, startPoint y: 312, endPoint x: 1201, endPoint y: 304, distance: 12.3
click at [1193, 311] on input "0" at bounding box center [1253, 317] width 158 height 26
type input "5"
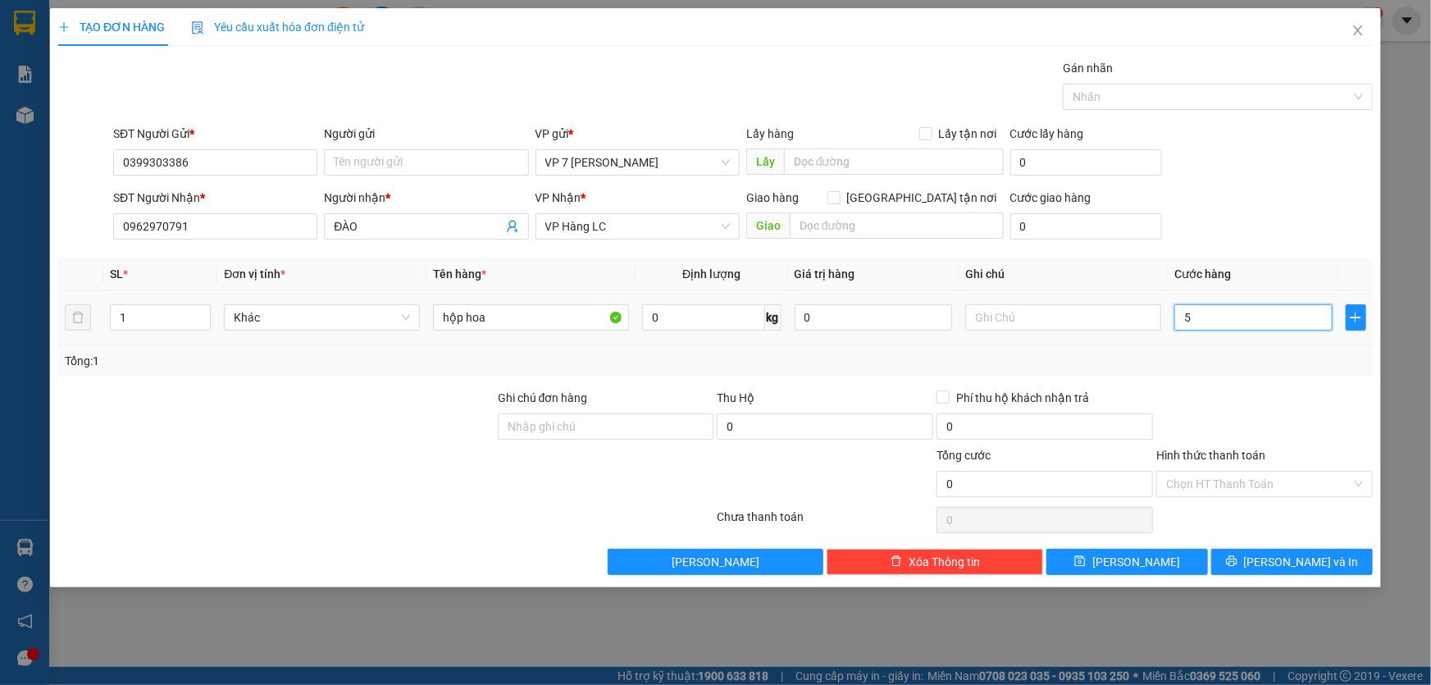
type input "5"
type input "50"
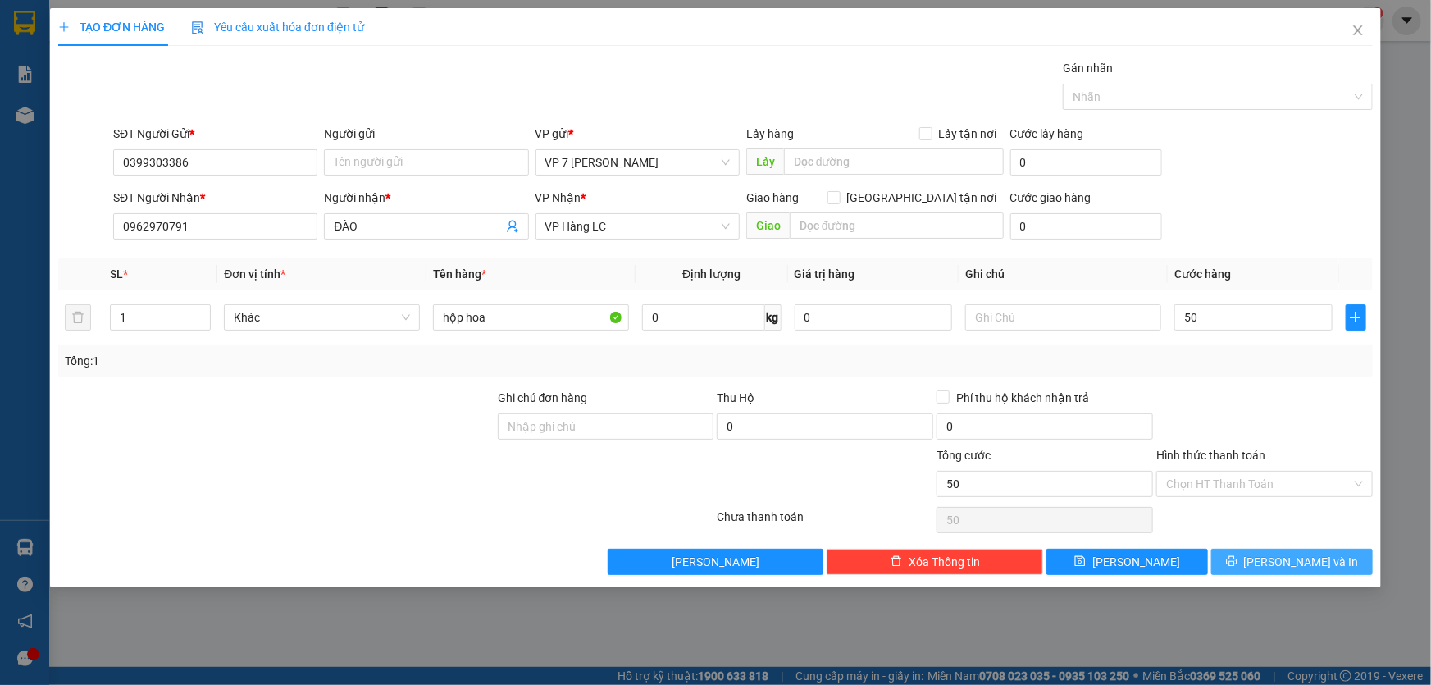
type input "50.000"
click at [1286, 561] on span "[PERSON_NAME] và In" at bounding box center [1301, 562] width 115 height 18
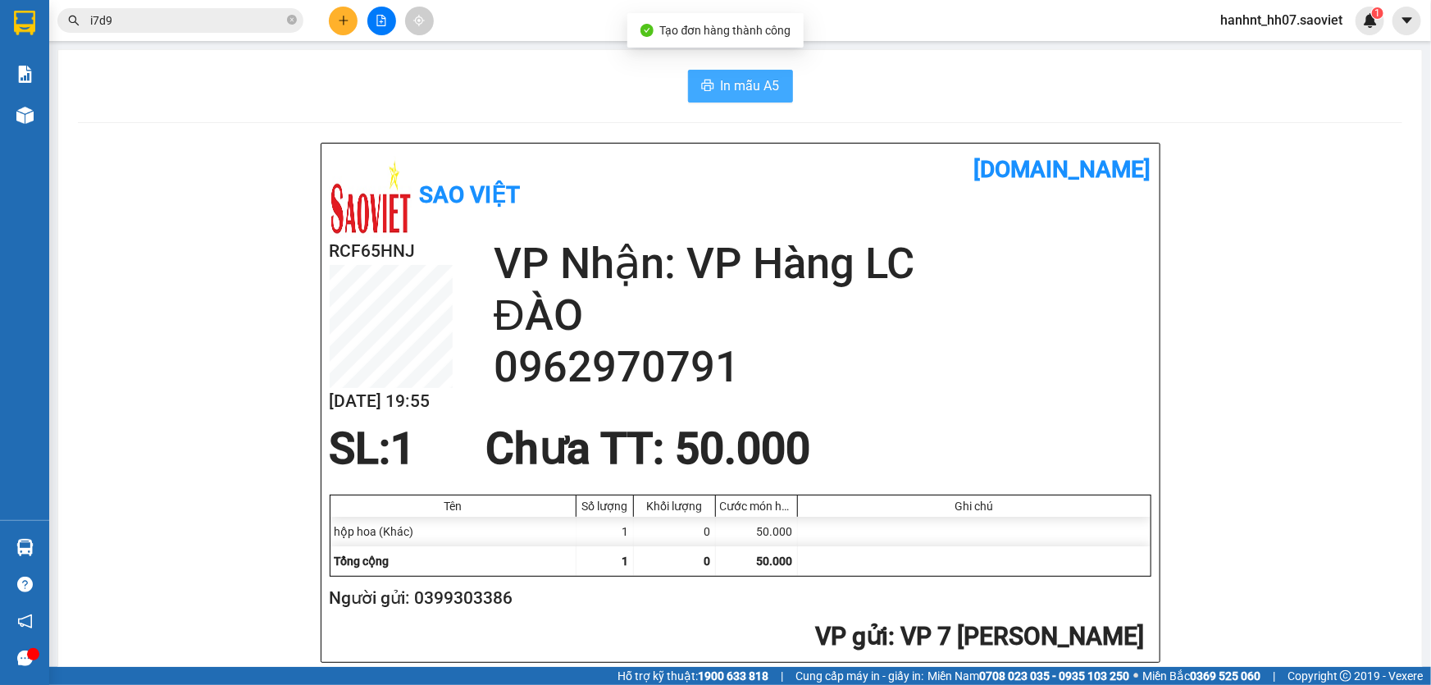
click at [749, 84] on span "In mẫu A5" at bounding box center [750, 85] width 59 height 20
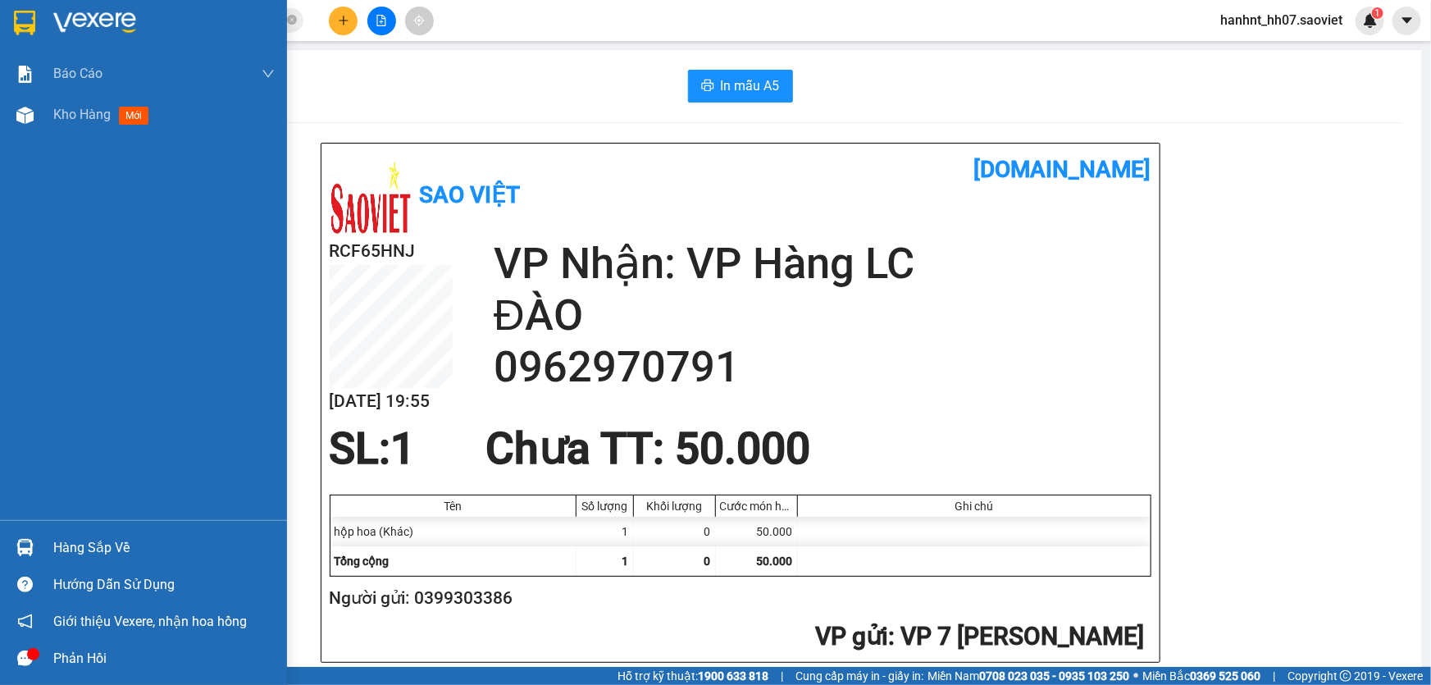
click at [34, 547] on div at bounding box center [25, 547] width 29 height 29
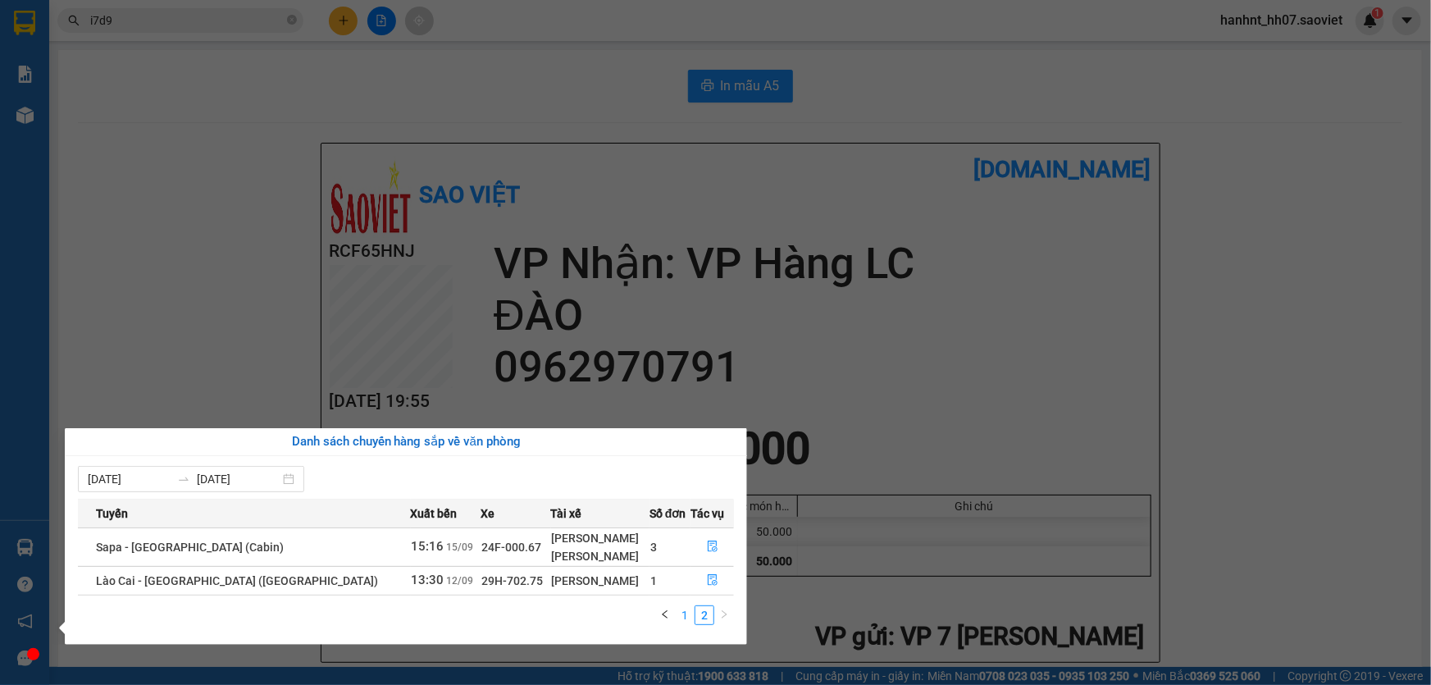
click at [689, 615] on link "1" at bounding box center [685, 615] width 18 height 18
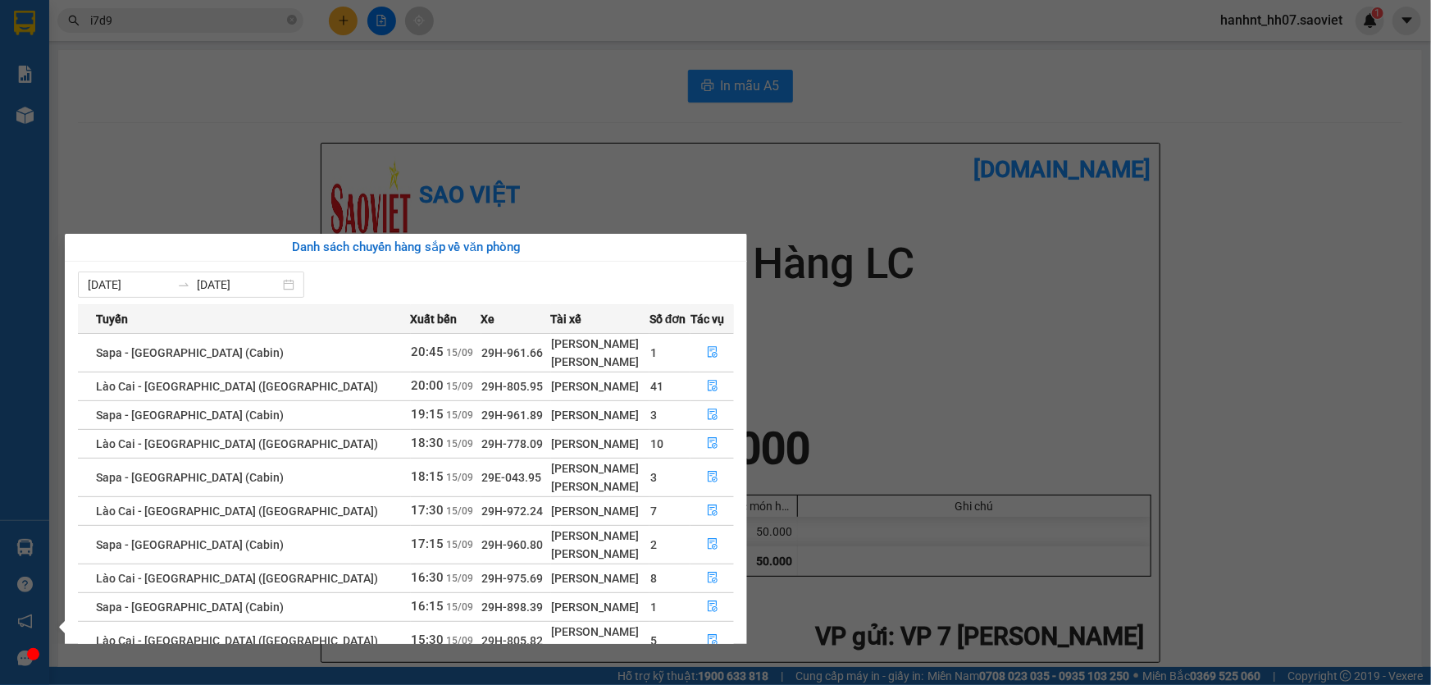
click at [416, 156] on section "Kết quả tìm kiếm ( 7 ) Bộ lọc Mã ĐH Trạng thái Món hàng Thu hộ Tổng cước Chưa c…" at bounding box center [715, 342] width 1431 height 685
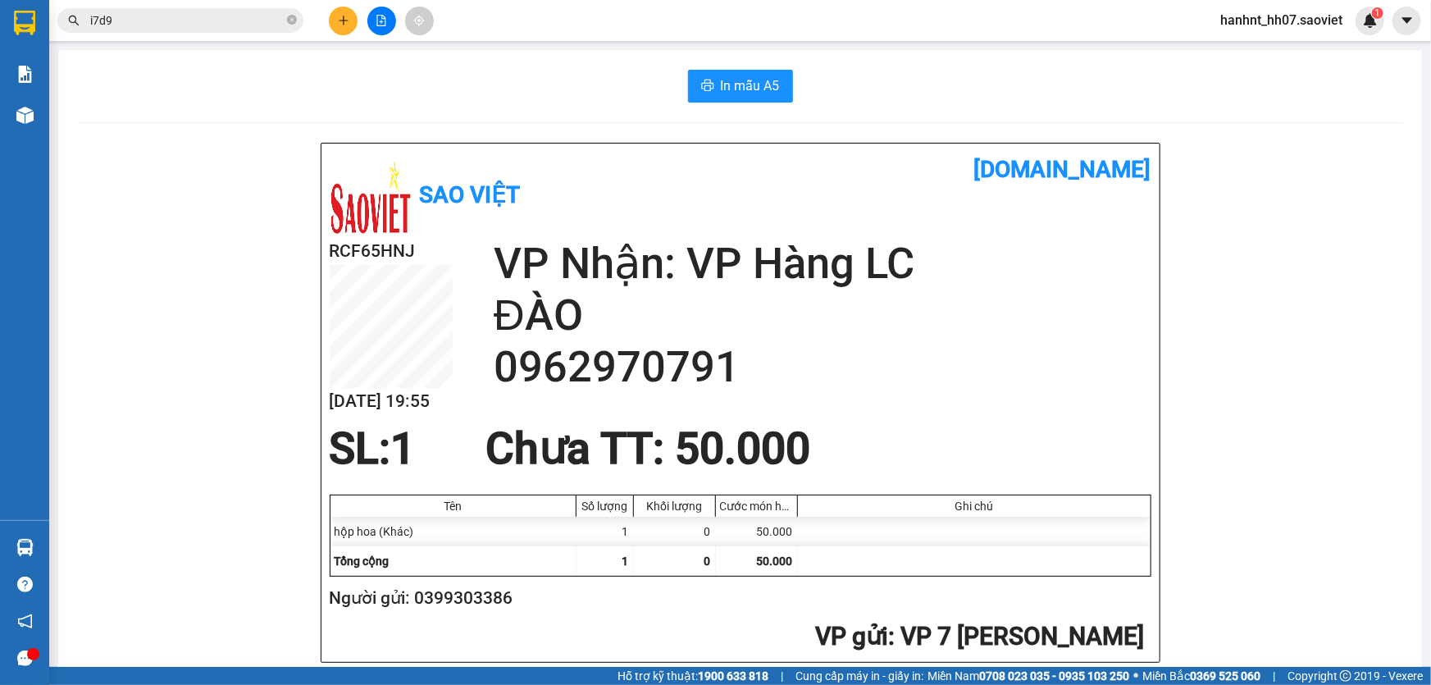
click at [200, 16] on input "i7d9" at bounding box center [187, 20] width 194 height 18
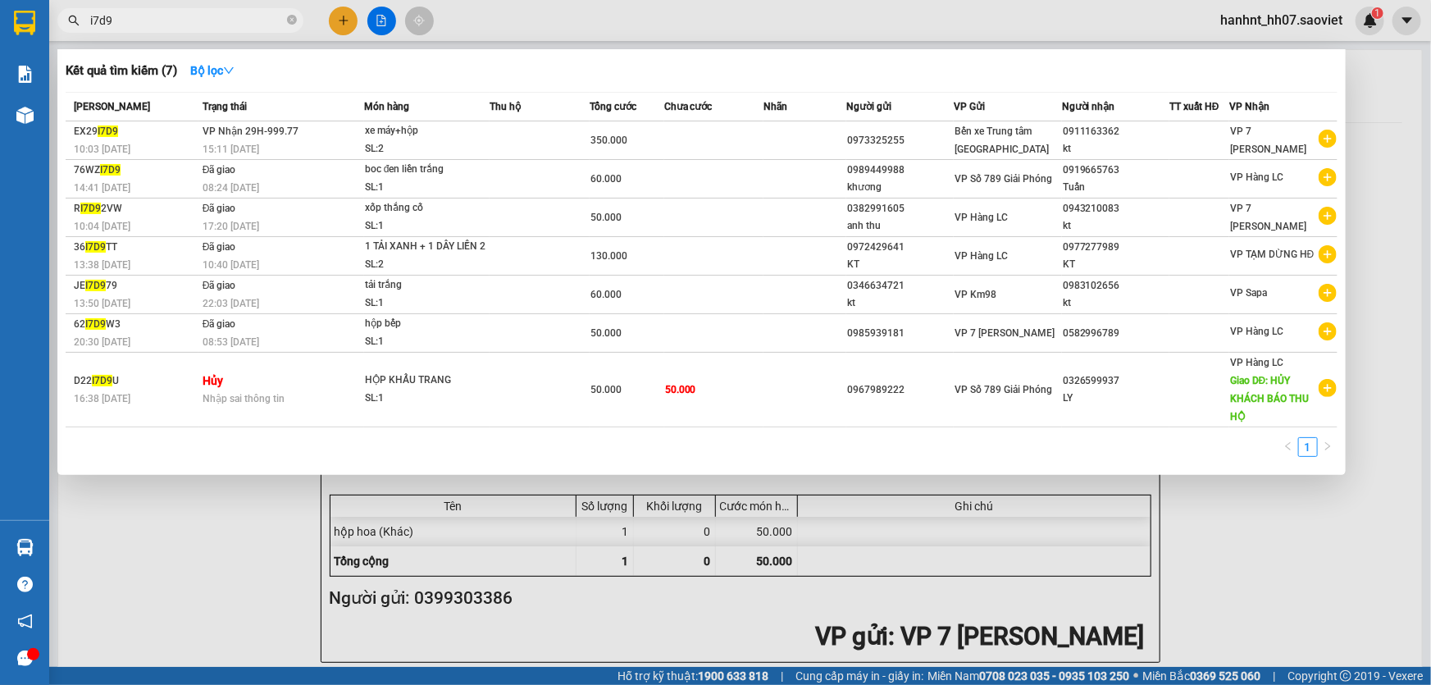
click at [200, 16] on input "i7d9" at bounding box center [187, 20] width 194 height 18
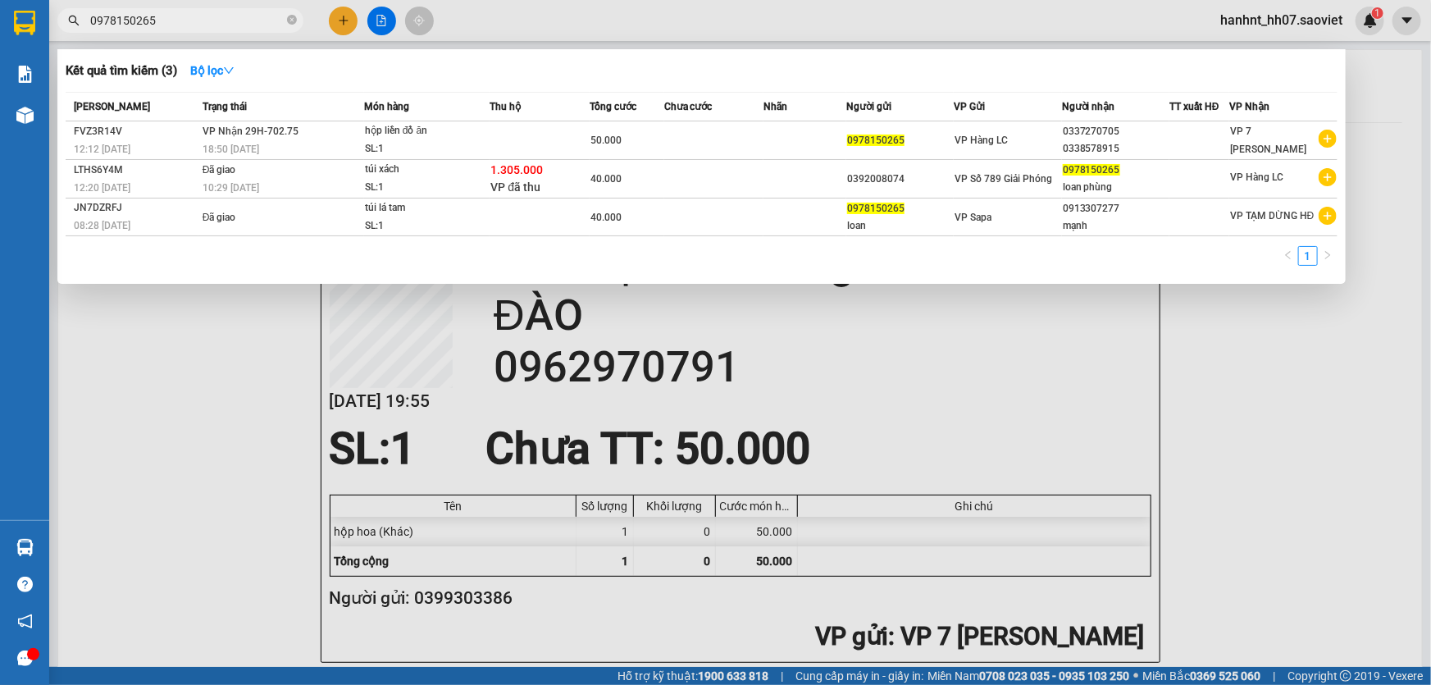
type input "0978150265"
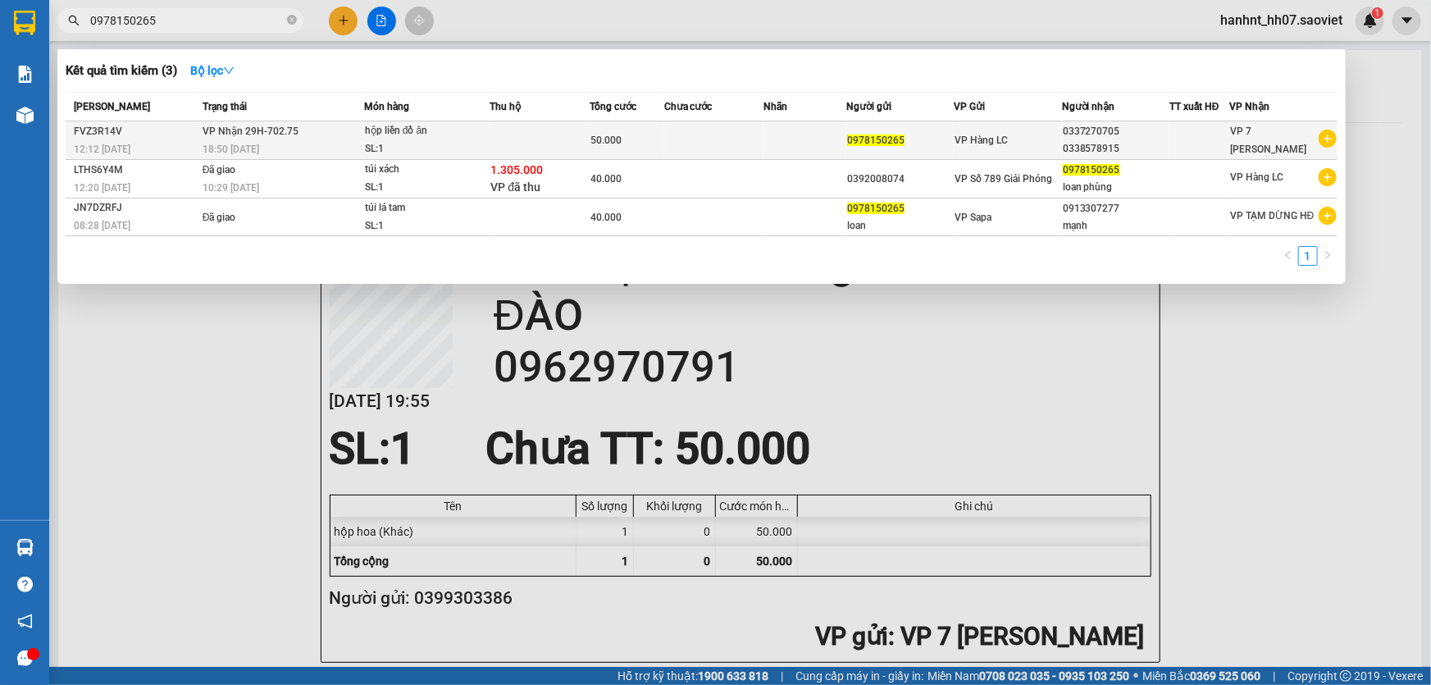
click at [741, 124] on td at bounding box center [713, 140] width 99 height 39
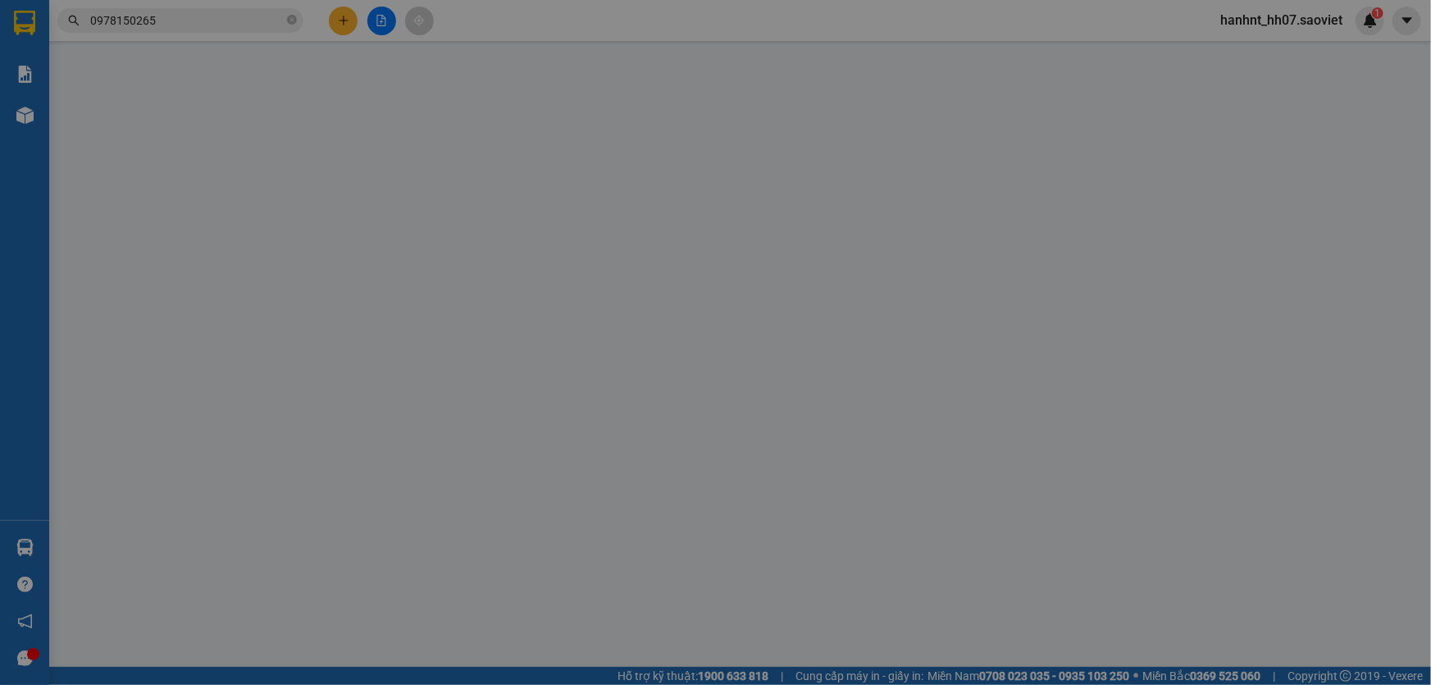
type input "0978150265"
type input "0337270705"
type input "0338578915"
type input "50.000"
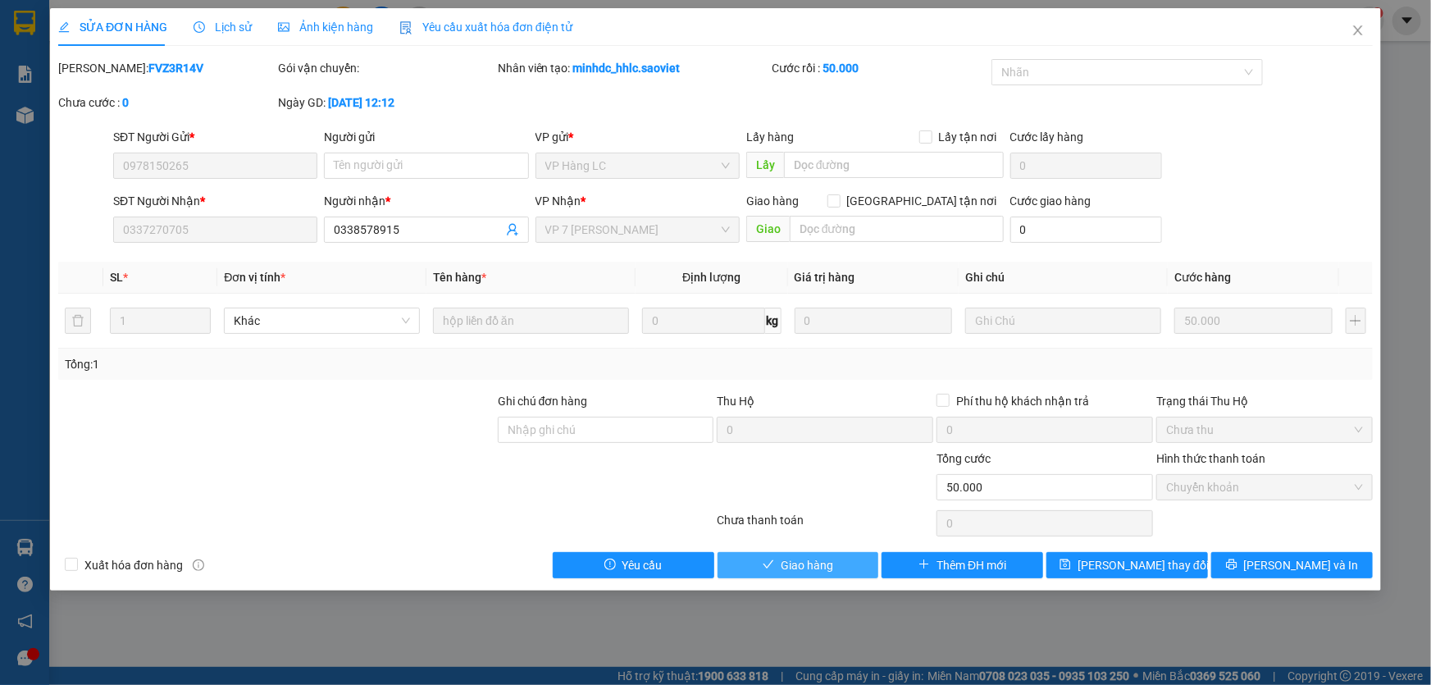
click at [821, 560] on span "Giao hàng" at bounding box center [807, 565] width 52 height 18
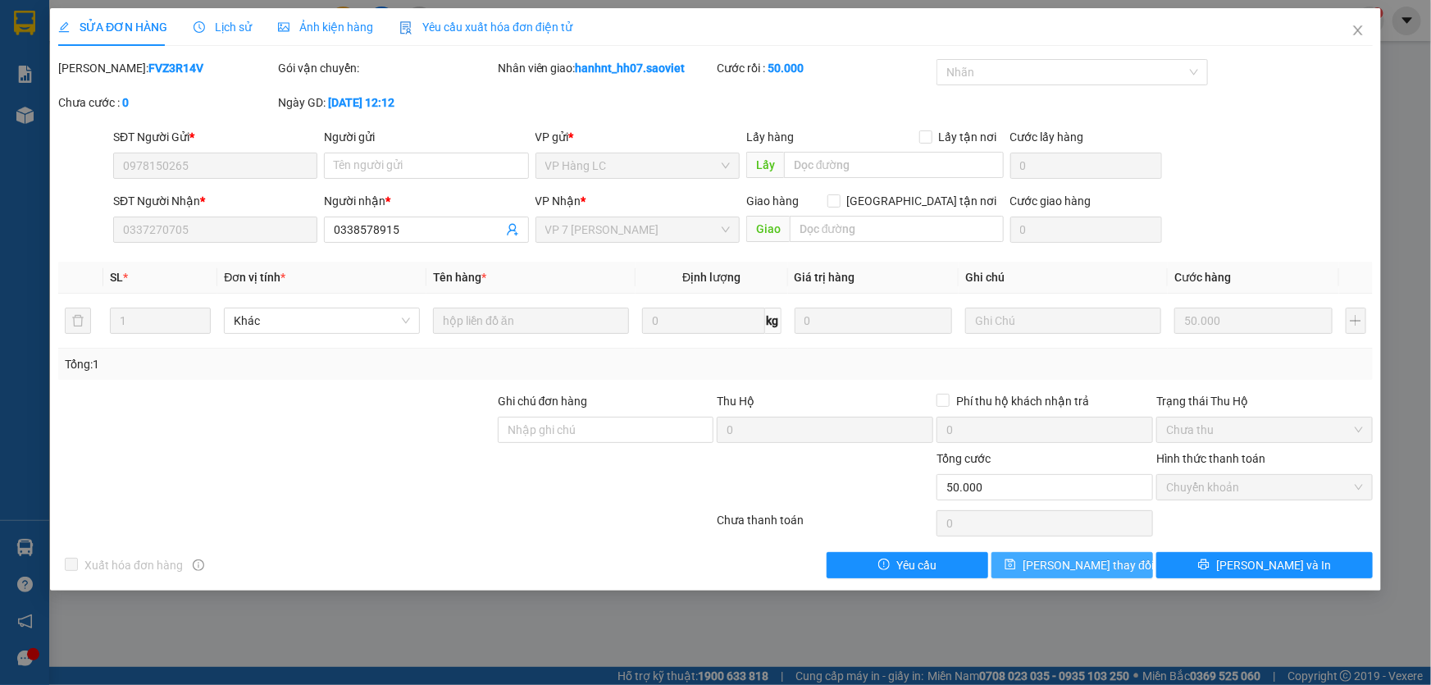
click at [1094, 563] on span "[PERSON_NAME] thay đổi" at bounding box center [1087, 565] width 131 height 18
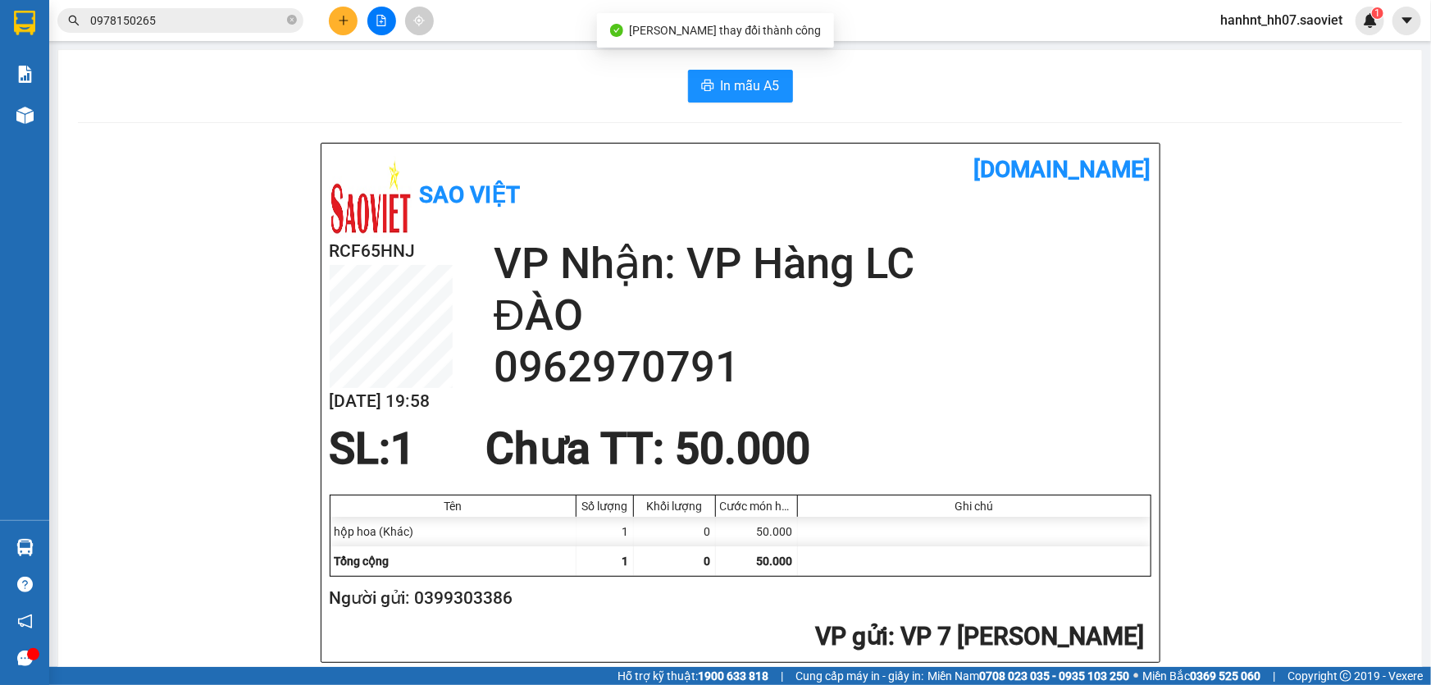
click at [269, 17] on input "0978150265" at bounding box center [187, 20] width 194 height 18
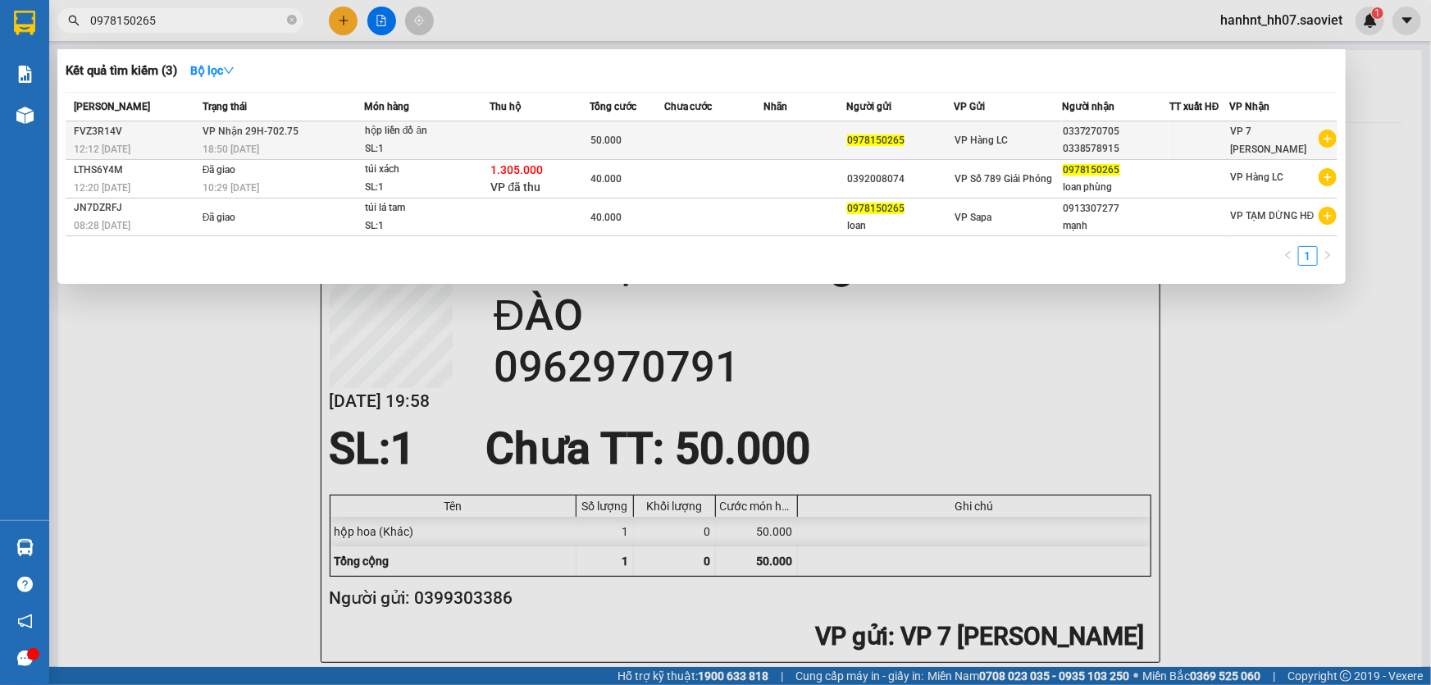
click at [396, 134] on div "hộp liền đồ ăn" at bounding box center [426, 131] width 123 height 18
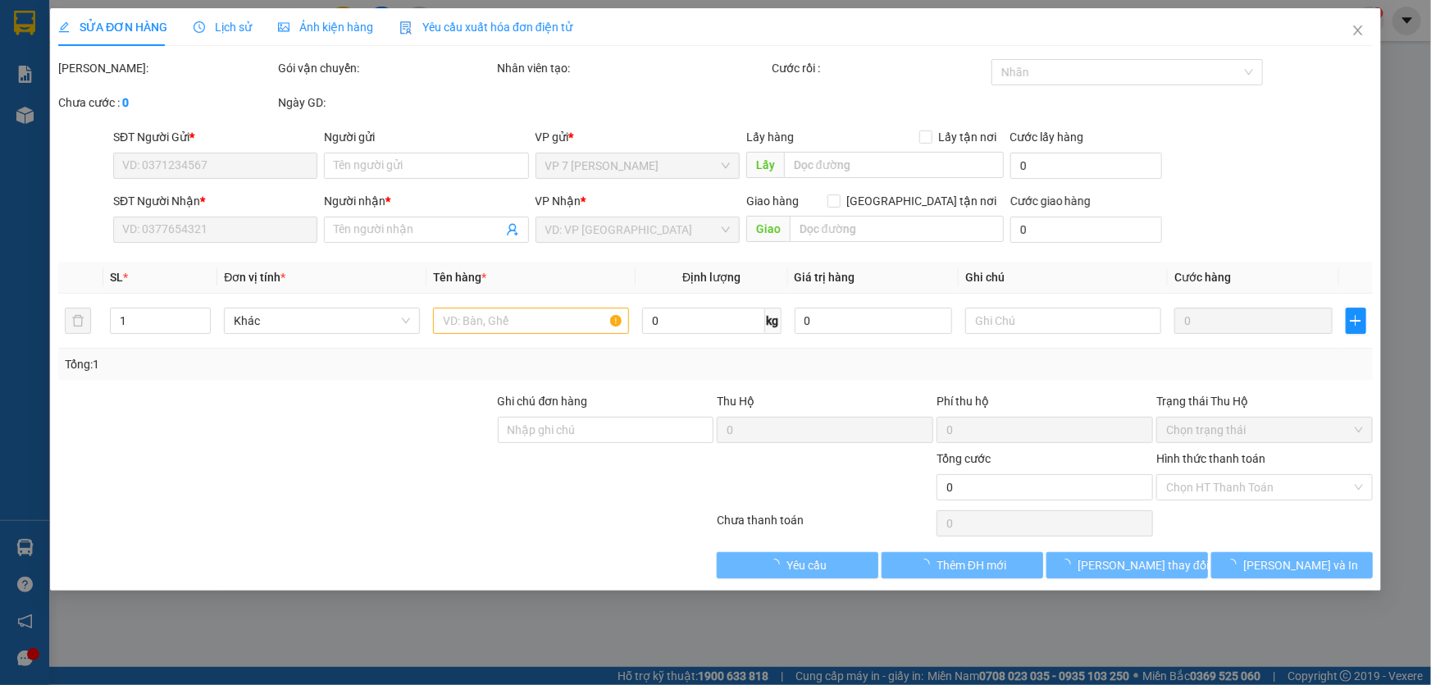
type input "0978150265"
type input "0337270705"
type input "0338578915"
type input "50.000"
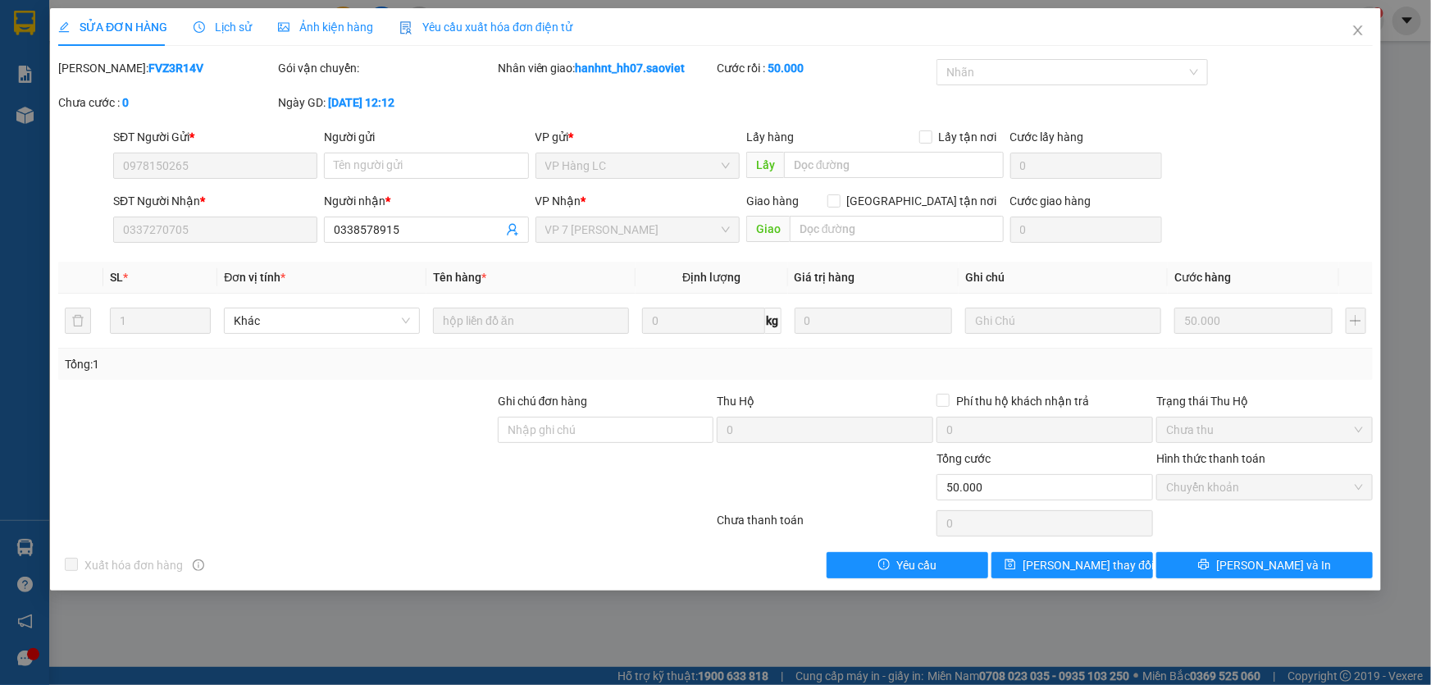
click at [1063, 581] on div "SỬA ĐƠN HÀNG Lịch sử Ảnh kiện hàng Yêu cầu xuất hóa đơn điện tử Total Paid Fee …" at bounding box center [715, 299] width 1331 height 582
drag, startPoint x: 1057, startPoint y: 568, endPoint x: 1004, endPoint y: 550, distance: 55.5
click at [1056, 567] on span "[PERSON_NAME] thay đổi" at bounding box center [1087, 565] width 131 height 18
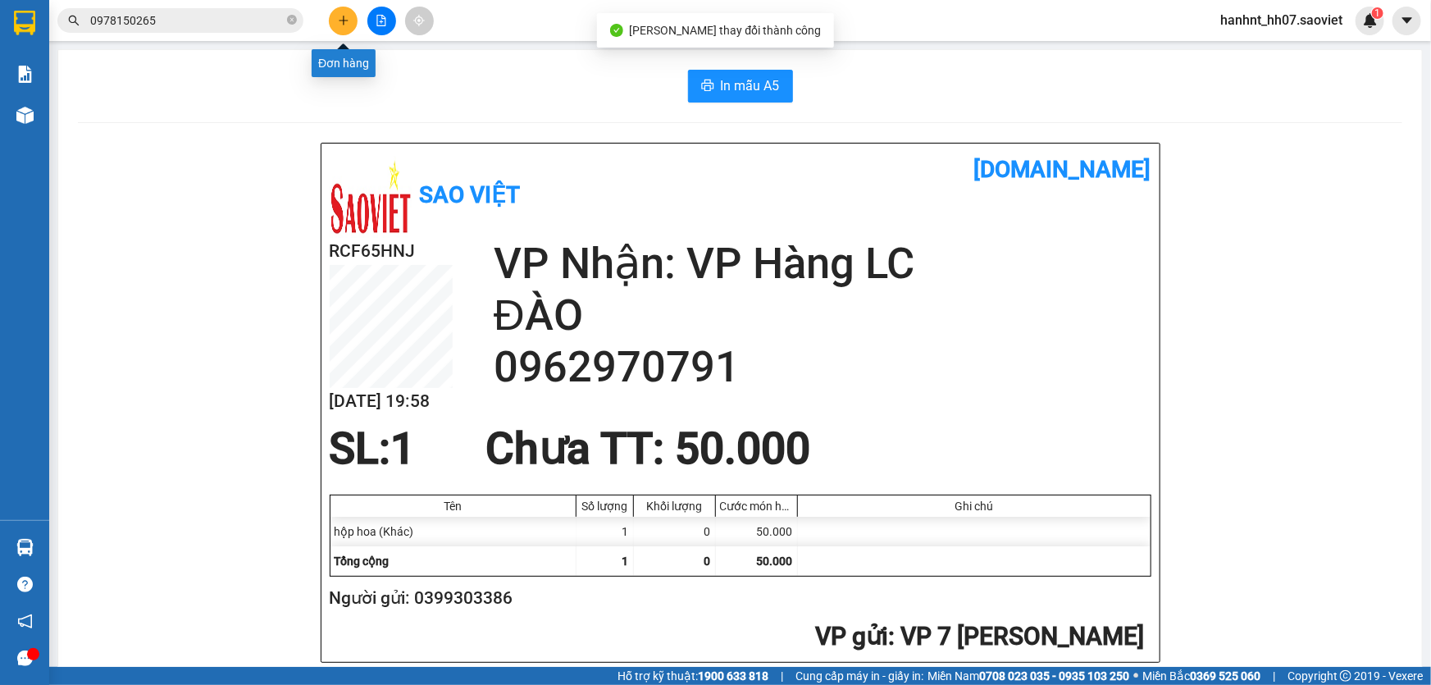
click at [335, 20] on button at bounding box center [343, 21] width 29 height 29
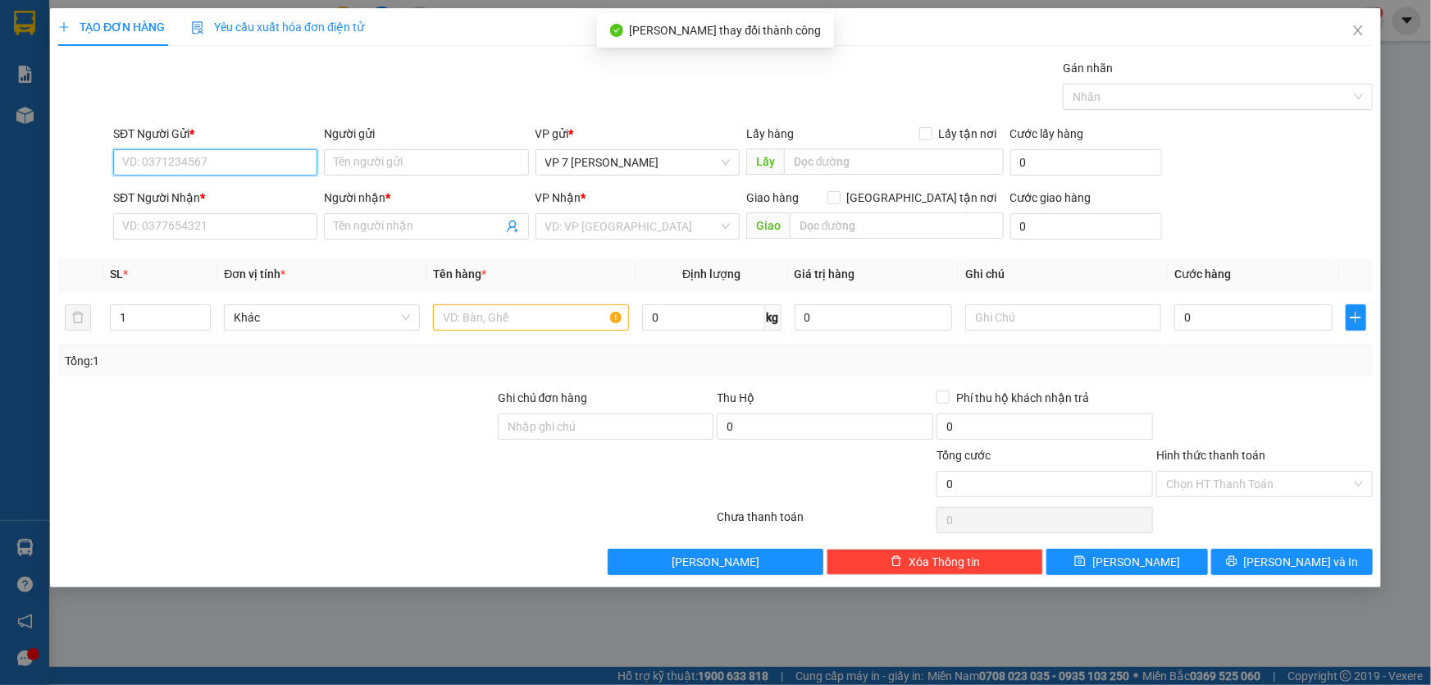
click at [178, 170] on input "SĐT Người Gửi *" at bounding box center [215, 162] width 204 height 26
click at [222, 170] on input "SĐT Người Gửi *" at bounding box center [215, 162] width 204 height 26
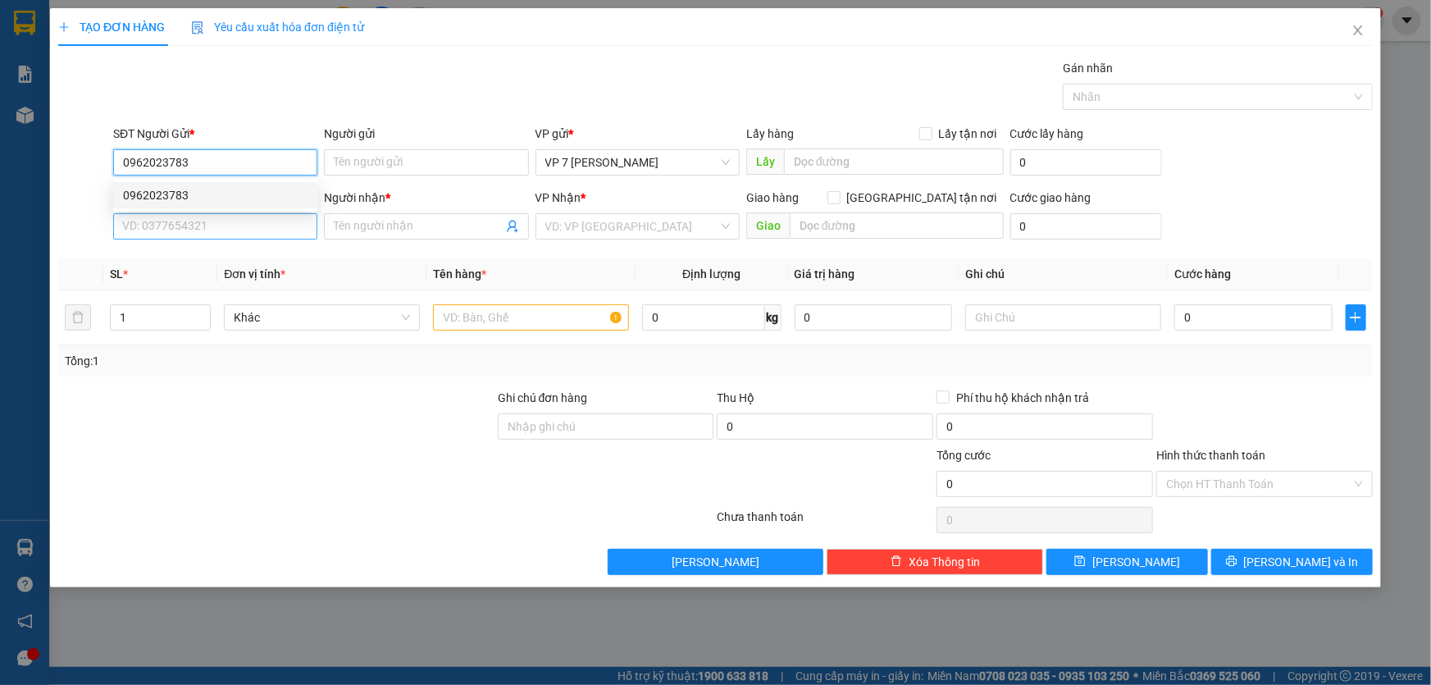
type input "0962023783"
click at [230, 232] on input "SĐT Người Nhận *" at bounding box center [215, 226] width 204 height 26
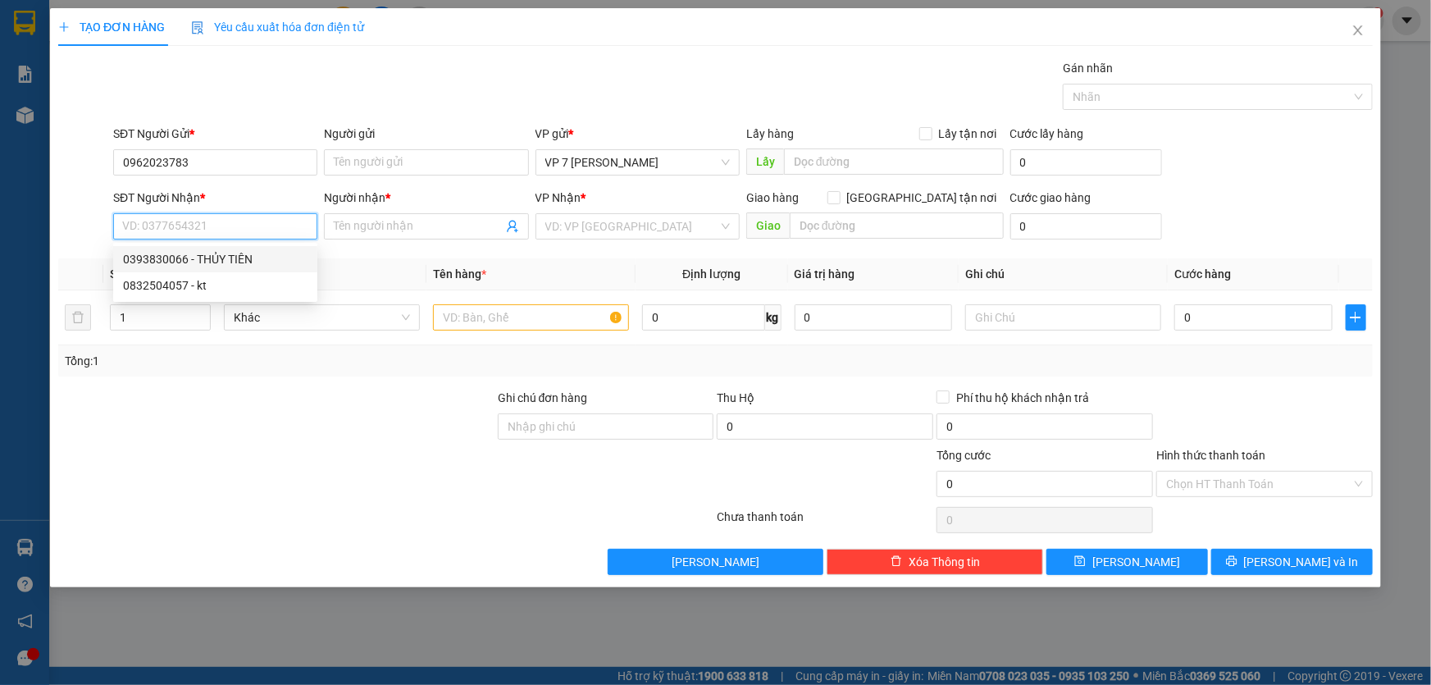
click at [232, 257] on div "0393830066 - THỦY TIÊN" at bounding box center [215, 259] width 184 height 18
type input "0393830066"
type input "THỦY TIÊN"
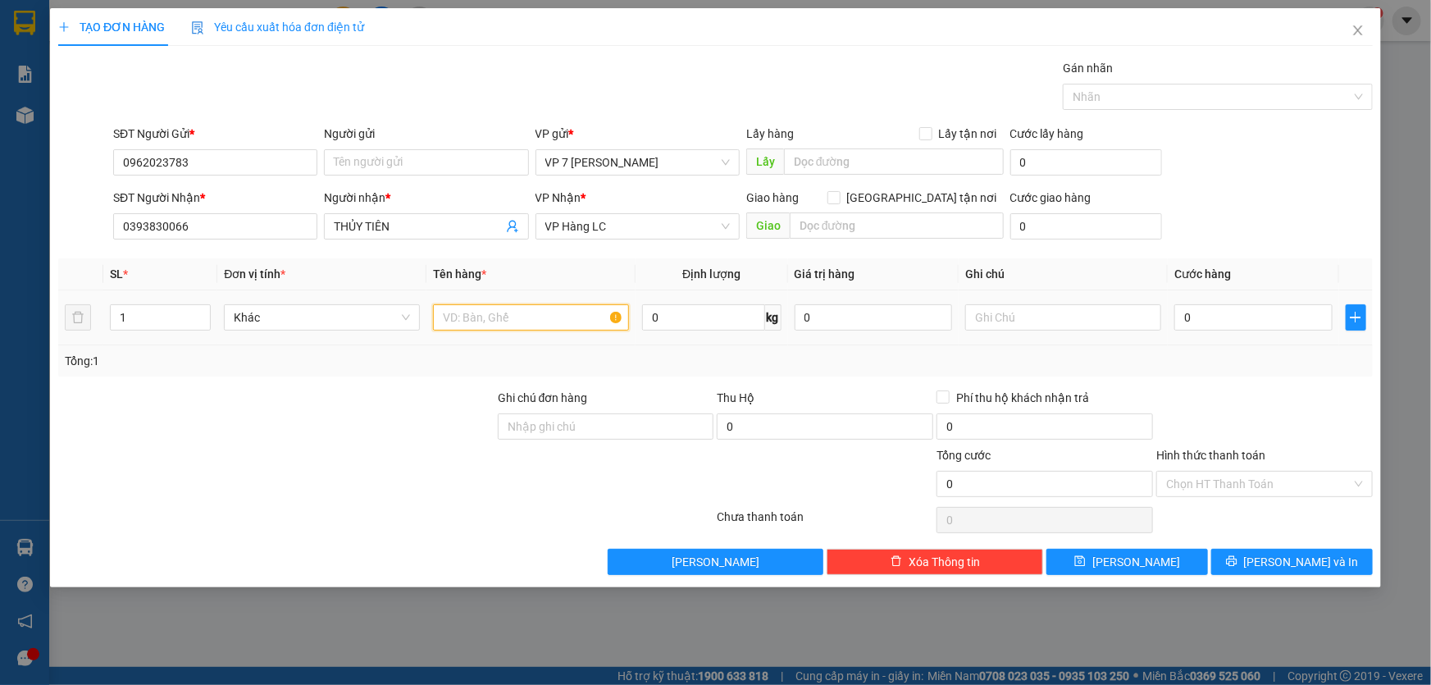
click at [494, 316] on input "text" at bounding box center [531, 317] width 196 height 26
type input "xốp"
click at [1227, 304] on input "0" at bounding box center [1253, 317] width 158 height 26
type input "6"
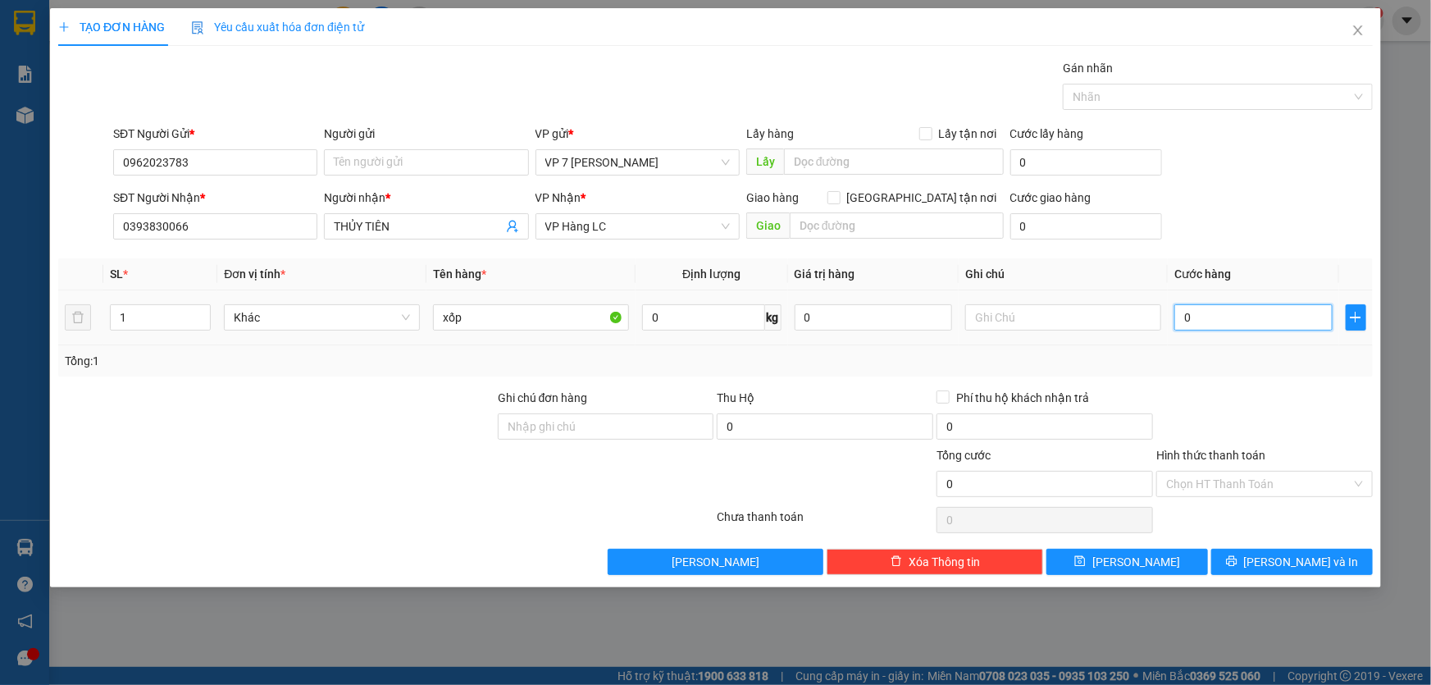
type input "6"
type input "60"
type input "60.000"
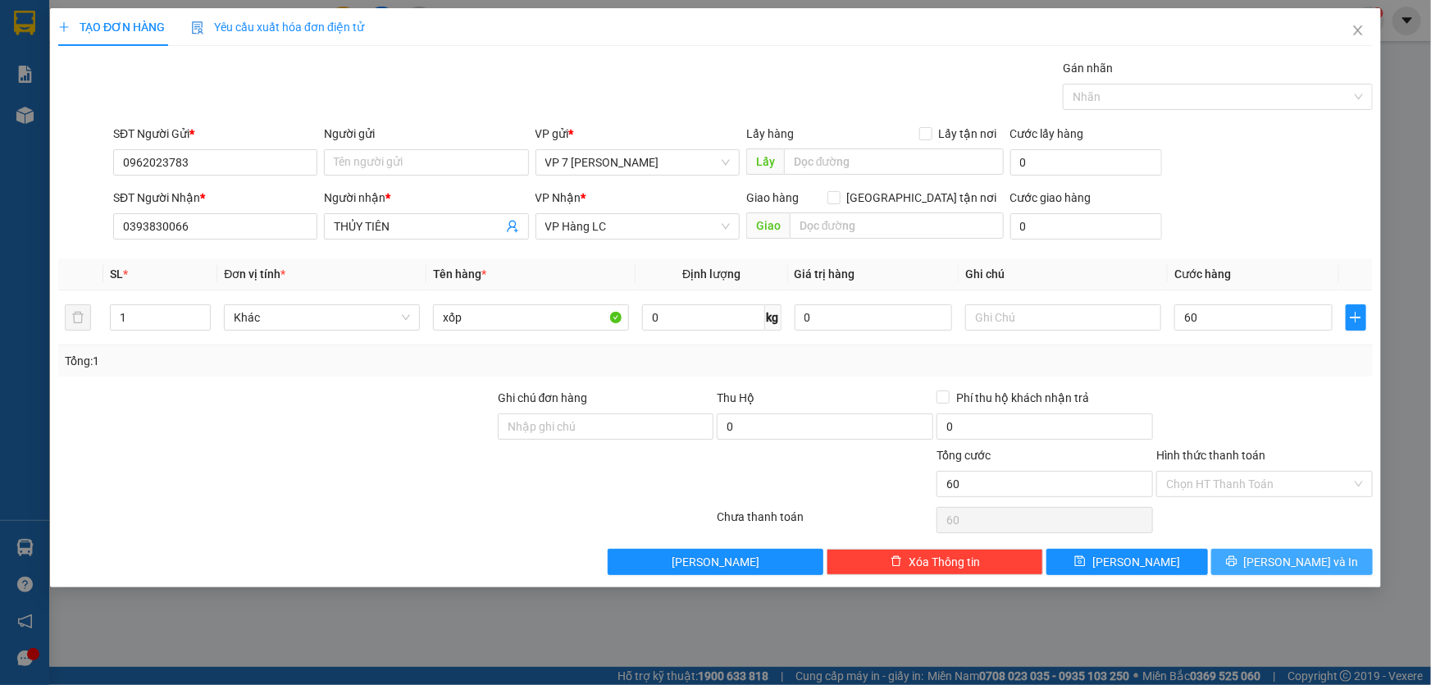
type input "60.000"
click at [1253, 557] on button "[PERSON_NAME] và In" at bounding box center [1292, 562] width 162 height 26
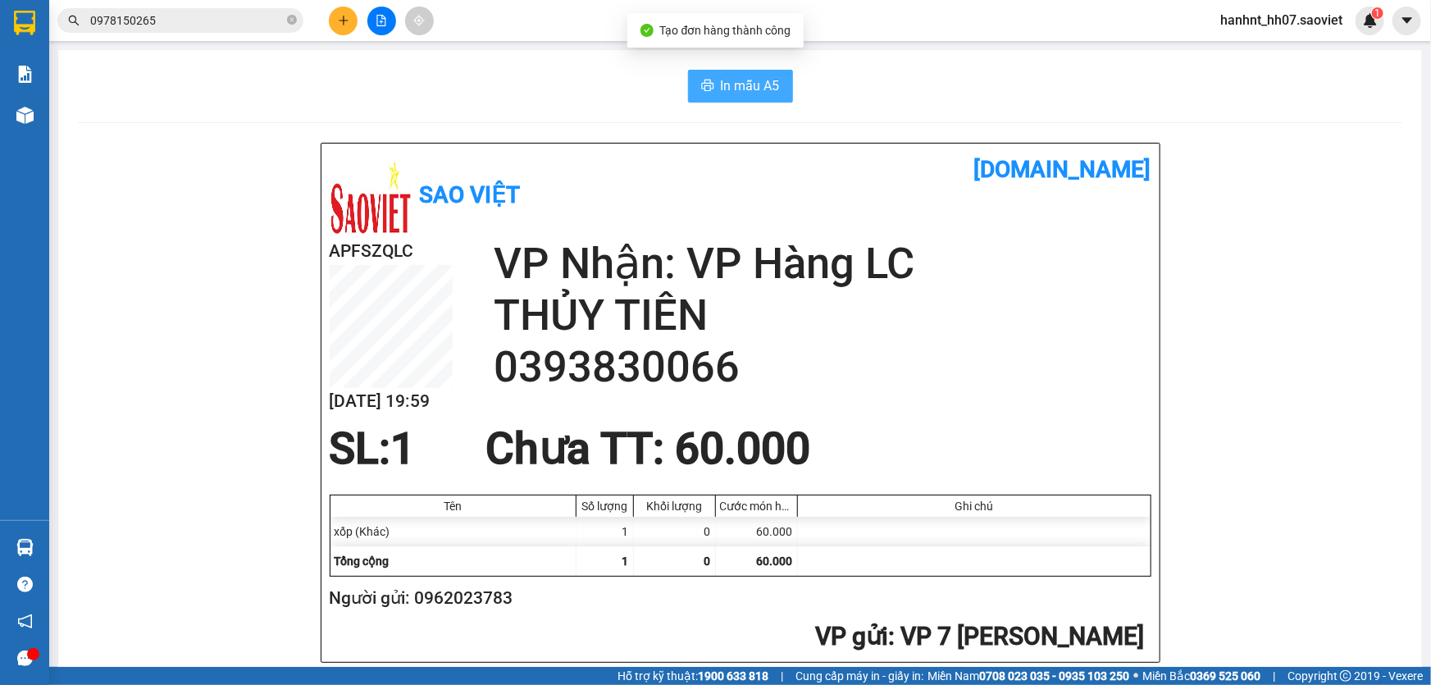
click at [705, 89] on icon "printer" at bounding box center [707, 85] width 13 height 13
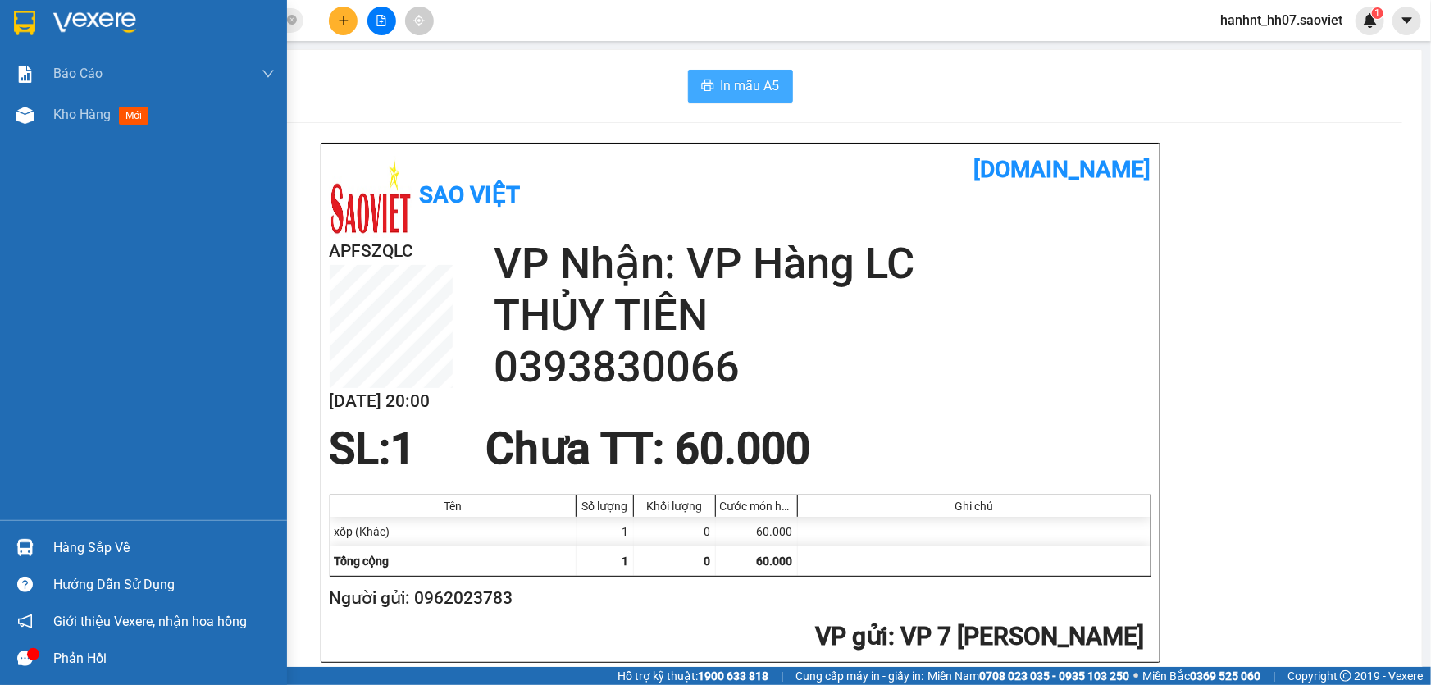
click at [43, 549] on div "Hàng sắp về" at bounding box center [143, 547] width 287 height 37
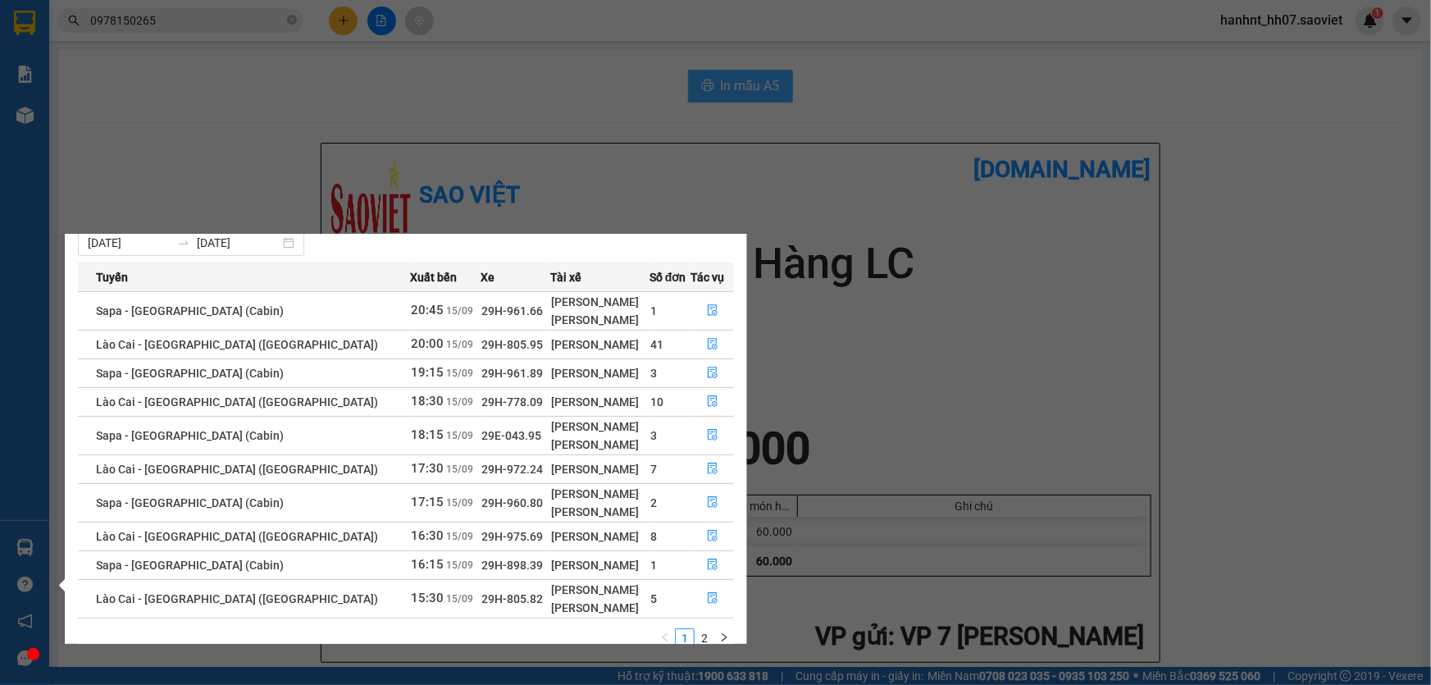
scroll to position [66, 0]
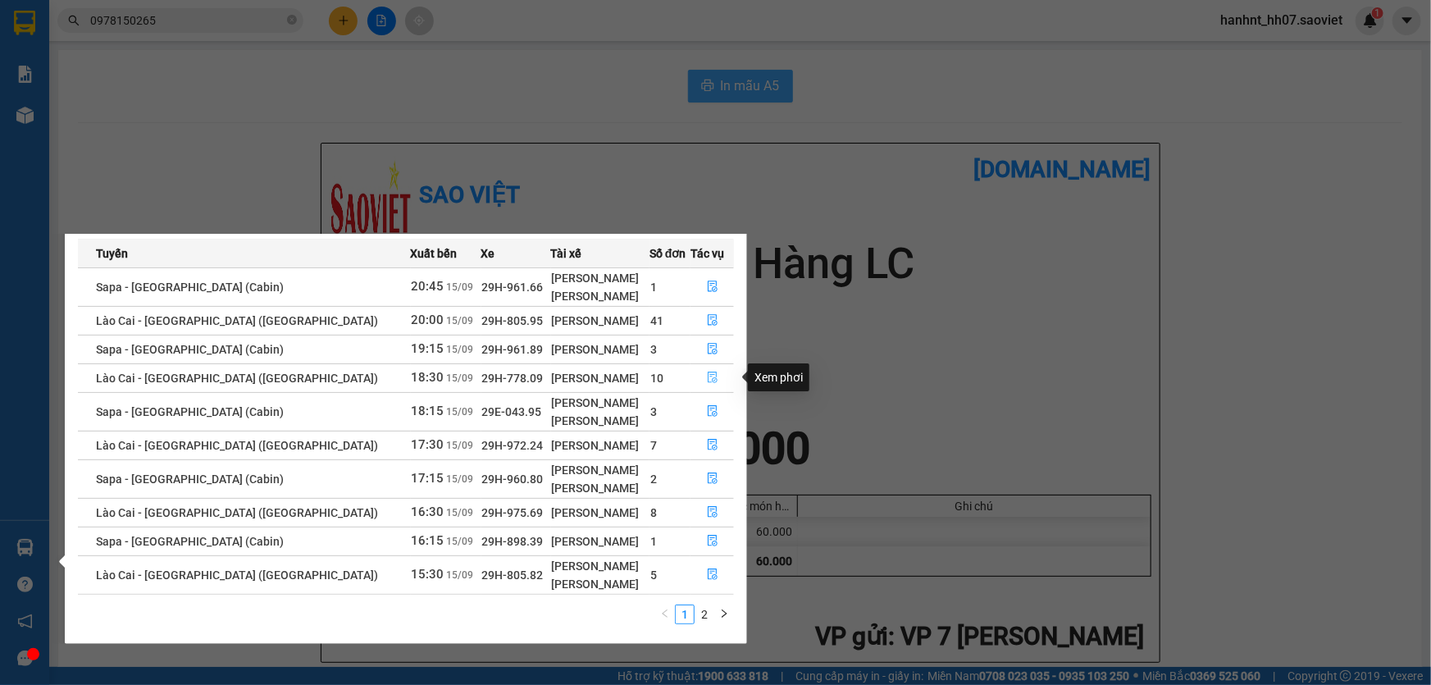
click at [696, 376] on button "button" at bounding box center [712, 378] width 42 height 26
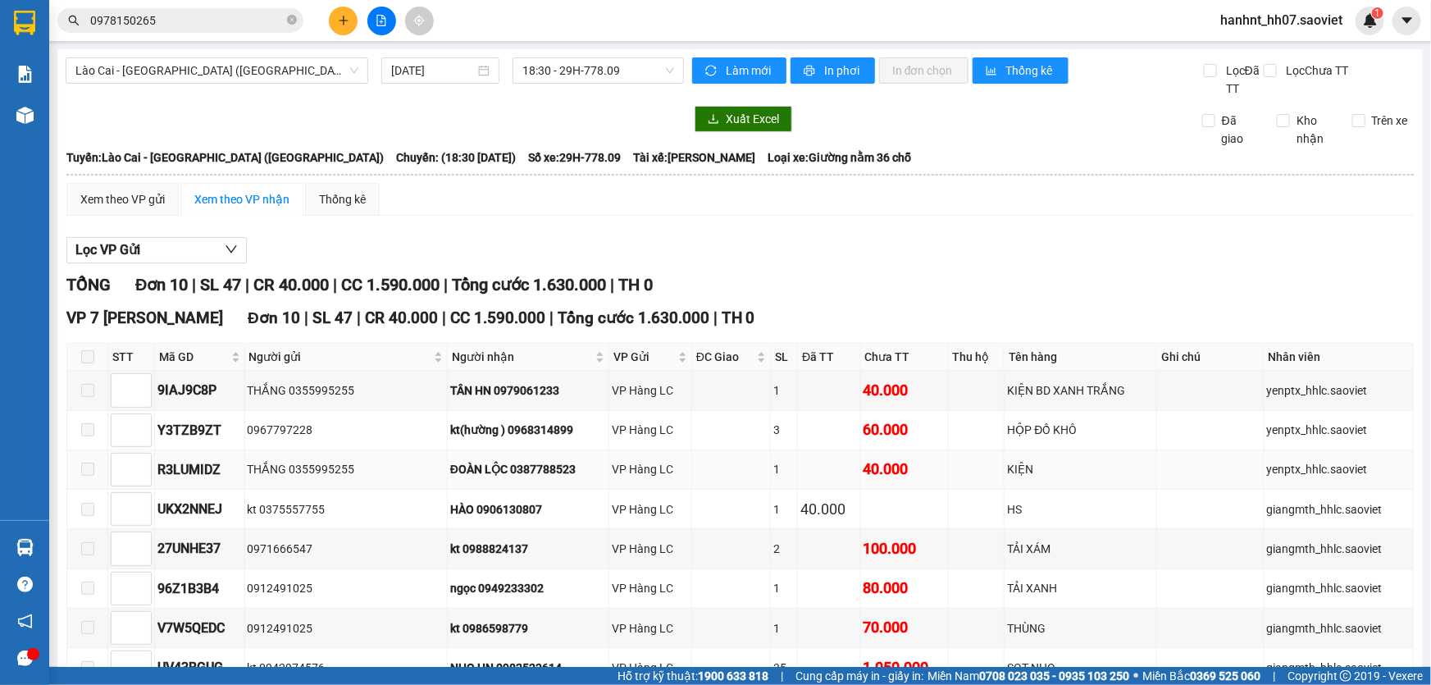
click at [581, 467] on div "ĐOÀN LỘC 0387788523" at bounding box center [528, 469] width 156 height 18
click at [560, 467] on div "ĐOÀN LỘC 0387788523" at bounding box center [528, 469] width 156 height 18
click at [751, 290] on div "TỔNG Đơn 10 | SL 47 | CR 40.000 | CC 1.590.000 | Tổng cước 1.630.000 | TH 0" at bounding box center [739, 284] width 1347 height 25
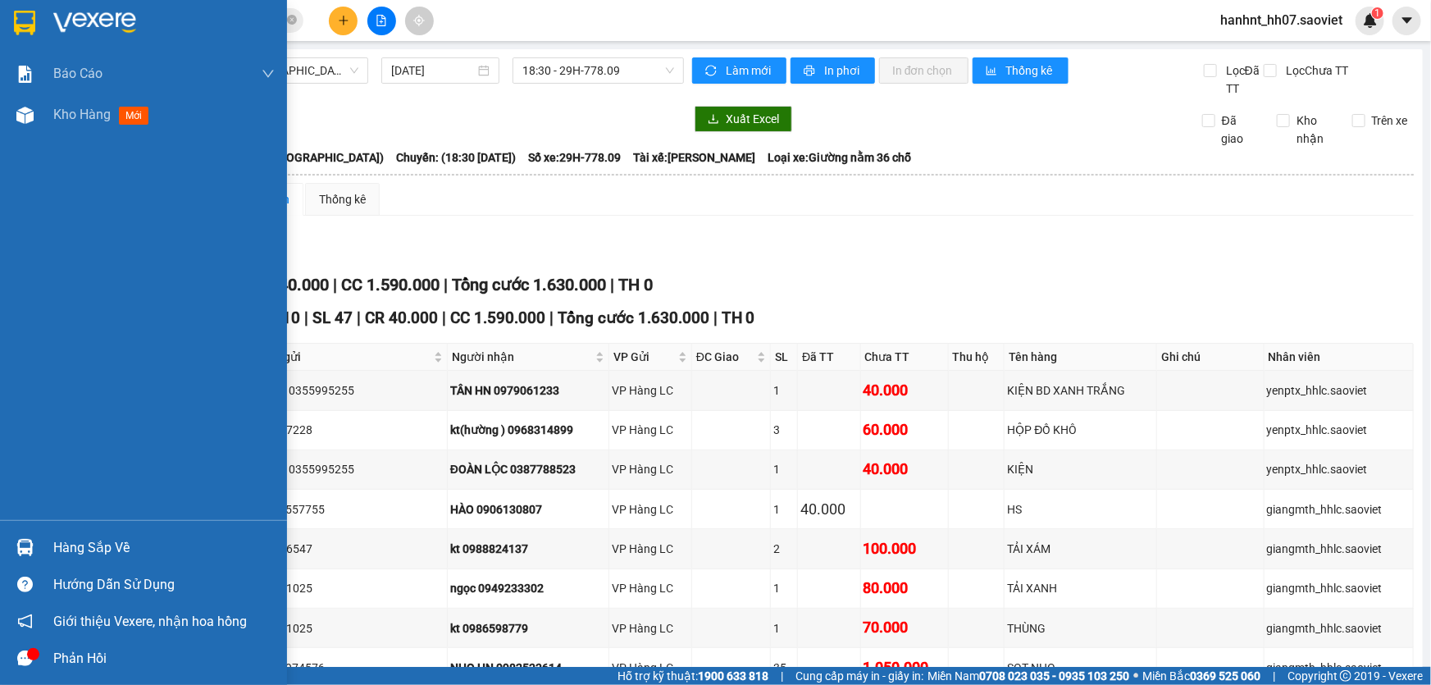
click at [100, 547] on div "Hàng sắp về" at bounding box center [163, 547] width 221 height 25
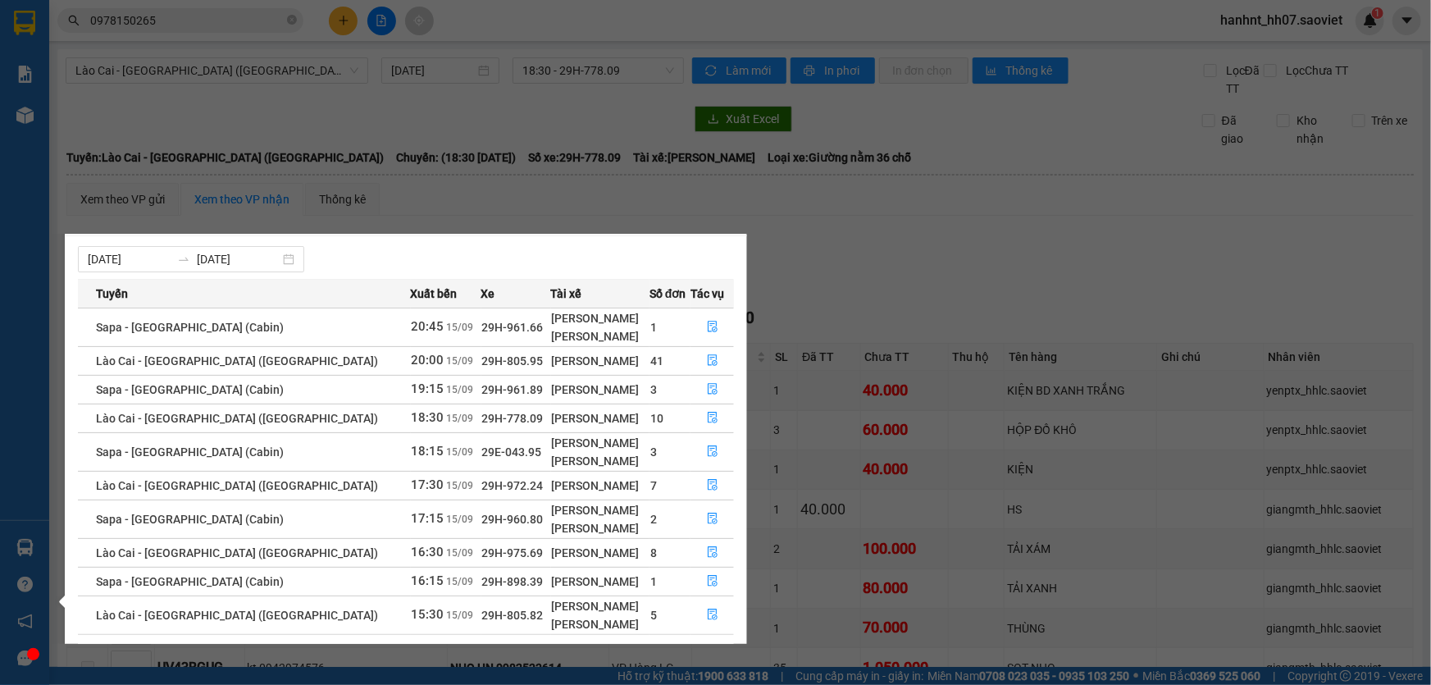
scroll to position [66, 0]
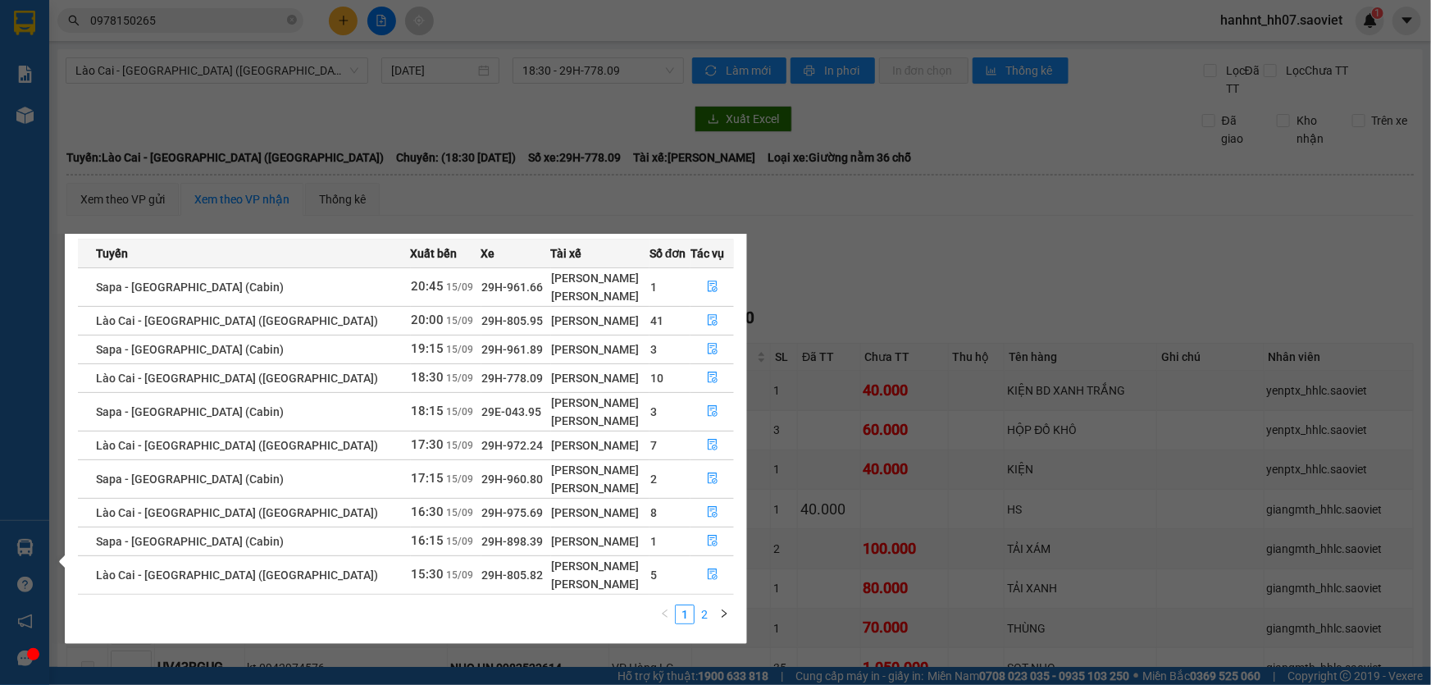
click at [697, 614] on link "2" at bounding box center [704, 614] width 18 height 18
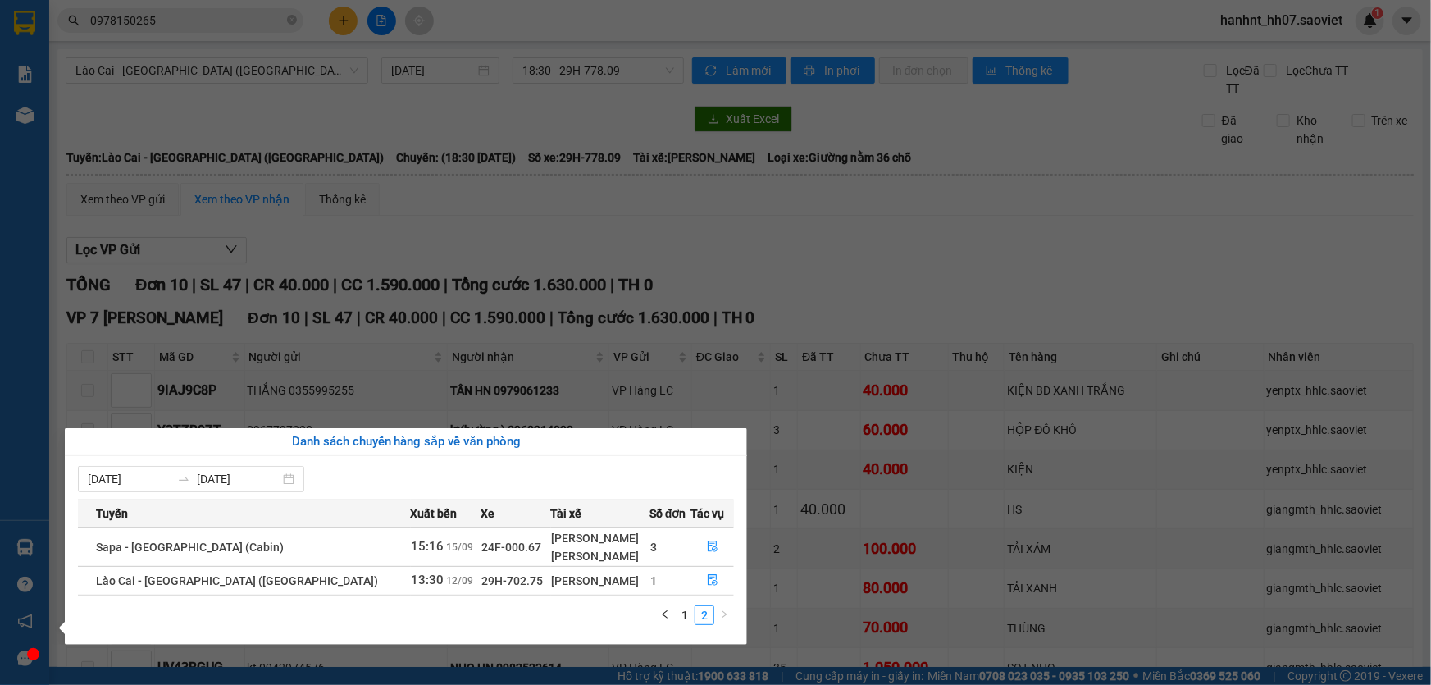
scroll to position [0, 0]
click at [689, 615] on link "1" at bounding box center [685, 615] width 18 height 18
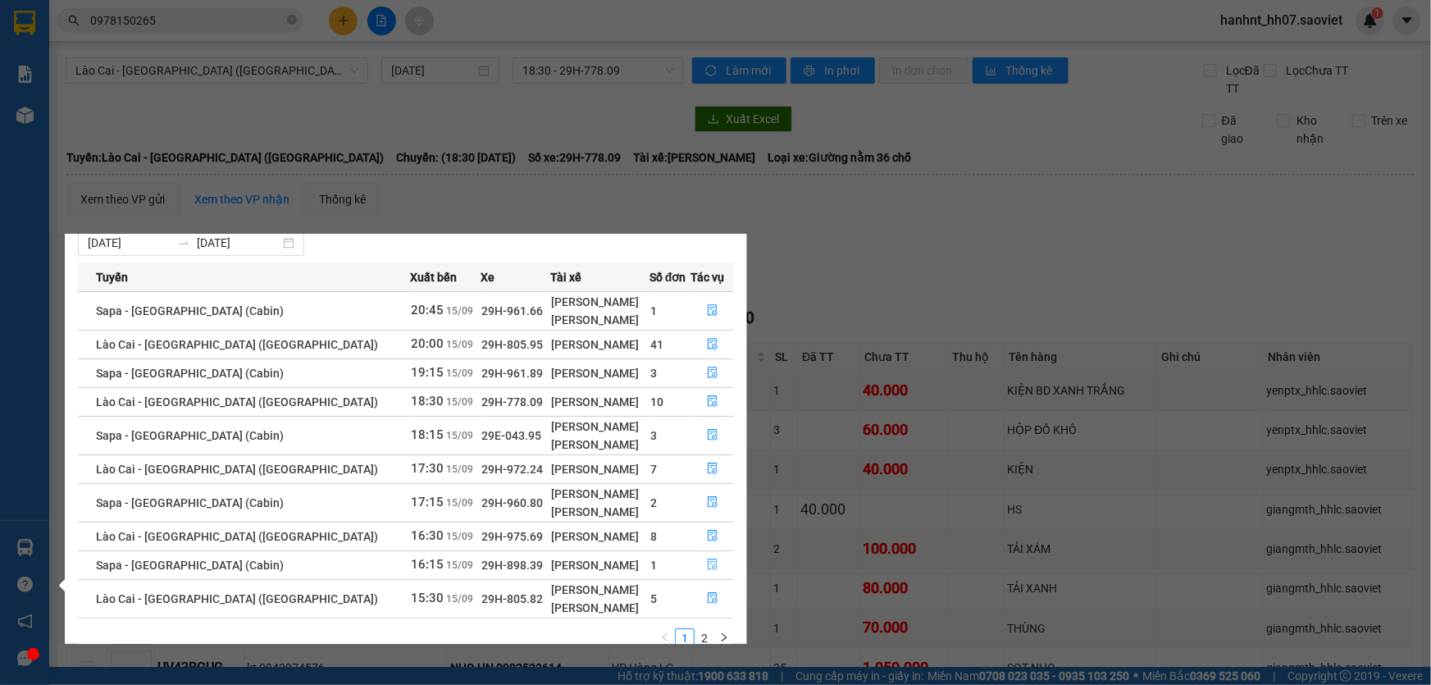
scroll to position [66, 0]
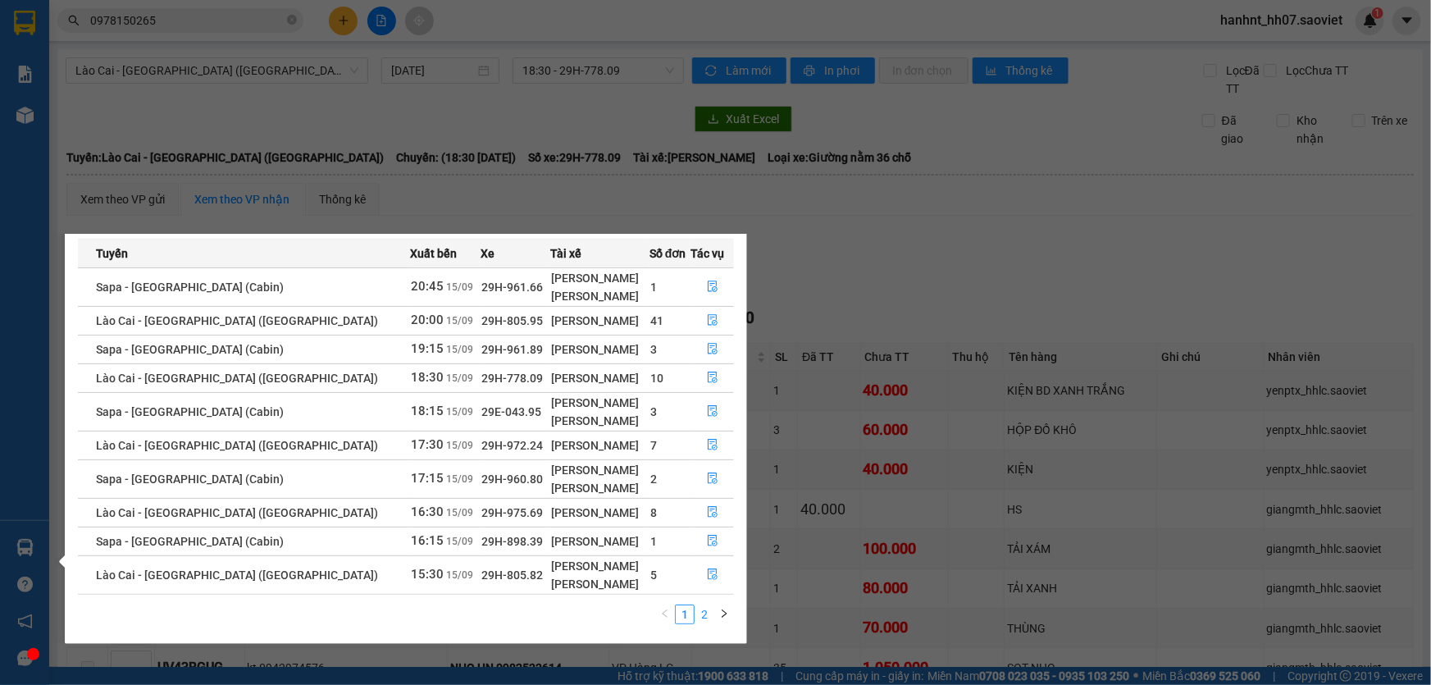
click at [706, 608] on link "2" at bounding box center [704, 614] width 18 height 18
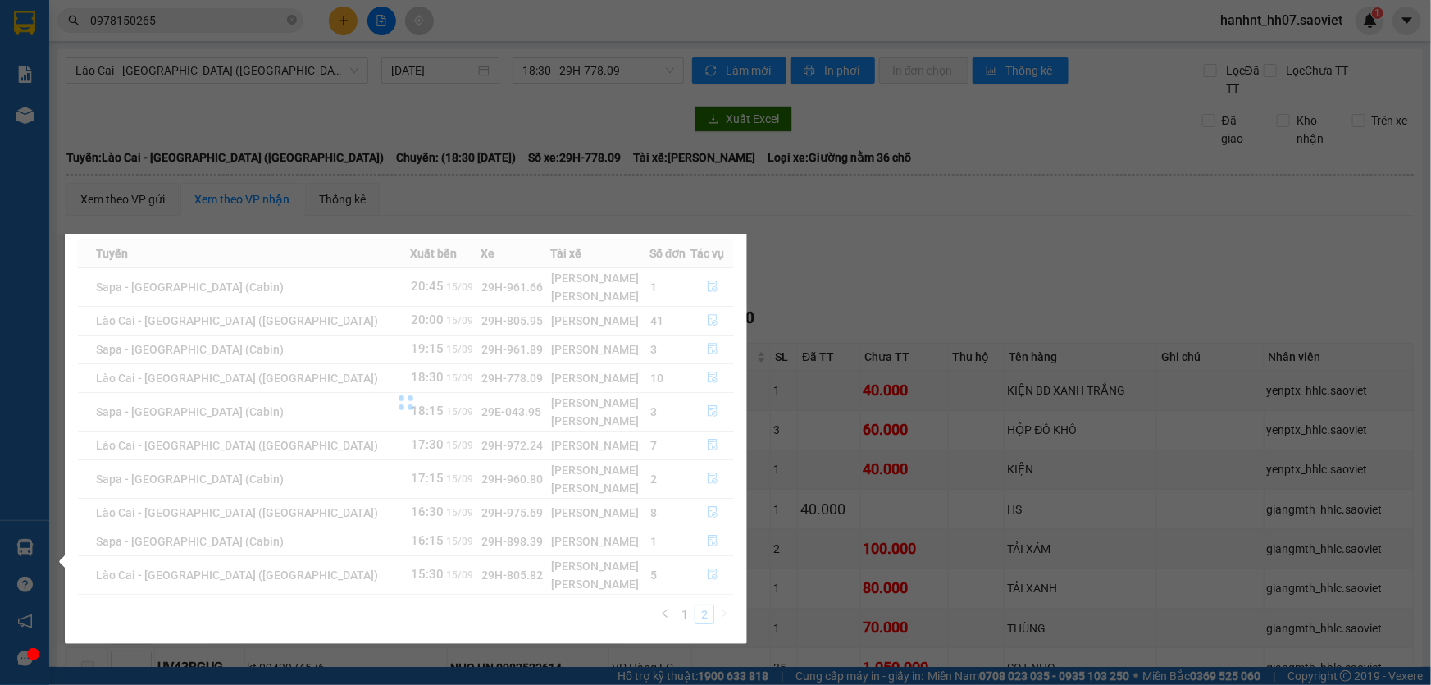
scroll to position [0, 0]
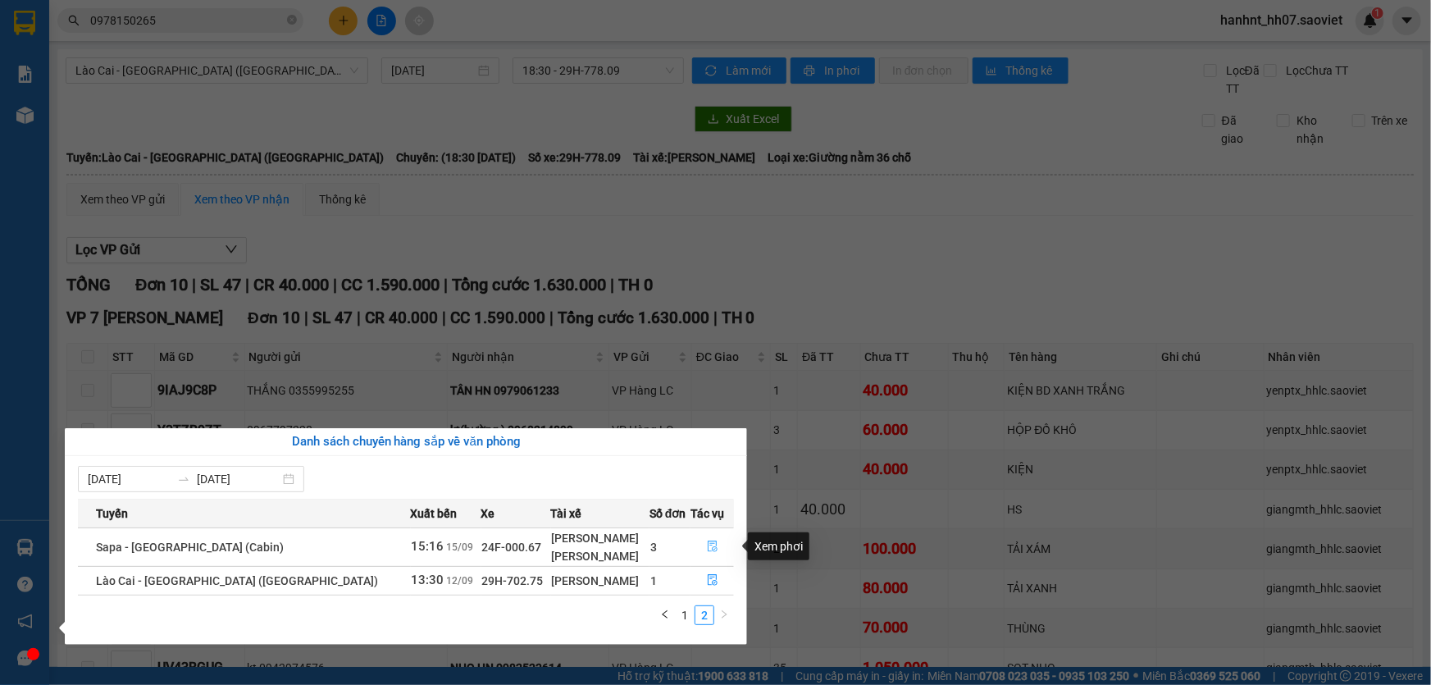
click at [707, 549] on icon "file-done" at bounding box center [712, 545] width 11 height 11
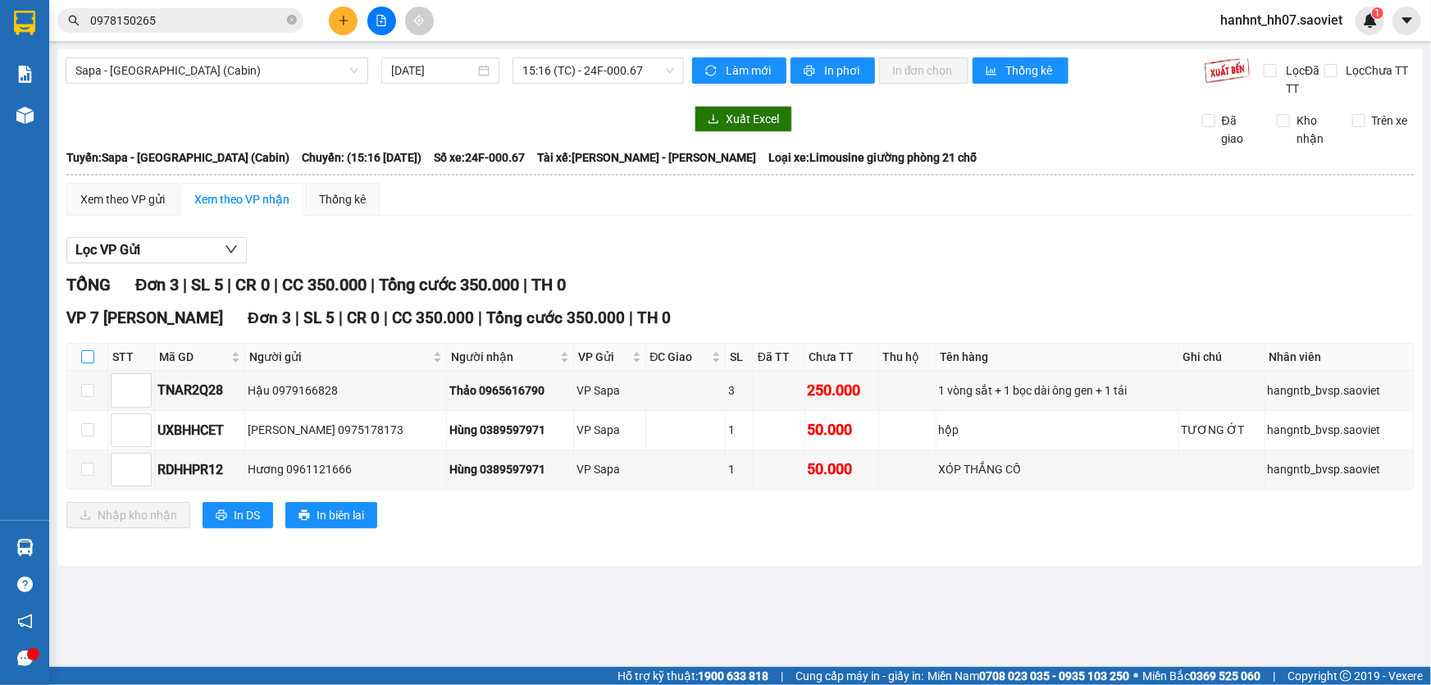
click at [92, 353] on input "checkbox" at bounding box center [87, 356] width 13 height 13
checkbox input "true"
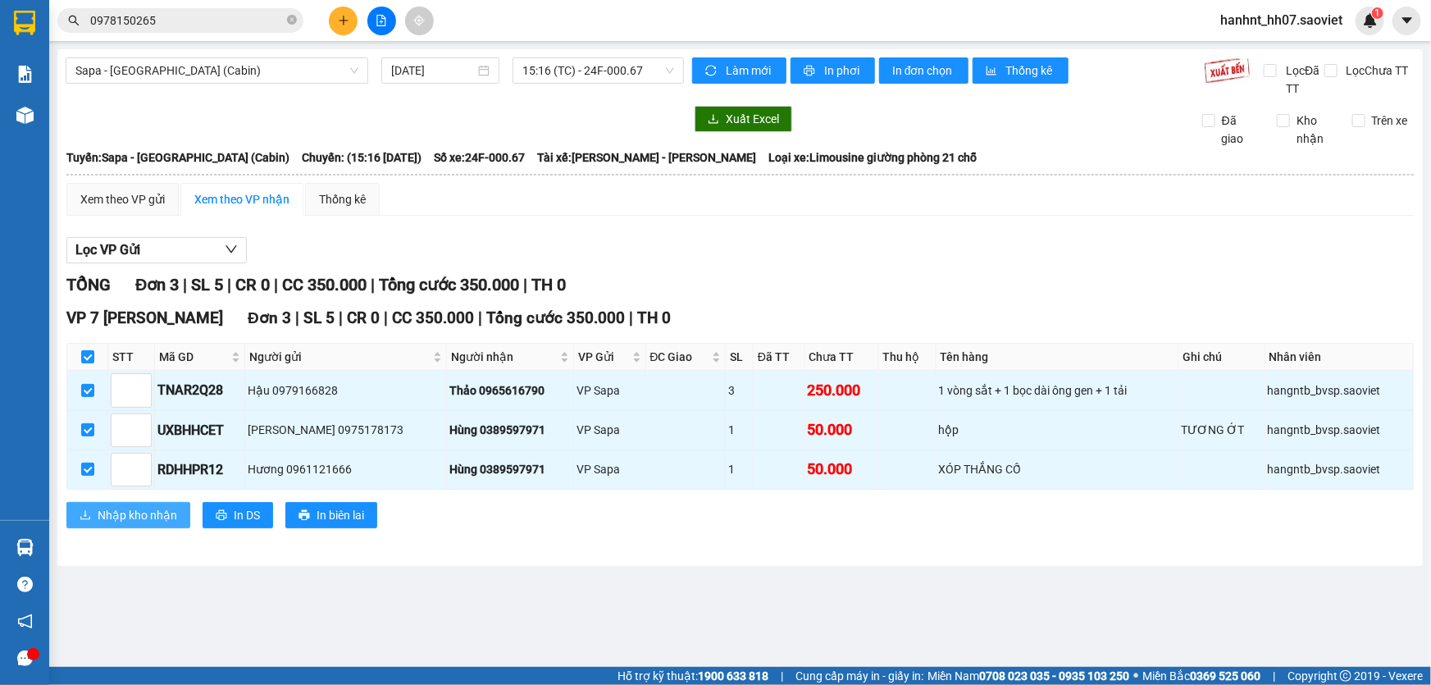
click at [145, 515] on span "Nhập kho nhận" at bounding box center [138, 515] width 80 height 18
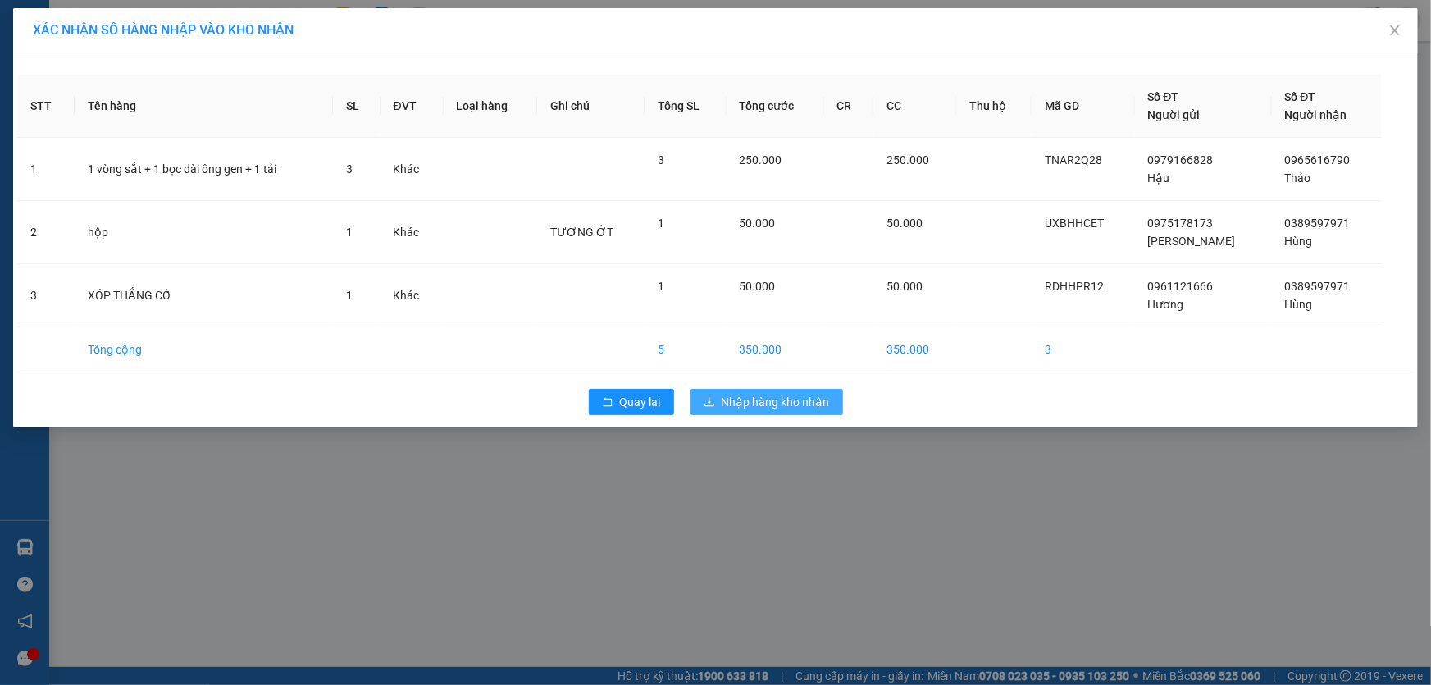
click at [745, 397] on span "Nhập hàng kho nhận" at bounding box center [776, 402] width 108 height 18
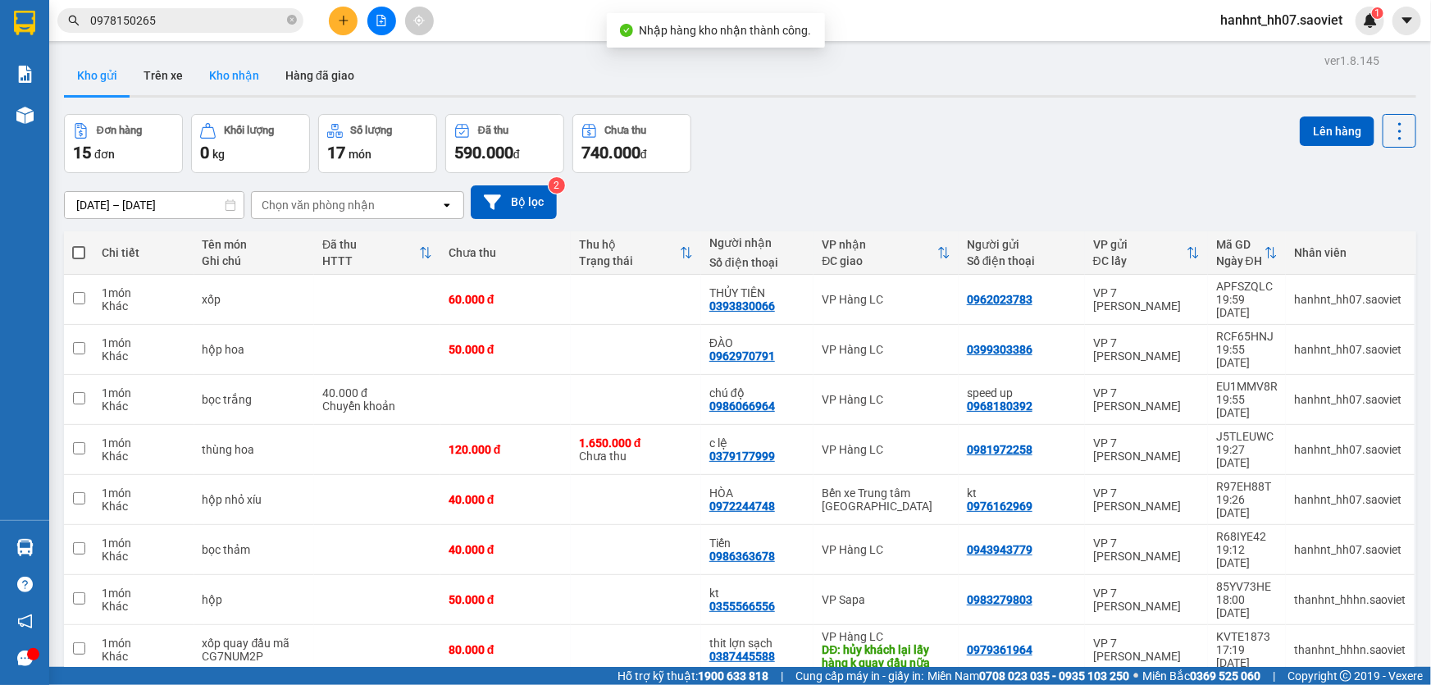
click at [228, 82] on button "Kho nhận" at bounding box center [234, 75] width 76 height 39
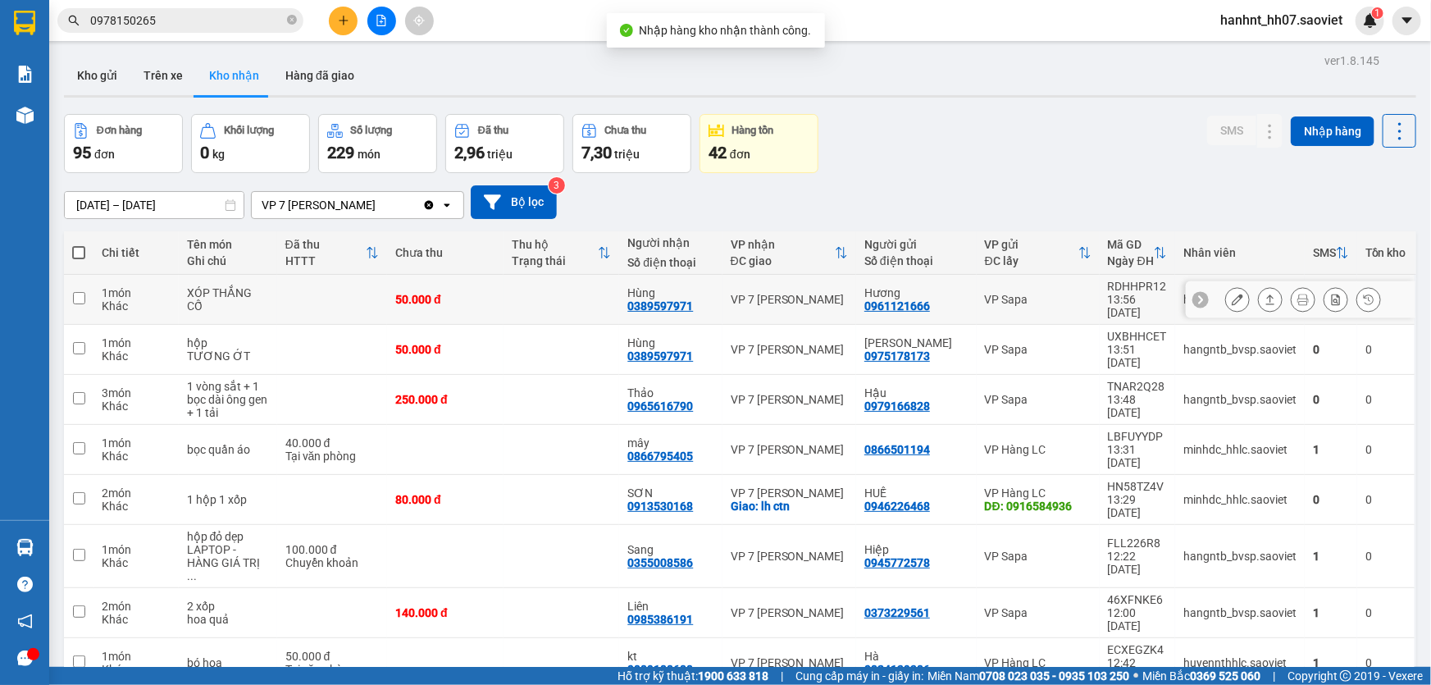
click at [548, 285] on td at bounding box center [561, 300] width 116 height 50
checkbox input "true"
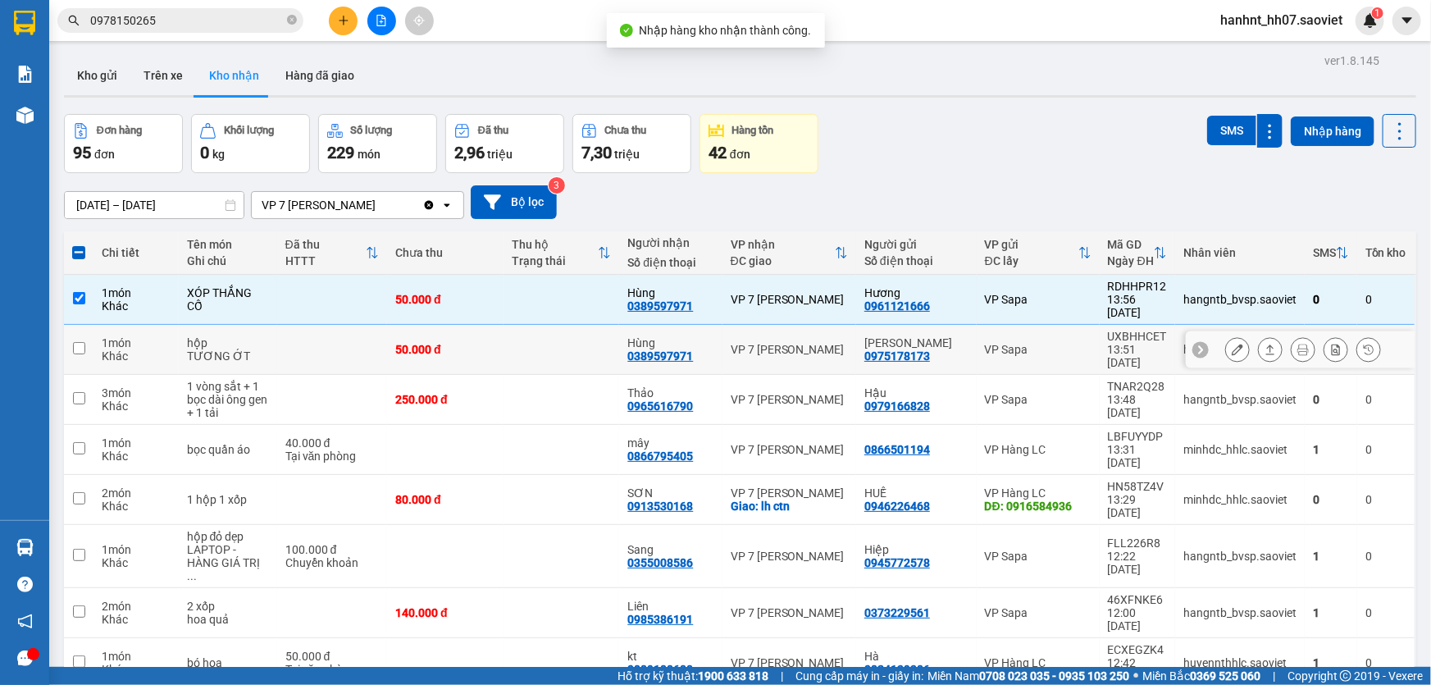
click at [560, 334] on td at bounding box center [561, 350] width 116 height 50
checkbox input "true"
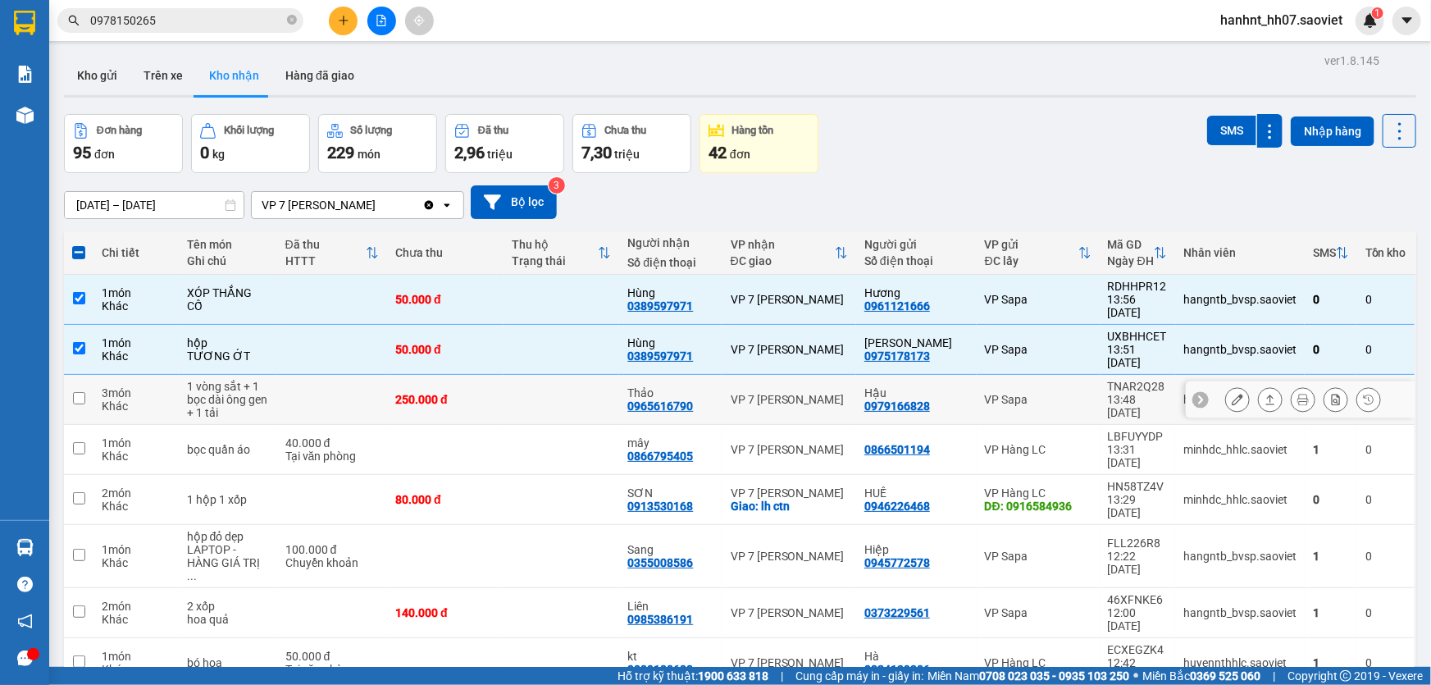
click at [568, 375] on td at bounding box center [561, 400] width 116 height 50
checkbox input "true"
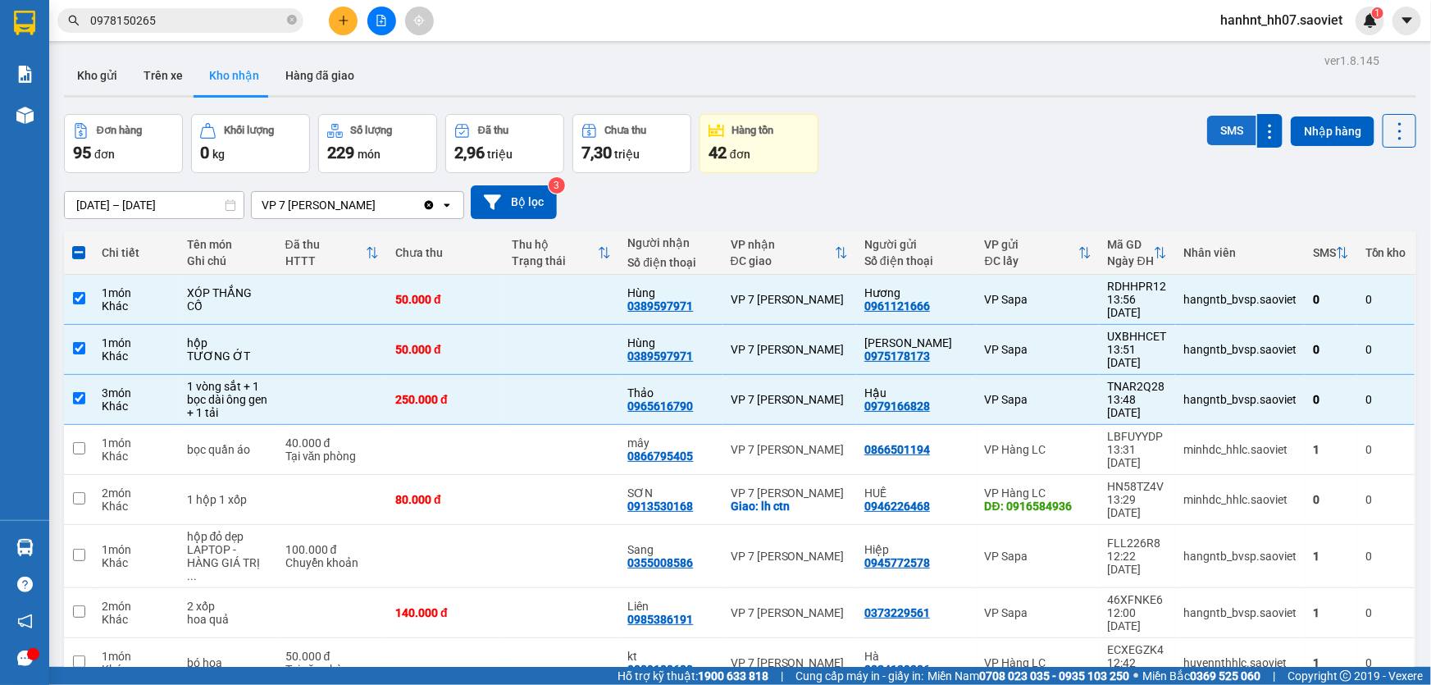
click at [1215, 123] on button "SMS" at bounding box center [1231, 131] width 49 height 30
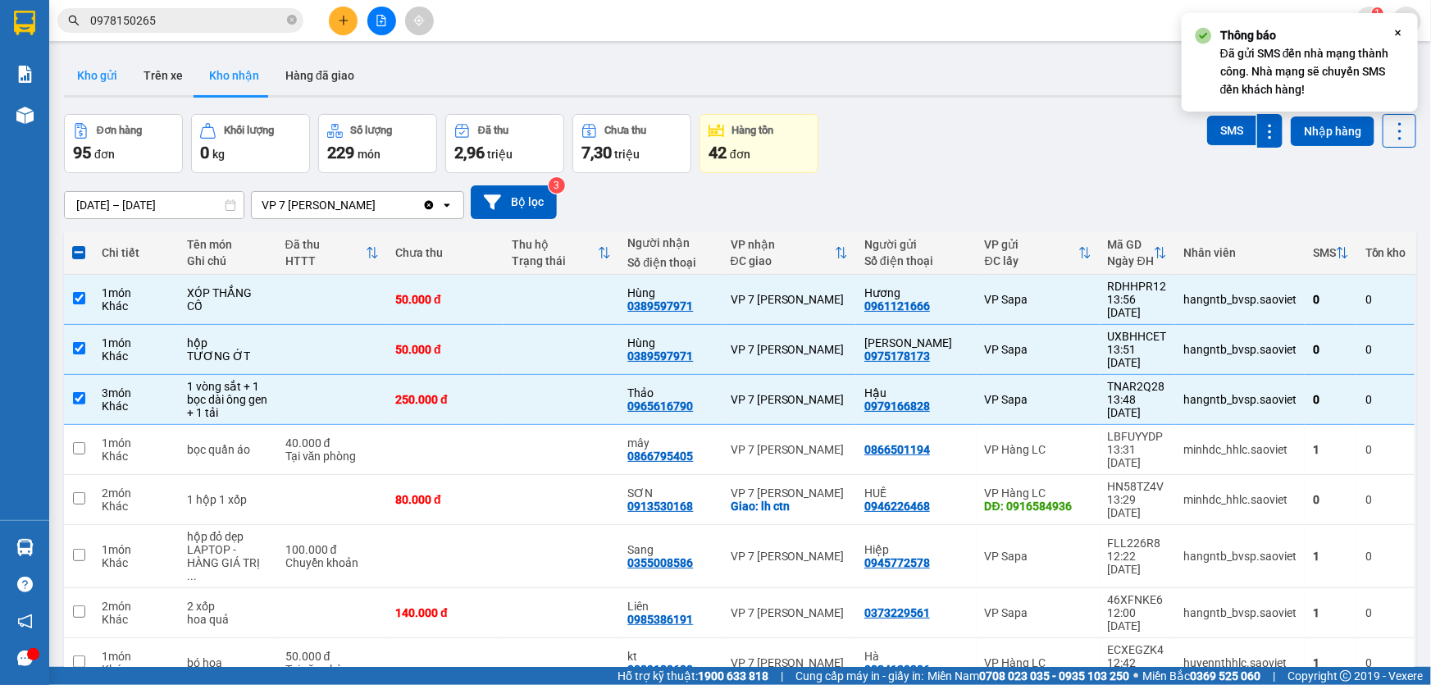
click at [96, 81] on button "Kho gửi" at bounding box center [97, 75] width 66 height 39
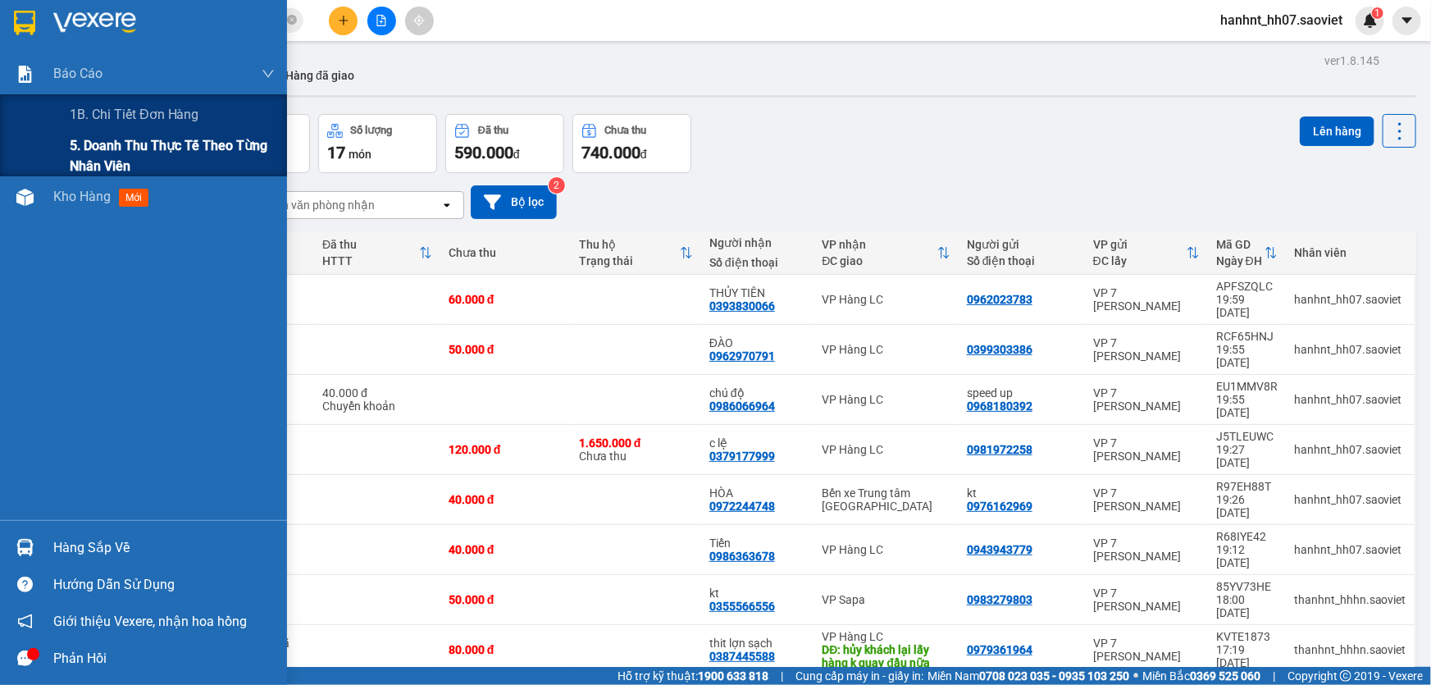
click at [116, 154] on span "5. Doanh thu thực tế theo từng nhân viên" at bounding box center [172, 155] width 205 height 41
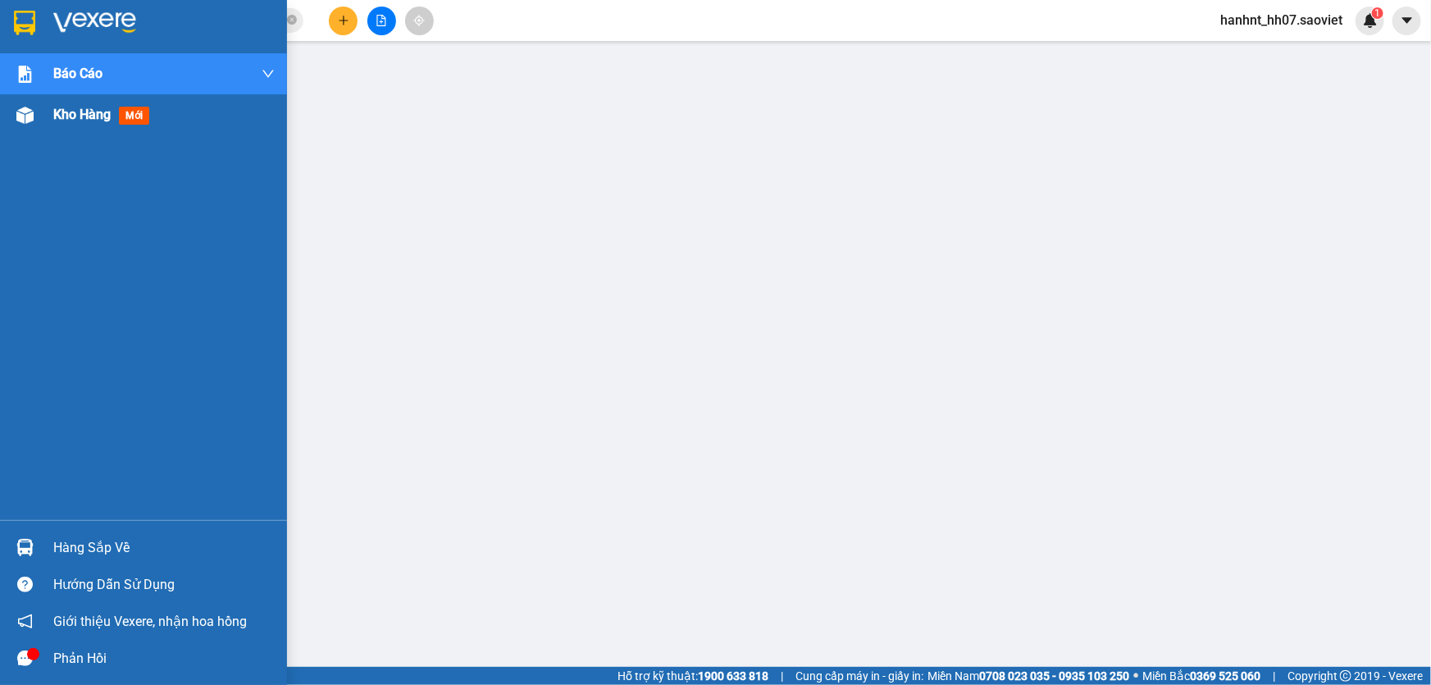
click at [32, 131] on div "Kho hàng mới" at bounding box center [143, 114] width 287 height 41
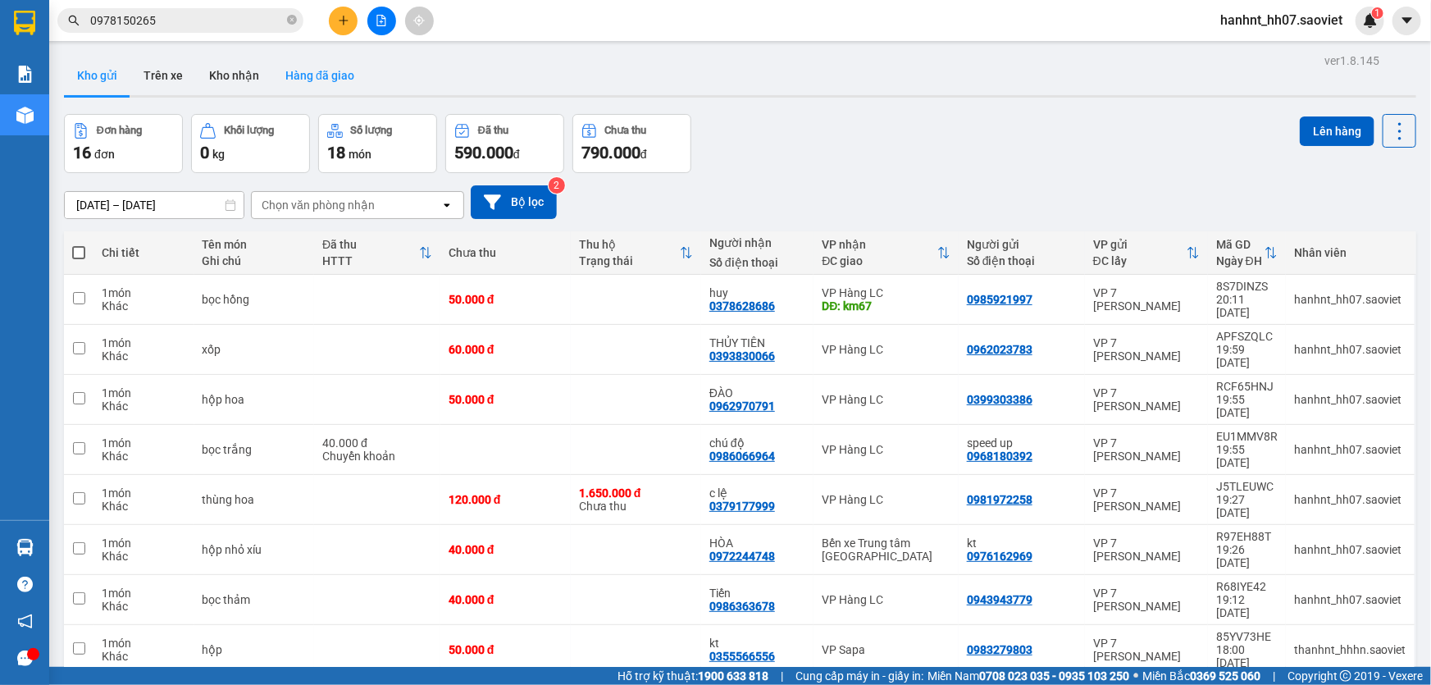
click at [324, 77] on button "Hàng đã giao" at bounding box center [319, 75] width 95 height 39
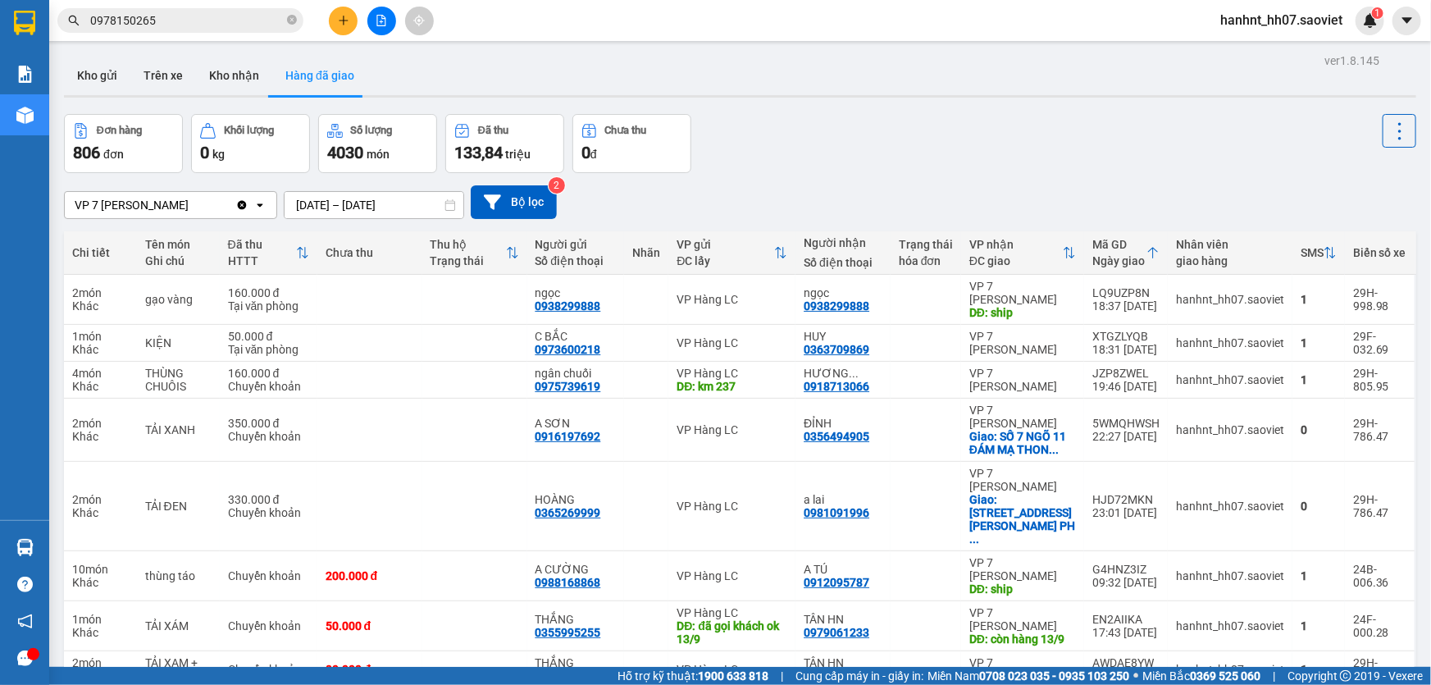
click at [1156, 253] on th "Mã GD Ngày giao" at bounding box center [1126, 252] width 84 height 43
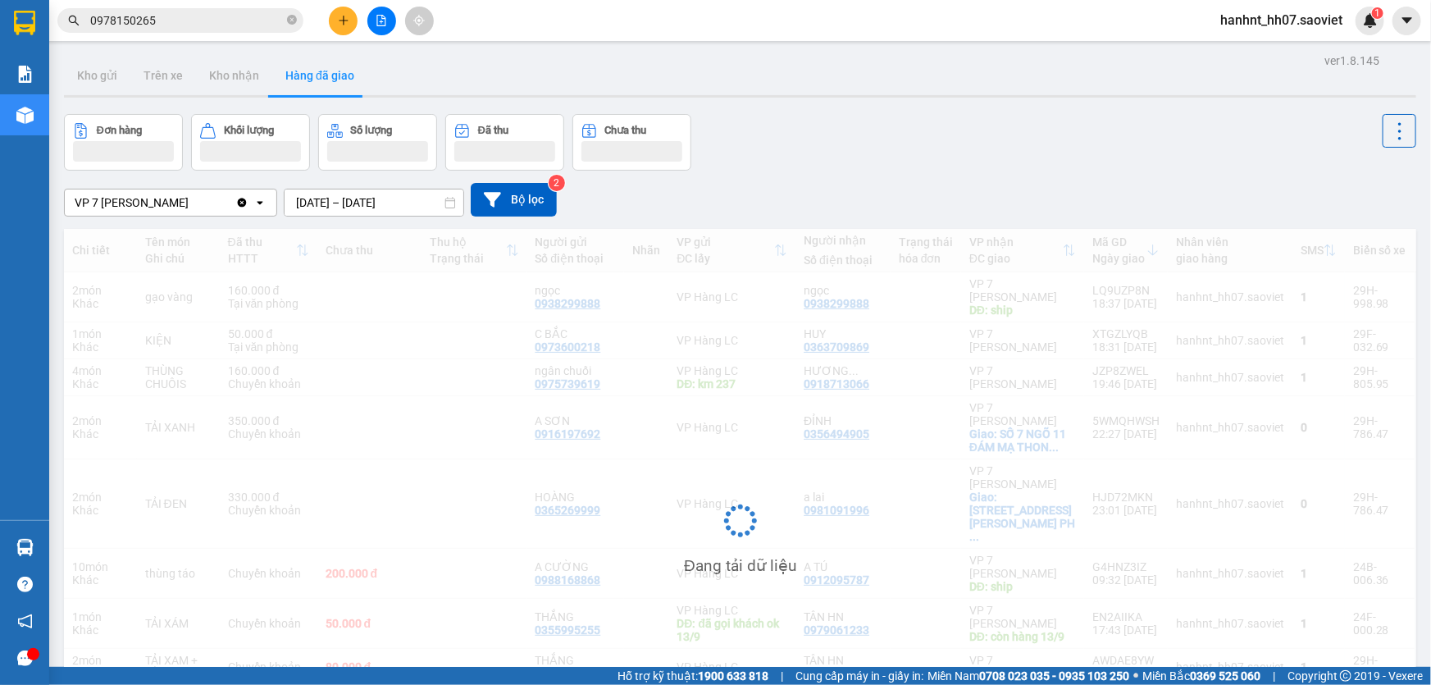
click at [1151, 253] on icon at bounding box center [1152, 250] width 13 height 13
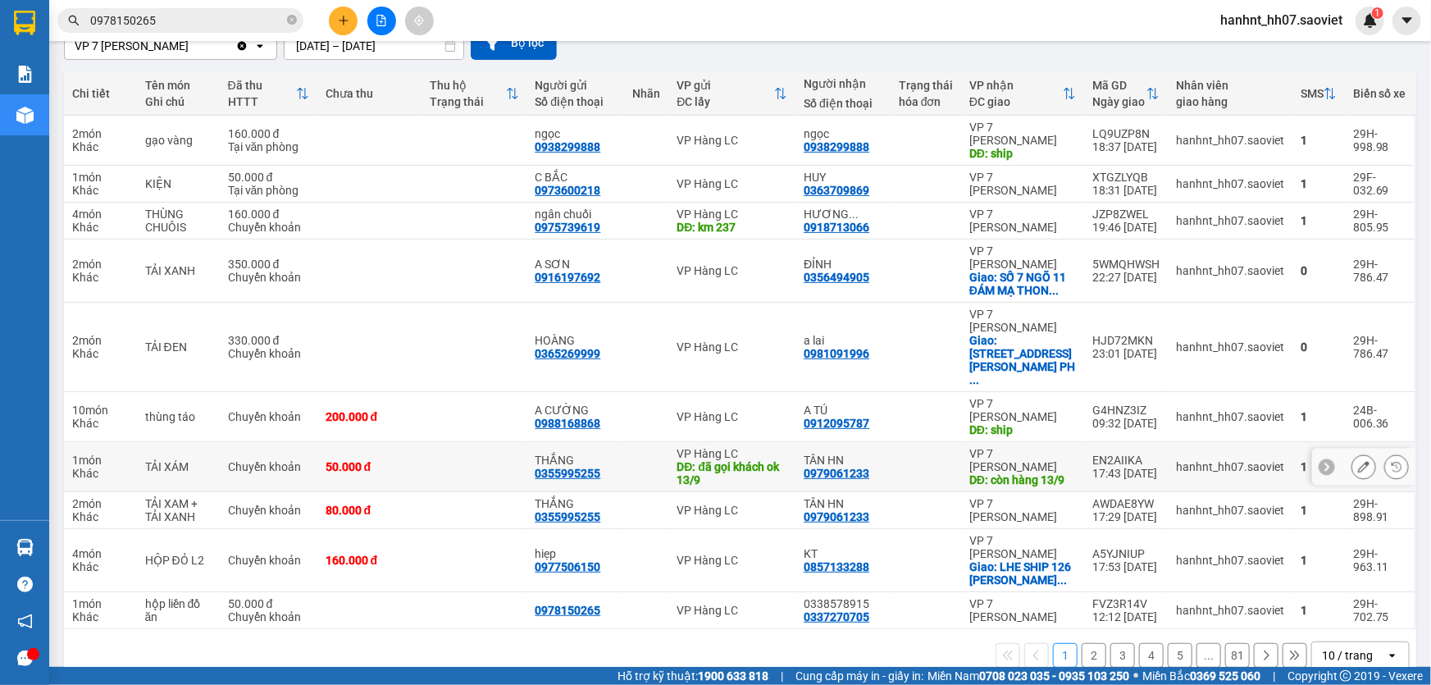
scroll to position [160, 0]
click at [1225, 642] on button "81" at bounding box center [1237, 654] width 25 height 25
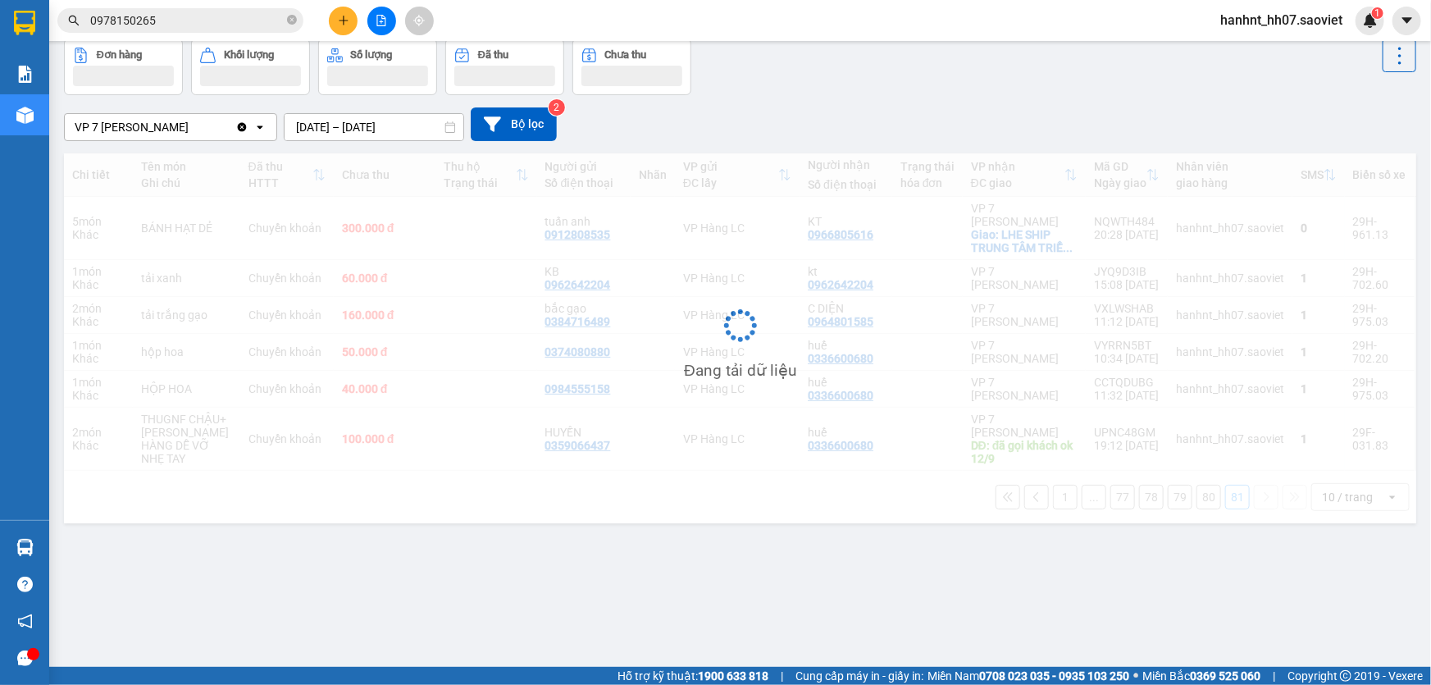
scroll to position [75, 0]
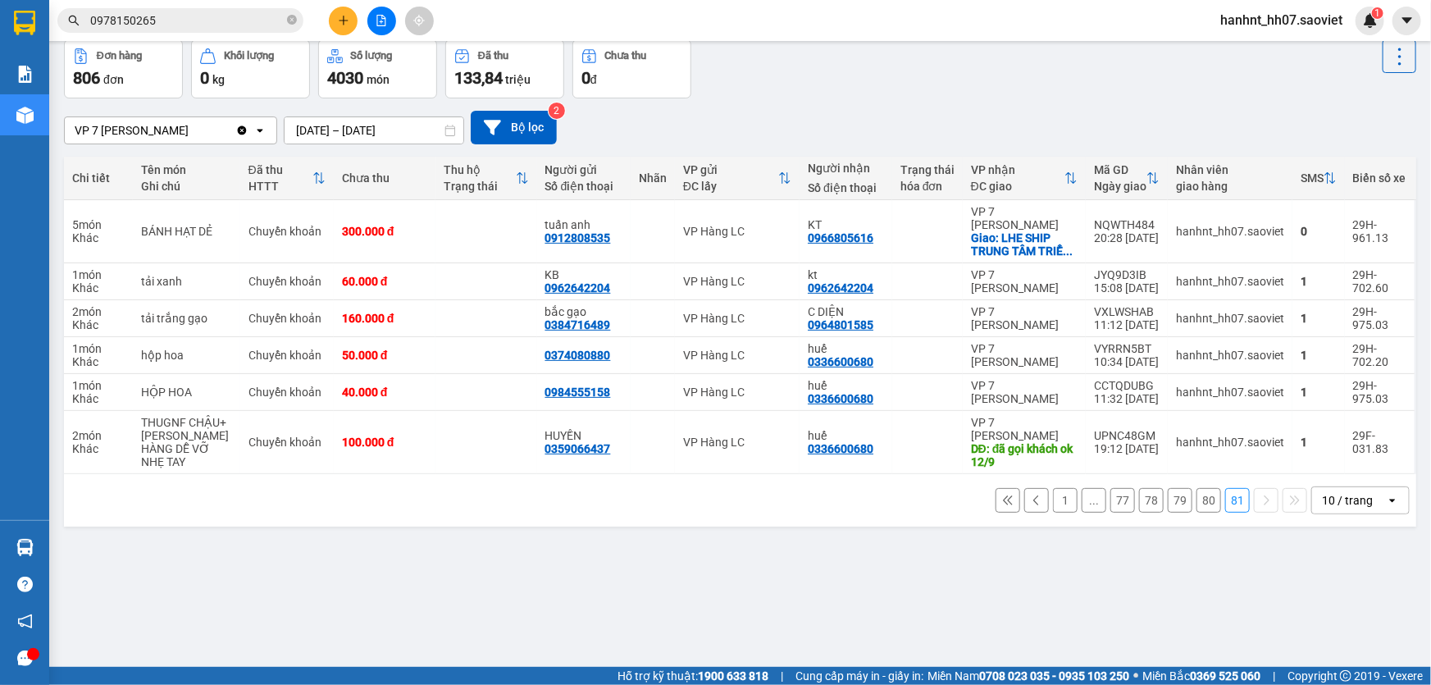
click at [1199, 512] on button "80" at bounding box center [1208, 500] width 25 height 25
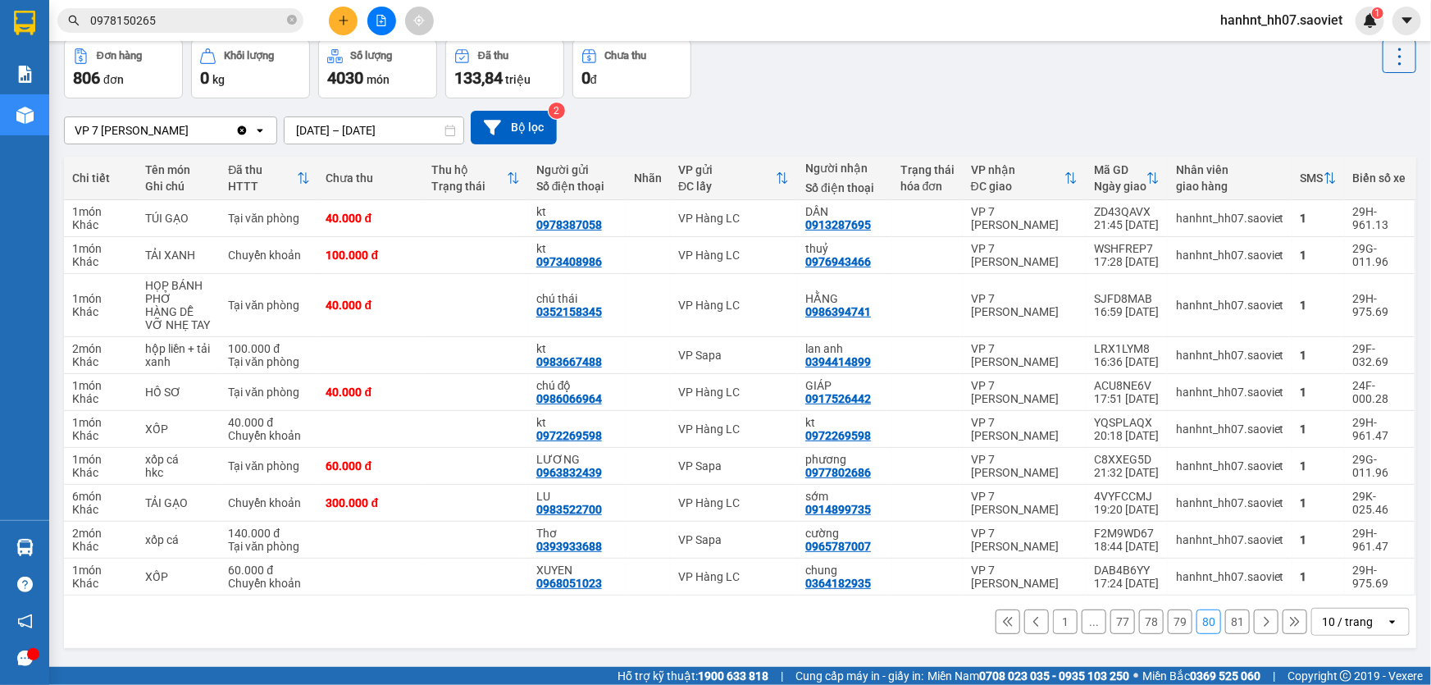
click at [1174, 624] on button "79" at bounding box center [1180, 621] width 25 height 25
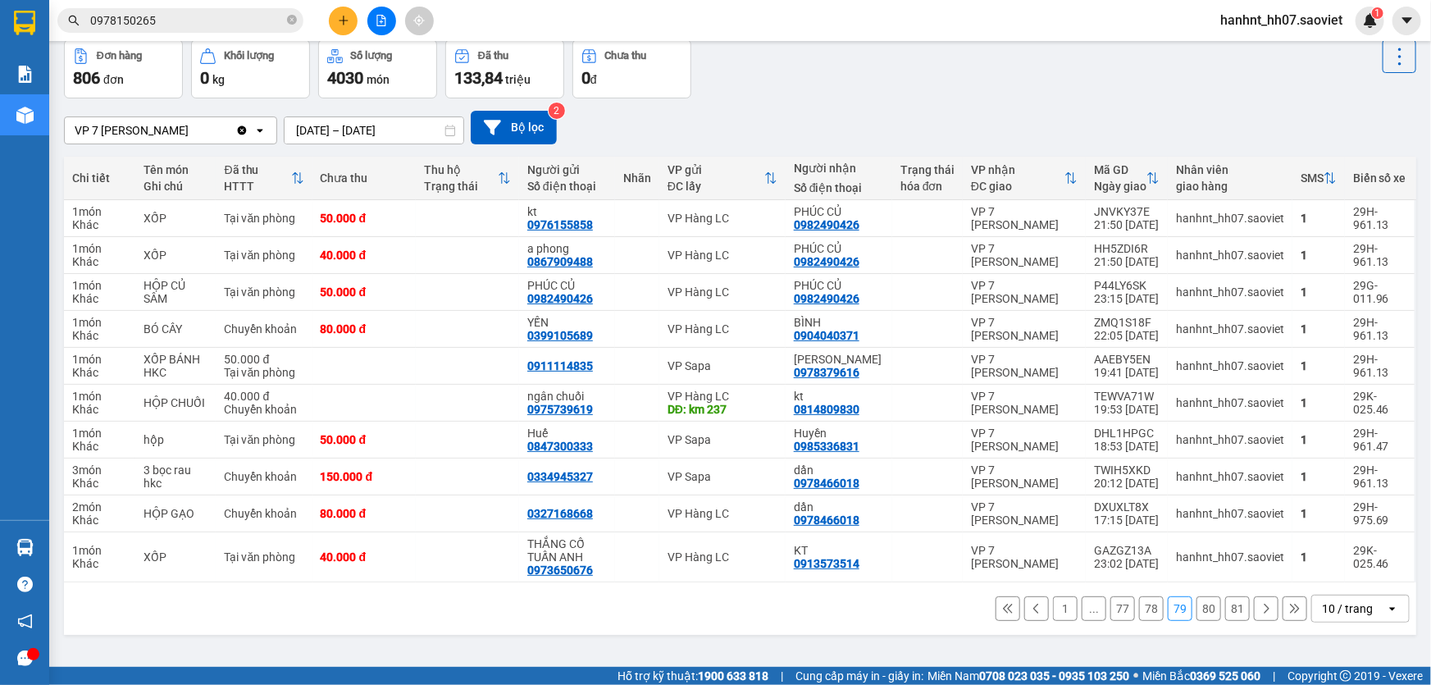
click at [1149, 612] on button "78" at bounding box center [1151, 608] width 25 height 25
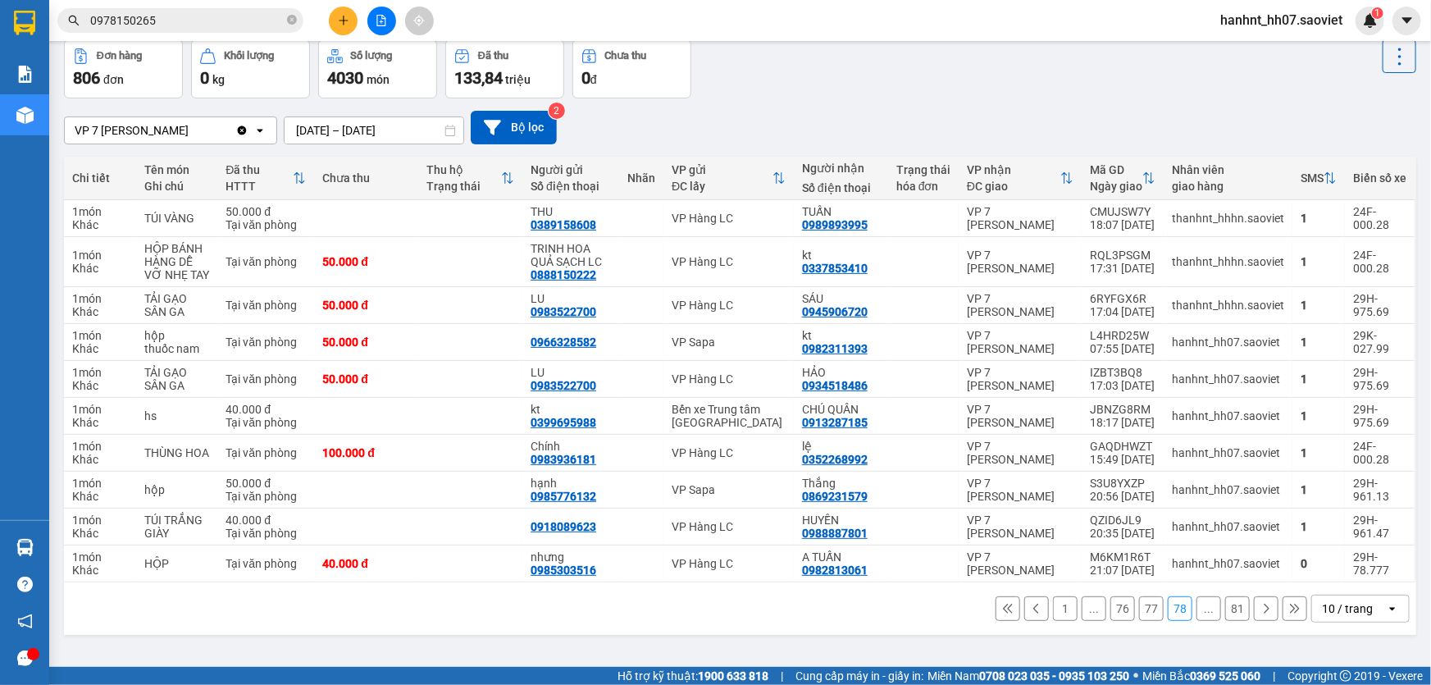
click at [1140, 611] on button "77" at bounding box center [1151, 608] width 25 height 25
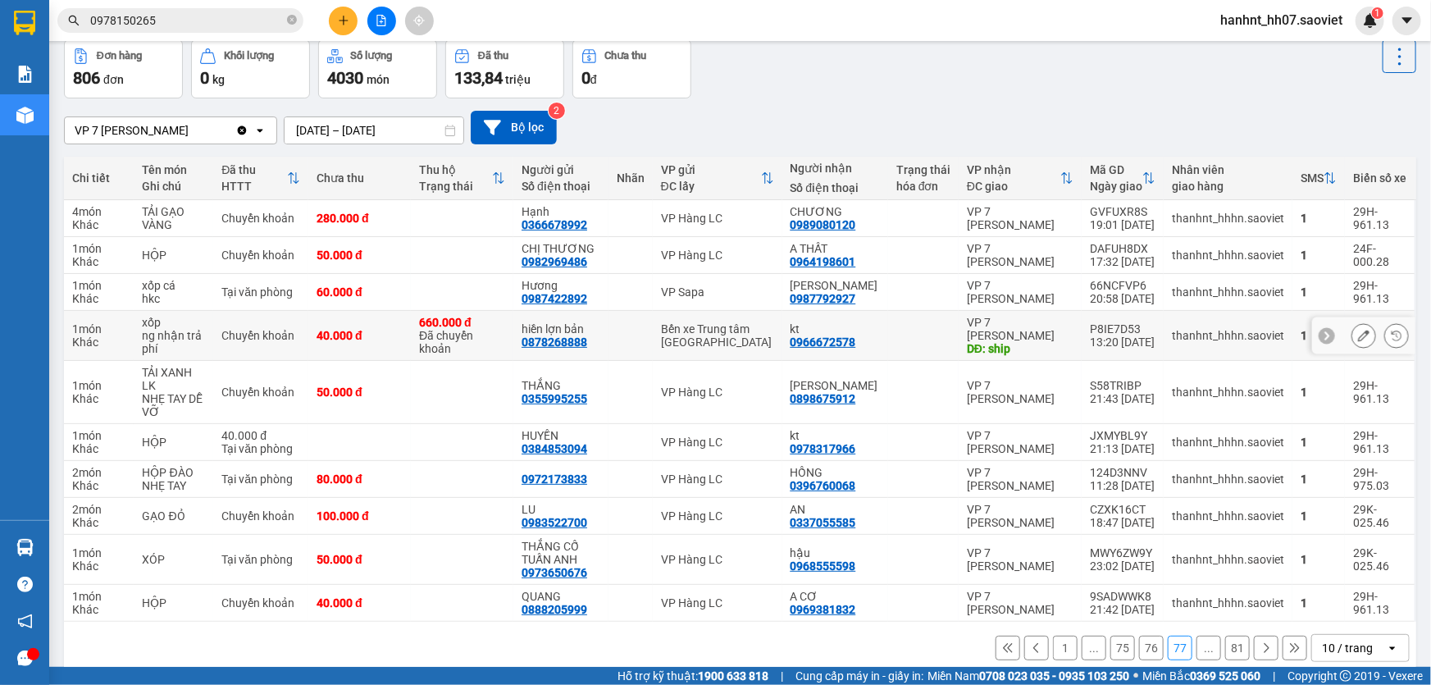
click at [1109, 328] on div "P8IE7D53" at bounding box center [1123, 328] width 66 height 13
copy div "P8IE7D53"
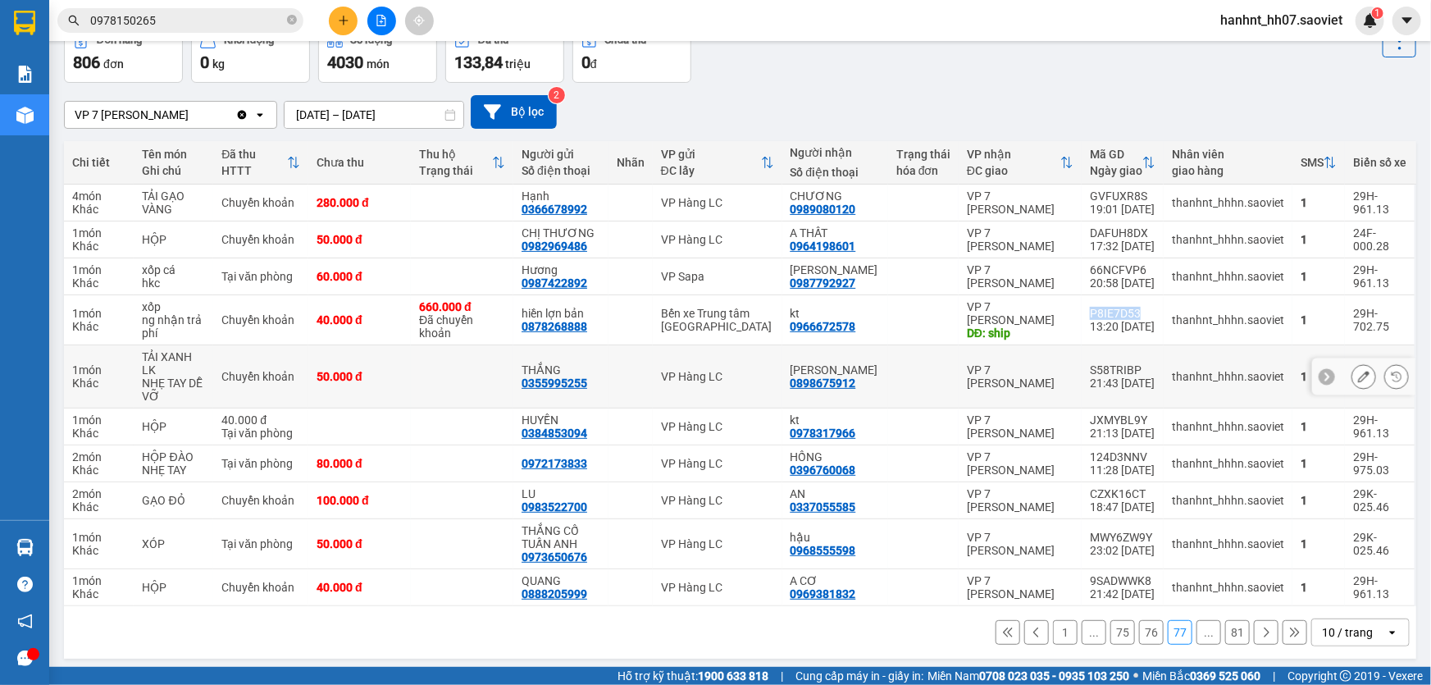
scroll to position [95, 0]
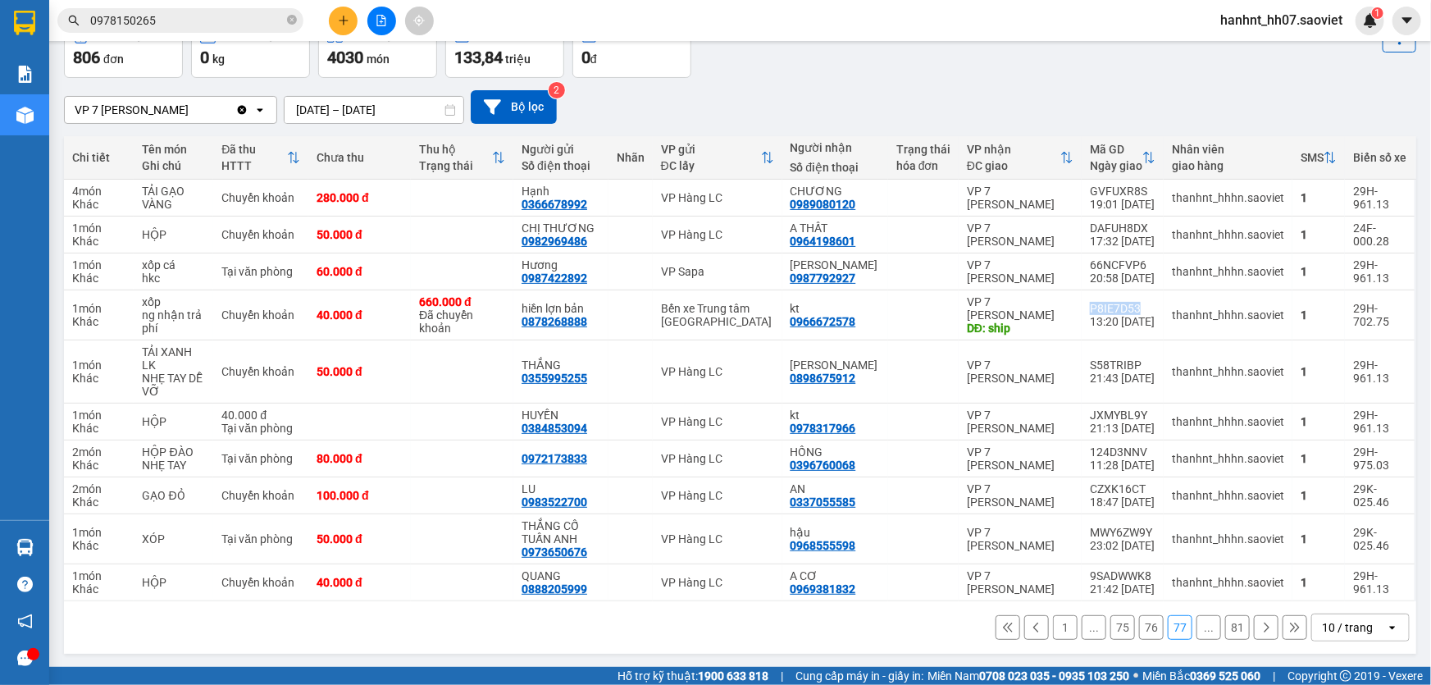
click at [1147, 626] on button "76" at bounding box center [1151, 627] width 25 height 25
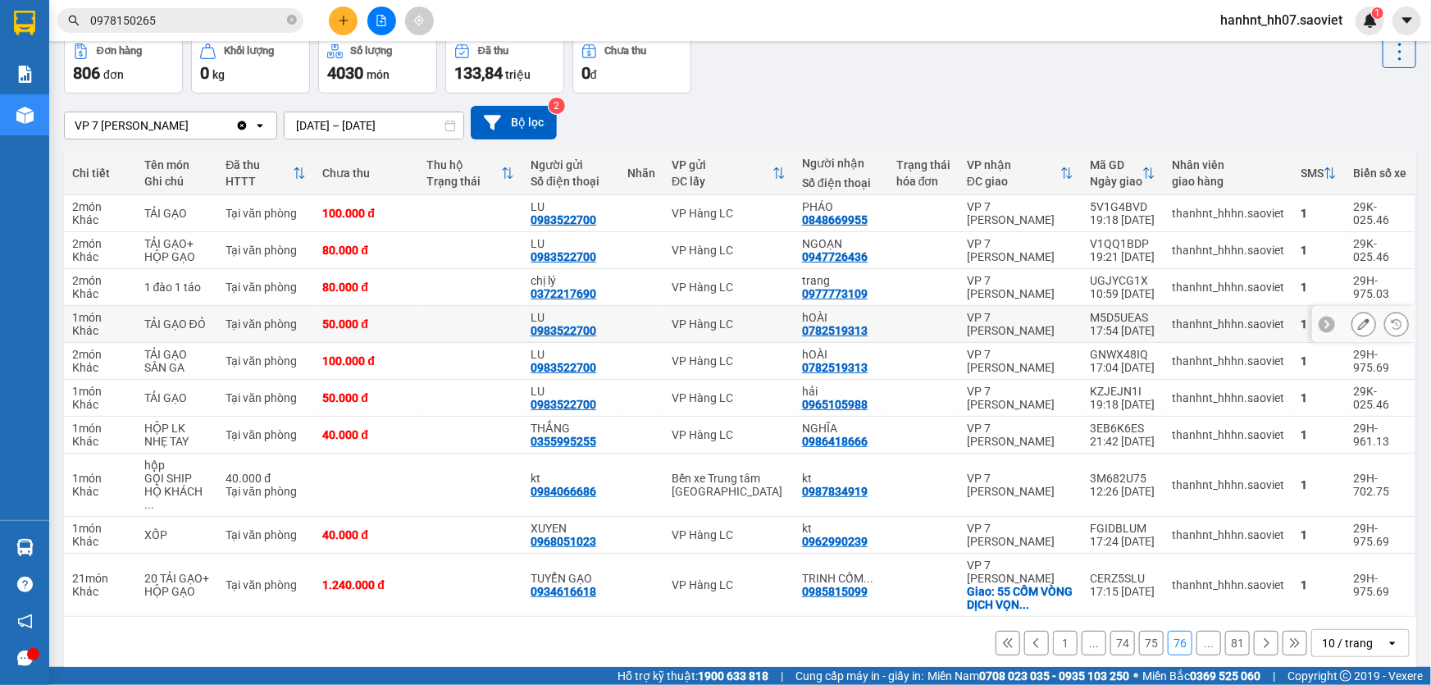
scroll to position [82, 0]
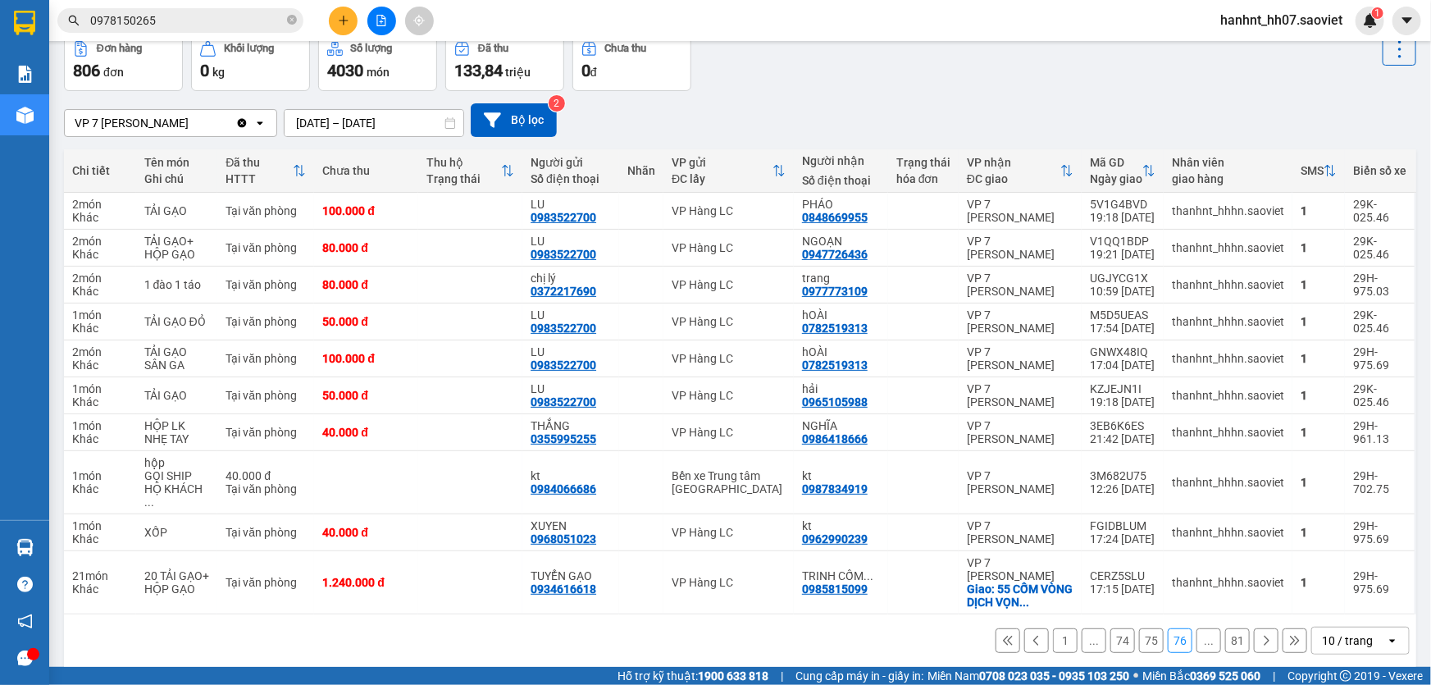
click at [1144, 631] on button "75" at bounding box center [1151, 640] width 25 height 25
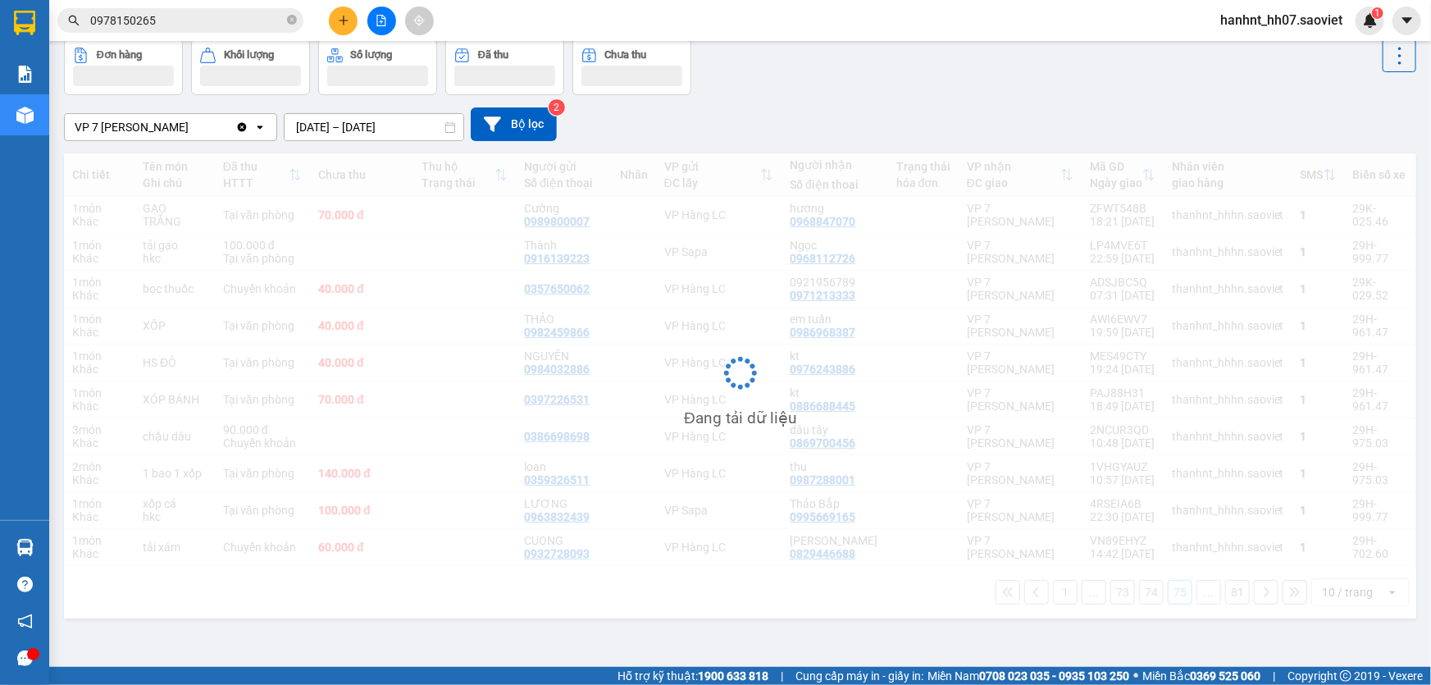
scroll to position [75, 0]
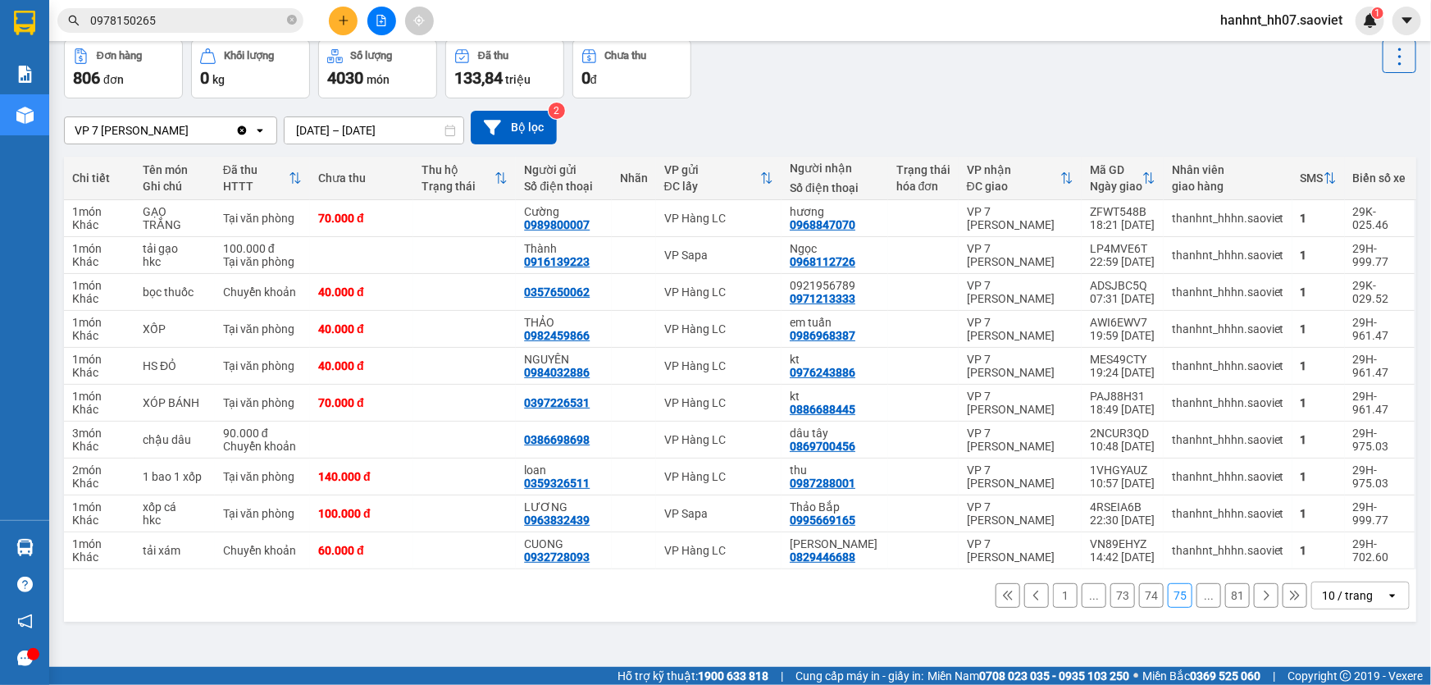
click at [1140, 596] on button "74" at bounding box center [1151, 595] width 25 height 25
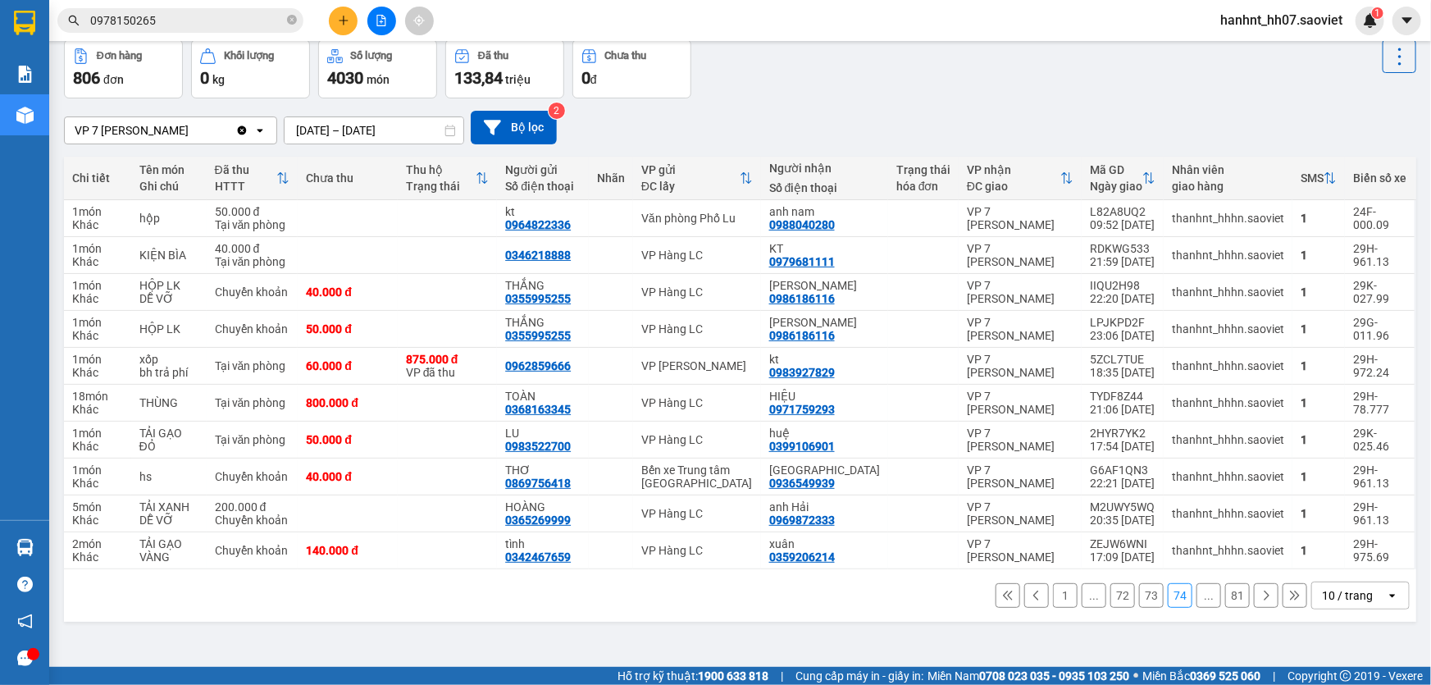
click at [1139, 591] on button "73" at bounding box center [1151, 595] width 25 height 25
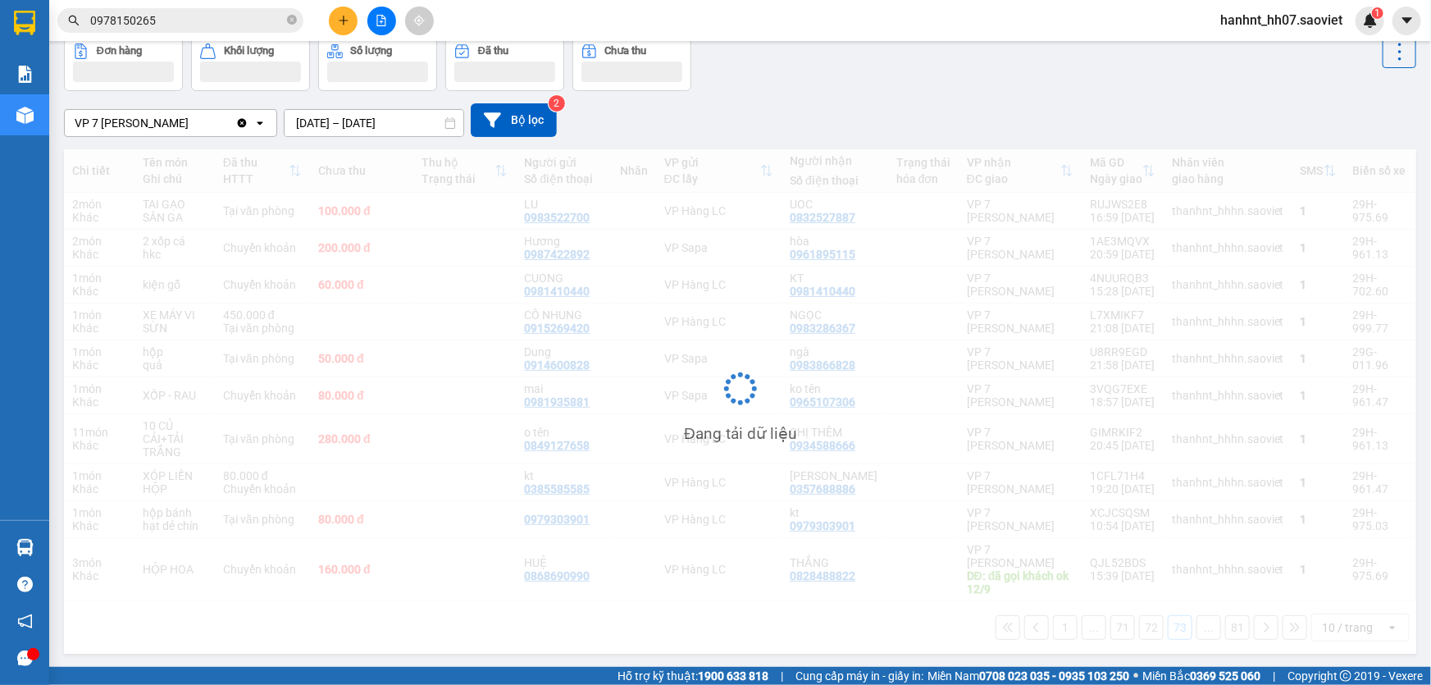
scroll to position [82, 0]
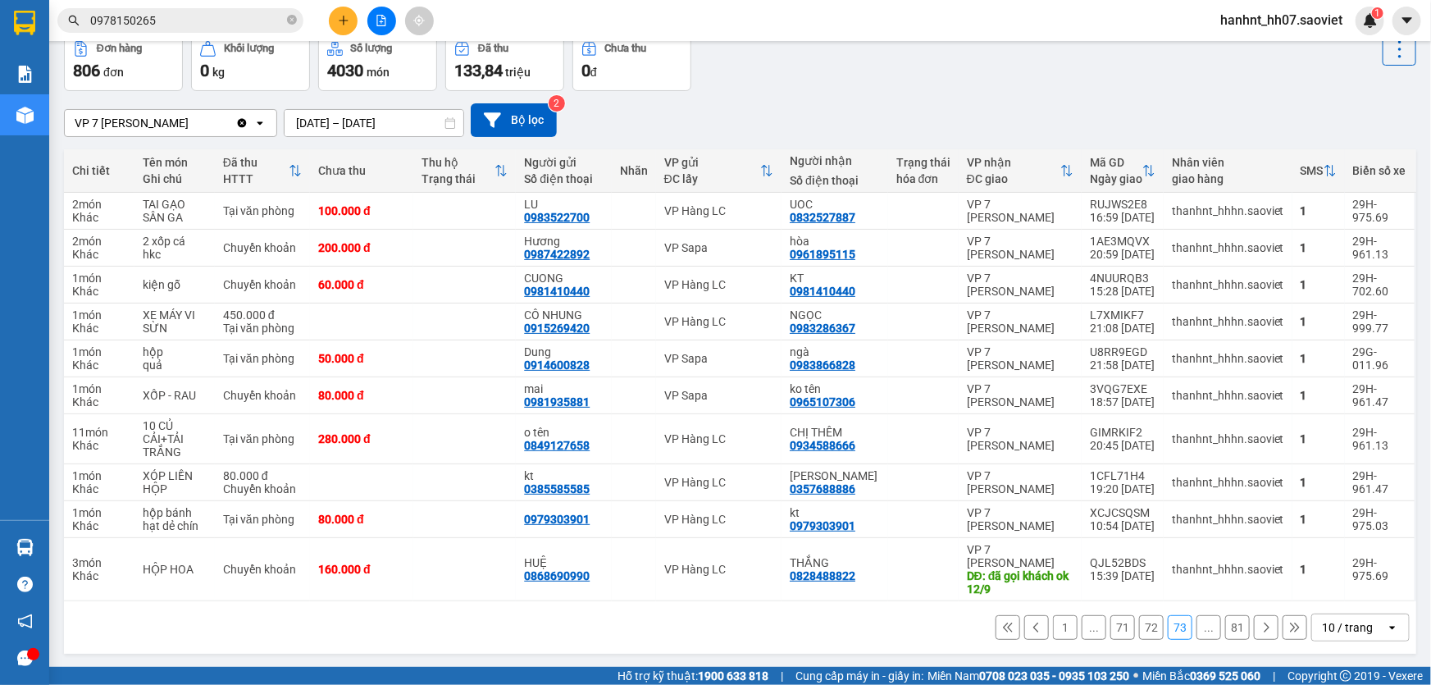
click at [1145, 628] on button "72" at bounding box center [1151, 627] width 25 height 25
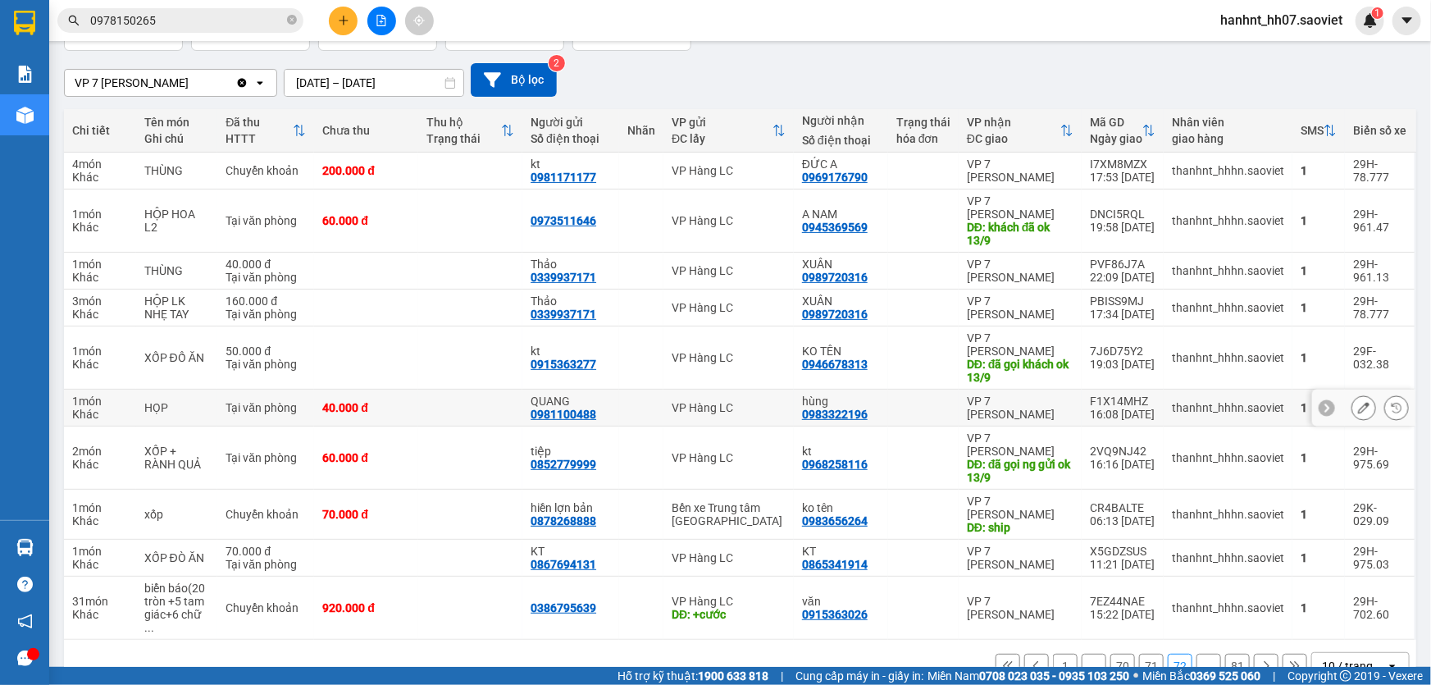
scroll to position [148, 0]
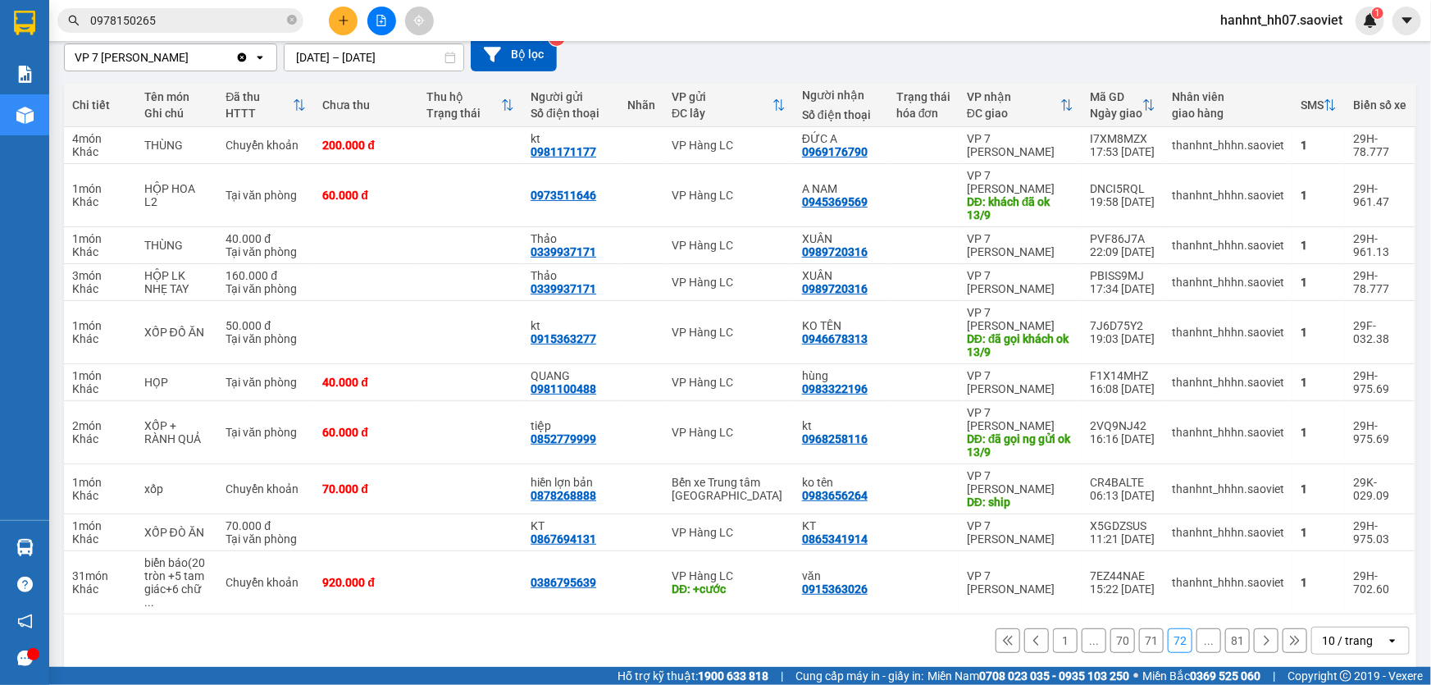
click at [1139, 631] on button "71" at bounding box center [1151, 640] width 25 height 25
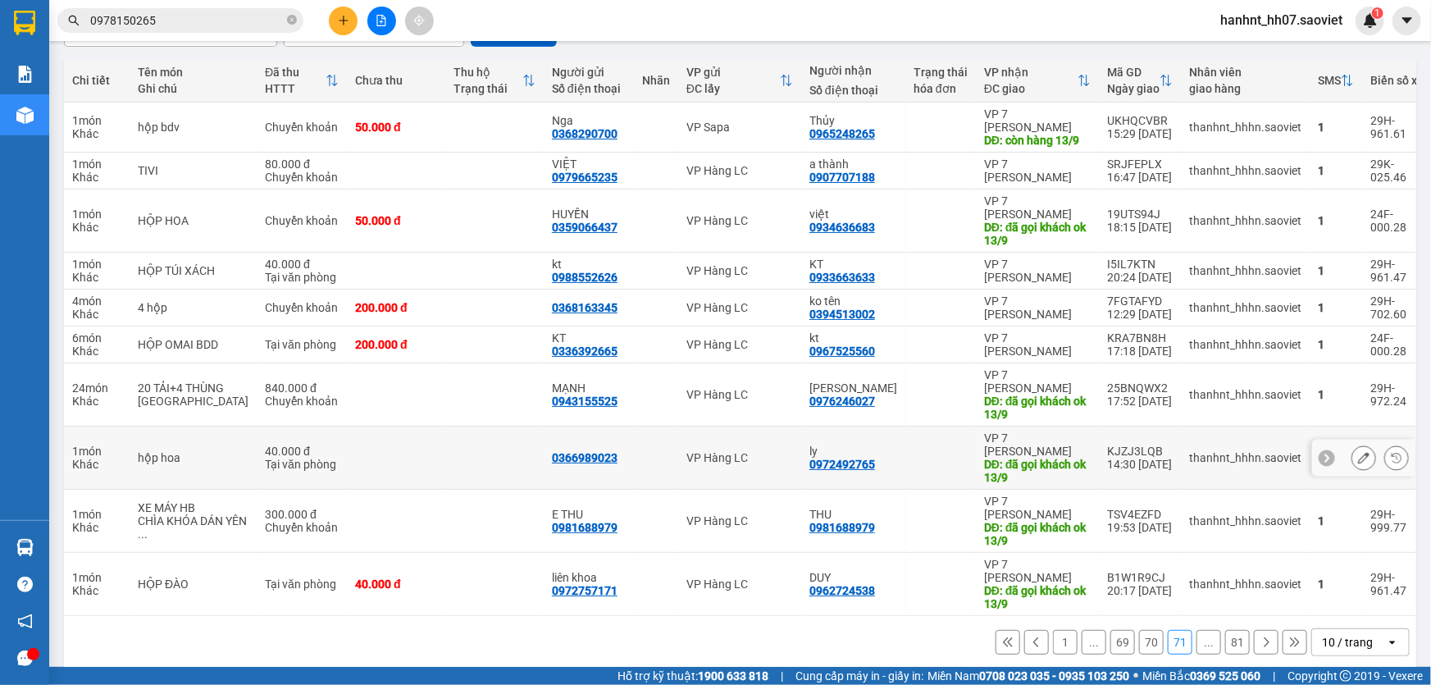
scroll to position [187, 0]
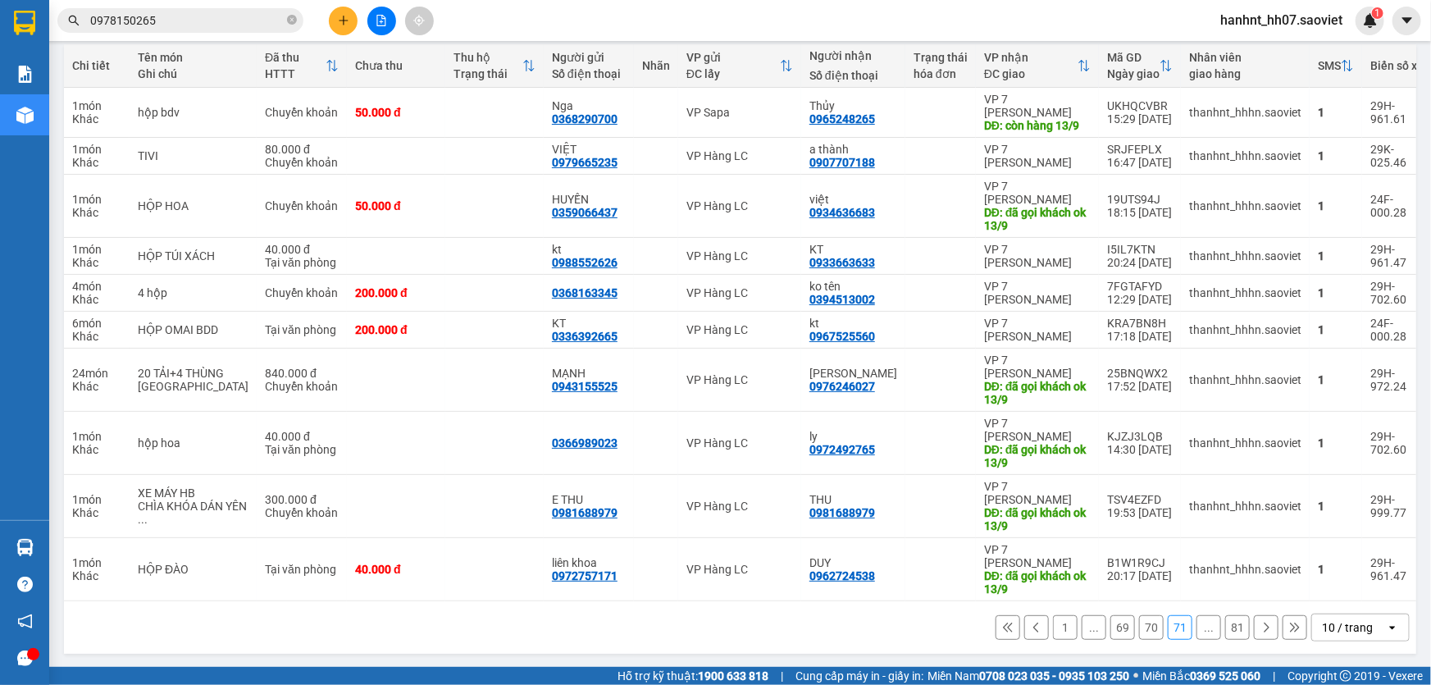
click at [1139, 625] on button "70" at bounding box center [1151, 627] width 25 height 25
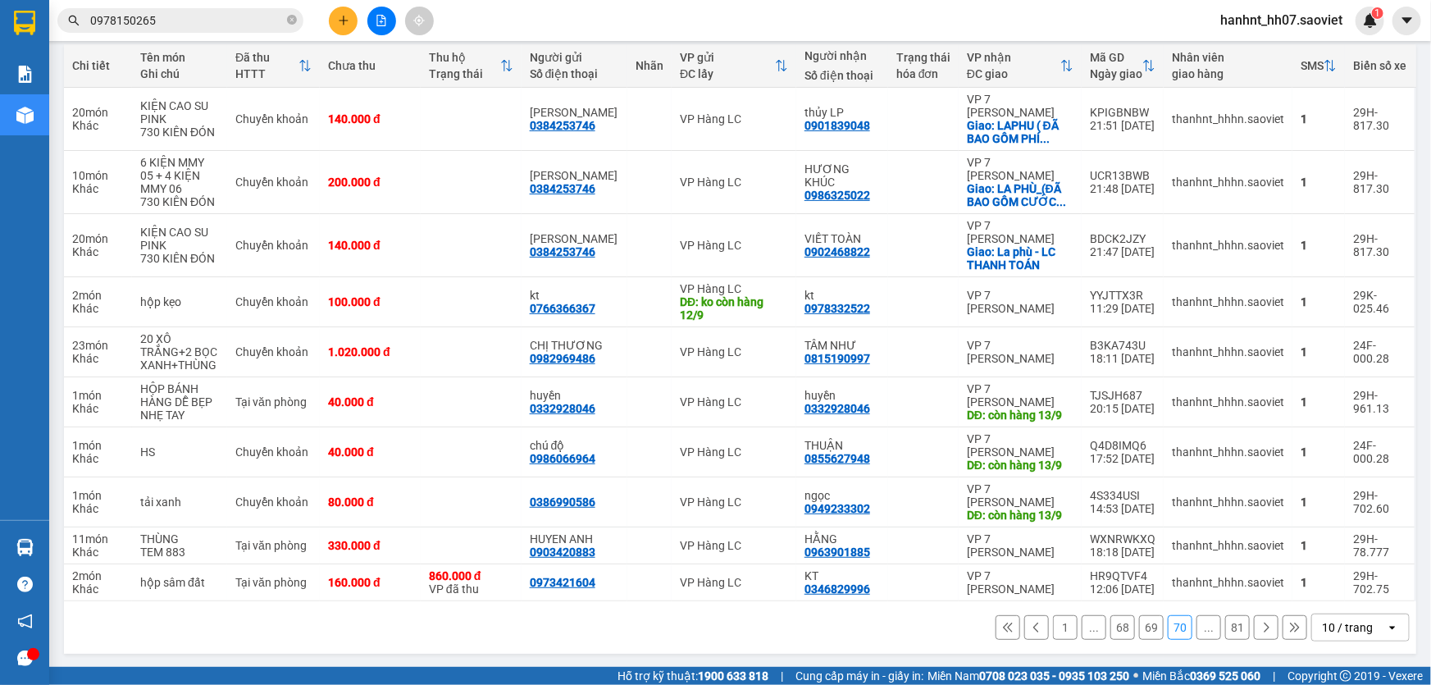
click at [1139, 624] on button "69" at bounding box center [1151, 627] width 25 height 25
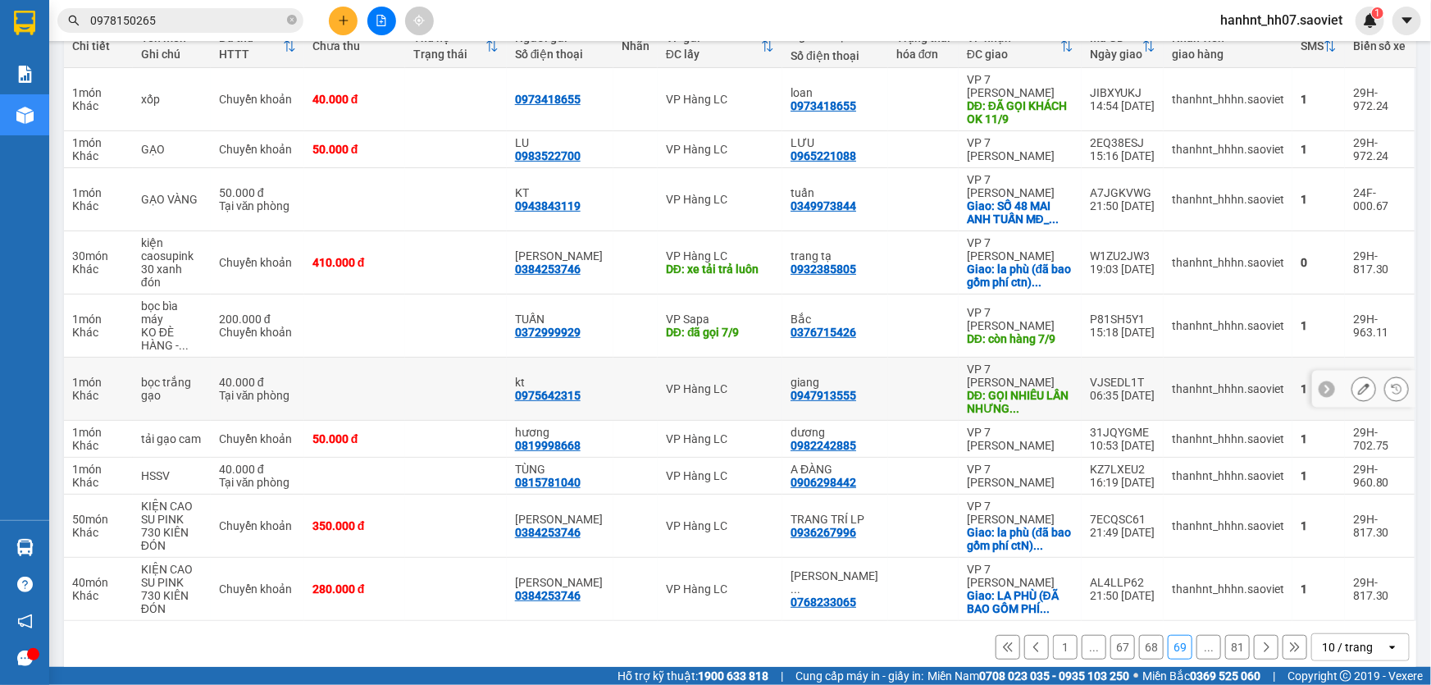
scroll to position [213, 0]
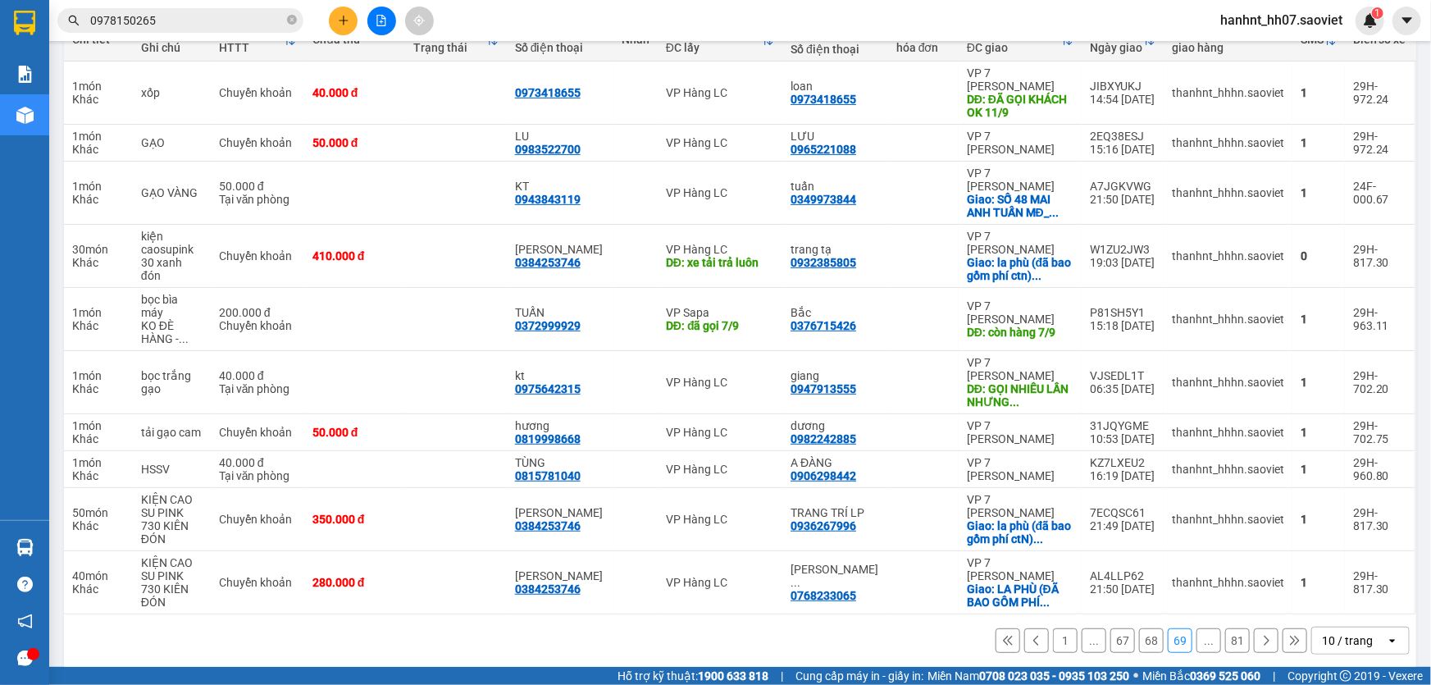
click at [1145, 631] on button "68" at bounding box center [1151, 640] width 25 height 25
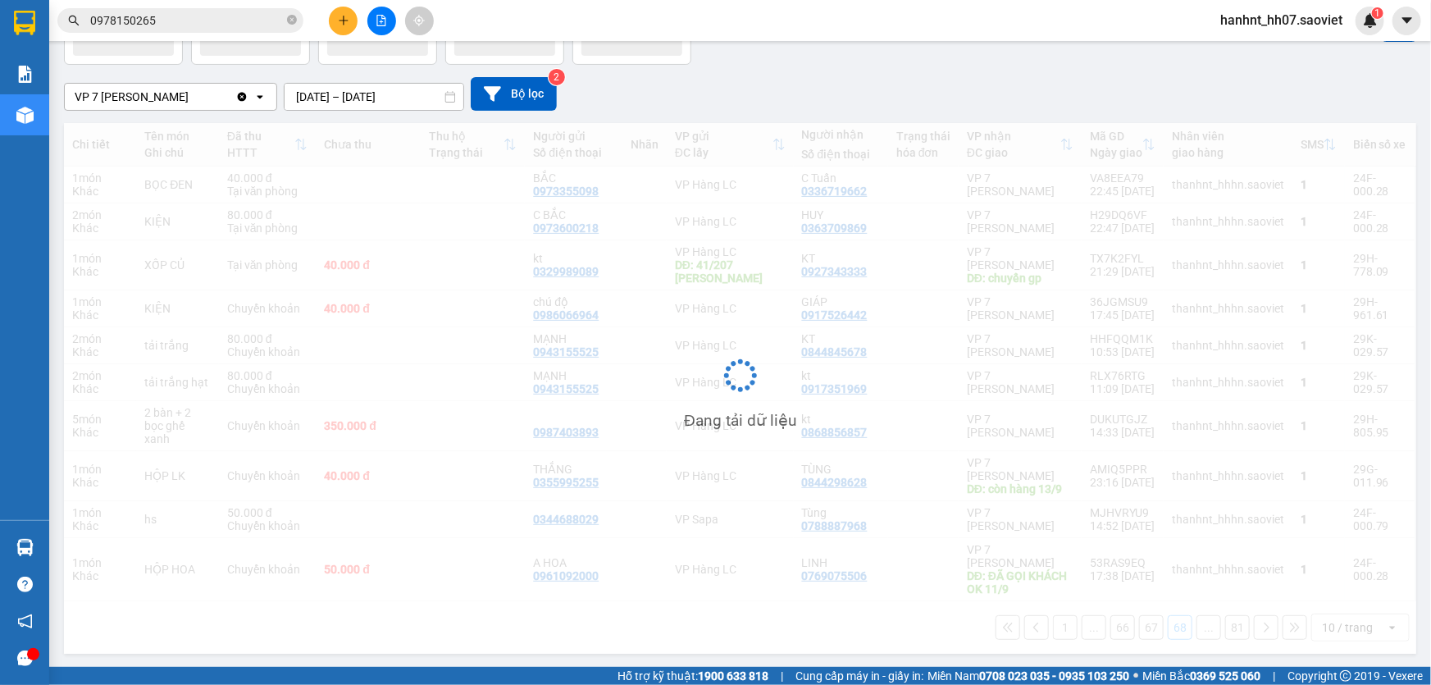
scroll to position [107, 0]
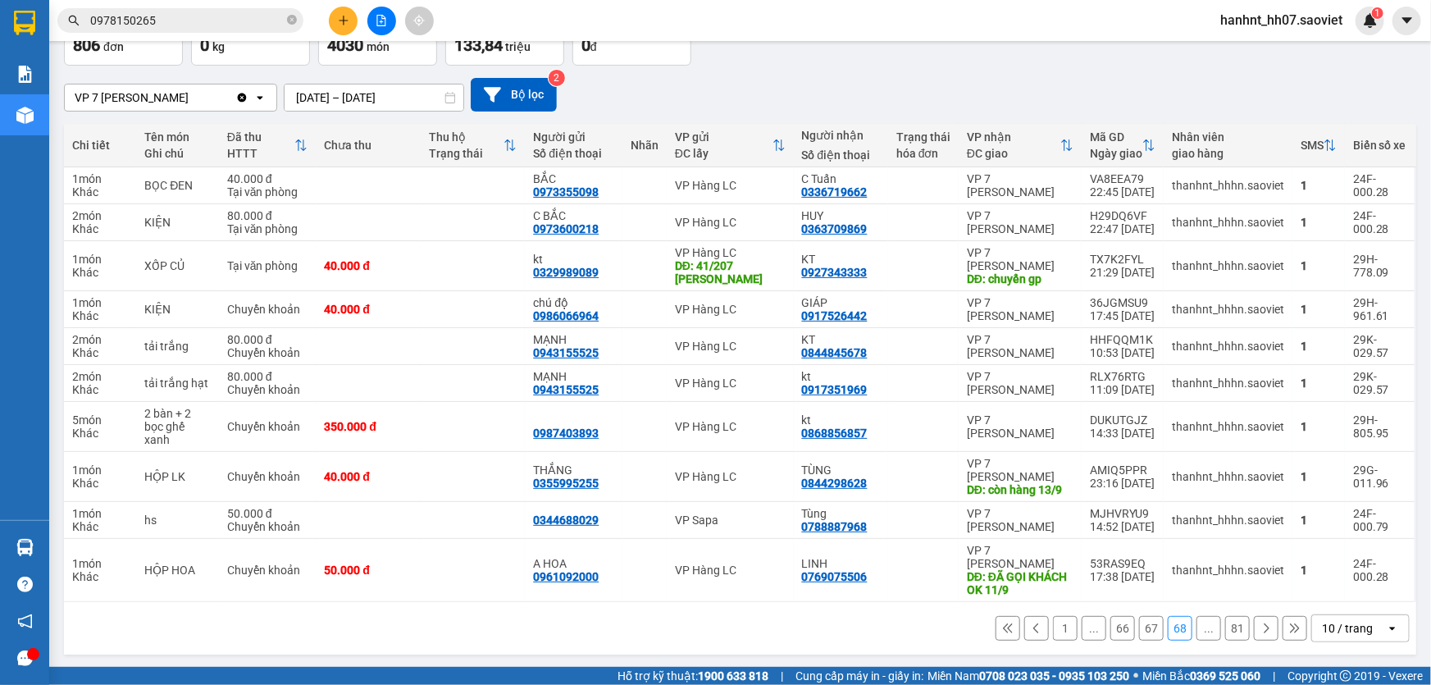
click at [1143, 629] on button "67" at bounding box center [1151, 628] width 25 height 25
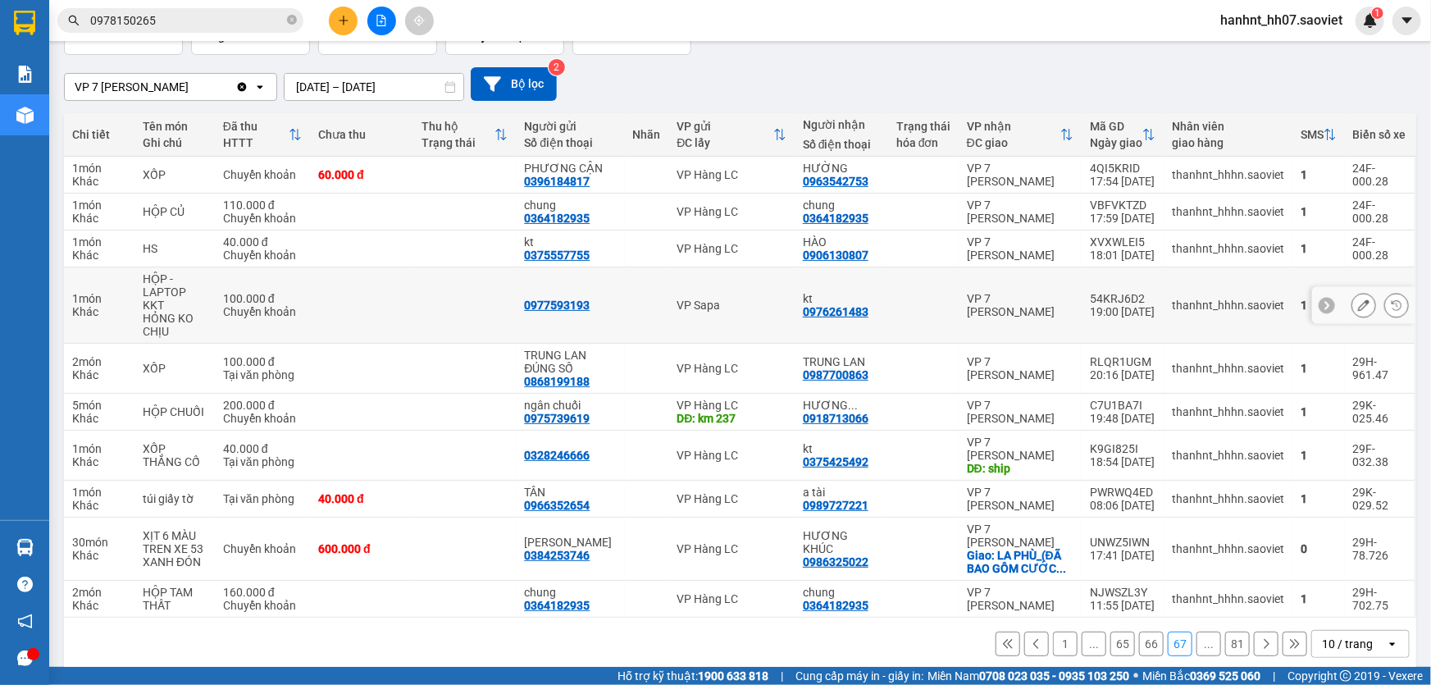
scroll to position [121, 0]
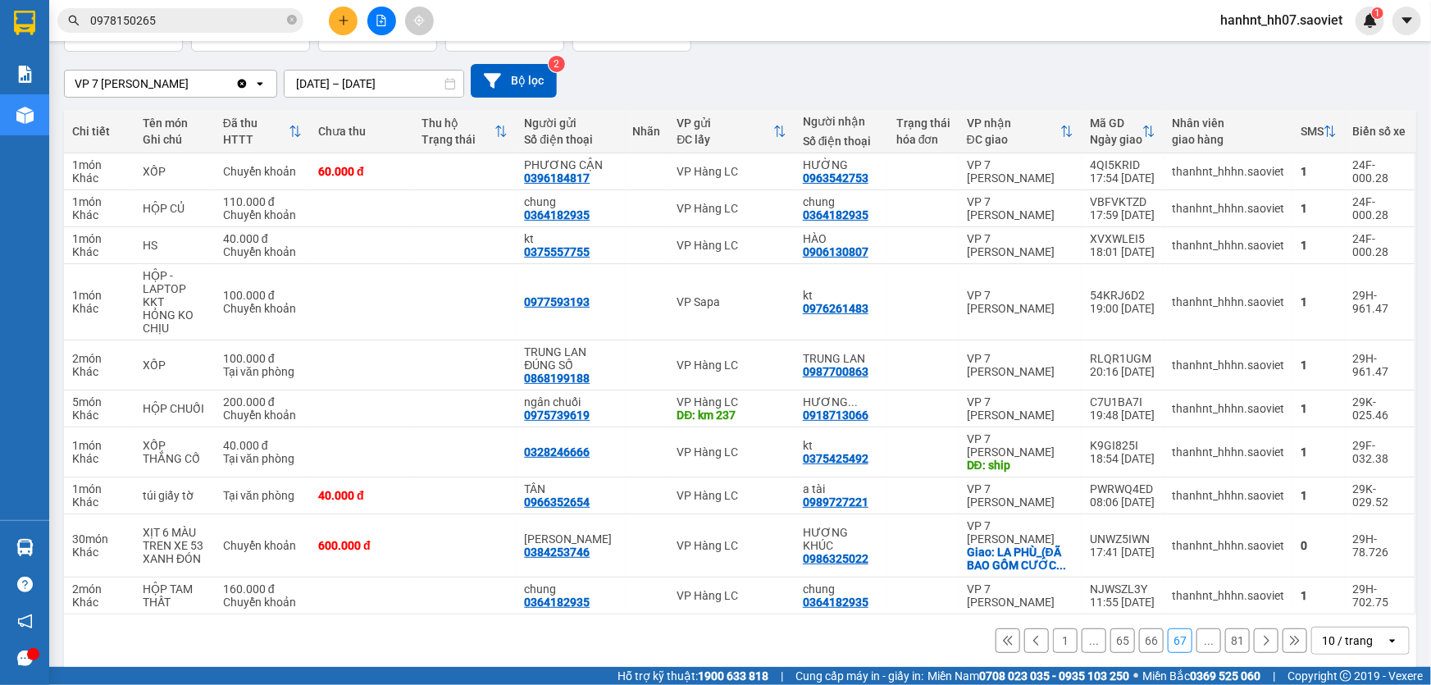
click at [1139, 628] on button "66" at bounding box center [1151, 640] width 25 height 25
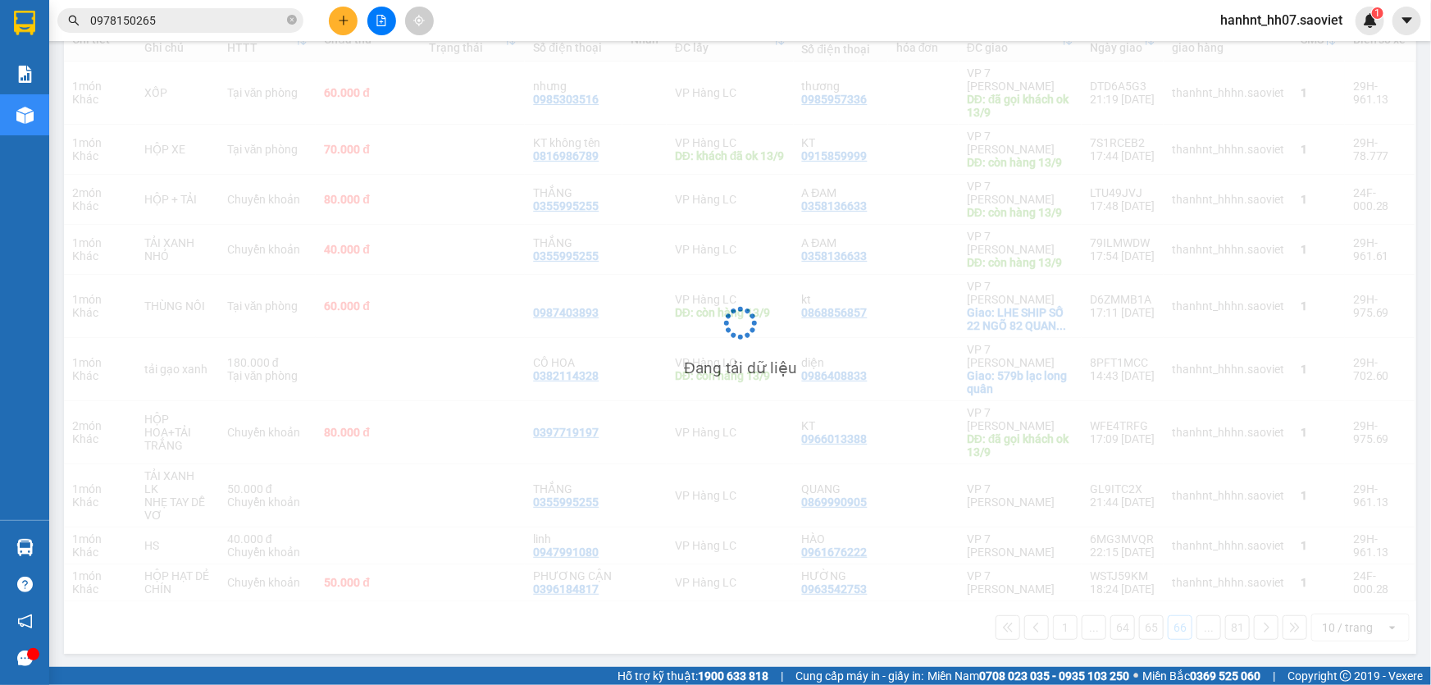
scroll to position [213, 0]
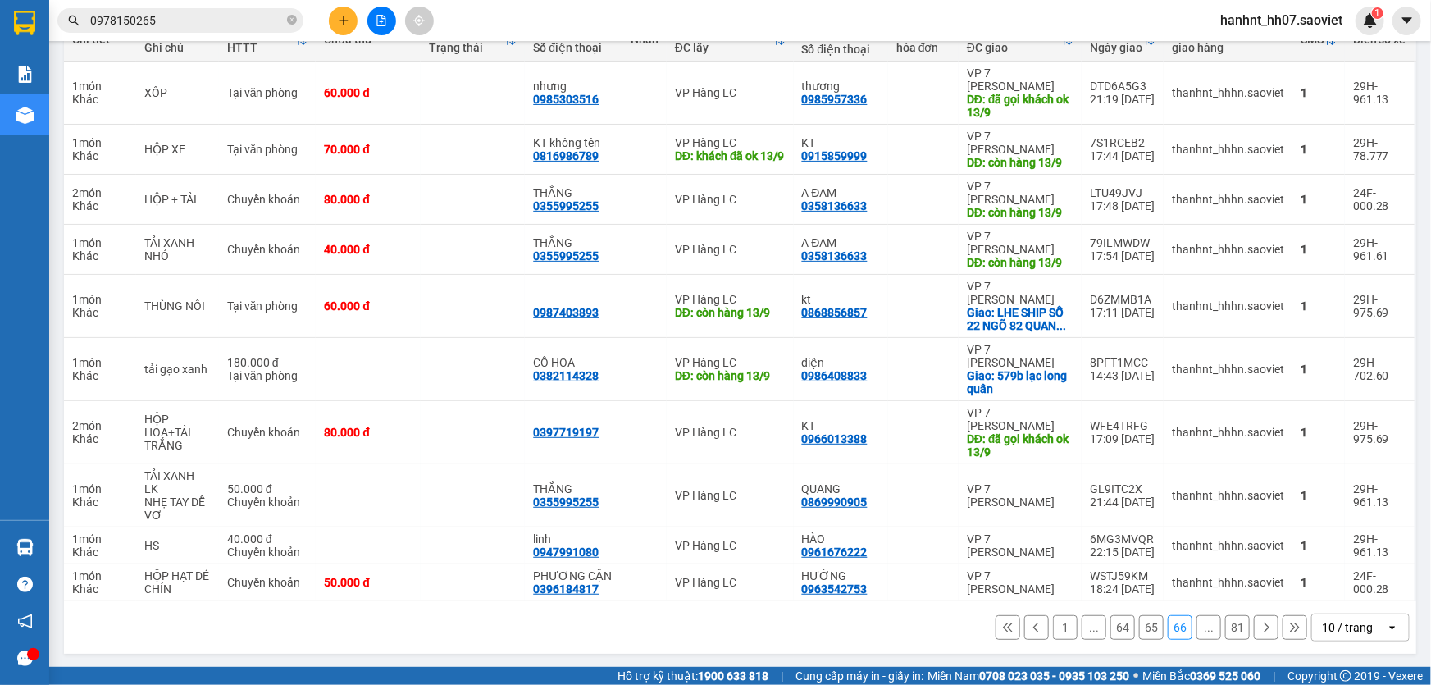
click at [1150, 627] on button "65" at bounding box center [1151, 627] width 25 height 25
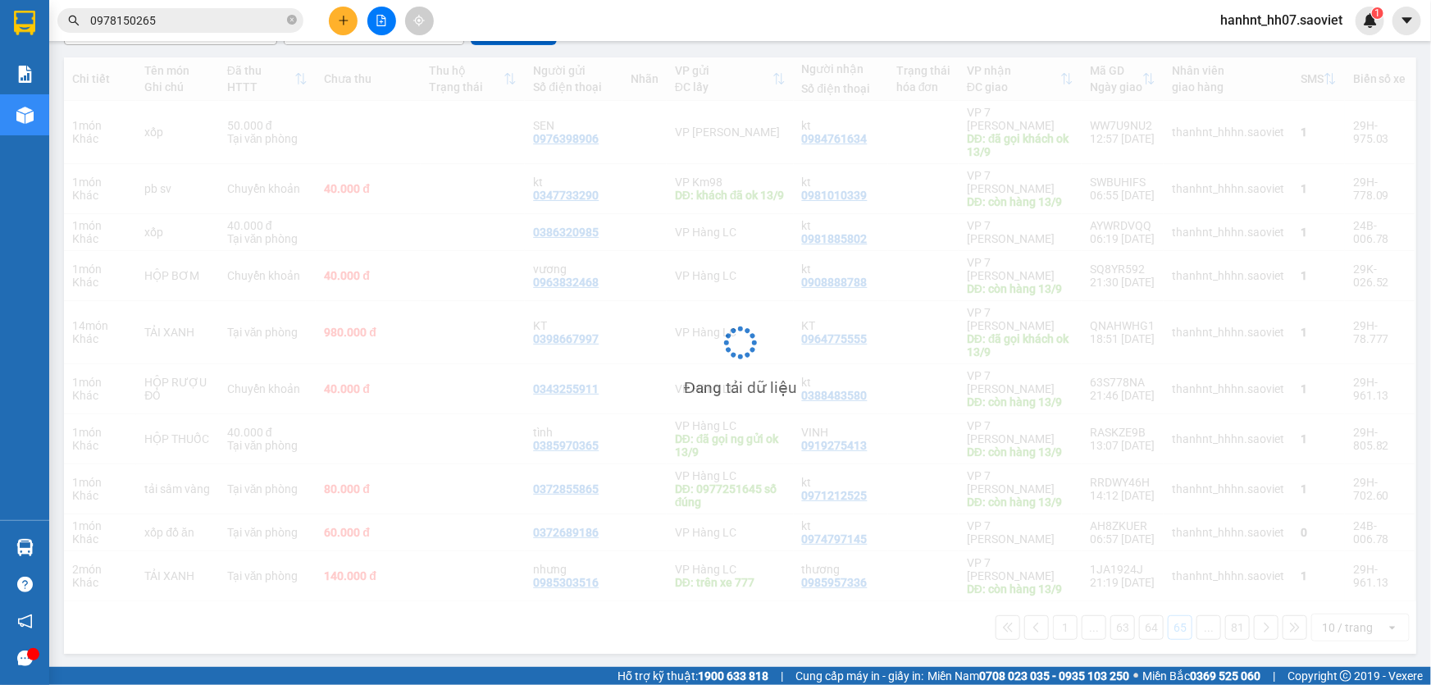
scroll to position [173, 0]
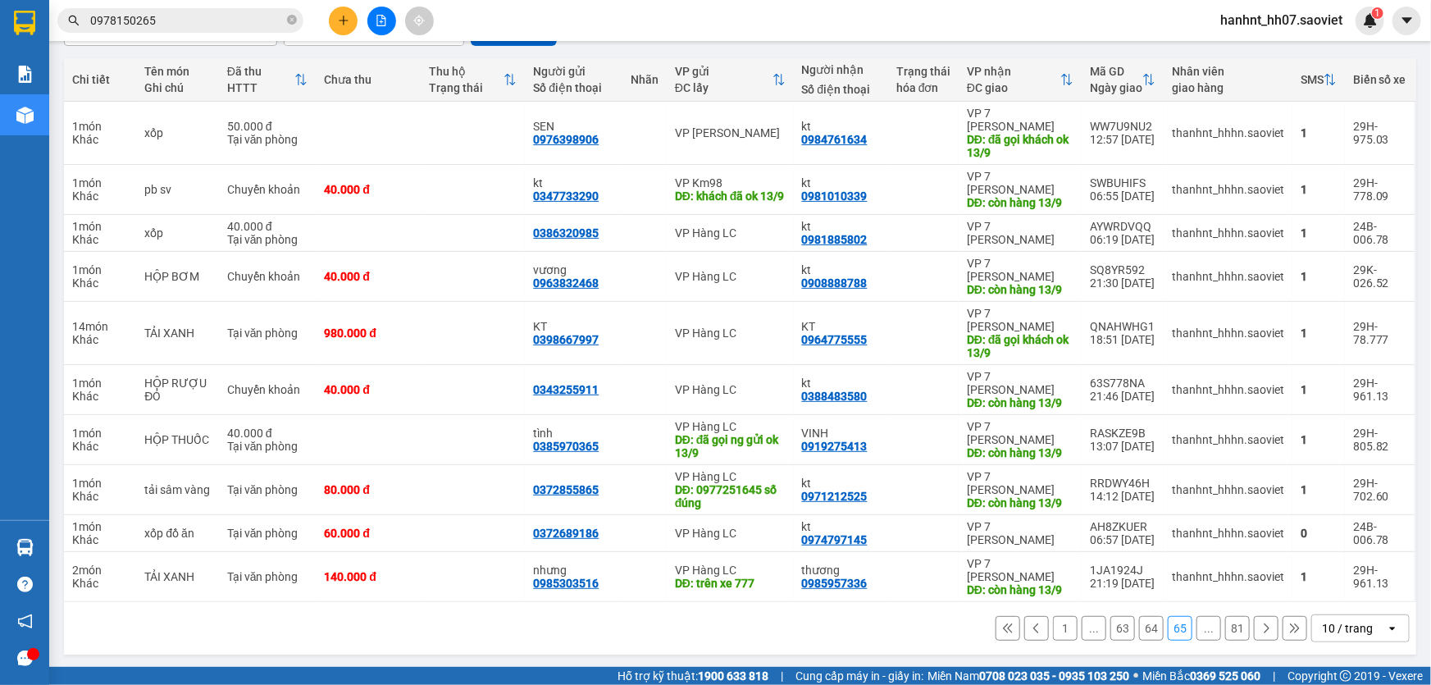
click at [1140, 631] on button "64" at bounding box center [1151, 628] width 25 height 25
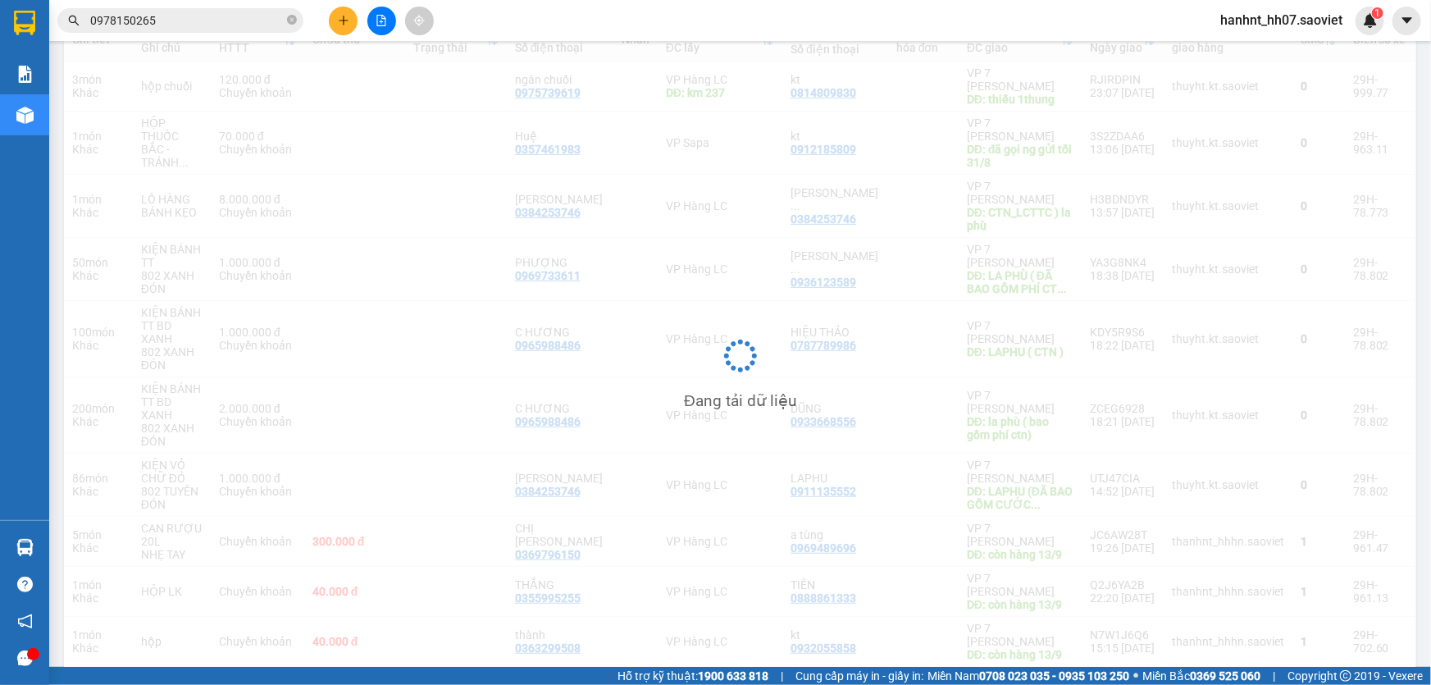
scroll to position [213, 0]
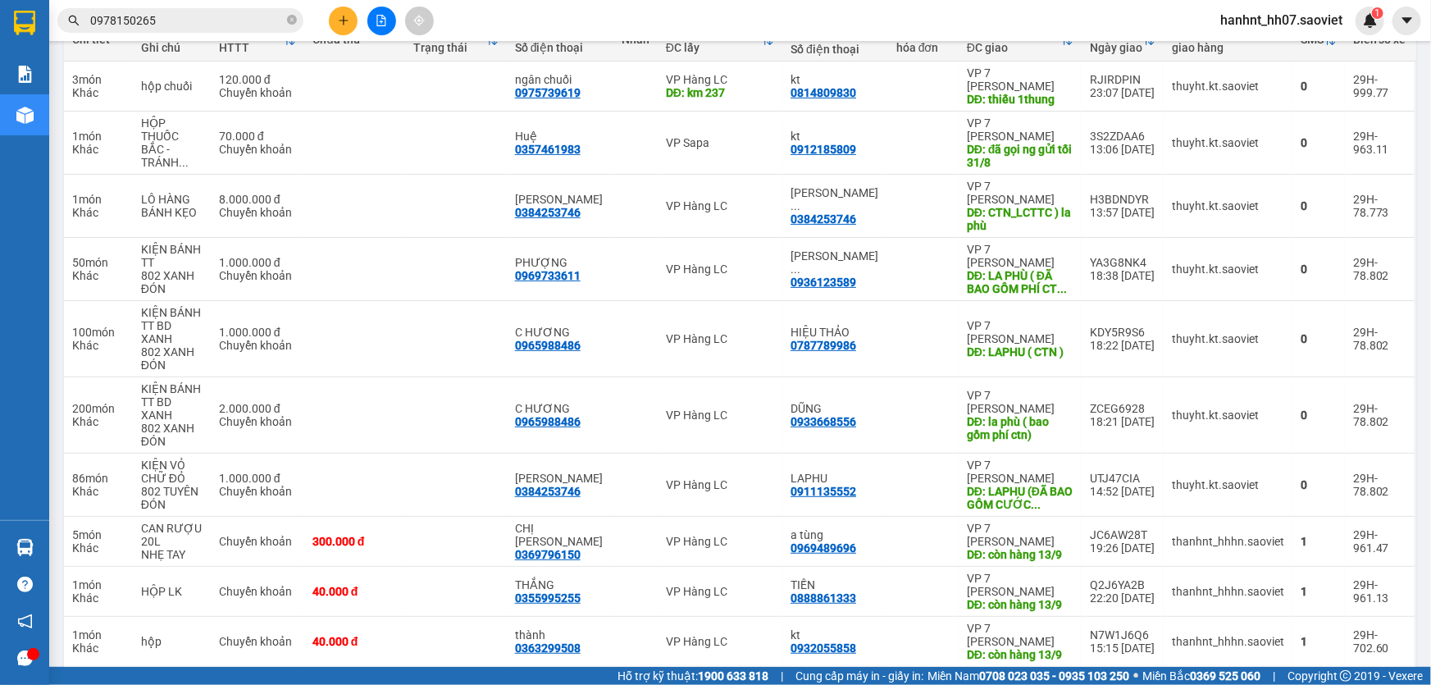
click at [1141, 681] on button "63" at bounding box center [1151, 693] width 25 height 25
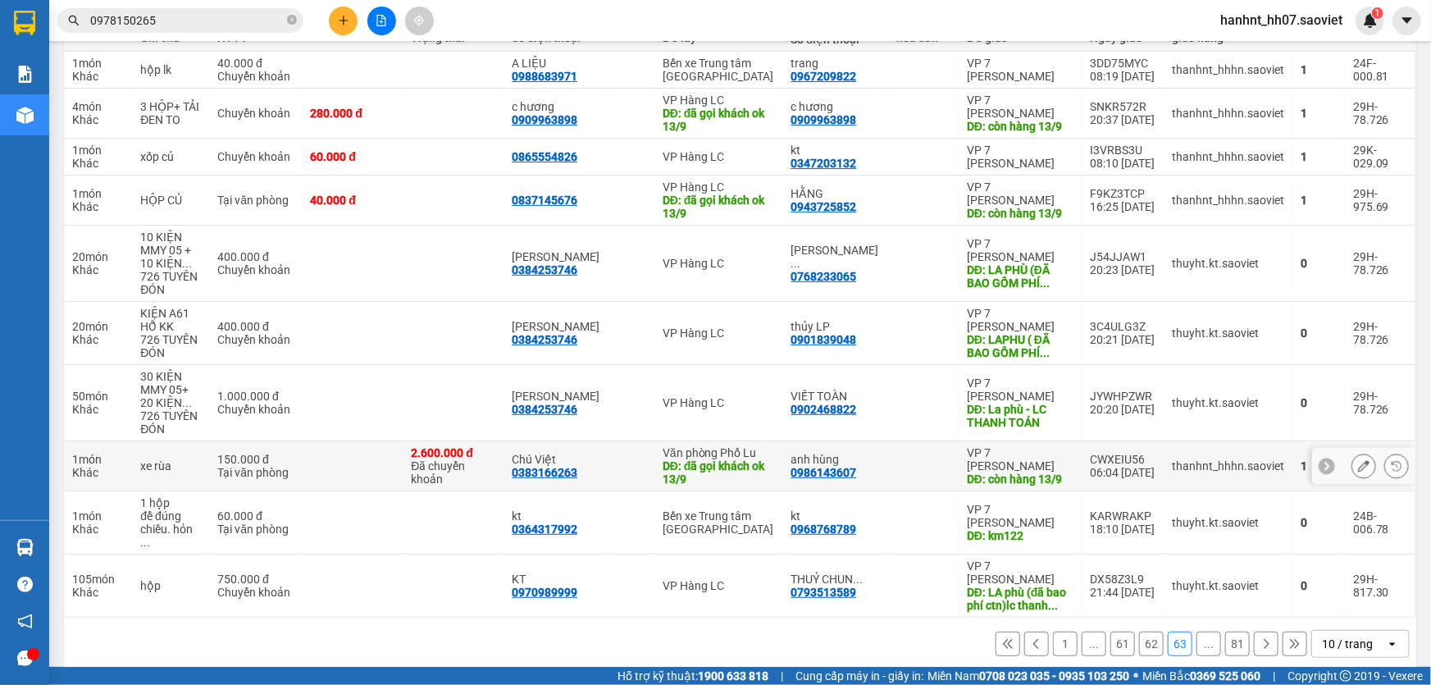
scroll to position [225, 0]
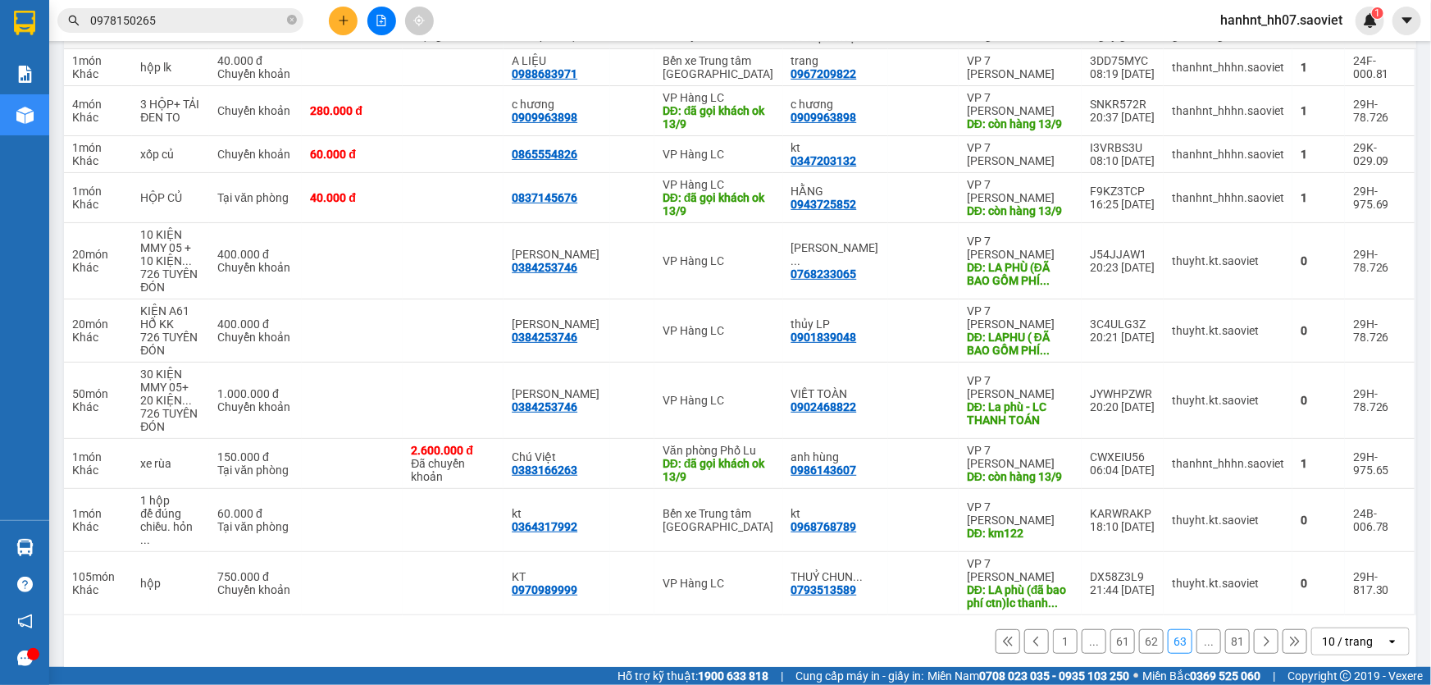
click at [1139, 631] on button "62" at bounding box center [1151, 641] width 25 height 25
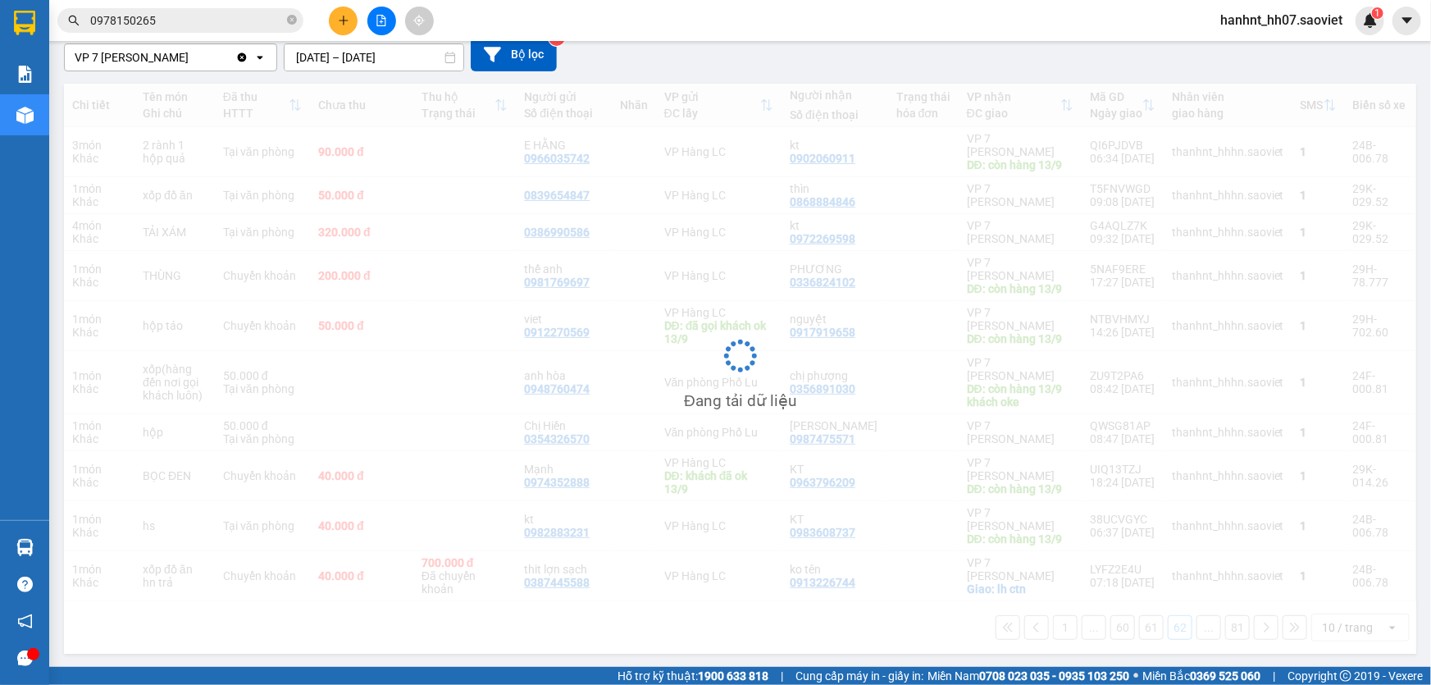
scroll to position [148, 0]
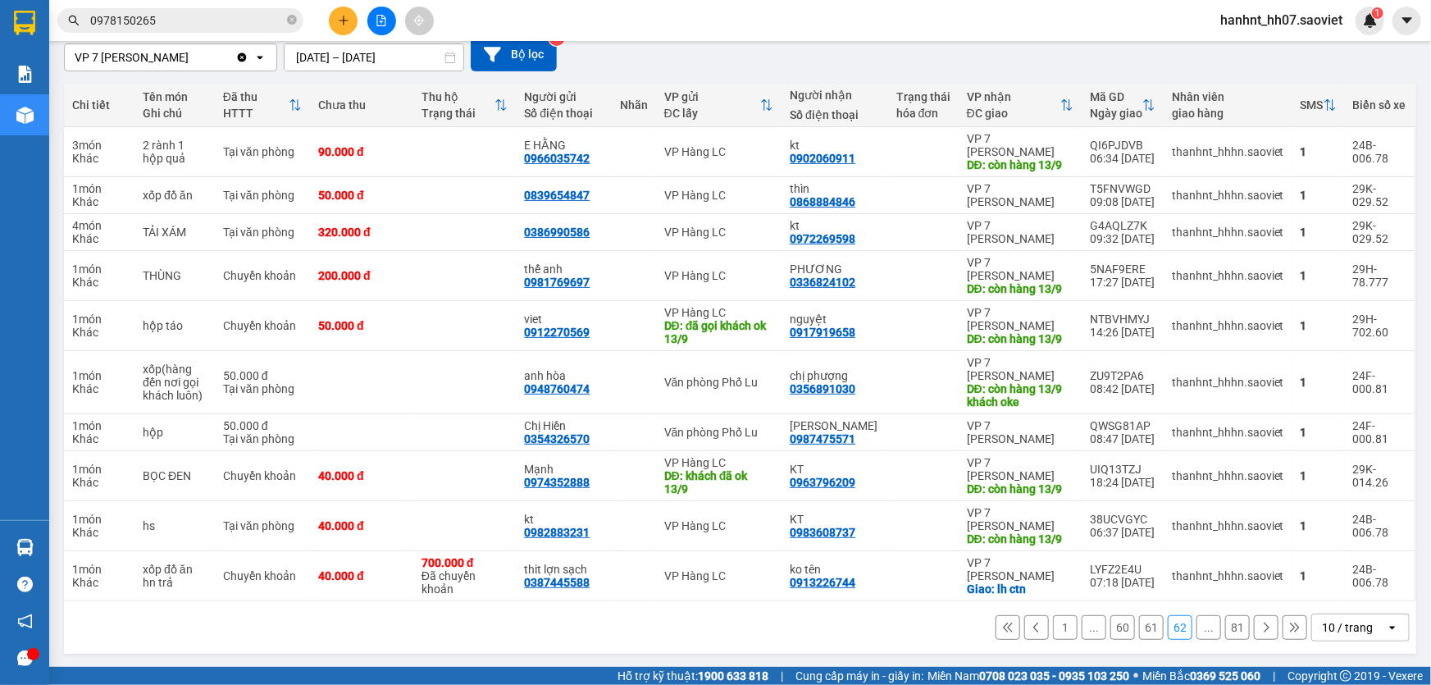
click at [1148, 629] on button "61" at bounding box center [1151, 627] width 25 height 25
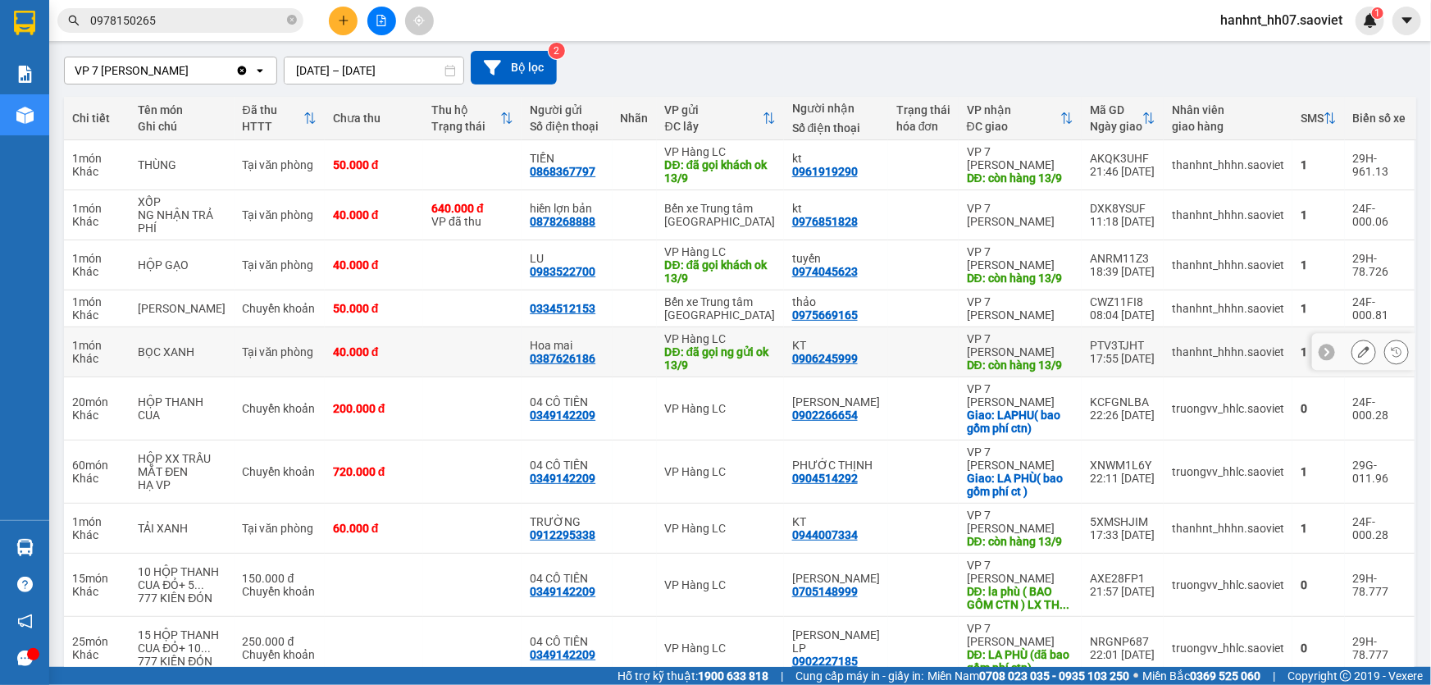
scroll to position [0, 0]
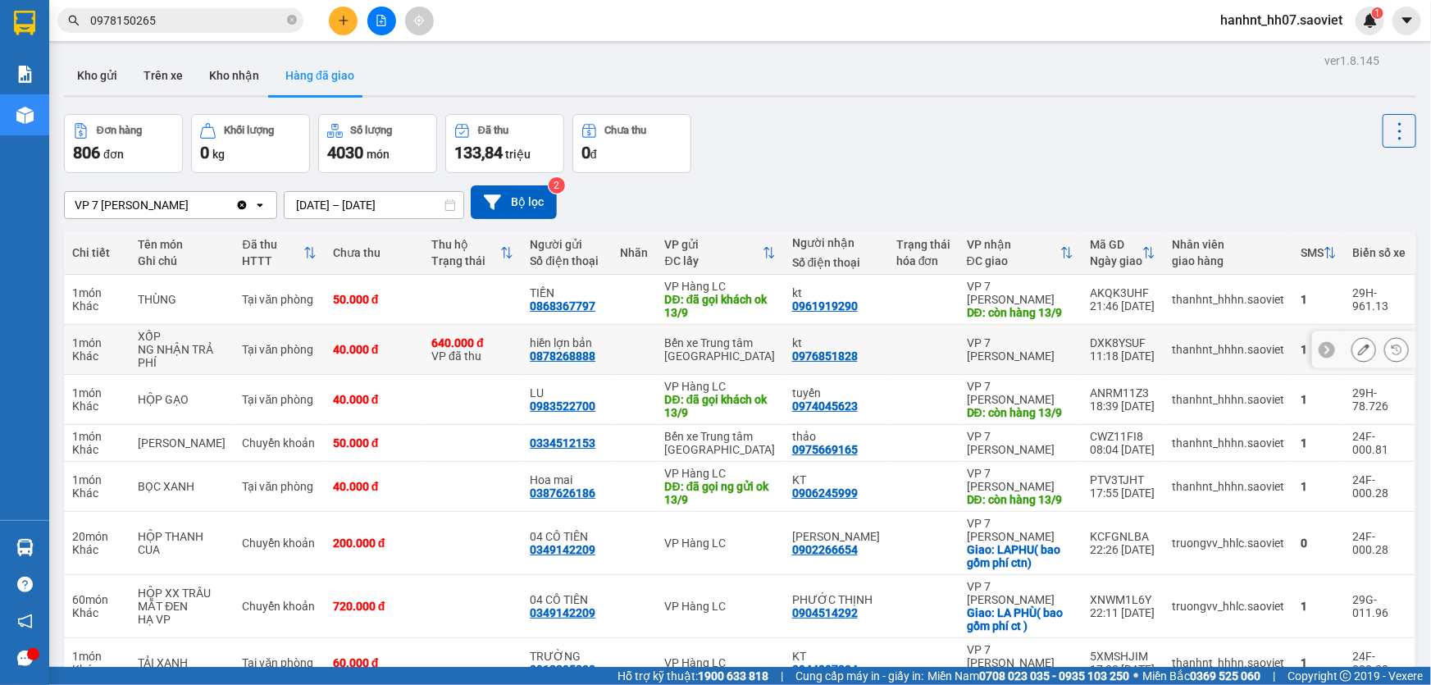
click at [1100, 339] on div "DXK8YSUF" at bounding box center [1123, 342] width 66 height 13
copy div "DXK8YSUF"
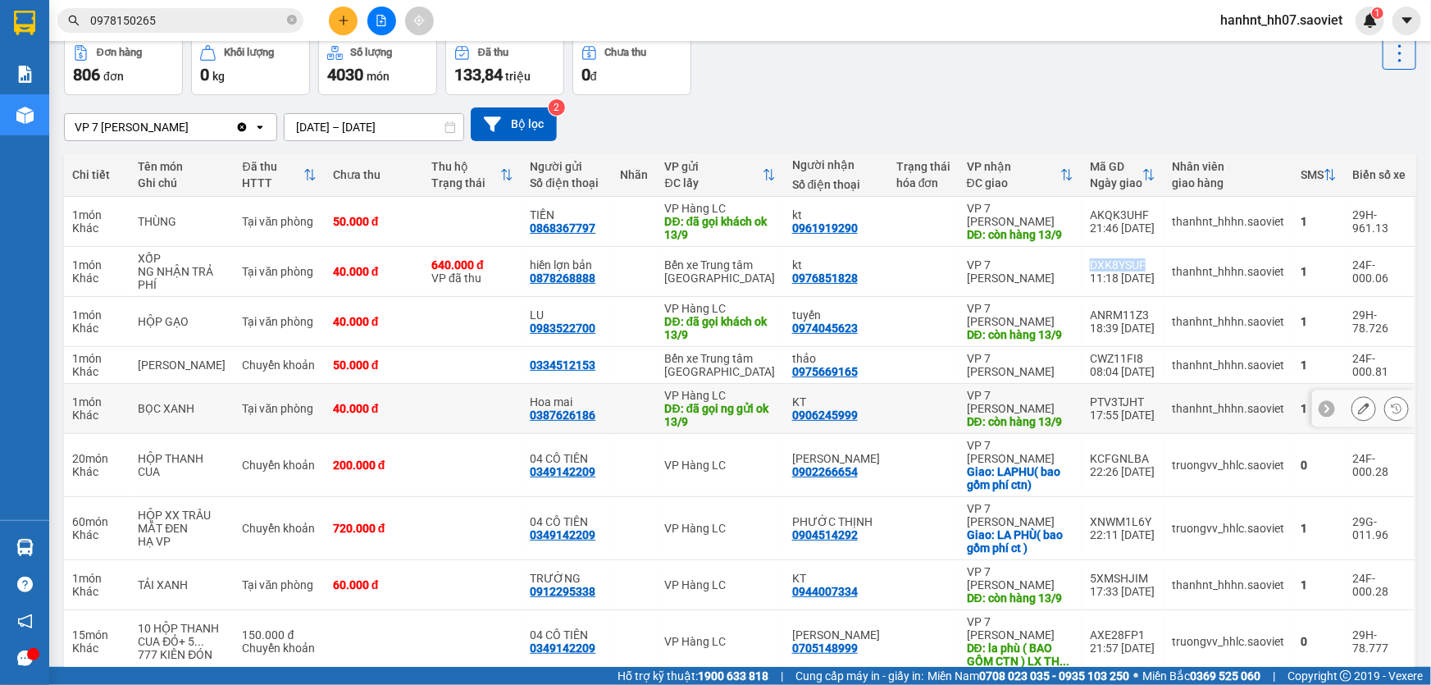
scroll to position [239, 0]
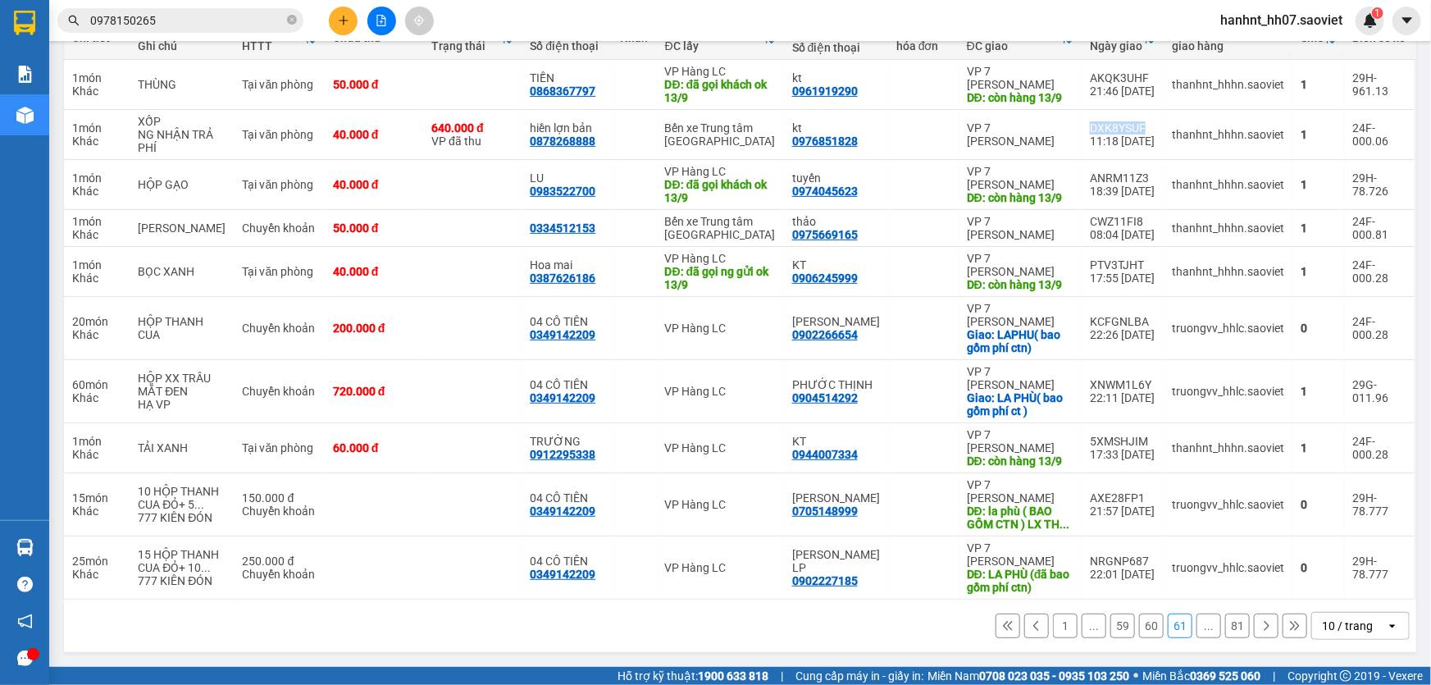
click at [1149, 632] on button "60" at bounding box center [1151, 625] width 25 height 25
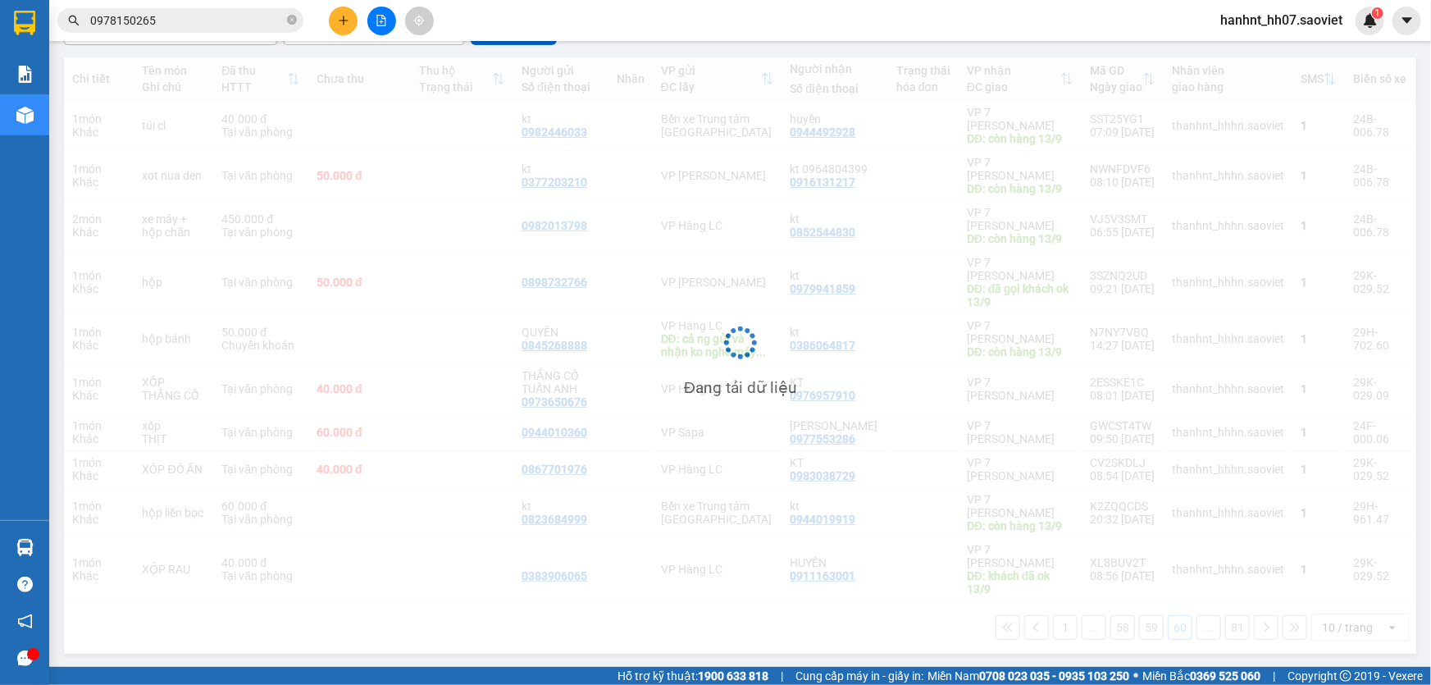
scroll to position [173, 0]
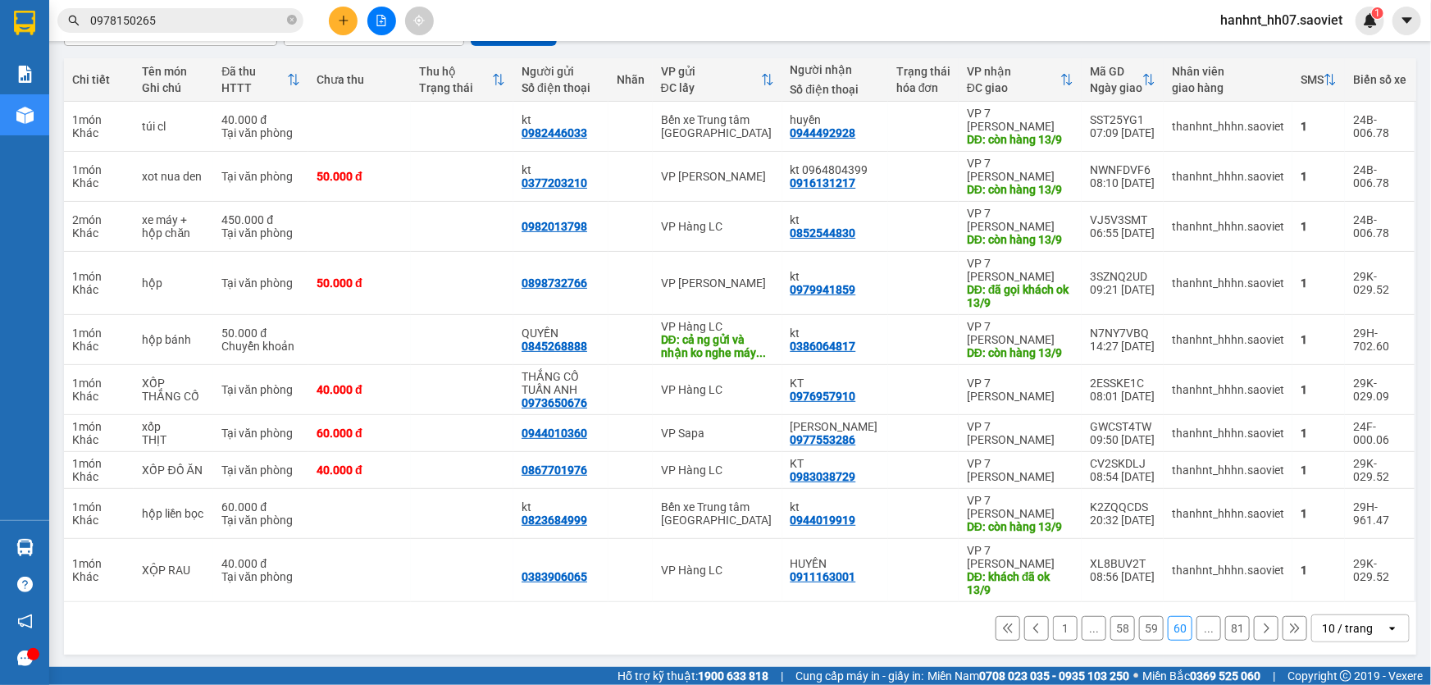
click at [1148, 630] on button "59" at bounding box center [1151, 628] width 25 height 25
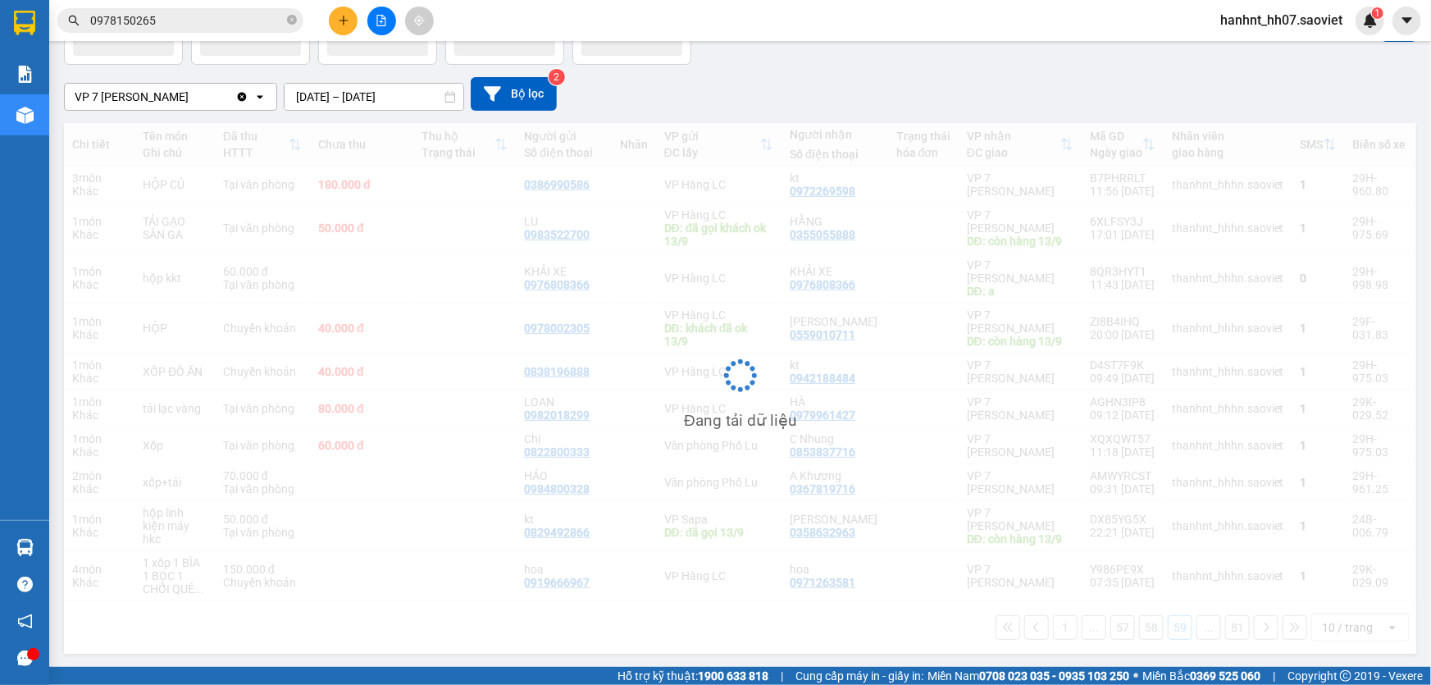
scroll to position [107, 0]
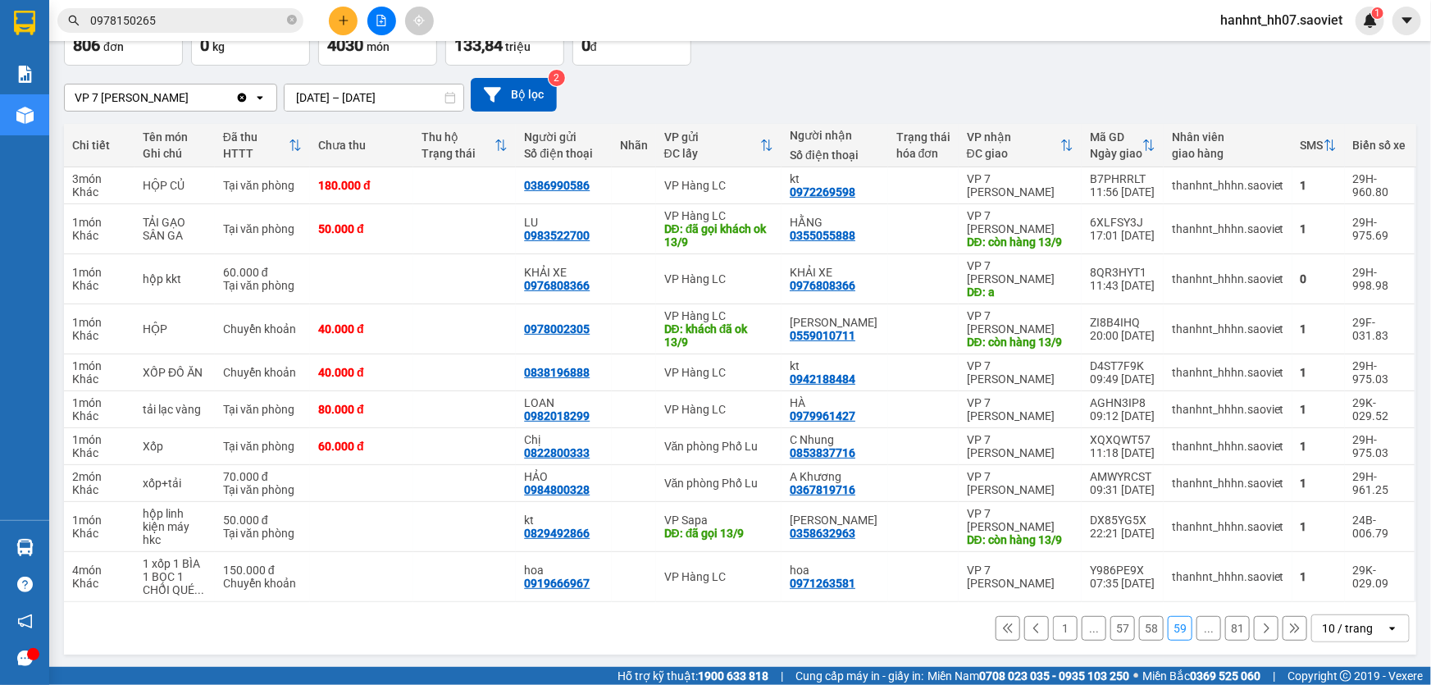
click at [1139, 626] on button "58" at bounding box center [1151, 628] width 25 height 25
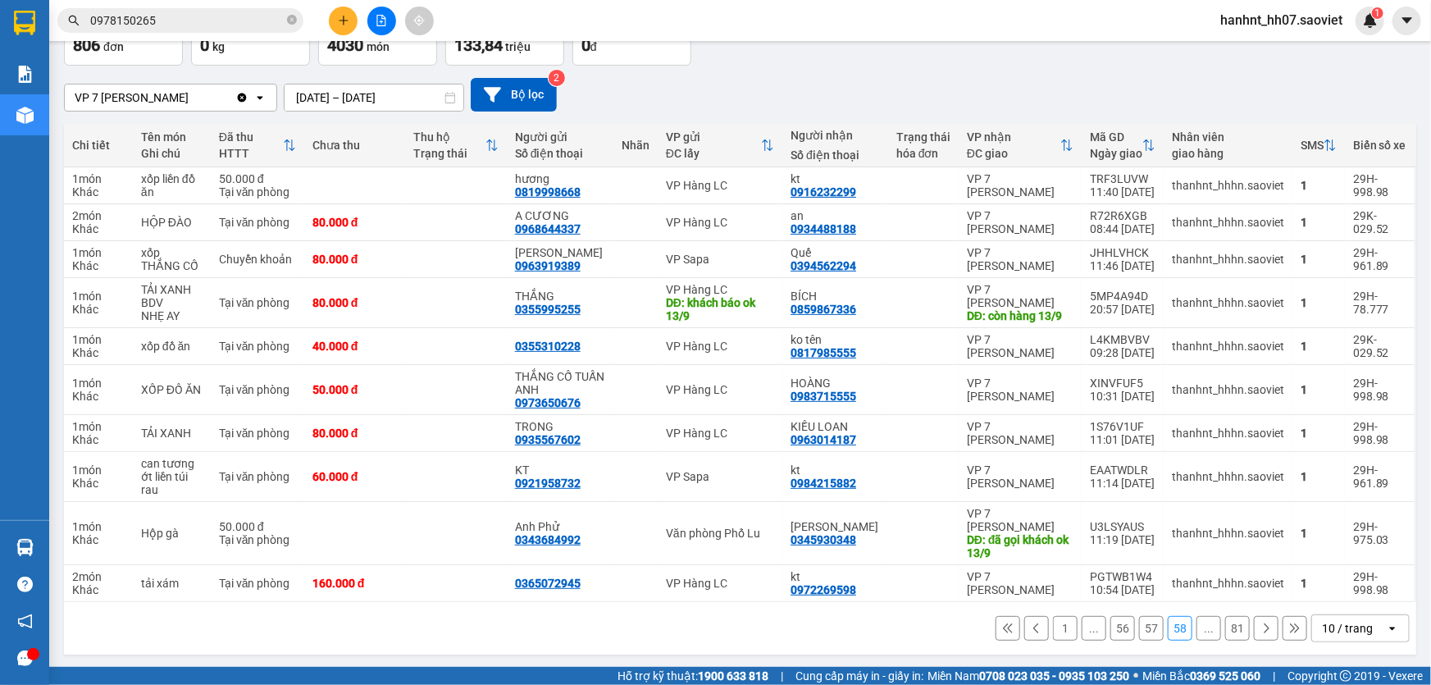
click at [1140, 629] on button "57" at bounding box center [1151, 628] width 25 height 25
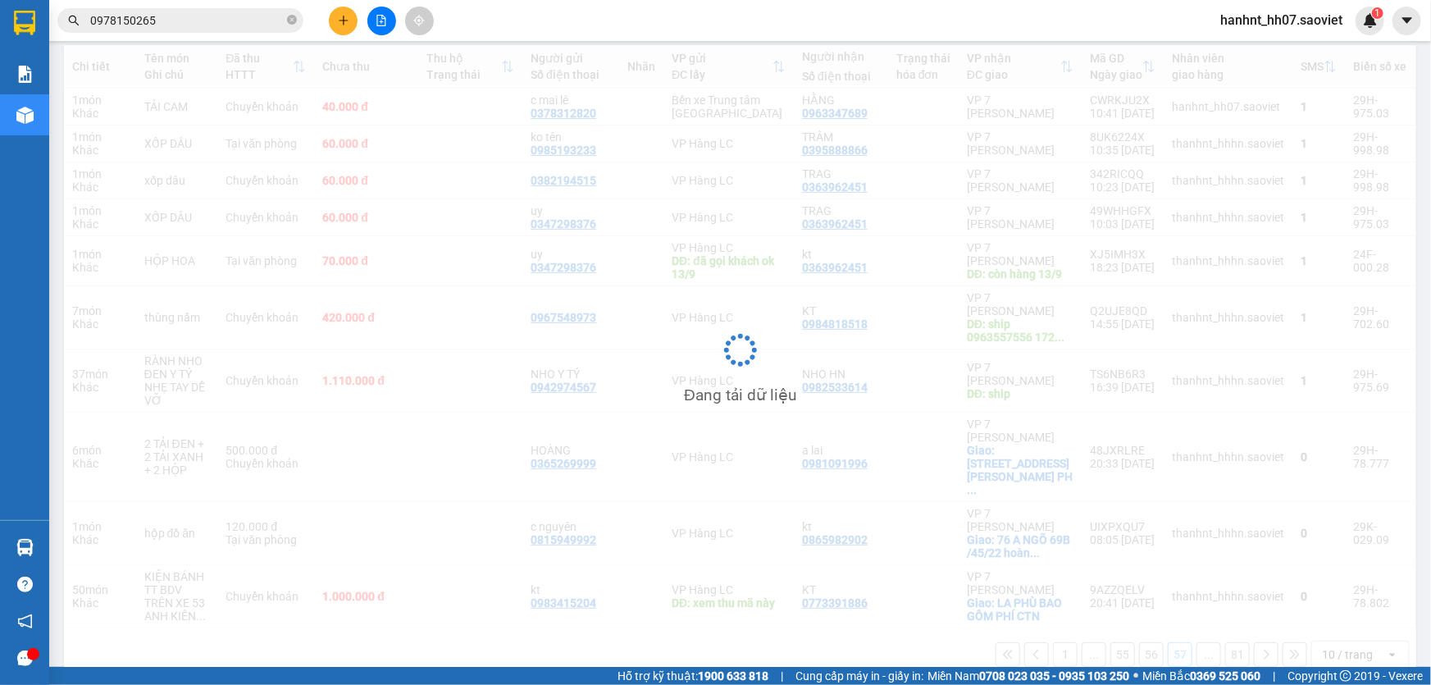
scroll to position [187, 0]
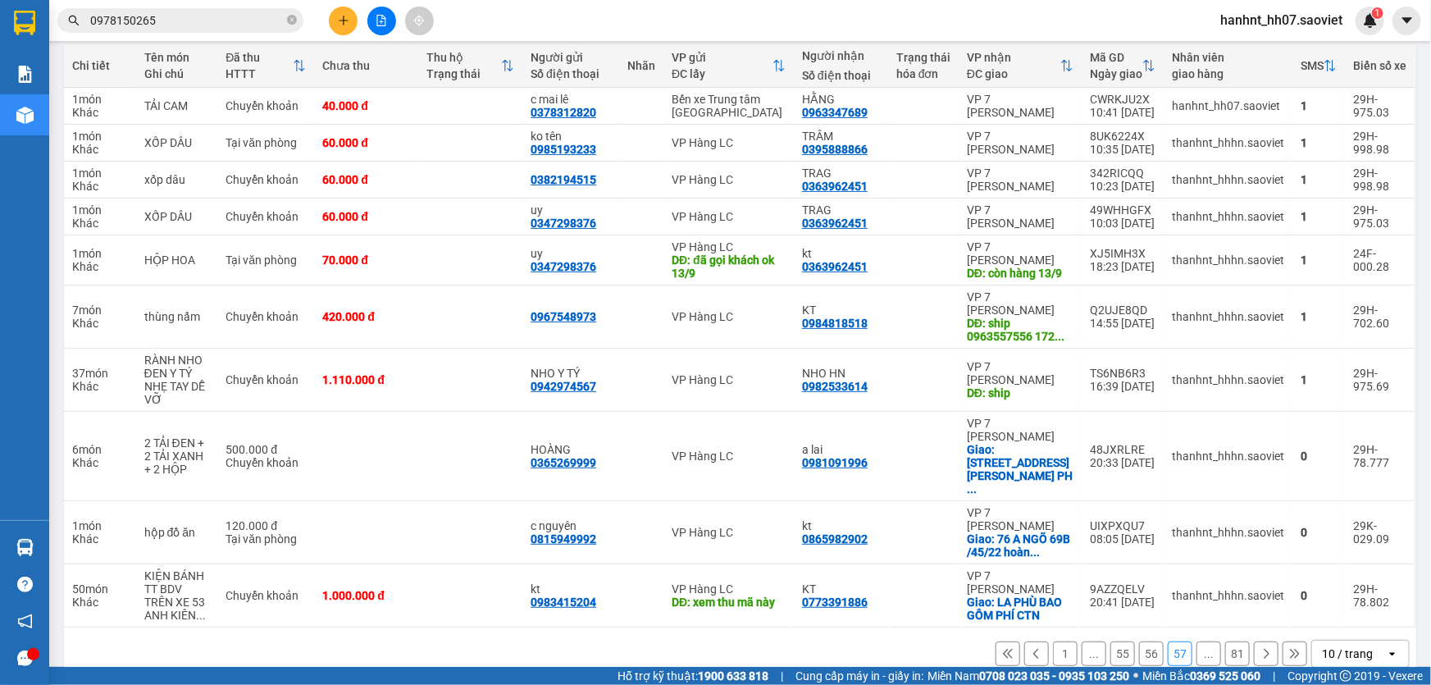
click at [1140, 641] on button "56" at bounding box center [1151, 653] width 25 height 25
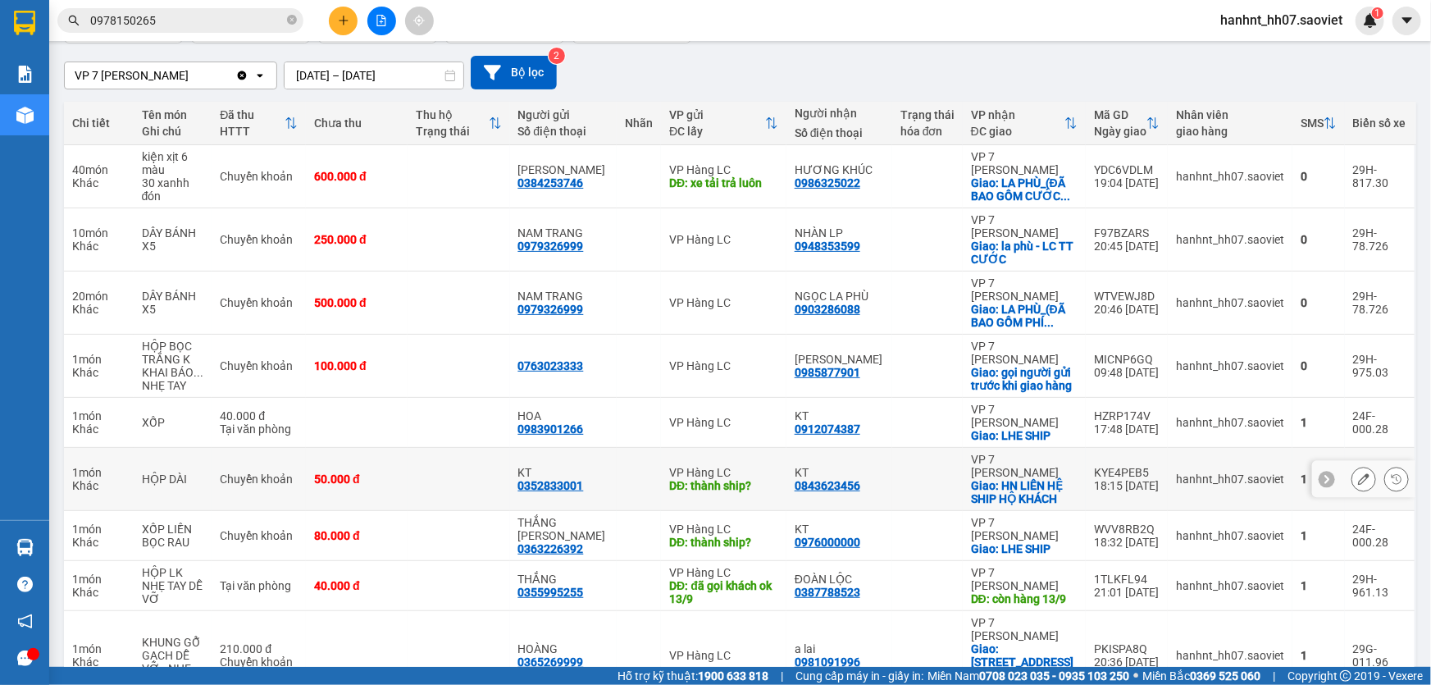
scroll to position [253, 0]
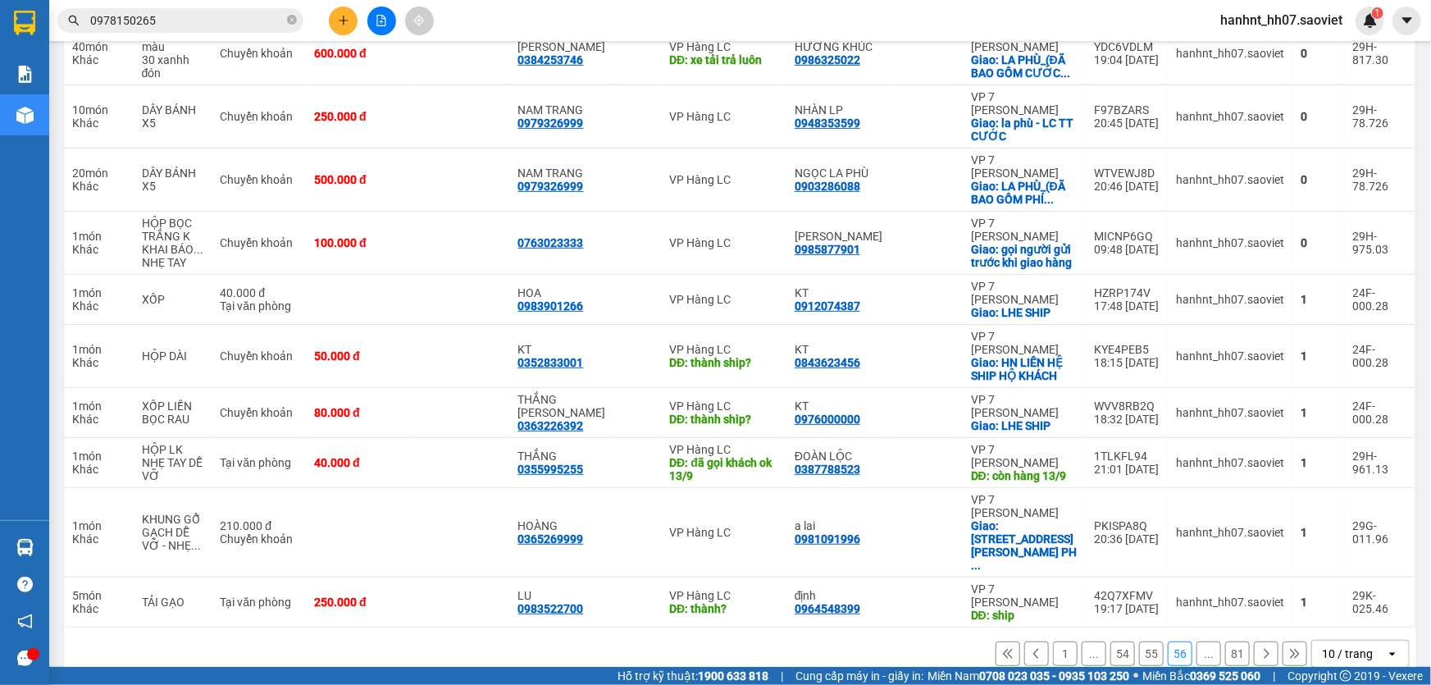
click at [1139, 641] on button "55" at bounding box center [1151, 653] width 25 height 25
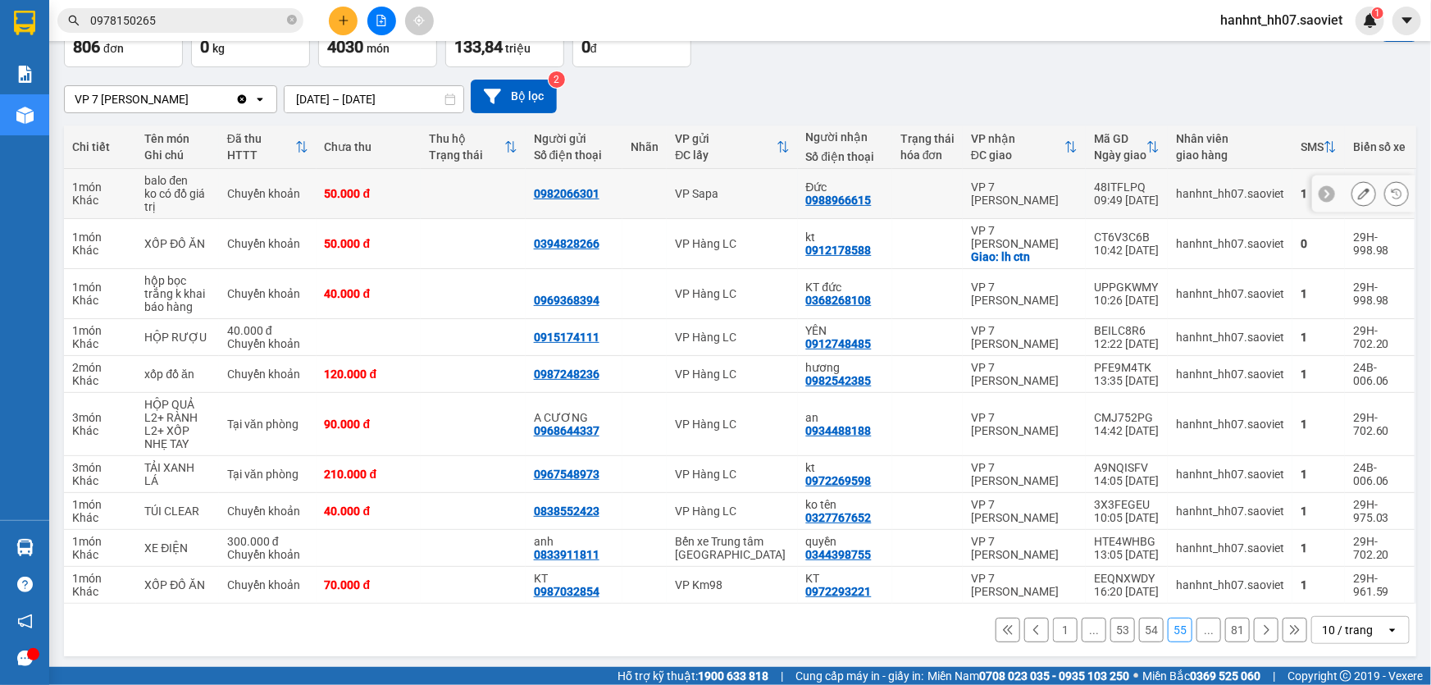
scroll to position [107, 0]
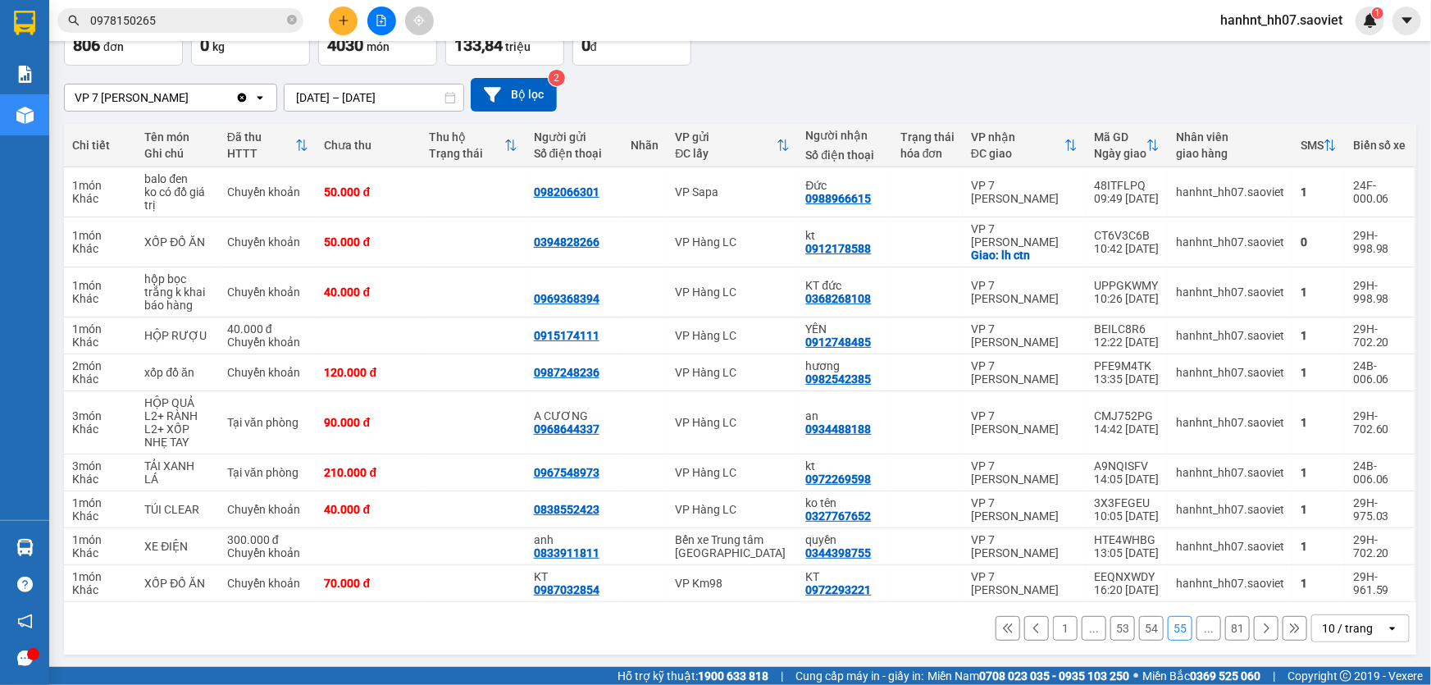
click at [1139, 626] on button "54" at bounding box center [1151, 628] width 25 height 25
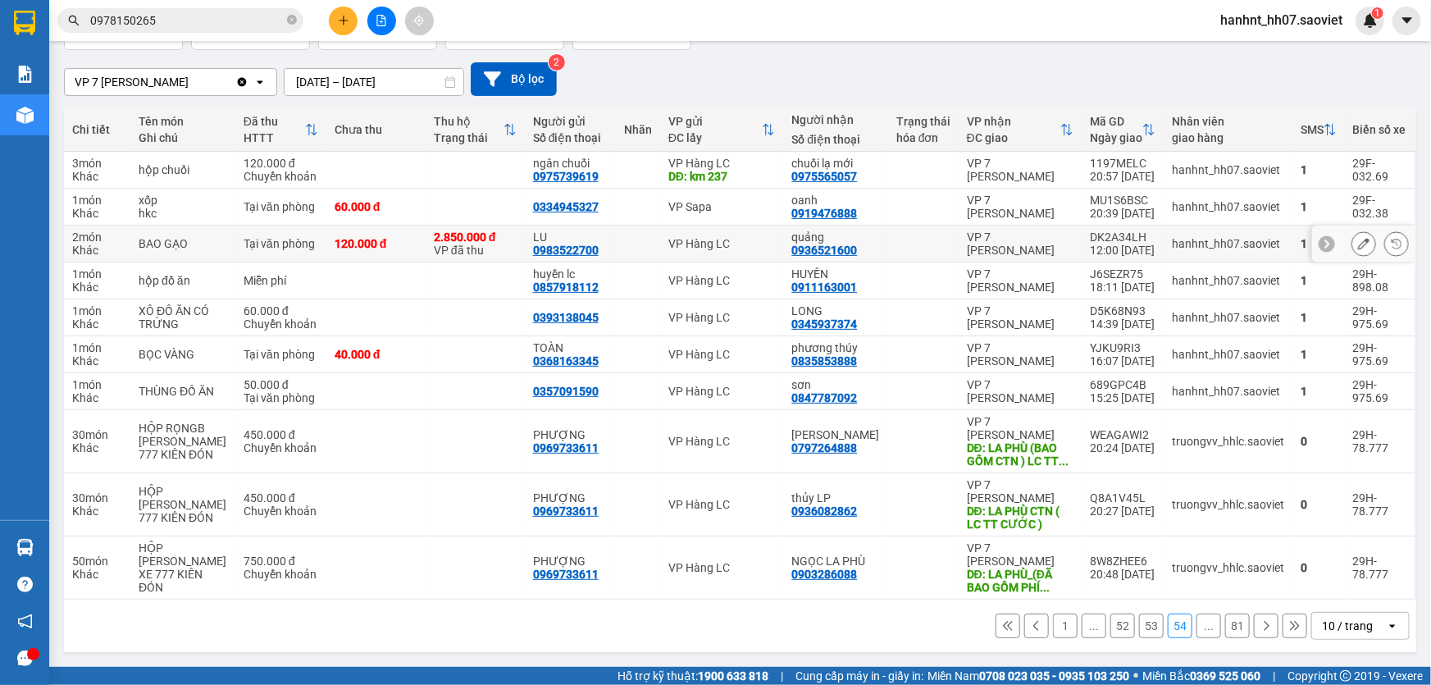
scroll to position [134, 0]
click at [1141, 633] on button "53" at bounding box center [1151, 625] width 25 height 25
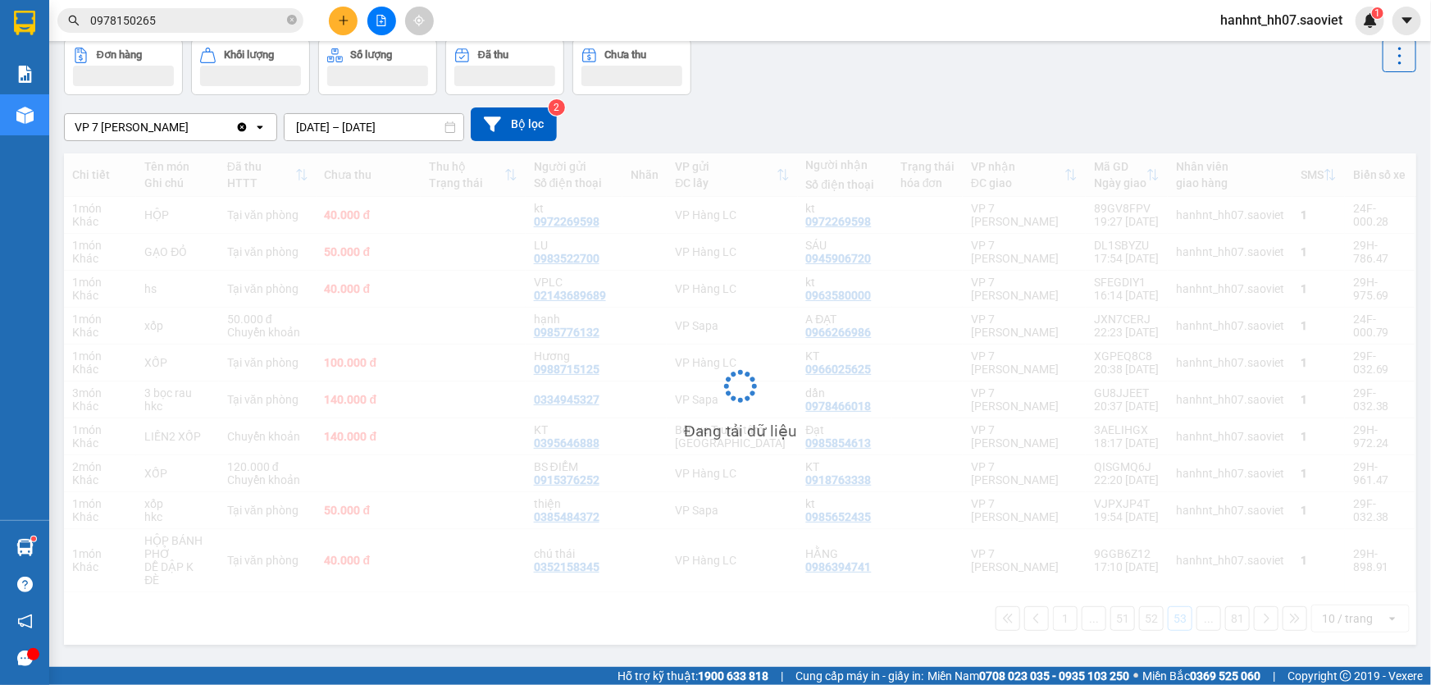
scroll to position [75, 0]
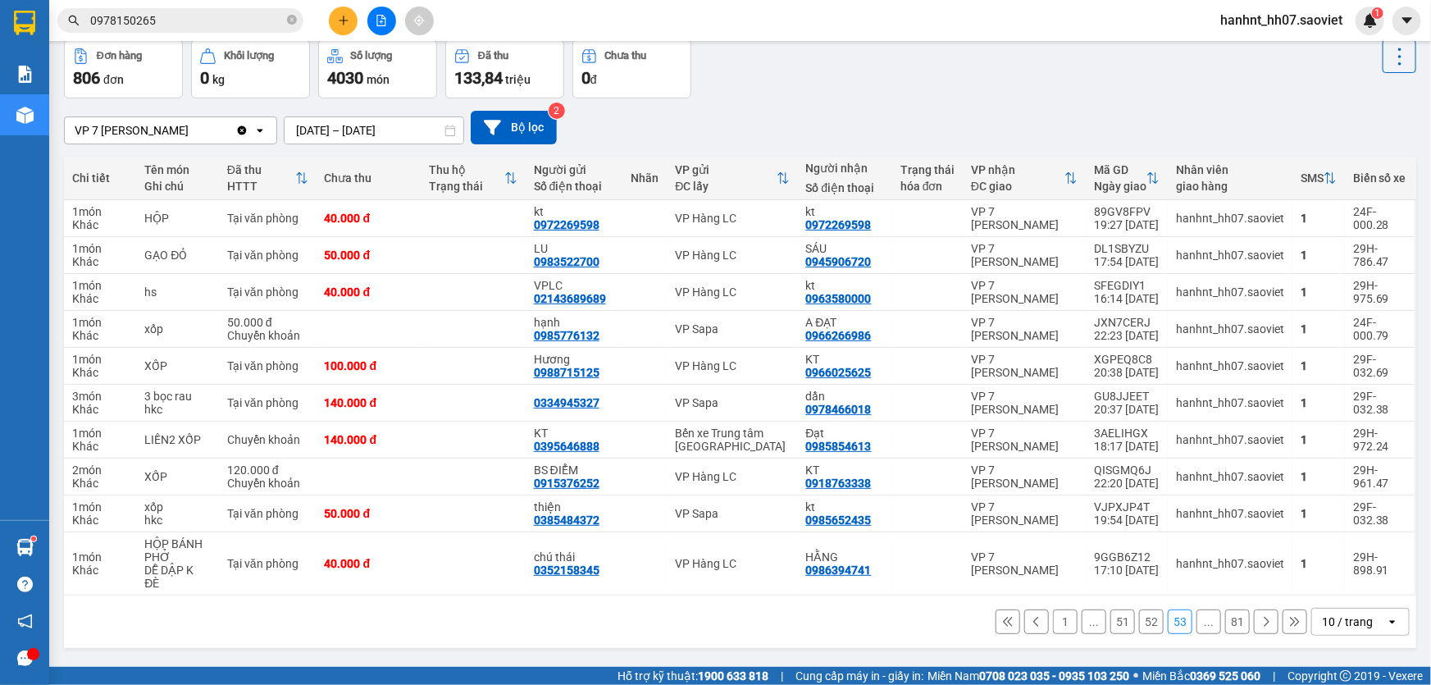
click at [1139, 609] on button "52" at bounding box center [1151, 621] width 25 height 25
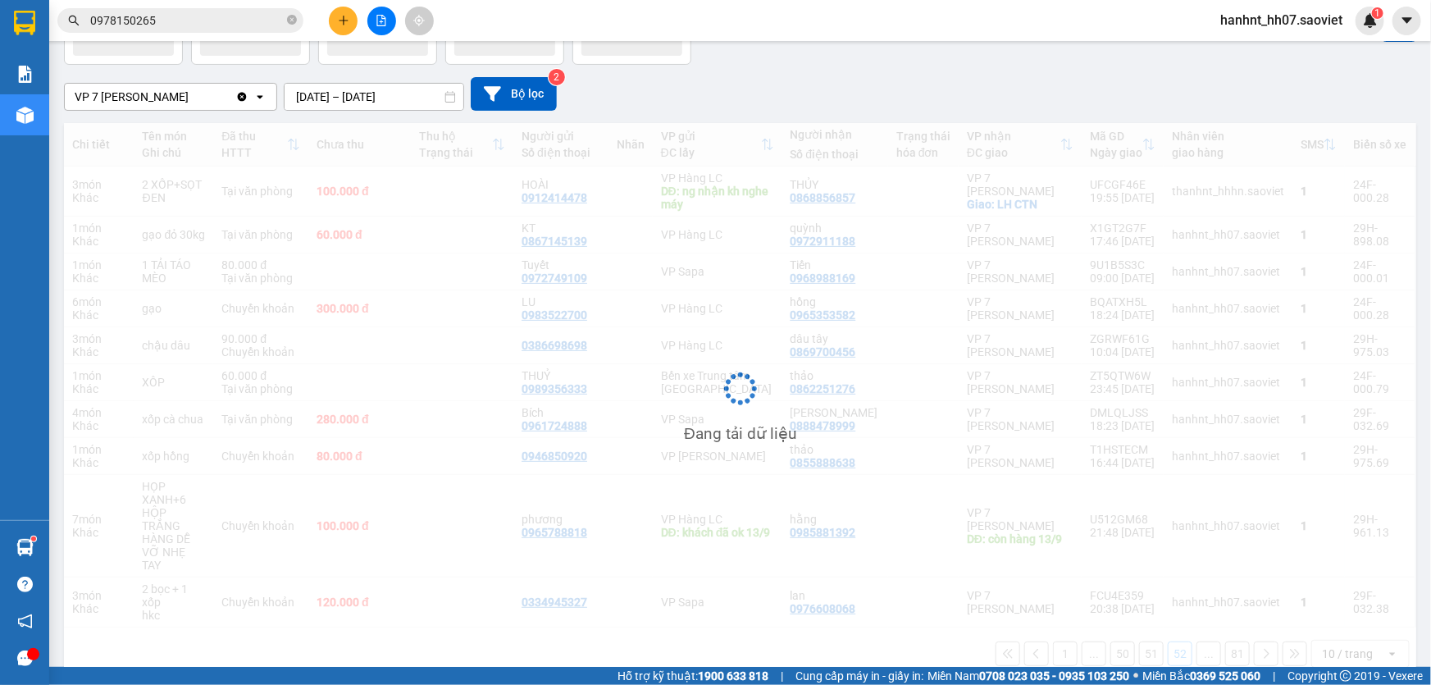
scroll to position [107, 0]
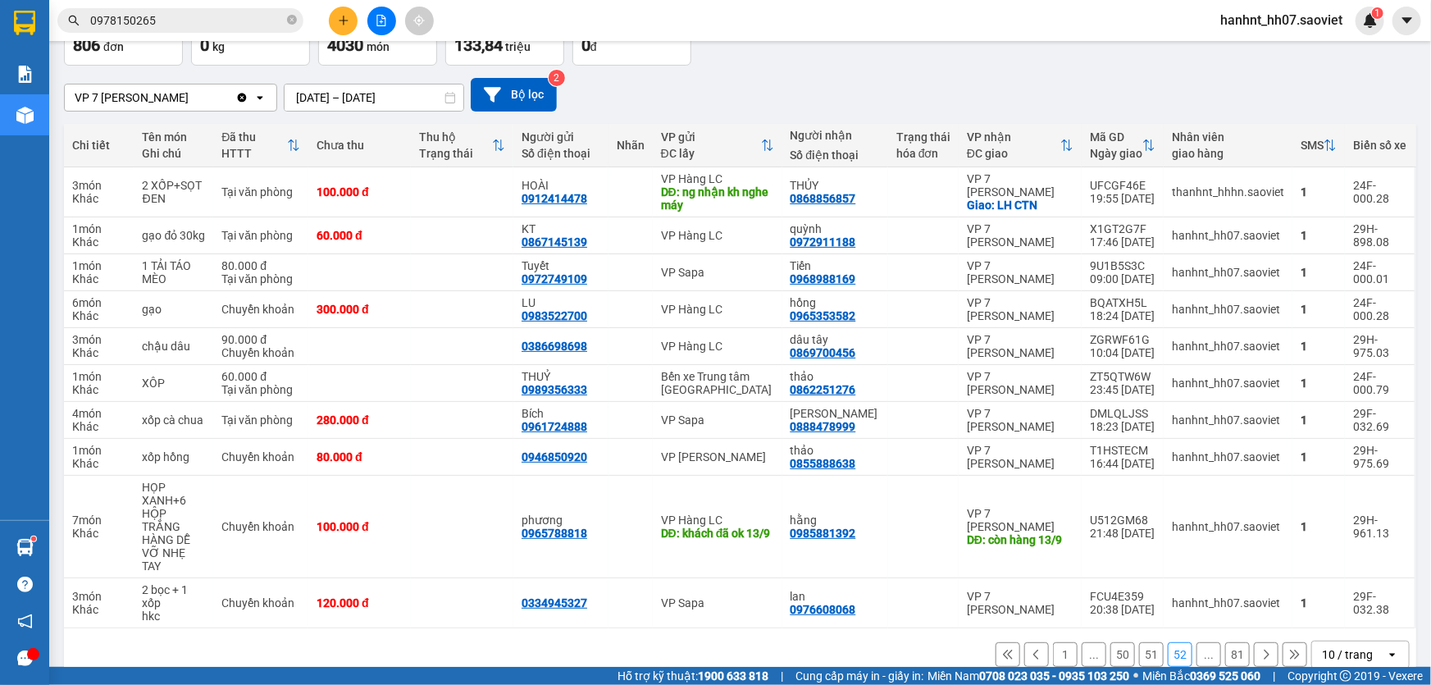
click at [1149, 642] on button "51" at bounding box center [1151, 654] width 25 height 25
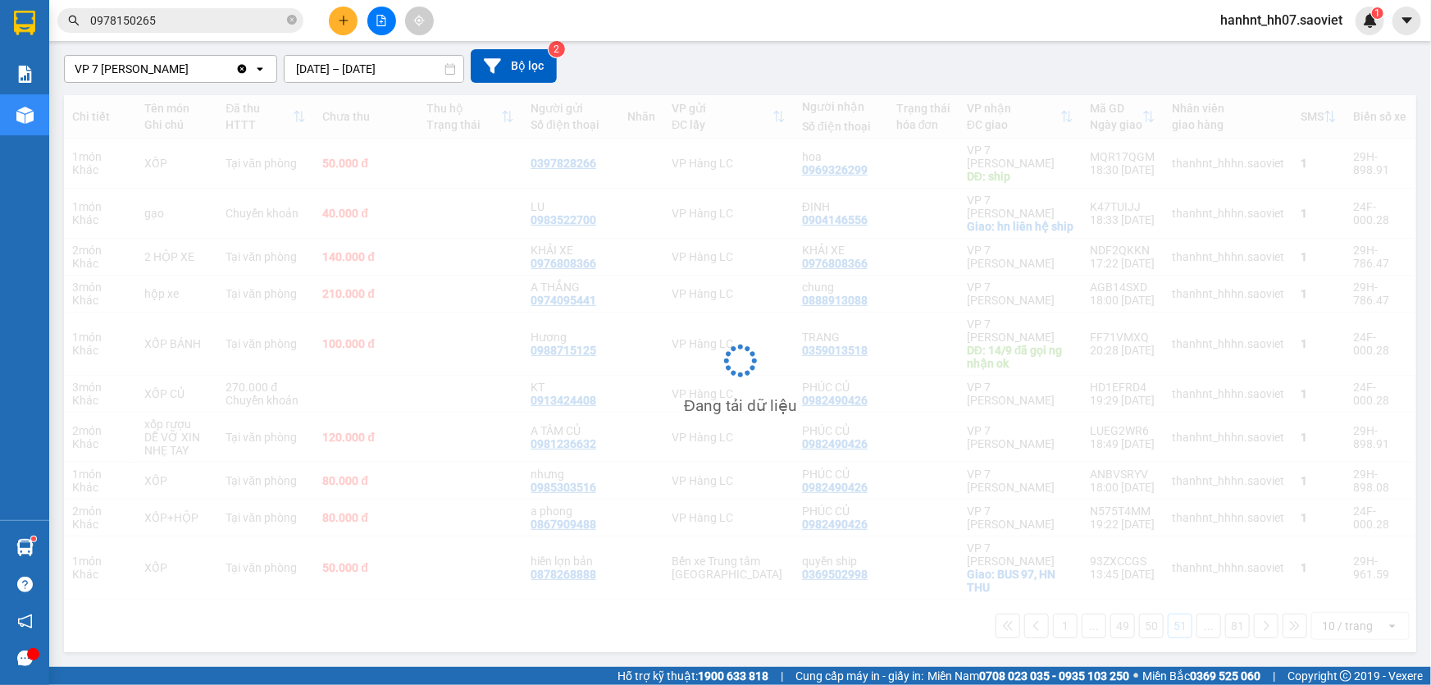
scroll to position [148, 0]
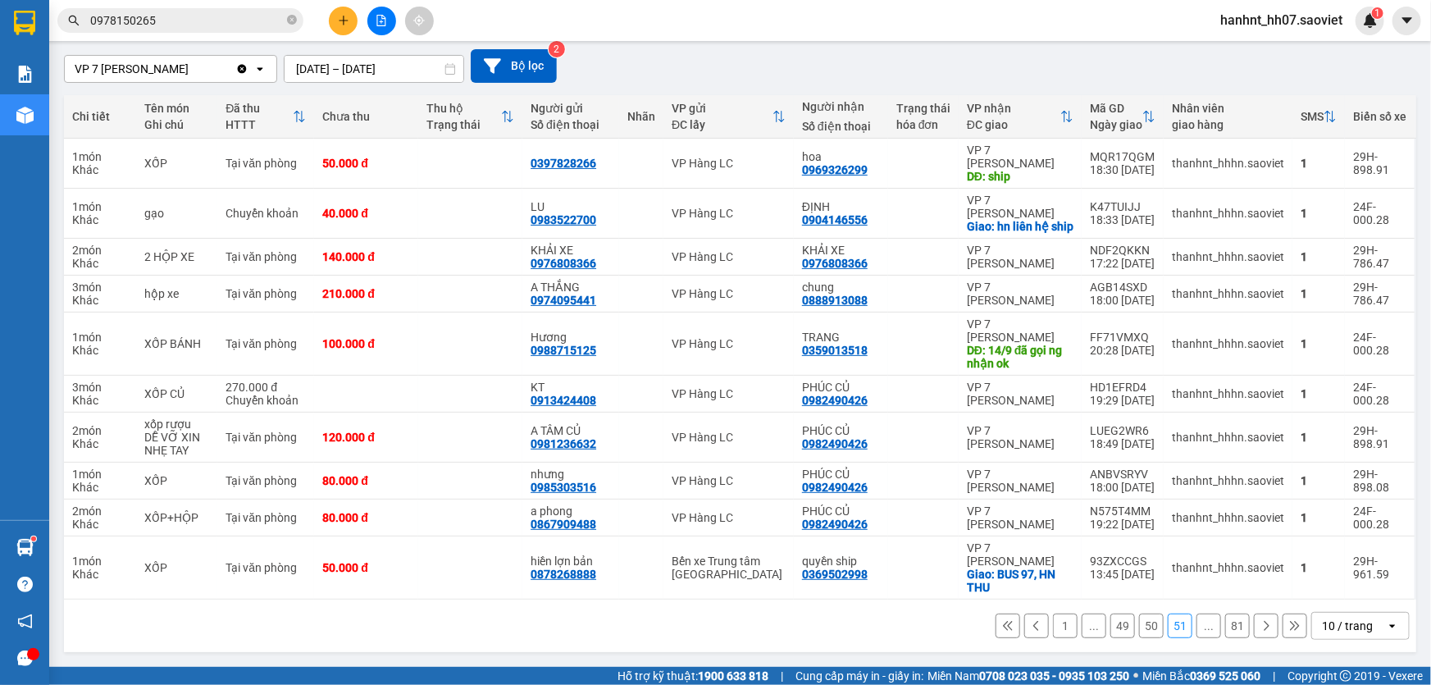
click at [1139, 626] on button "50" at bounding box center [1151, 625] width 25 height 25
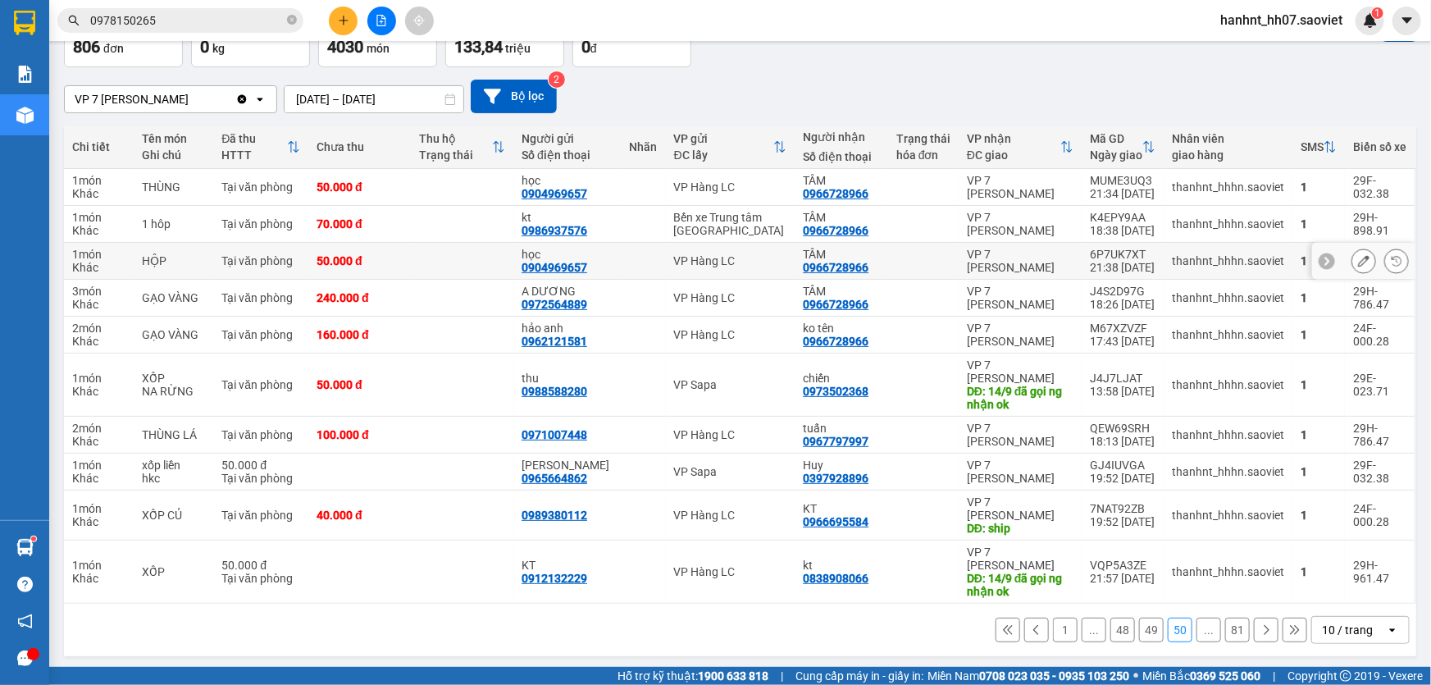
scroll to position [107, 0]
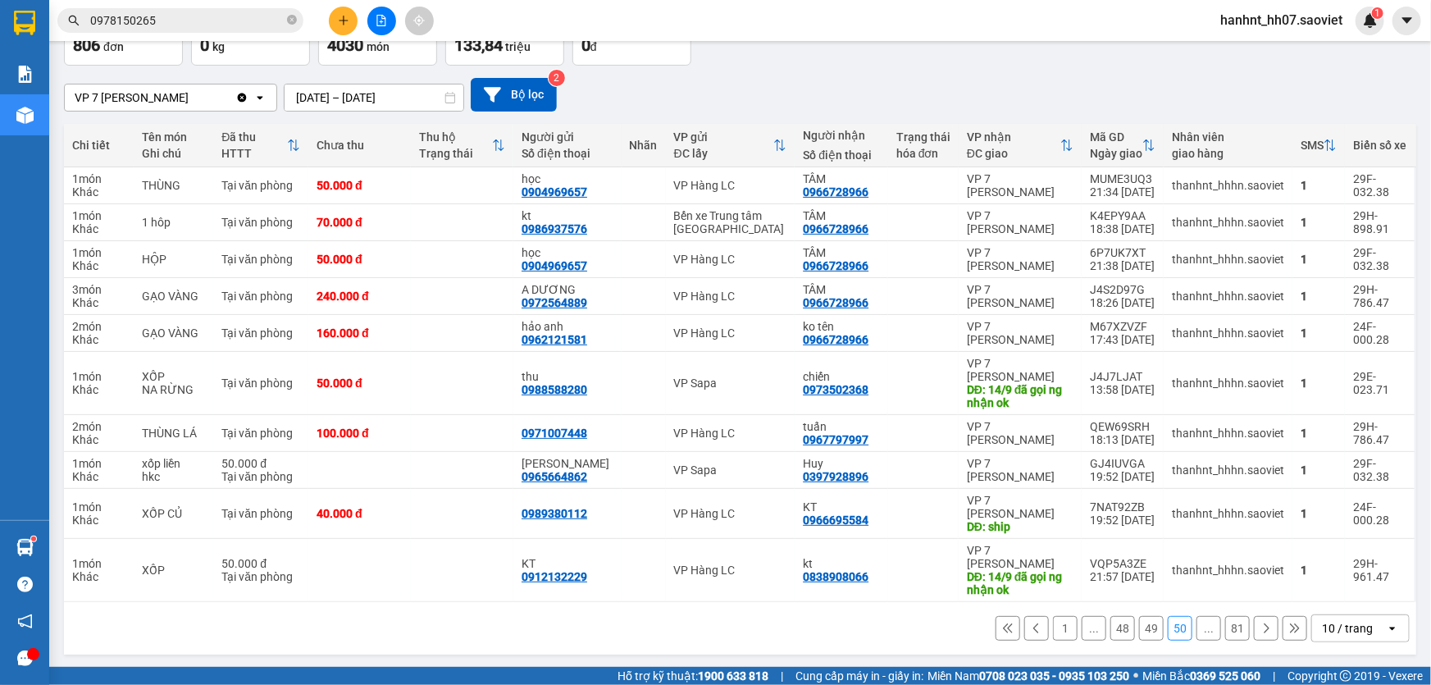
click at [1141, 621] on button "49" at bounding box center [1151, 628] width 25 height 25
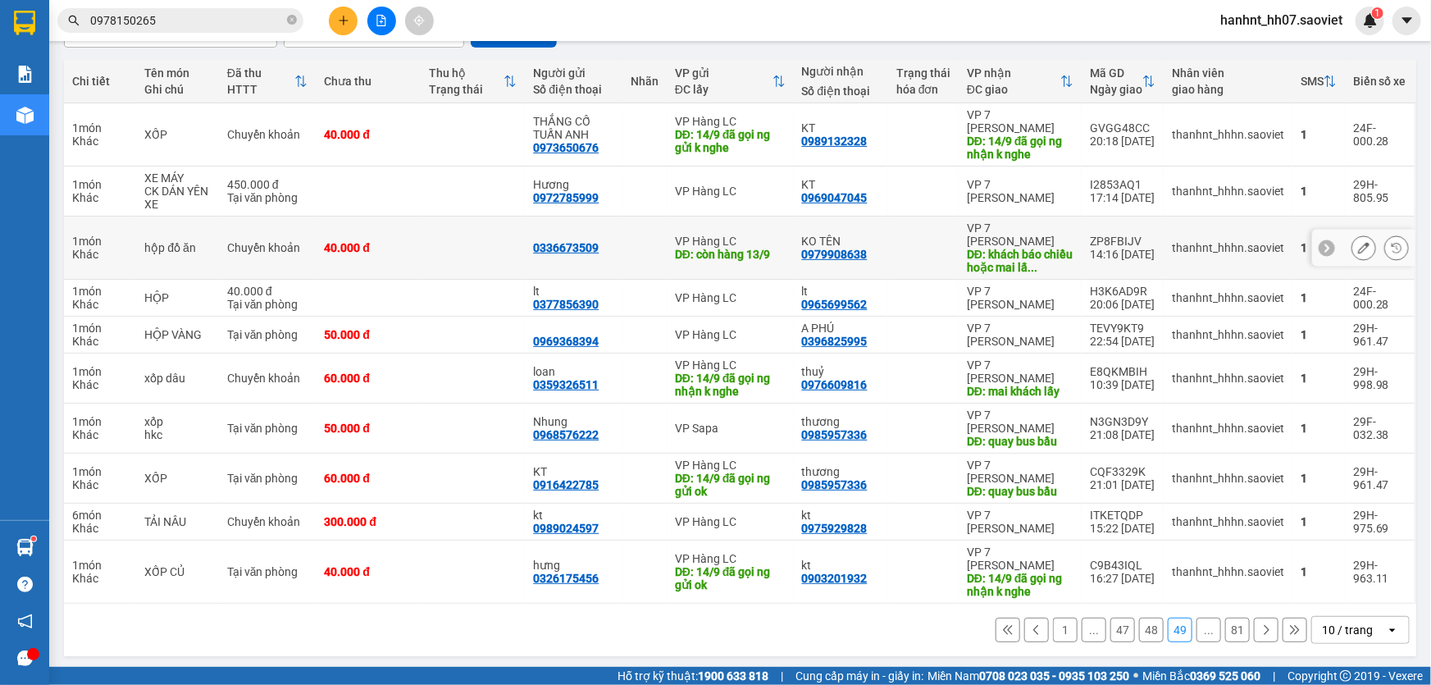
scroll to position [173, 0]
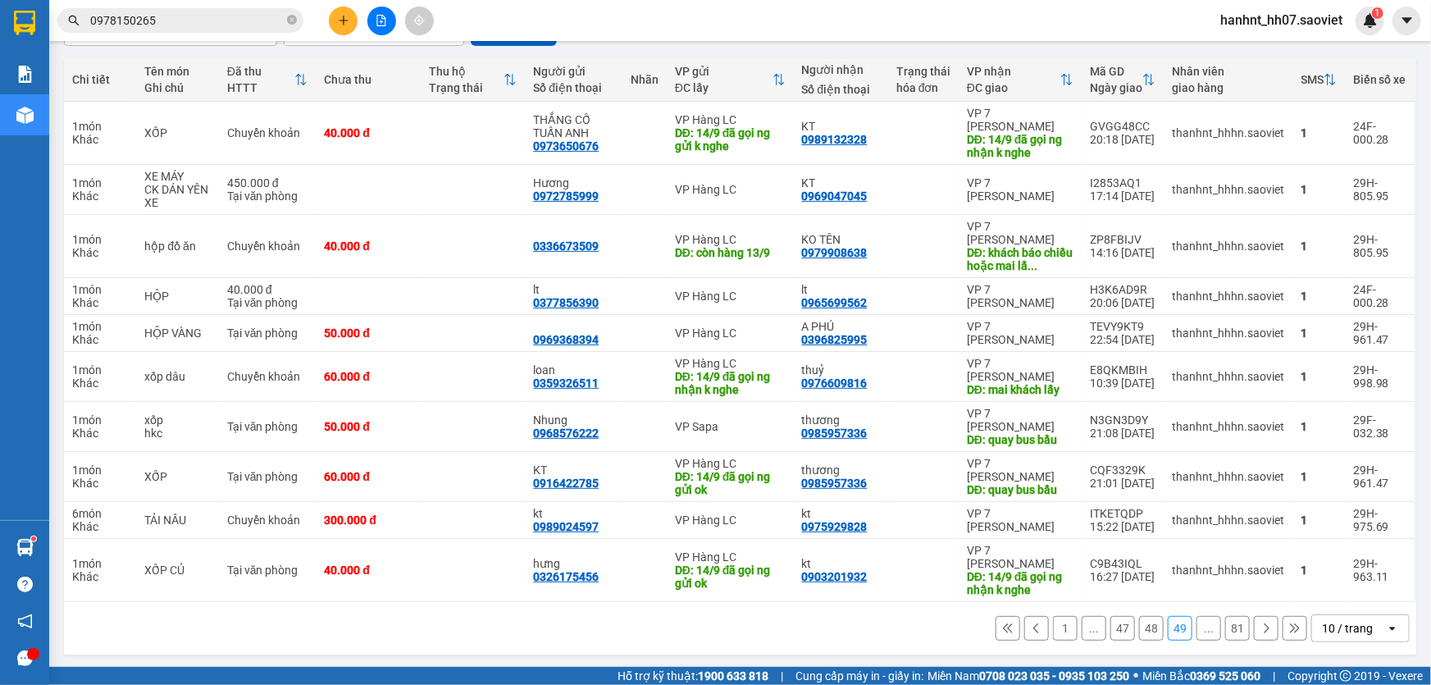
click at [1139, 628] on button "48" at bounding box center [1151, 628] width 25 height 25
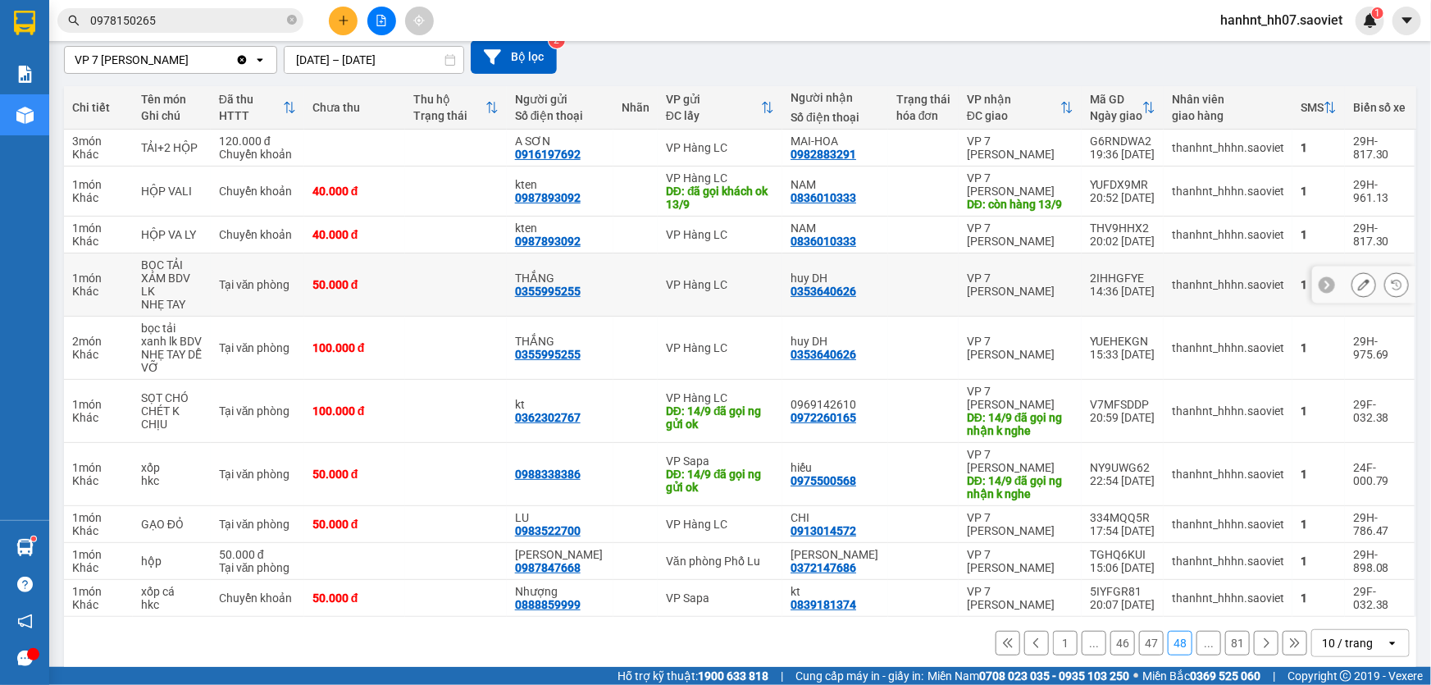
scroll to position [148, 0]
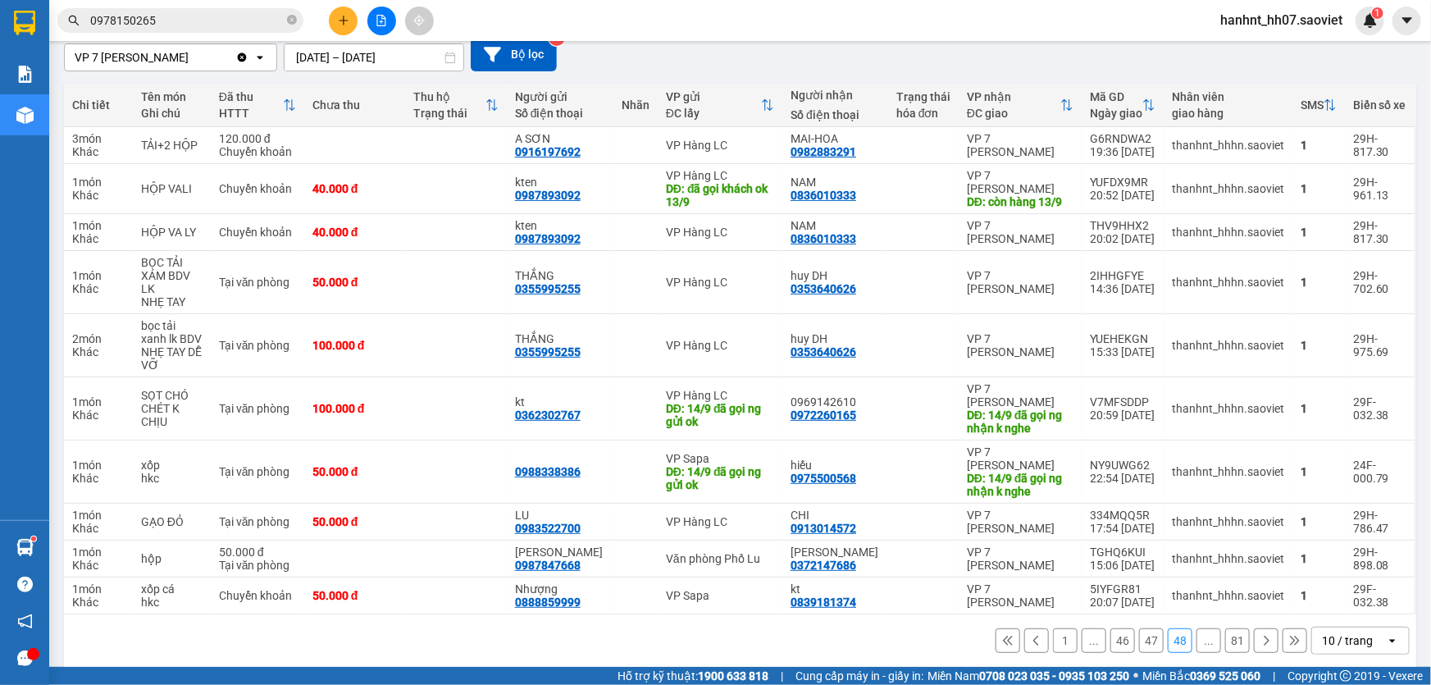
click at [1139, 631] on button "47" at bounding box center [1151, 640] width 25 height 25
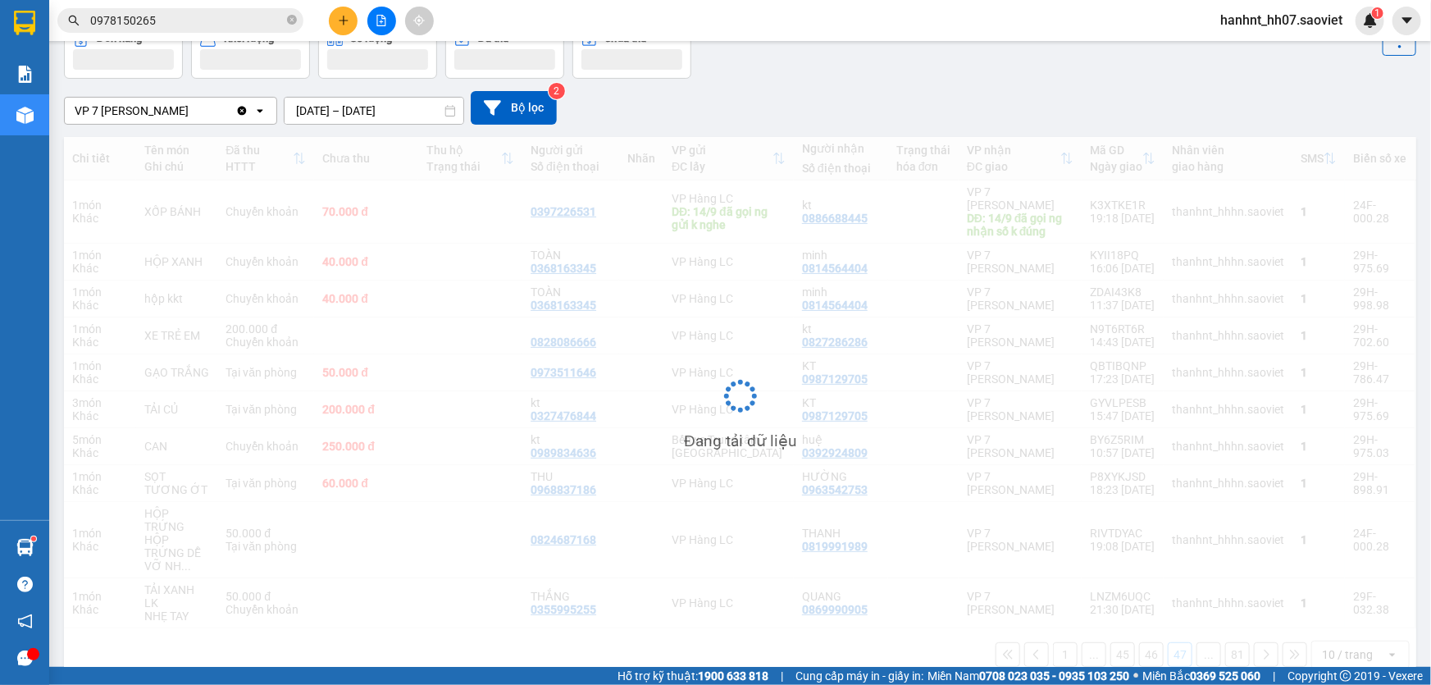
scroll to position [95, 0]
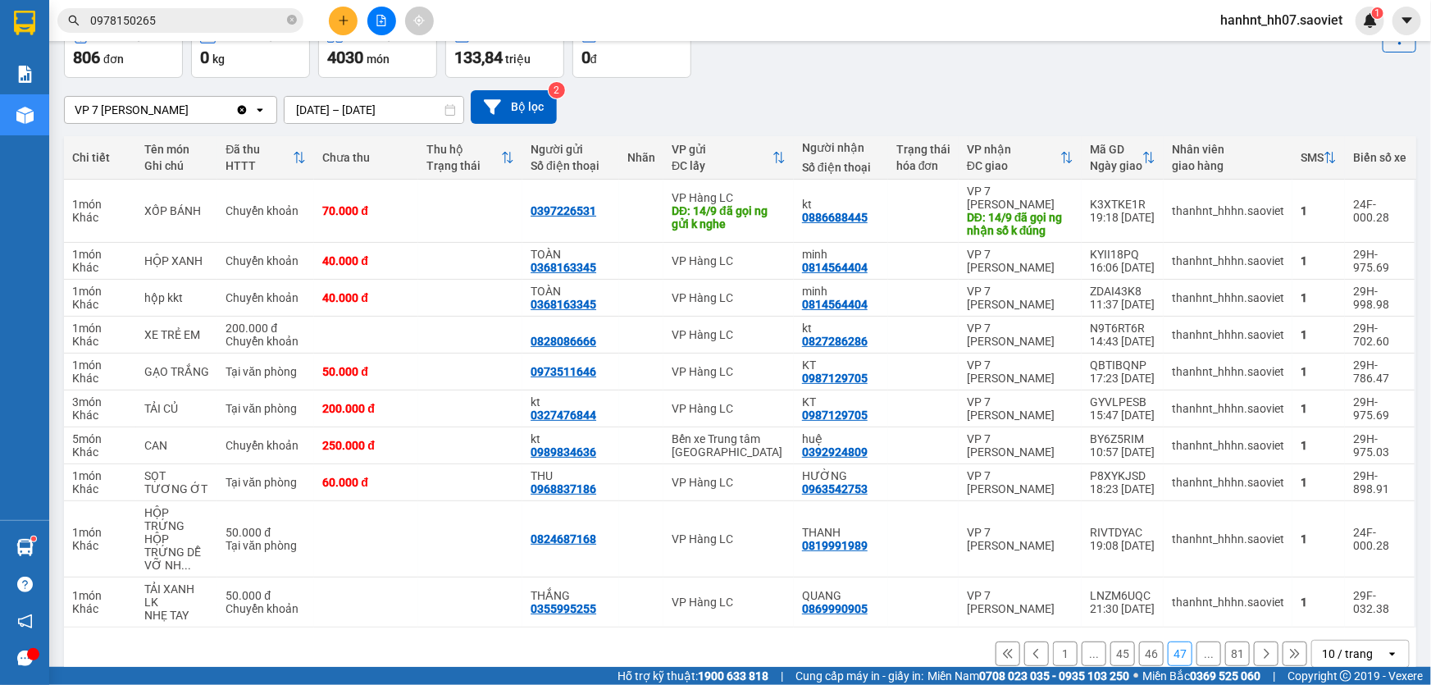
click at [1139, 641] on button "46" at bounding box center [1151, 653] width 25 height 25
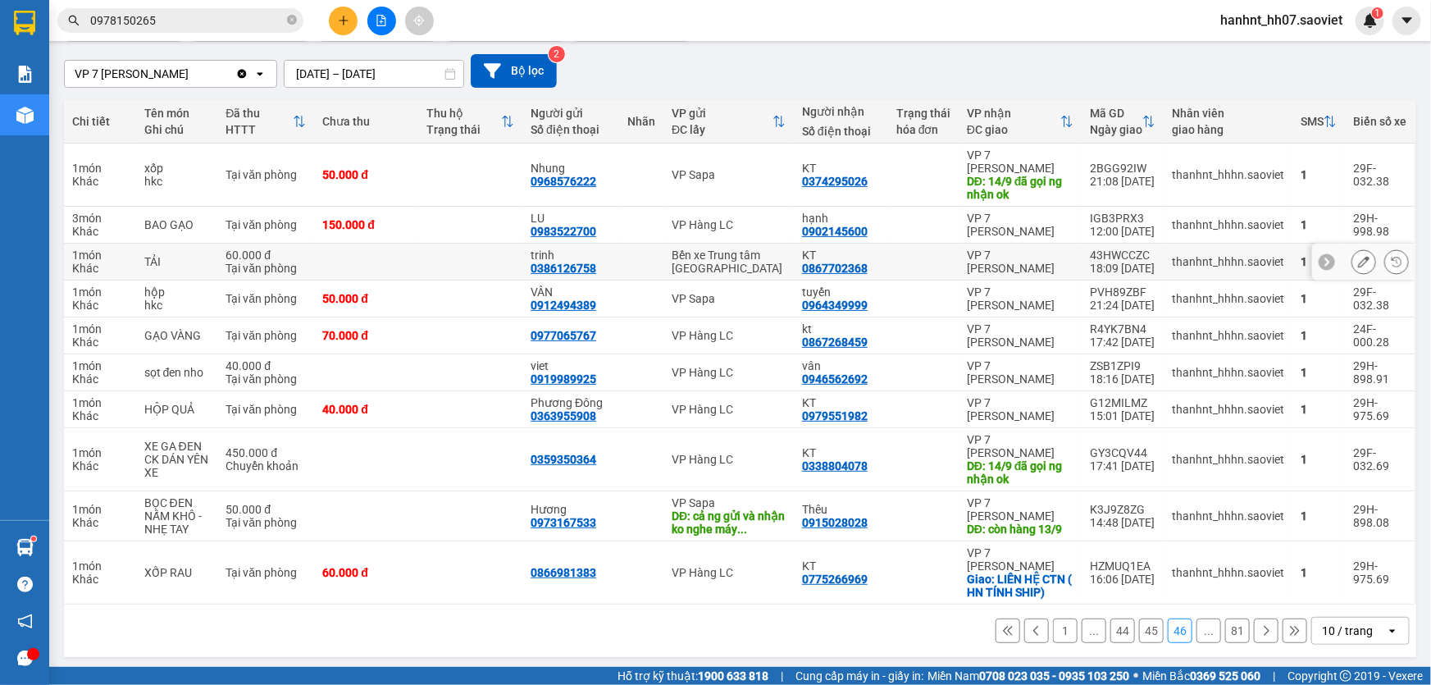
scroll to position [134, 0]
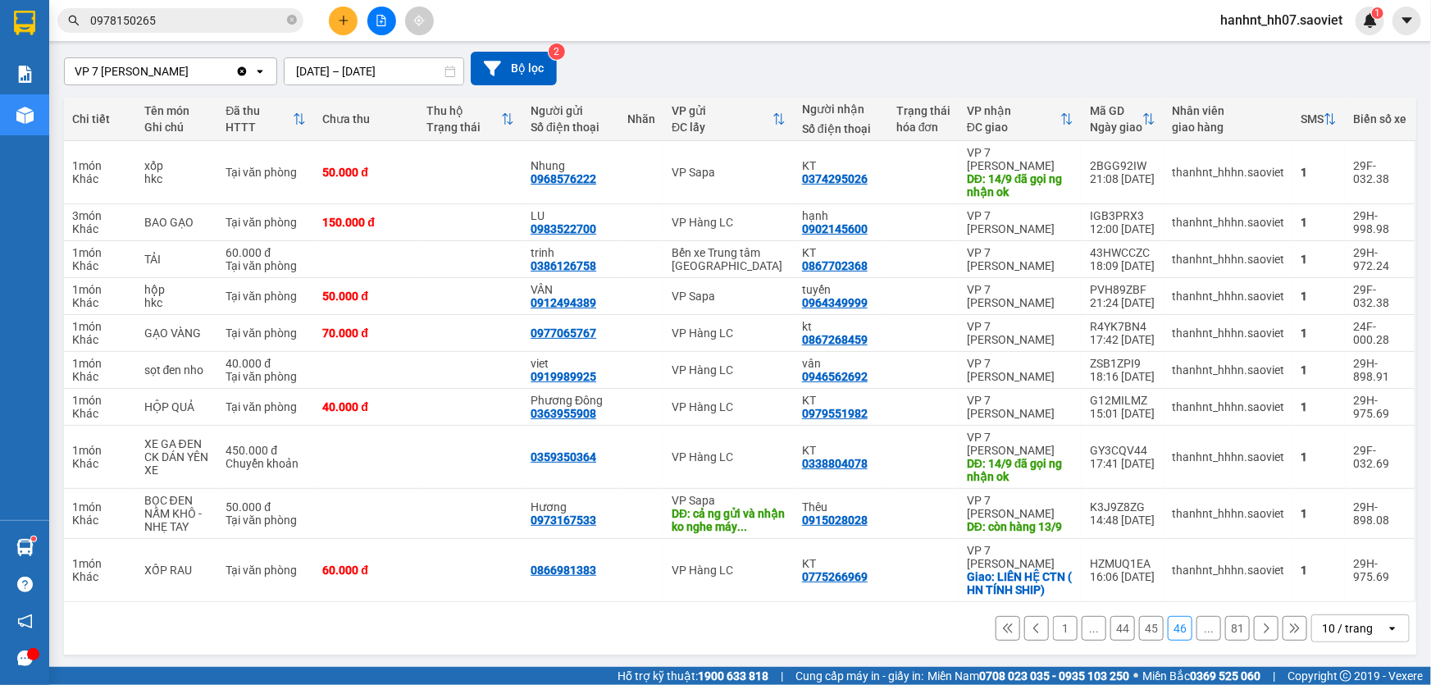
click at [1139, 632] on button "45" at bounding box center [1151, 628] width 25 height 25
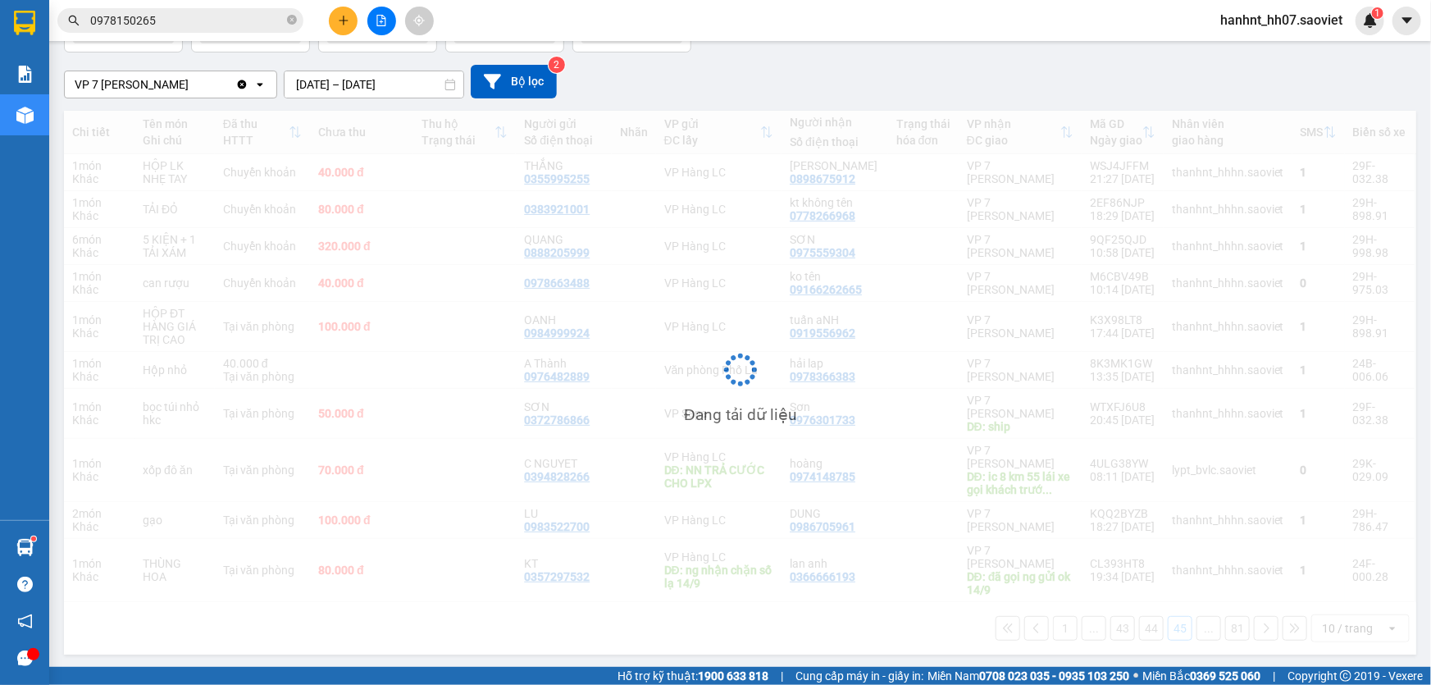
scroll to position [121, 0]
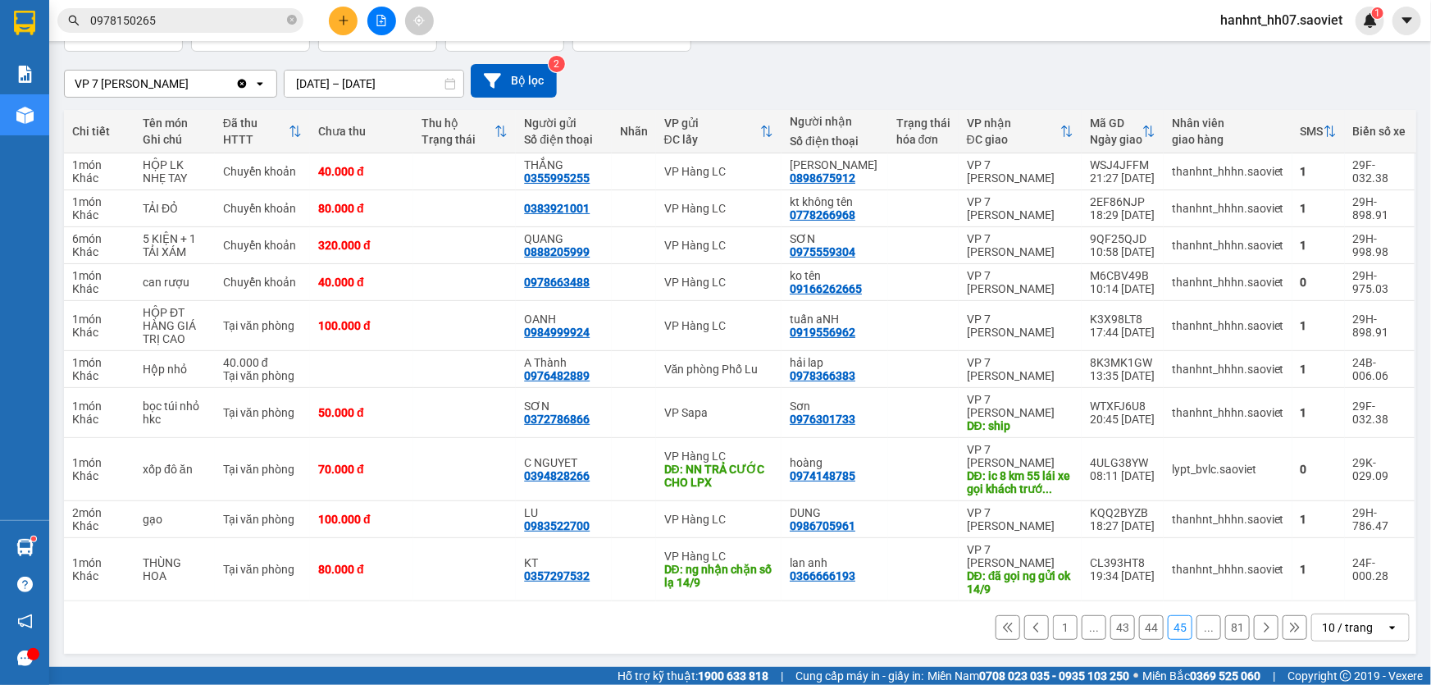
click at [1139, 624] on button "44" at bounding box center [1151, 627] width 25 height 25
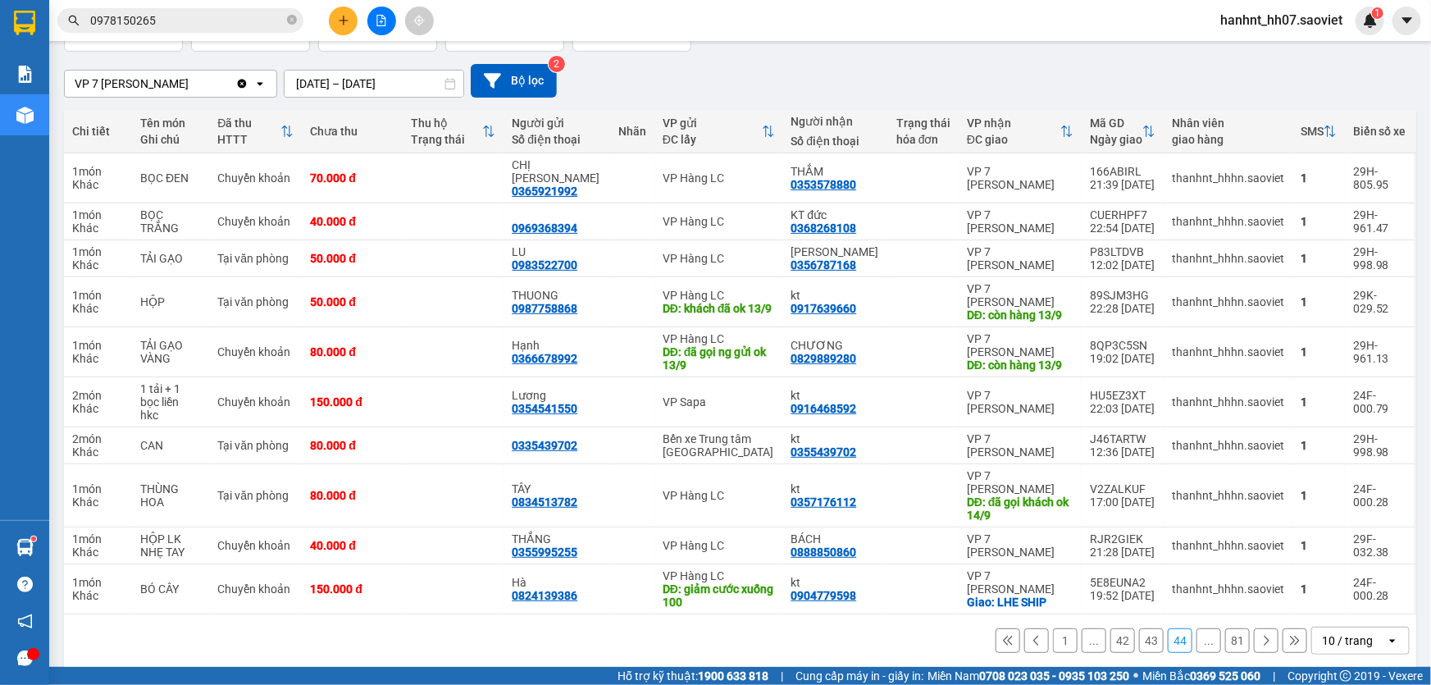
click at [1151, 629] on button "43" at bounding box center [1151, 640] width 25 height 25
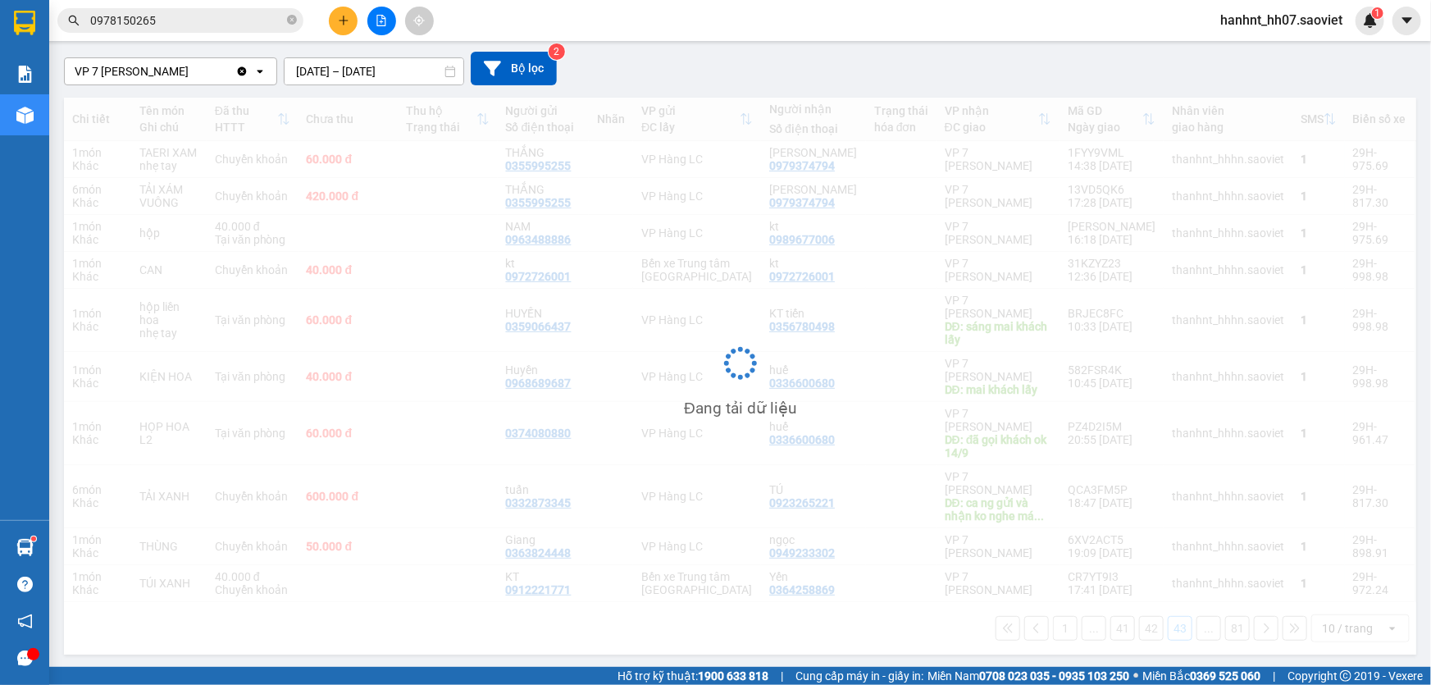
scroll to position [134, 0]
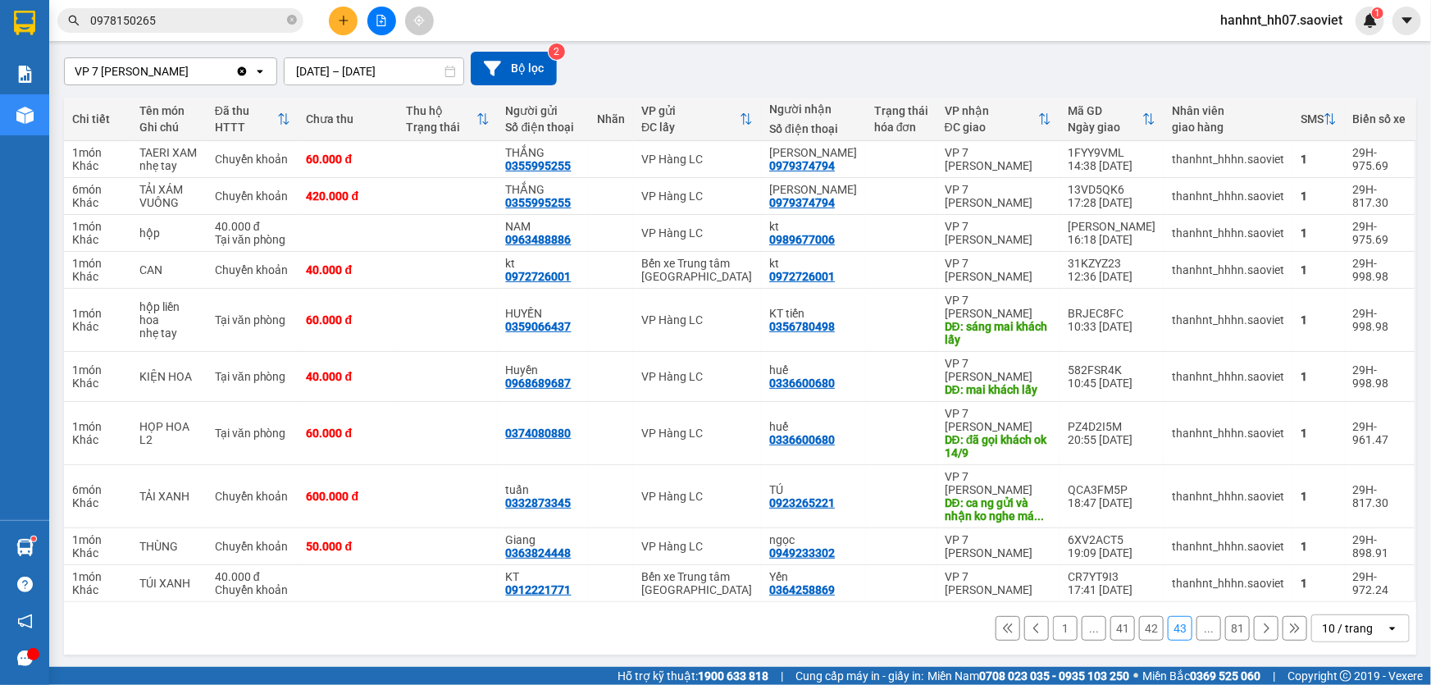
click at [1139, 626] on button "42" at bounding box center [1151, 628] width 25 height 25
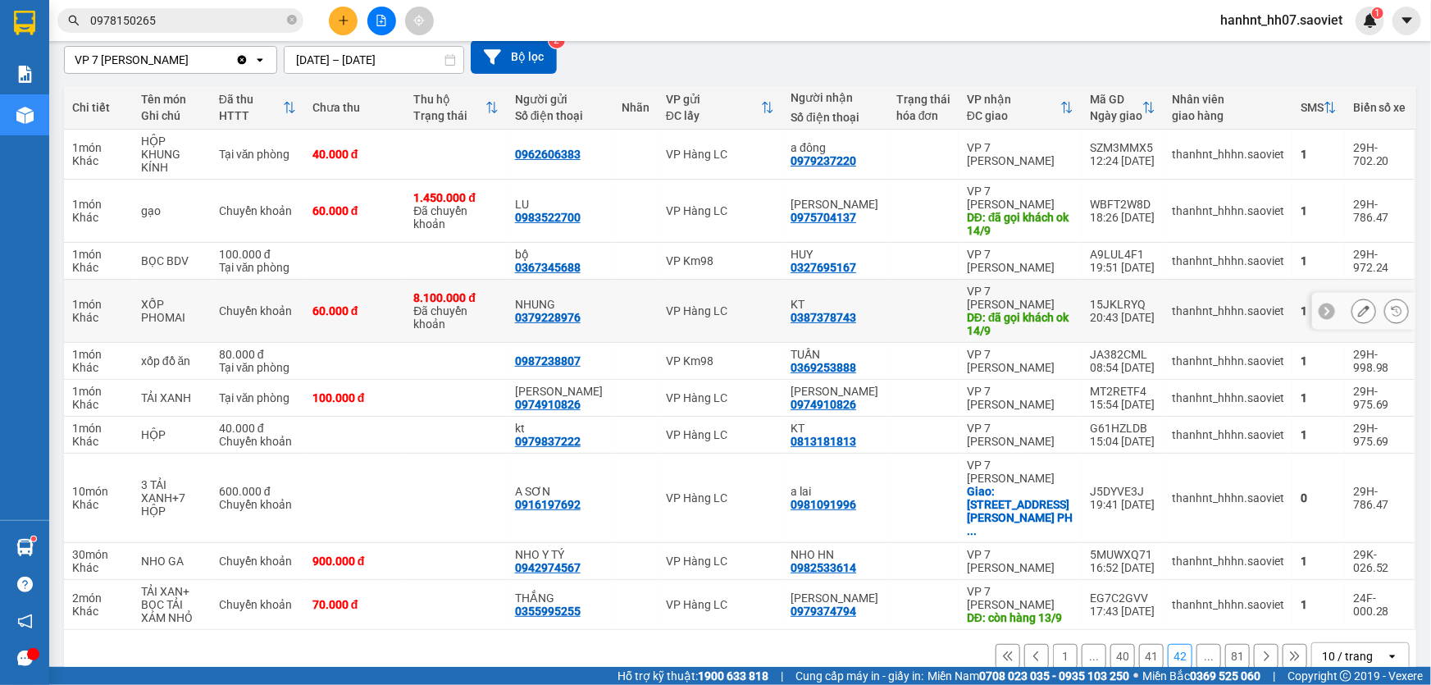
scroll to position [148, 0]
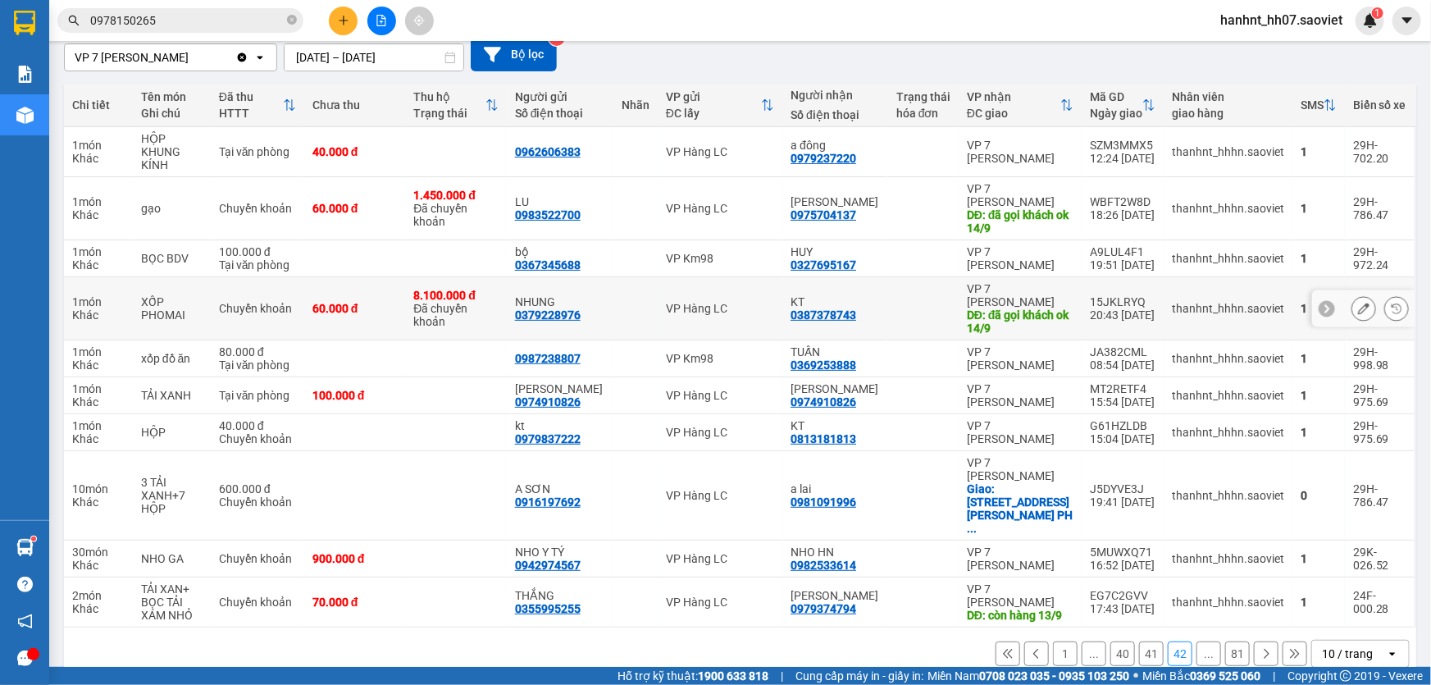
click at [1091, 299] on div "15JKLRYQ" at bounding box center [1123, 301] width 66 height 13
copy div "15JKLRYQ"
click at [1139, 641] on button "41" at bounding box center [1151, 653] width 25 height 25
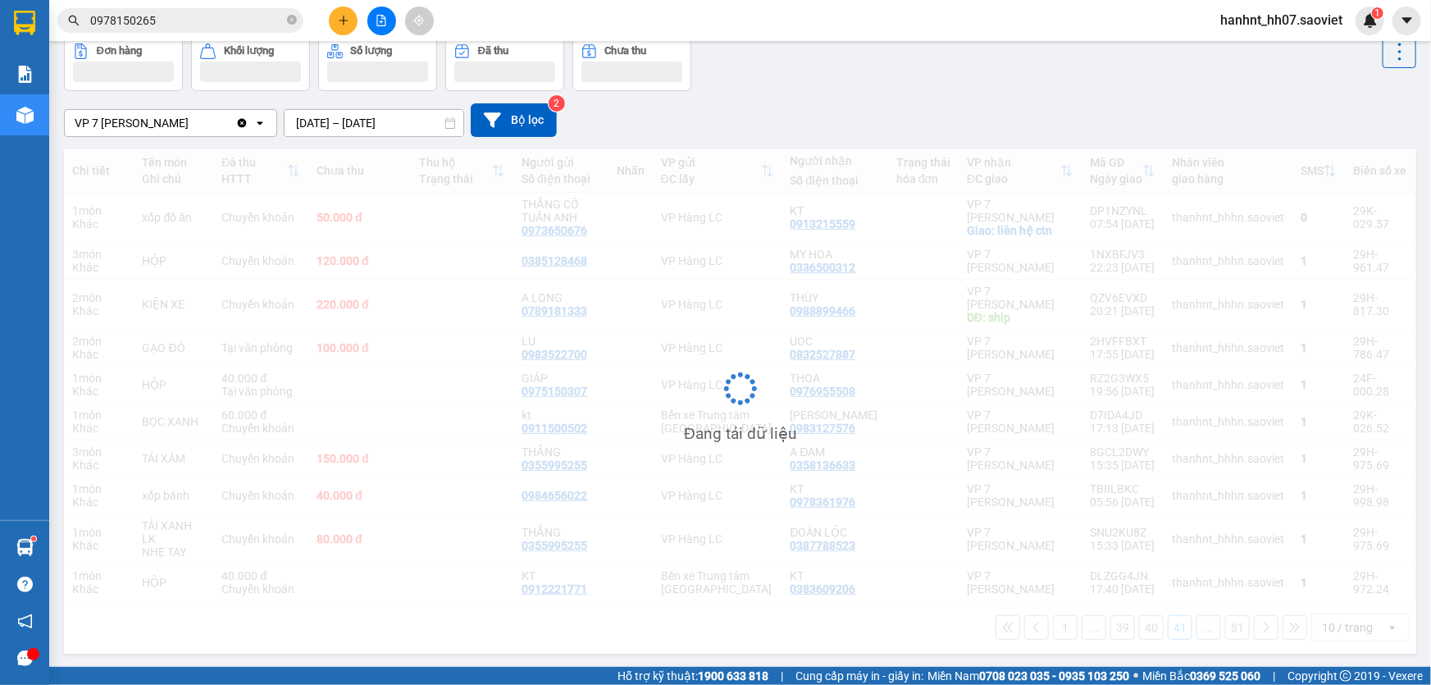
scroll to position [82, 0]
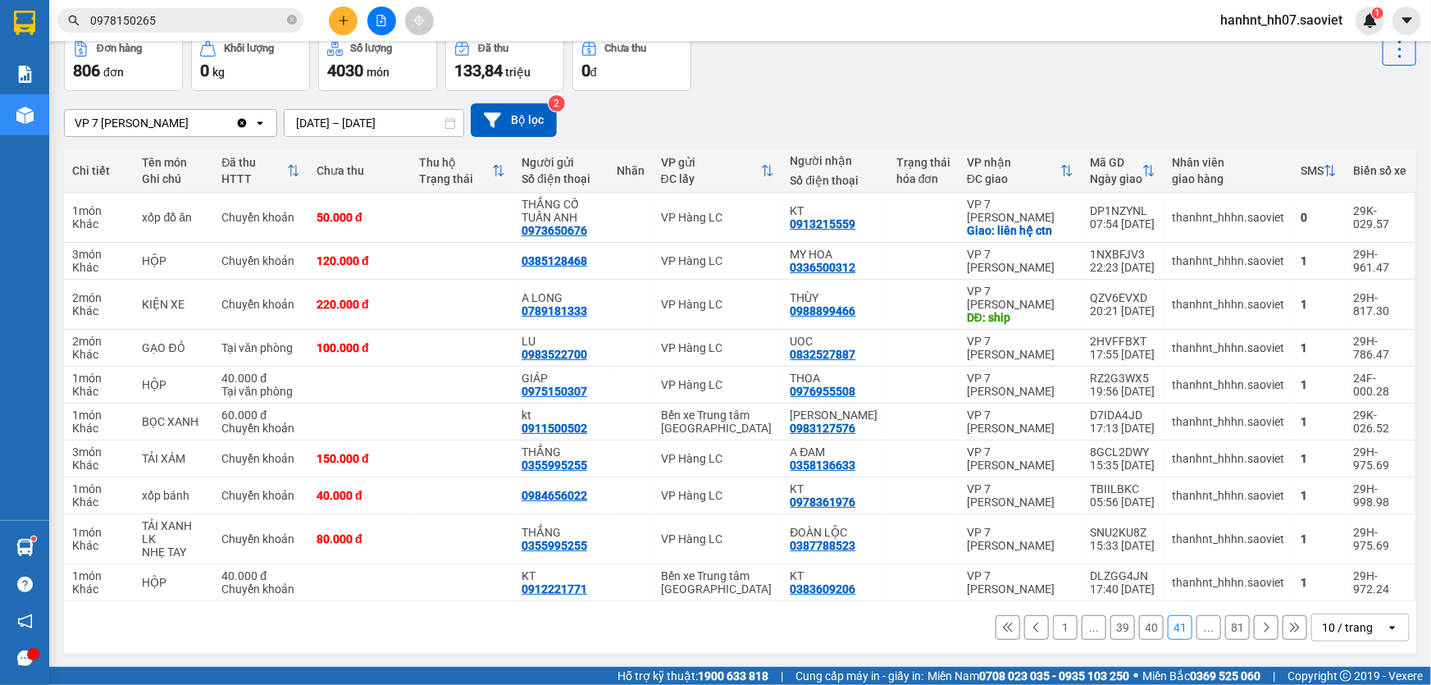
click at [1141, 631] on button "40" at bounding box center [1151, 627] width 25 height 25
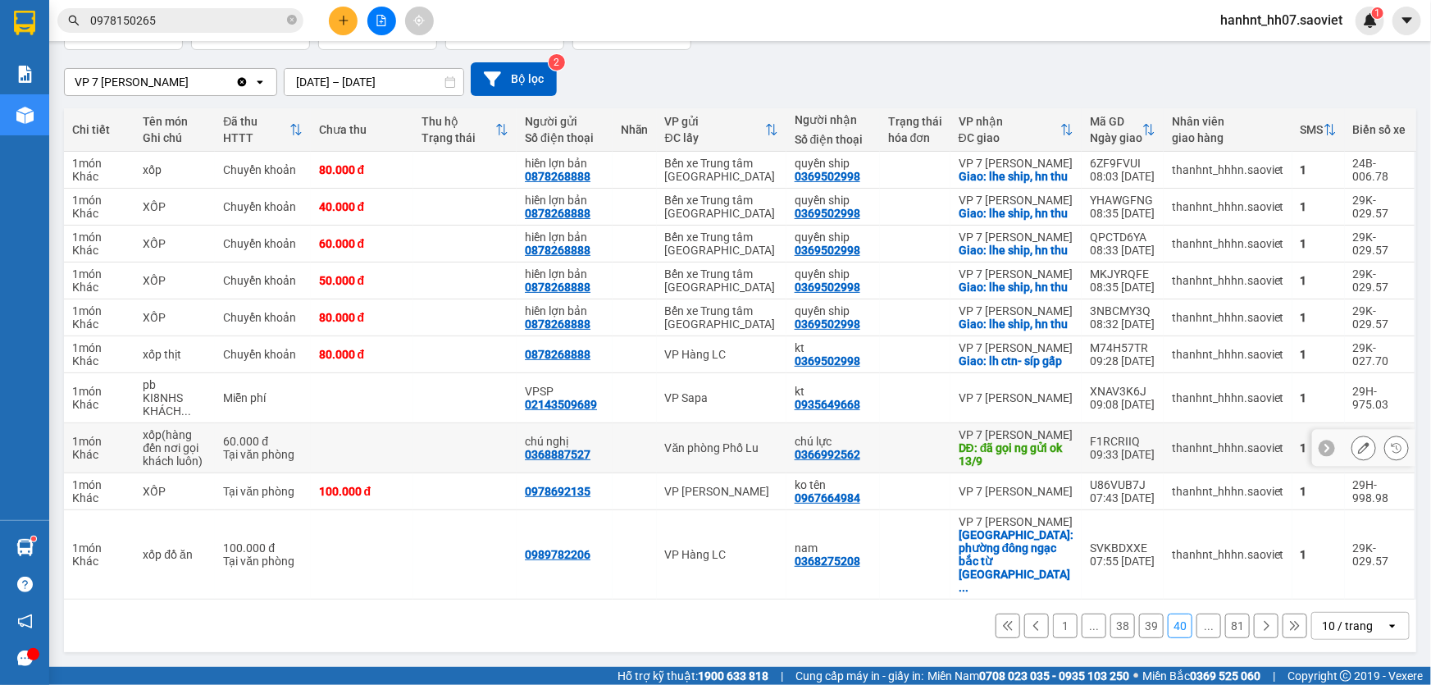
scroll to position [265, 0]
click at [1139, 631] on button "39" at bounding box center [1151, 625] width 25 height 25
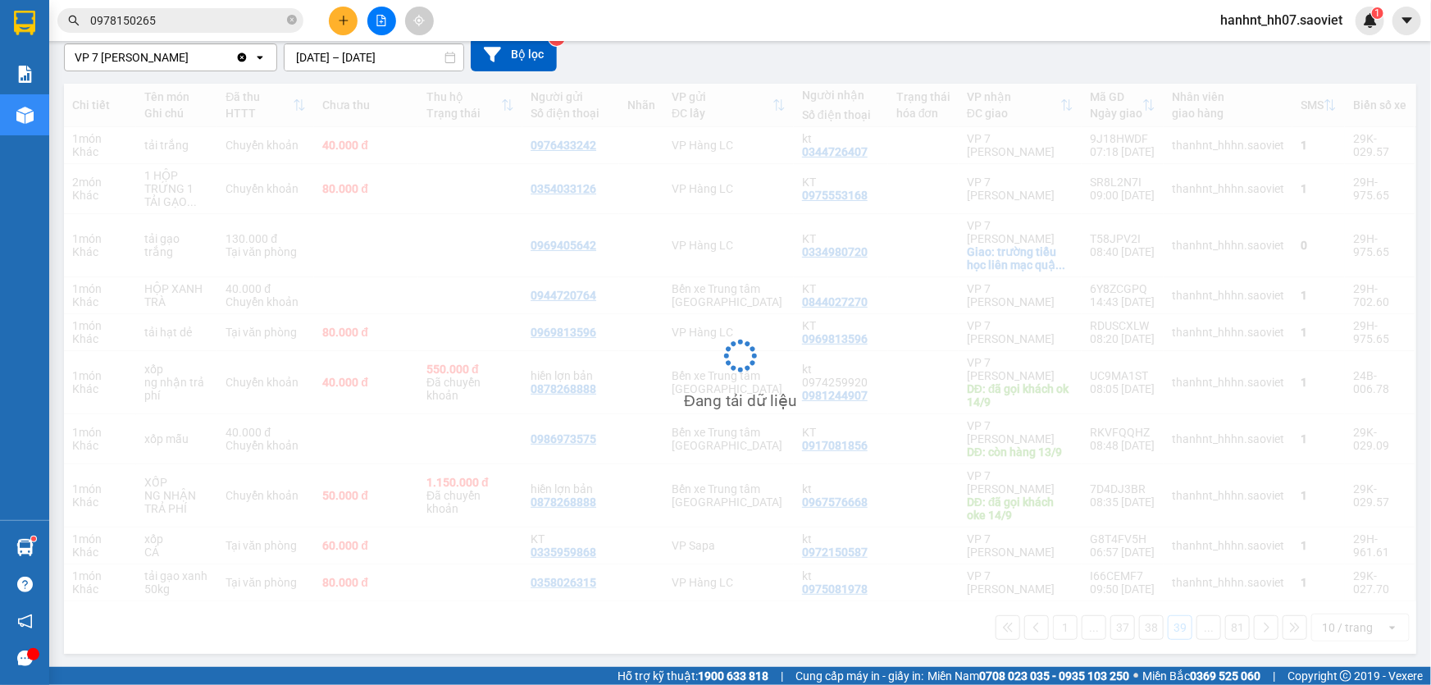
scroll to position [148, 0]
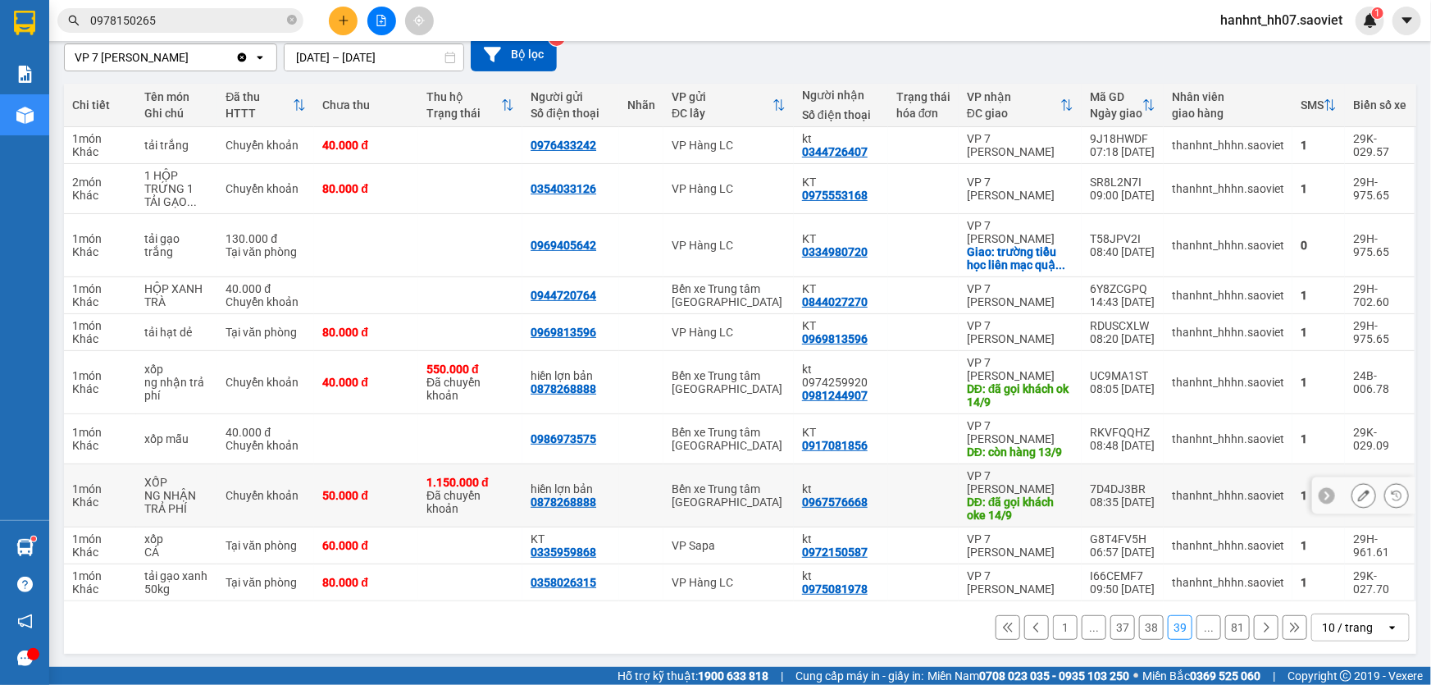
click at [1107, 485] on div "7D4DJ3BR" at bounding box center [1123, 488] width 66 height 13
copy div "7D4DJ3BR"
click at [1145, 627] on button "38" at bounding box center [1151, 627] width 25 height 25
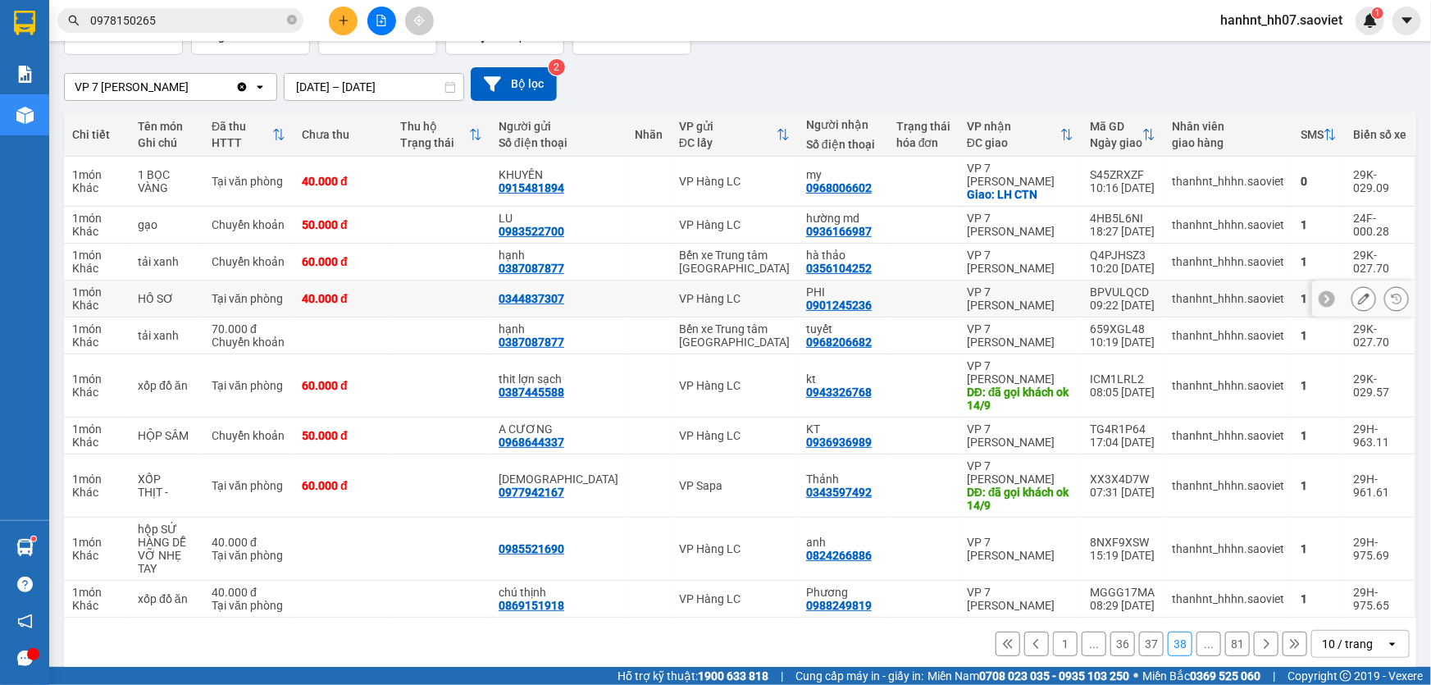
scroll to position [121, 0]
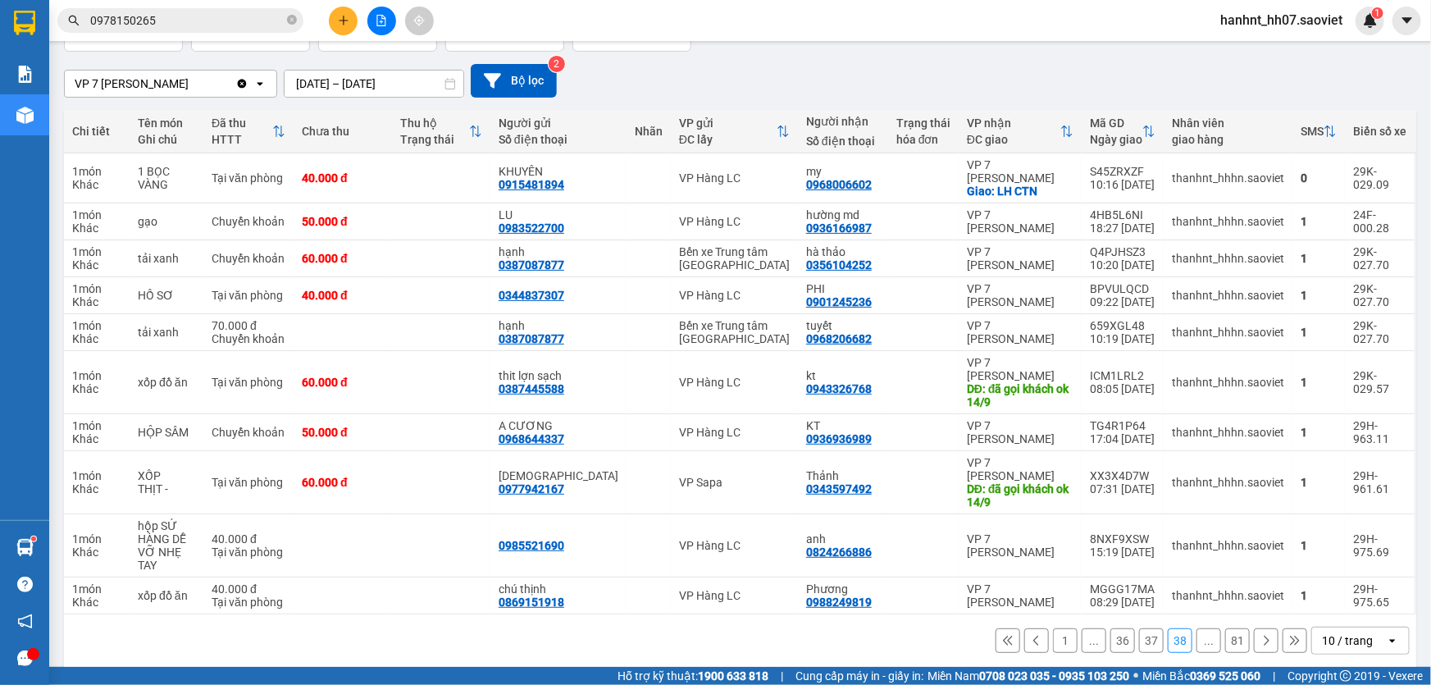
click at [1141, 630] on button "37" at bounding box center [1151, 640] width 25 height 25
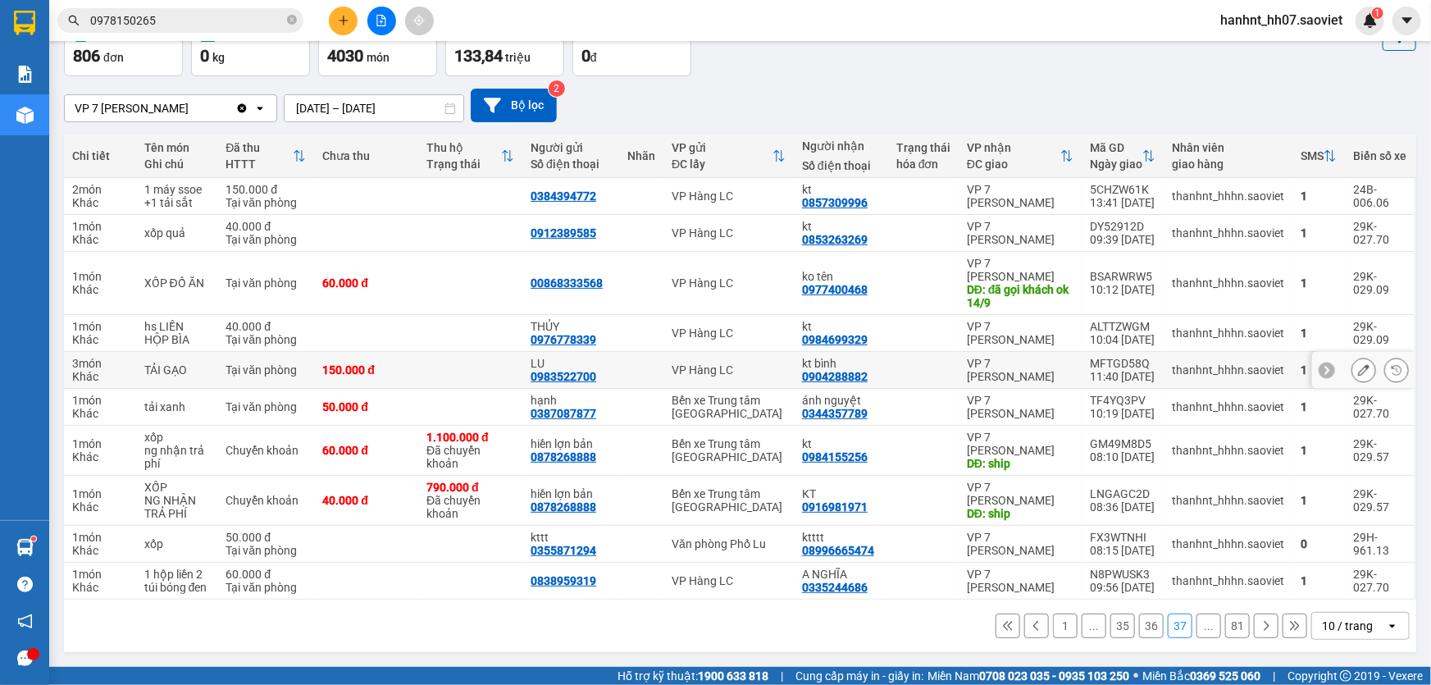
scroll to position [107, 0]
click at [1104, 437] on div "GM49M8D5" at bounding box center [1123, 443] width 66 height 13
copy div "GM49M8D5"
